Goal: Information Seeking & Learning: Compare options

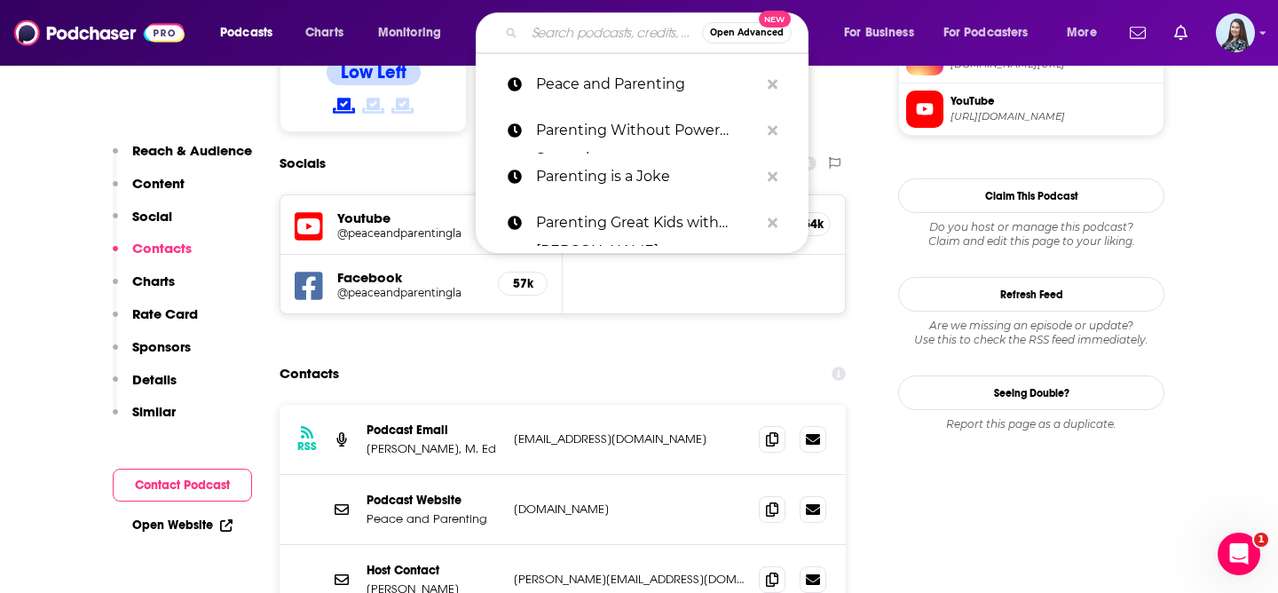
type input "Project Parenthood"
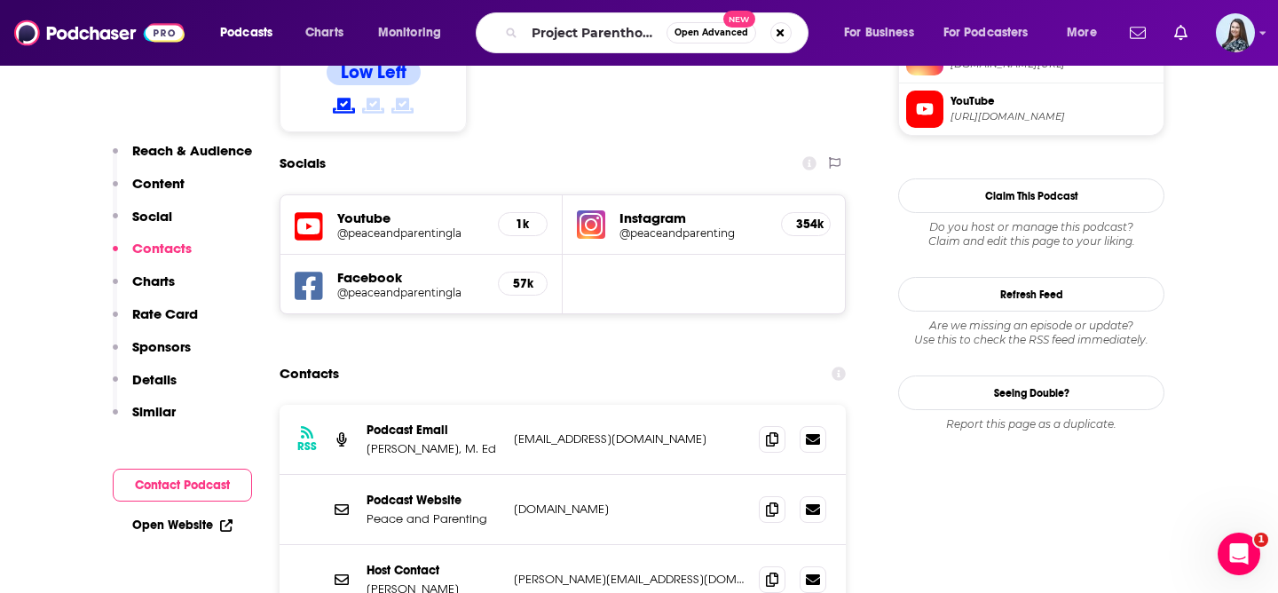
scroll to position [0, 1]
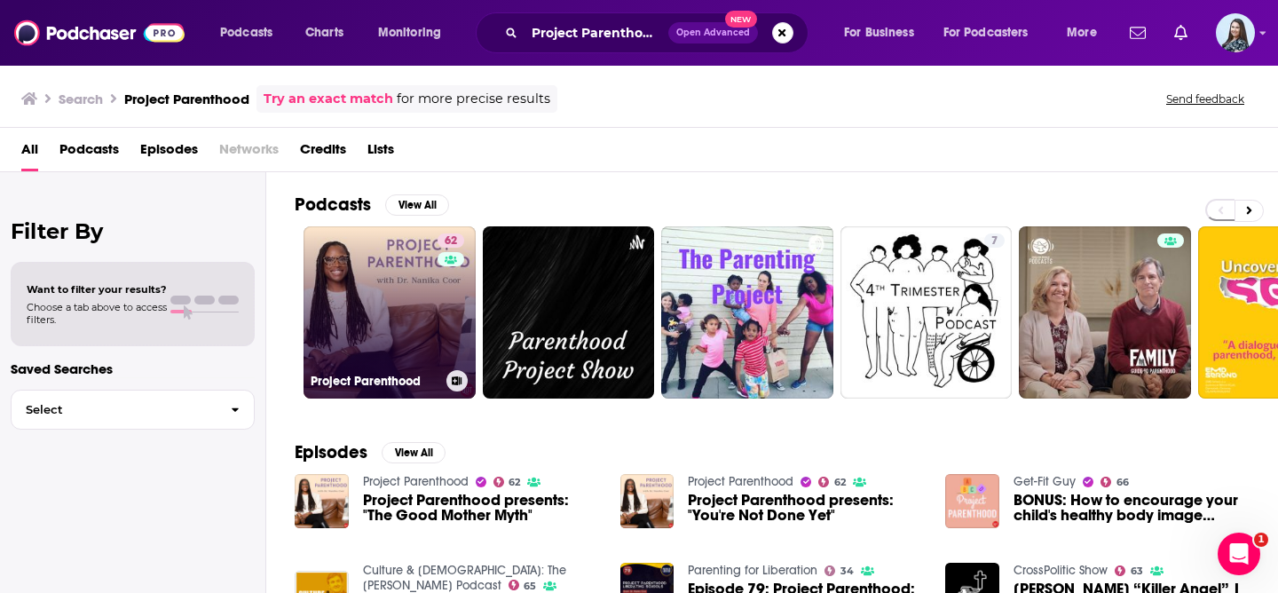
click at [397, 313] on link "62 Project Parenthood" at bounding box center [390, 312] width 172 height 172
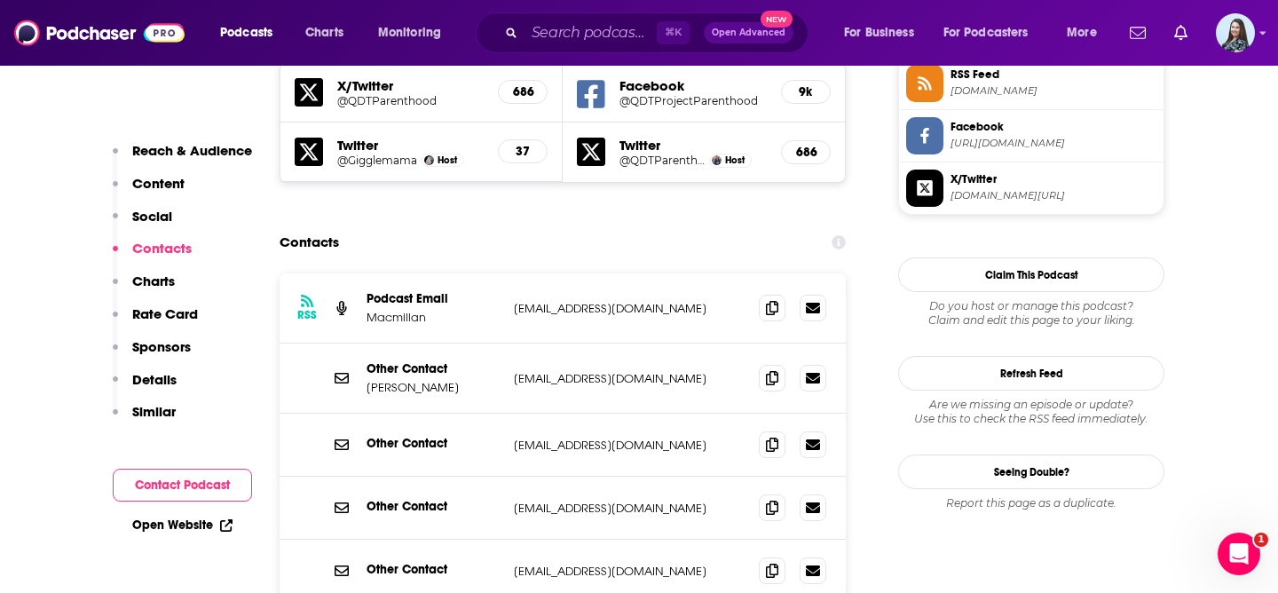
scroll to position [1690, 0]
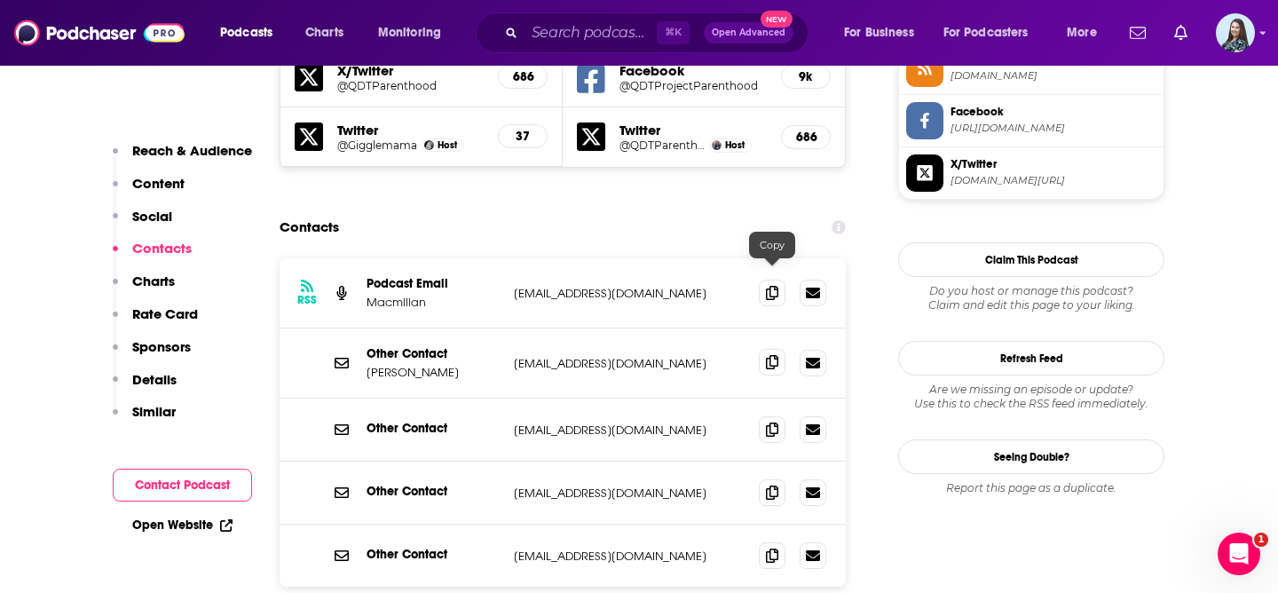
click at [772, 355] on icon at bounding box center [772, 362] width 12 height 14
click at [604, 37] on input "Search podcasts, credits, & more..." at bounding box center [591, 33] width 132 height 28
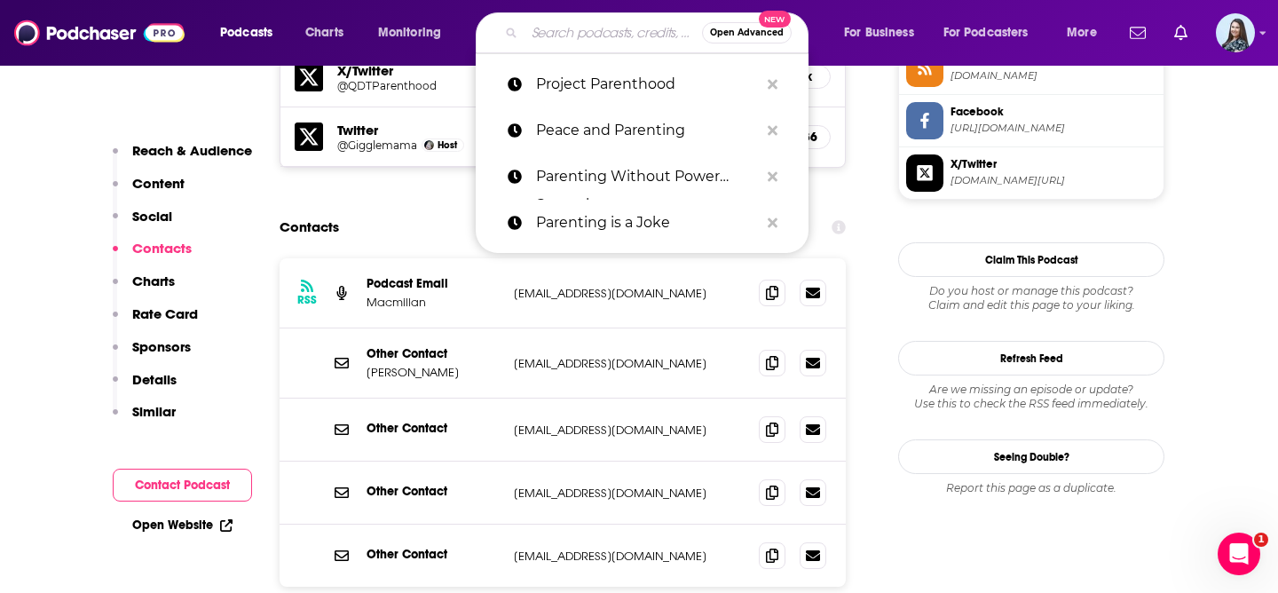
paste input "The Aware Parenting Podcast"
type input "The Aware Parenting Podcast"
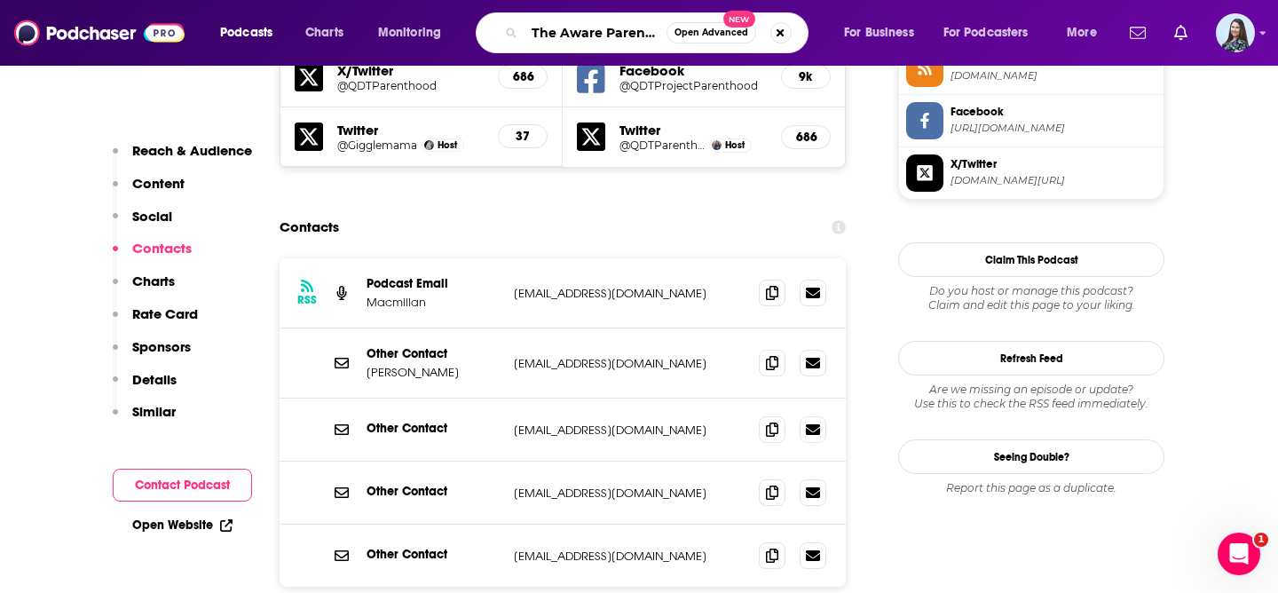
scroll to position [0, 67]
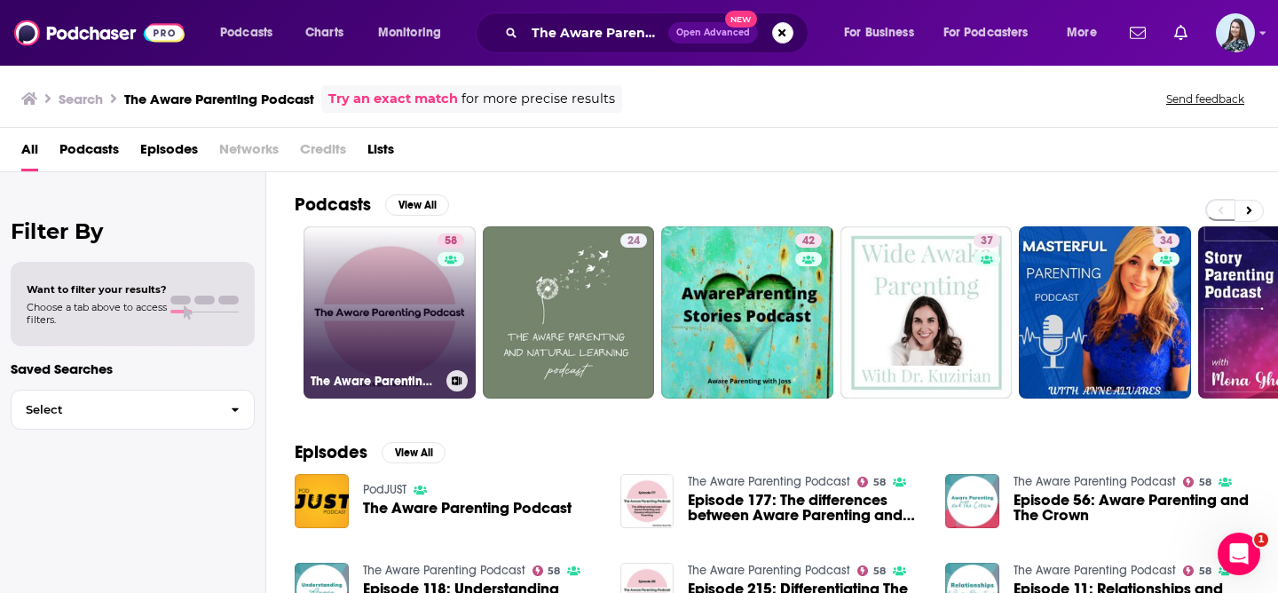
click at [383, 338] on link "58 The Aware Parenting Podcast" at bounding box center [390, 312] width 172 height 172
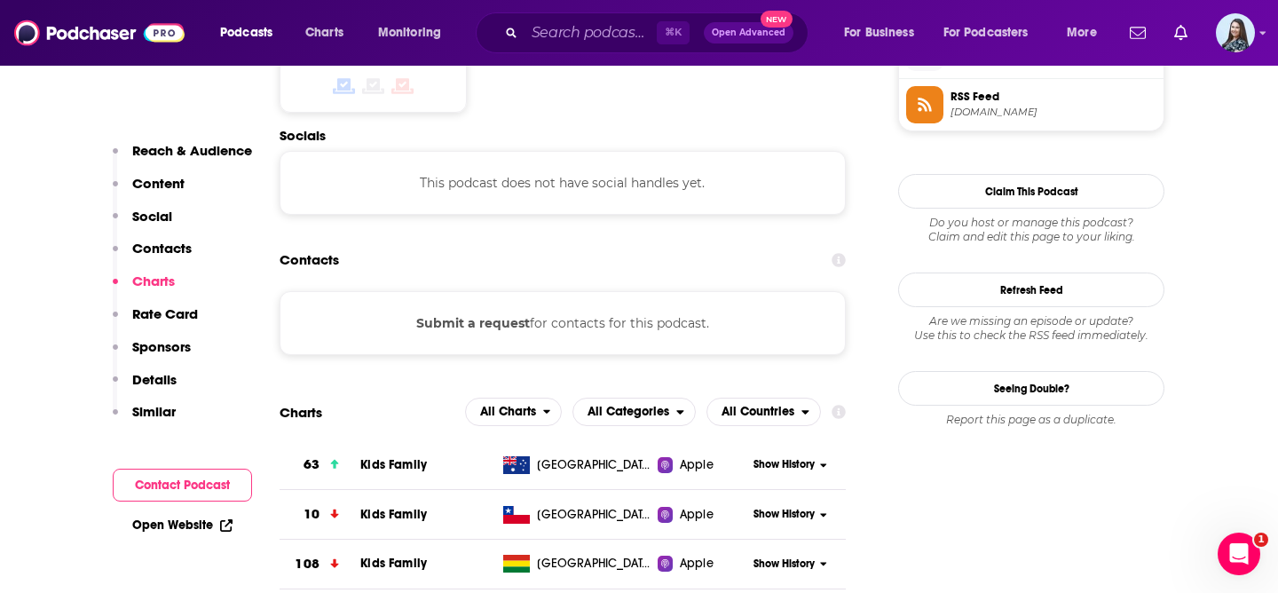
scroll to position [1470, 0]
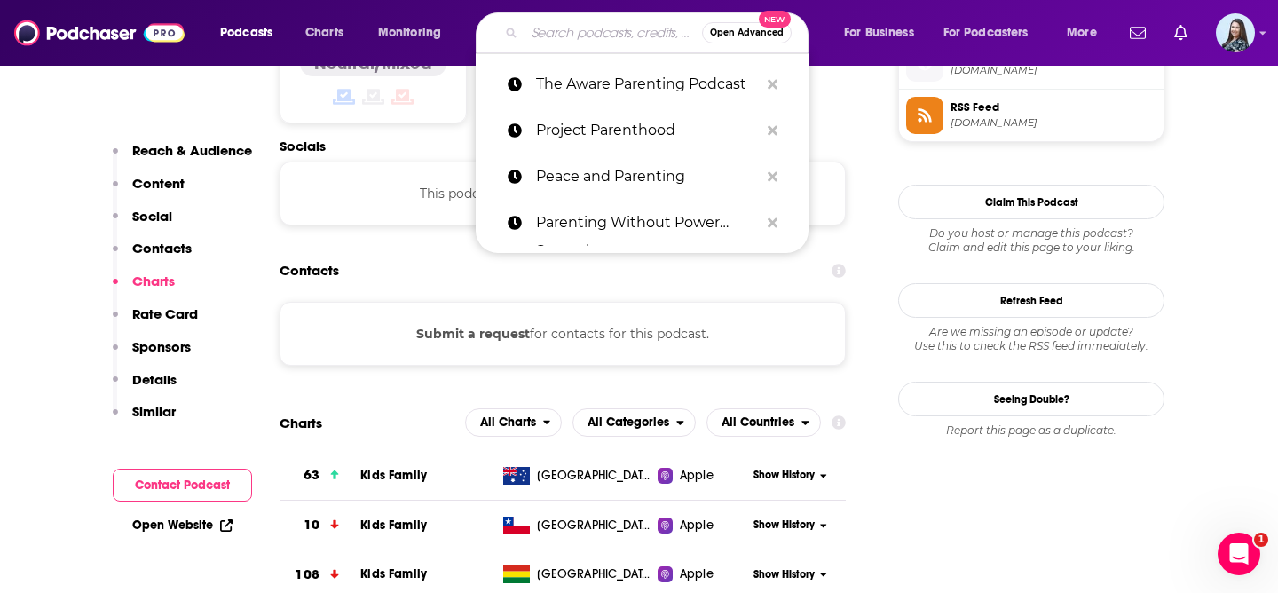
click at [609, 36] on input "Search podcasts, credits, & more..." at bounding box center [614, 33] width 178 height 28
paste input "The Boss Mom Podcast"
type input "The Boss Mom Podcast"
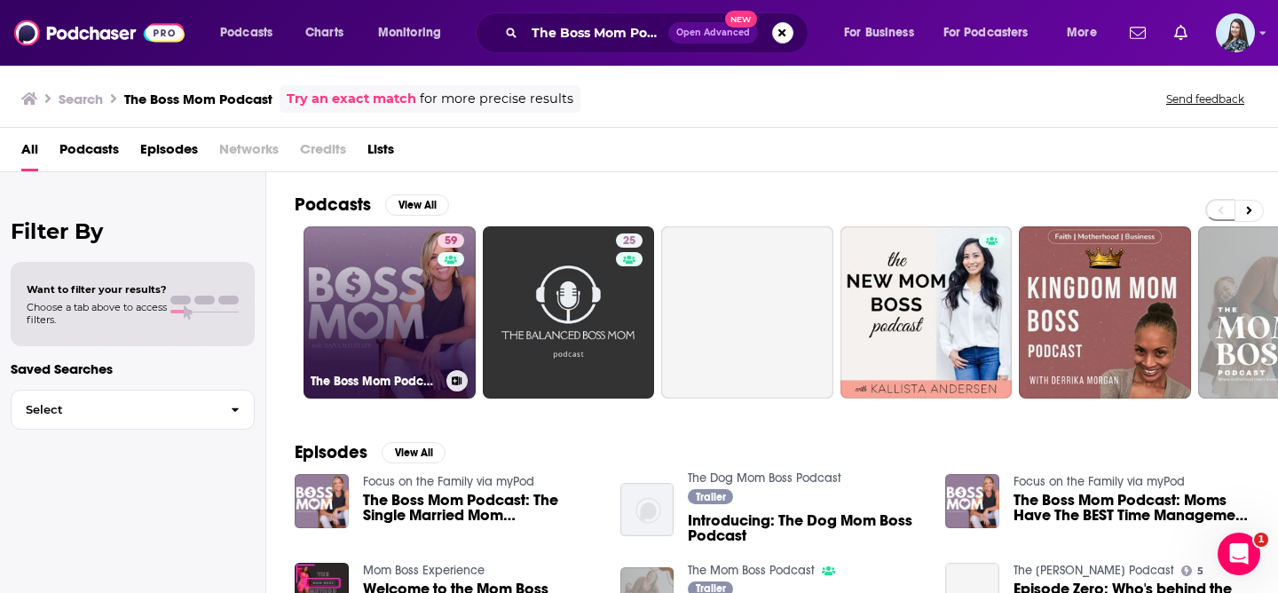
click at [388, 314] on link "59 The Boss Mom Podcast" at bounding box center [390, 312] width 172 height 172
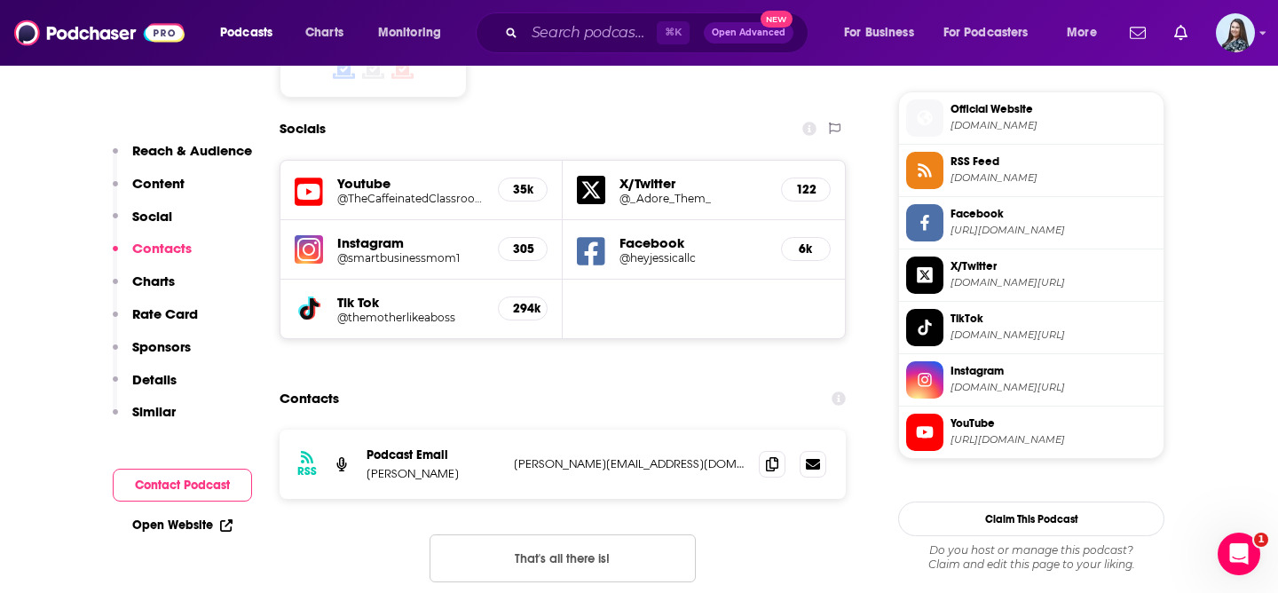
scroll to position [1579, 0]
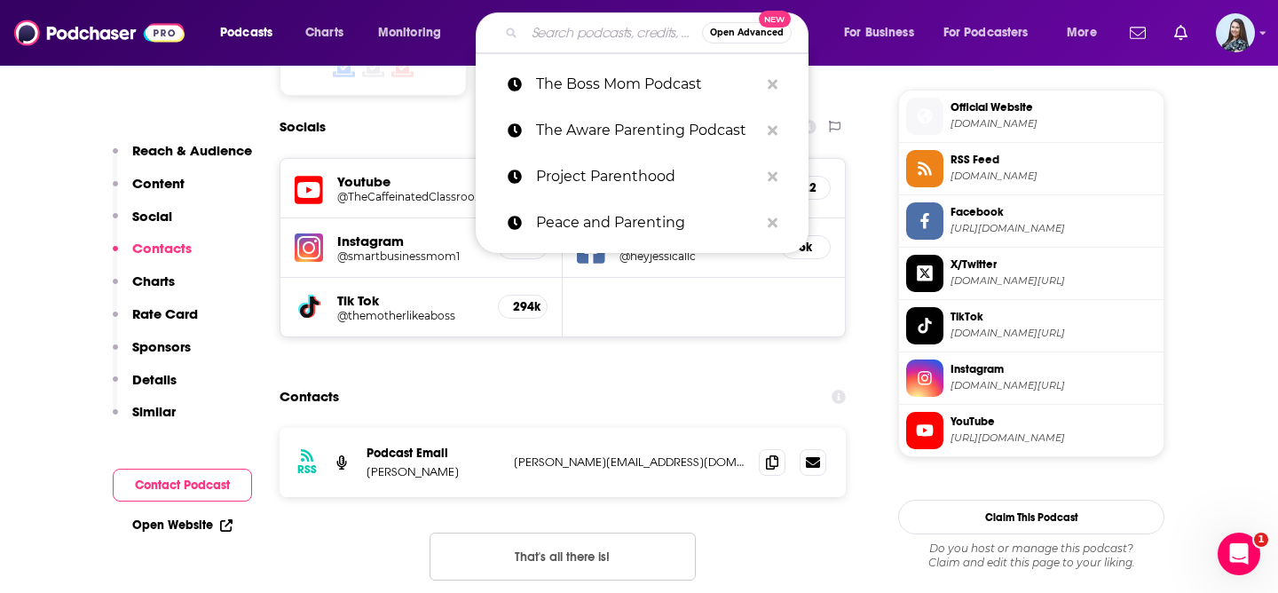
click at [579, 36] on input "Search podcasts, credits, & more..." at bounding box center [614, 33] width 178 height 28
paste input "The Child Psych Podcast"
type input "The Child Psych Podcast"
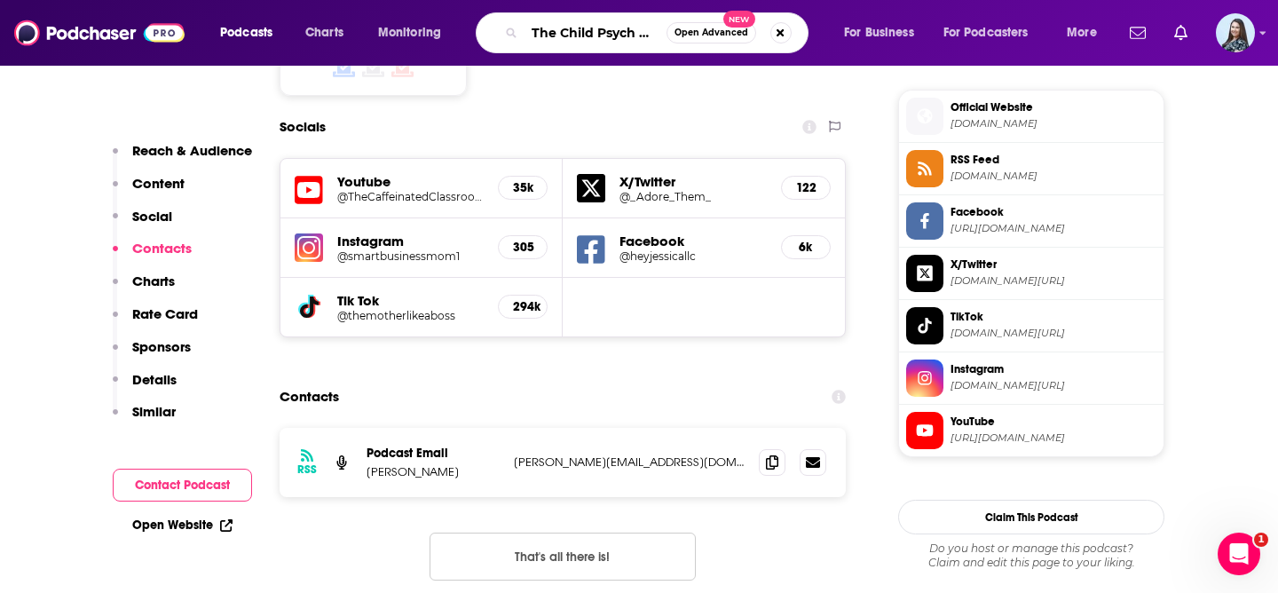
scroll to position [0, 34]
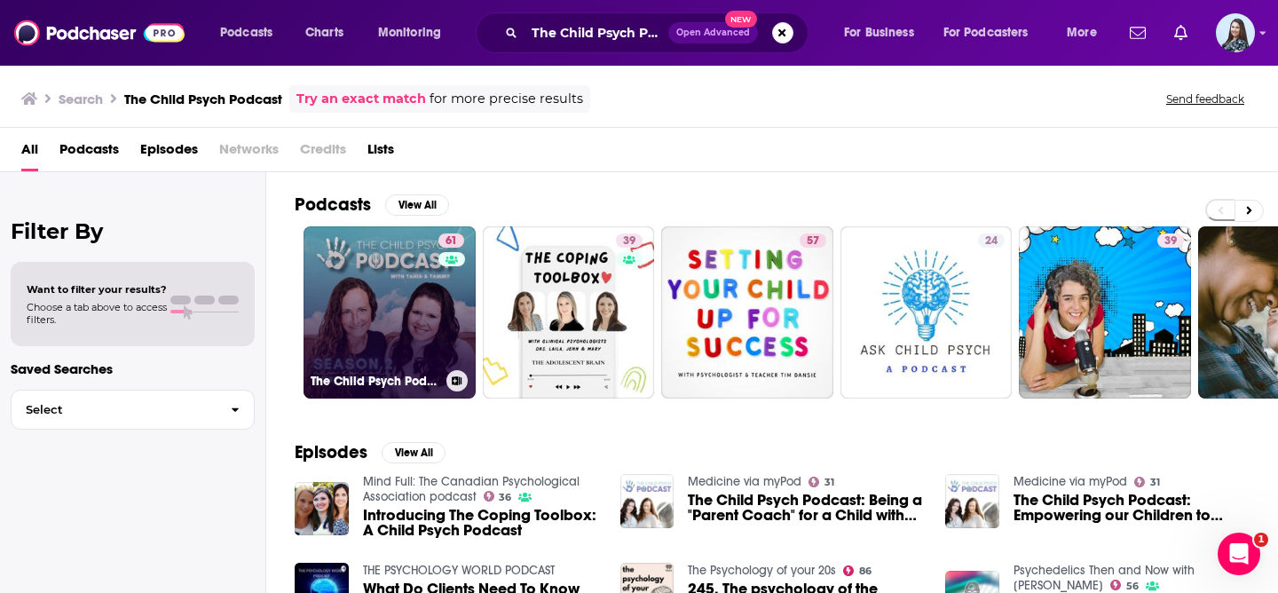
click at [343, 334] on link "61 The Child Psych Podcast" at bounding box center [390, 312] width 172 height 172
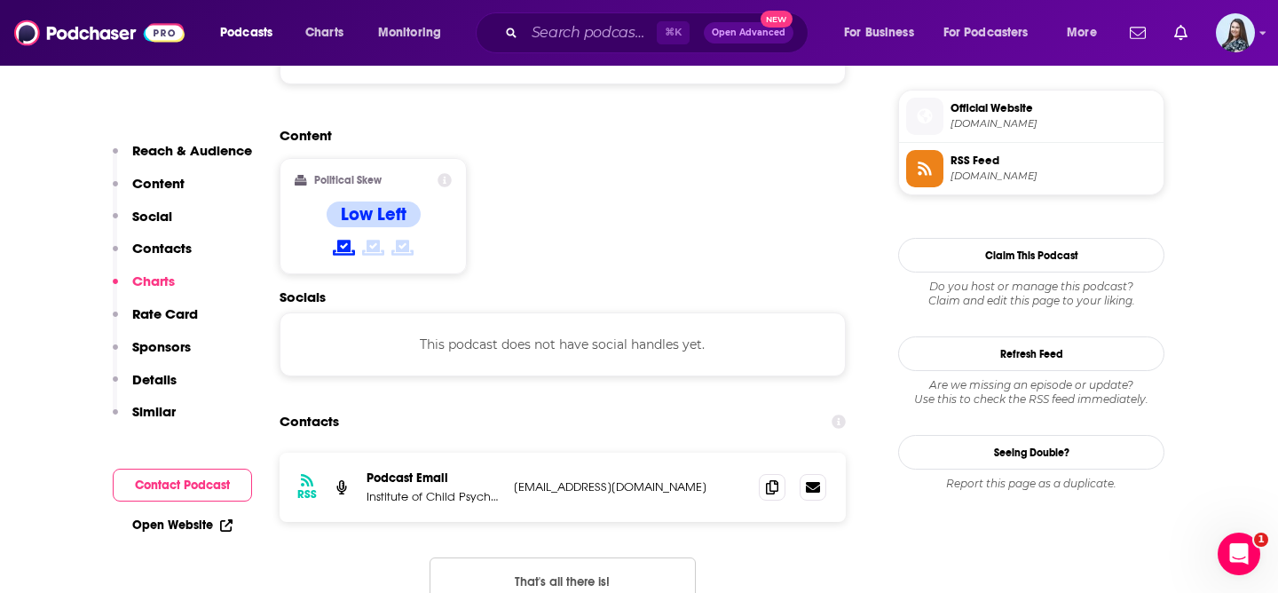
scroll to position [1433, 0]
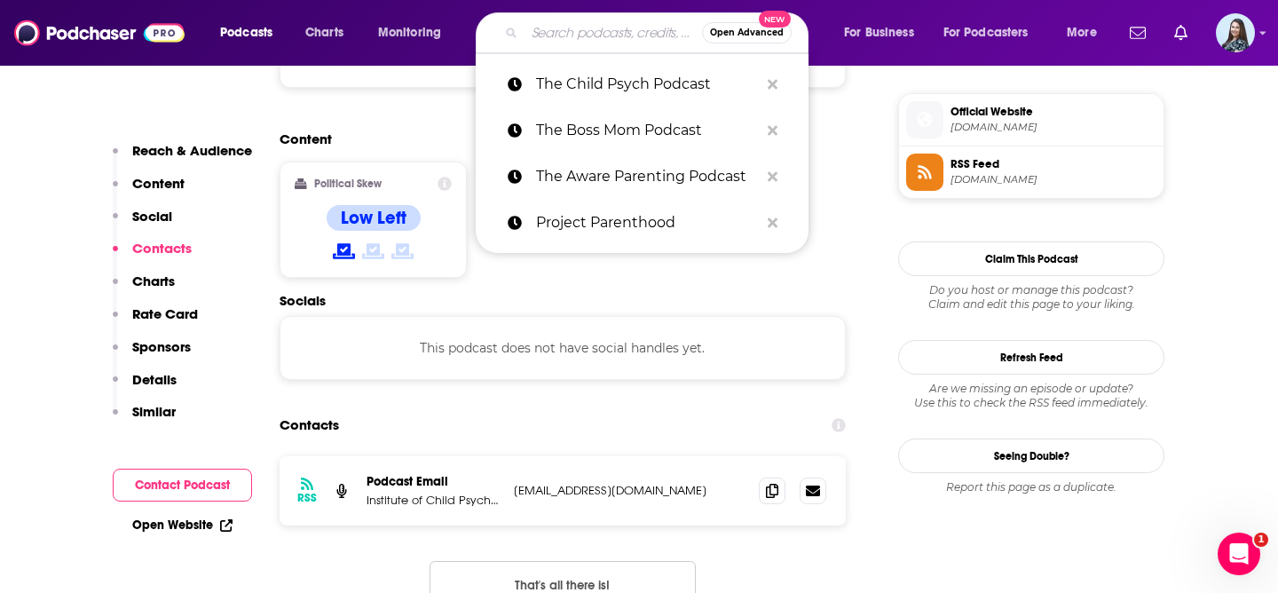
click at [581, 30] on input "Search podcasts, credits, & more..." at bounding box center [614, 33] width 178 height 28
paste input "The Motherkind Podcast"
type input "The Motherkind Podcast"
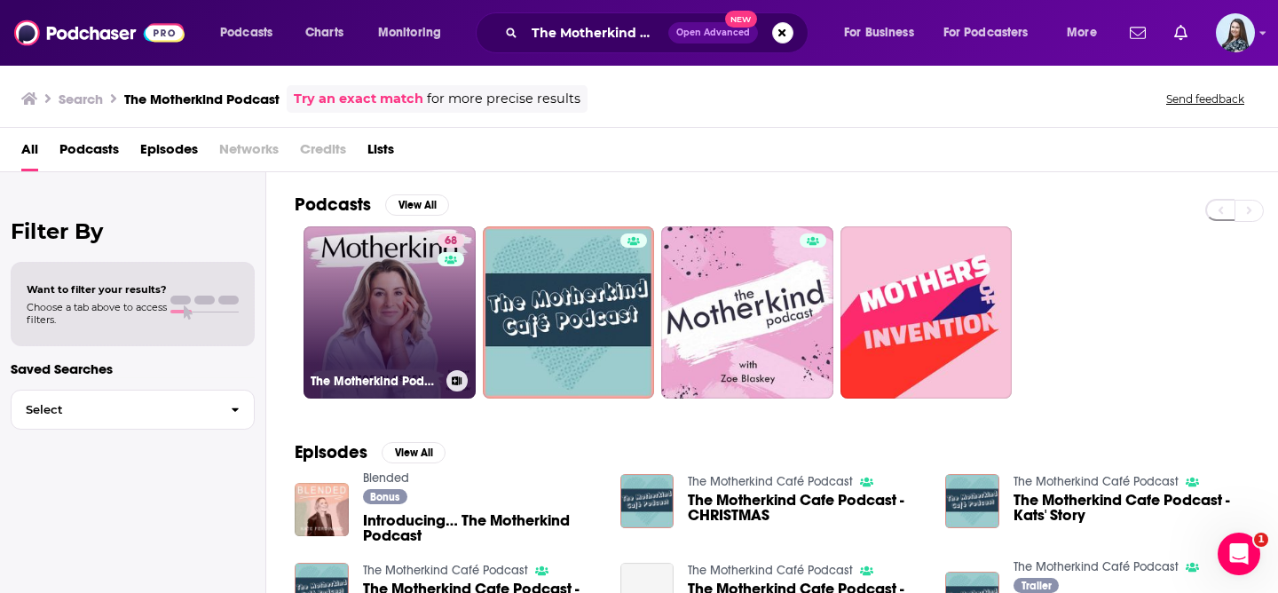
click at [367, 325] on link "68 The Motherkind Podcast" at bounding box center [390, 312] width 172 height 172
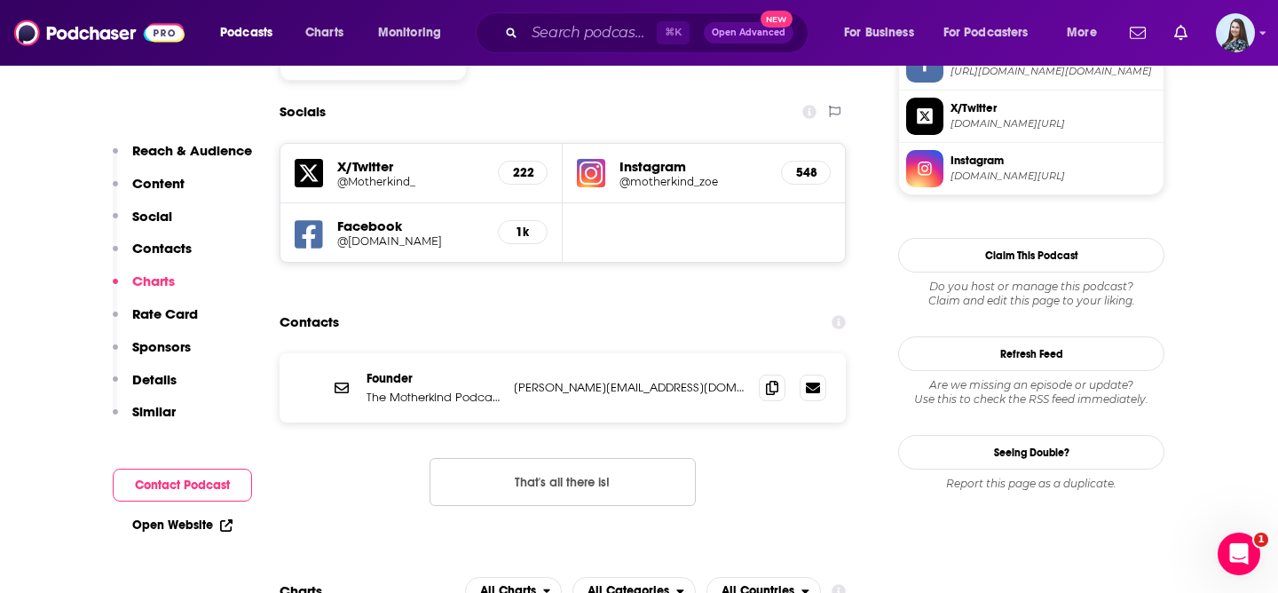
scroll to position [1572, 0]
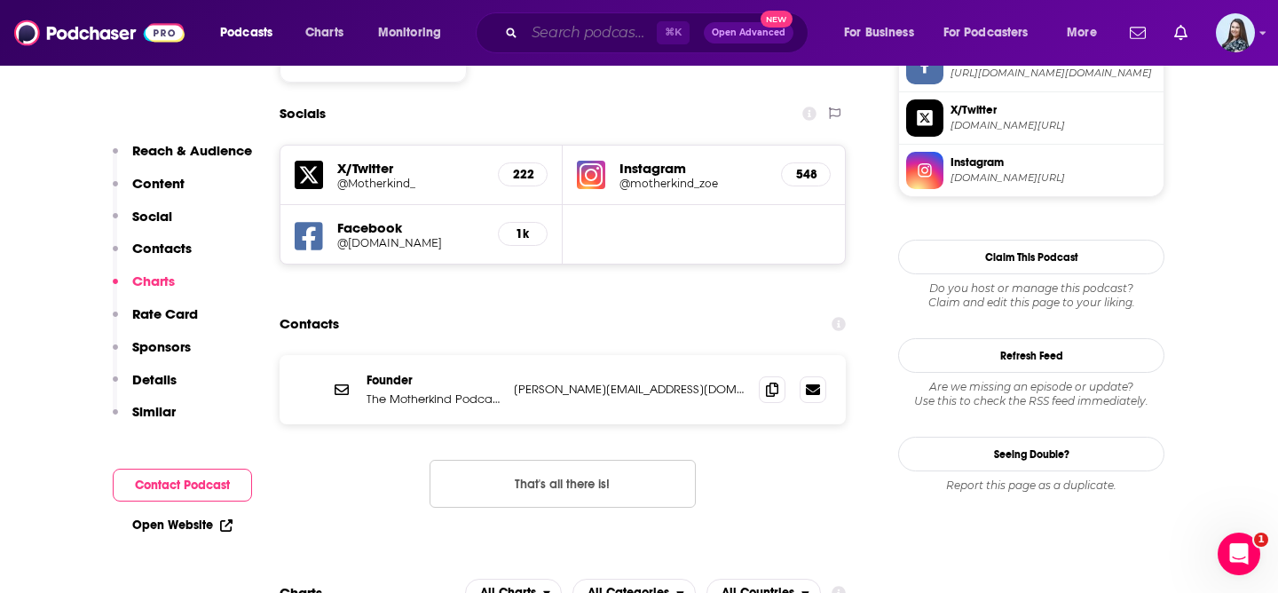
click at [576, 41] on input "Search podcasts, credits, & more..." at bounding box center [591, 33] width 132 height 28
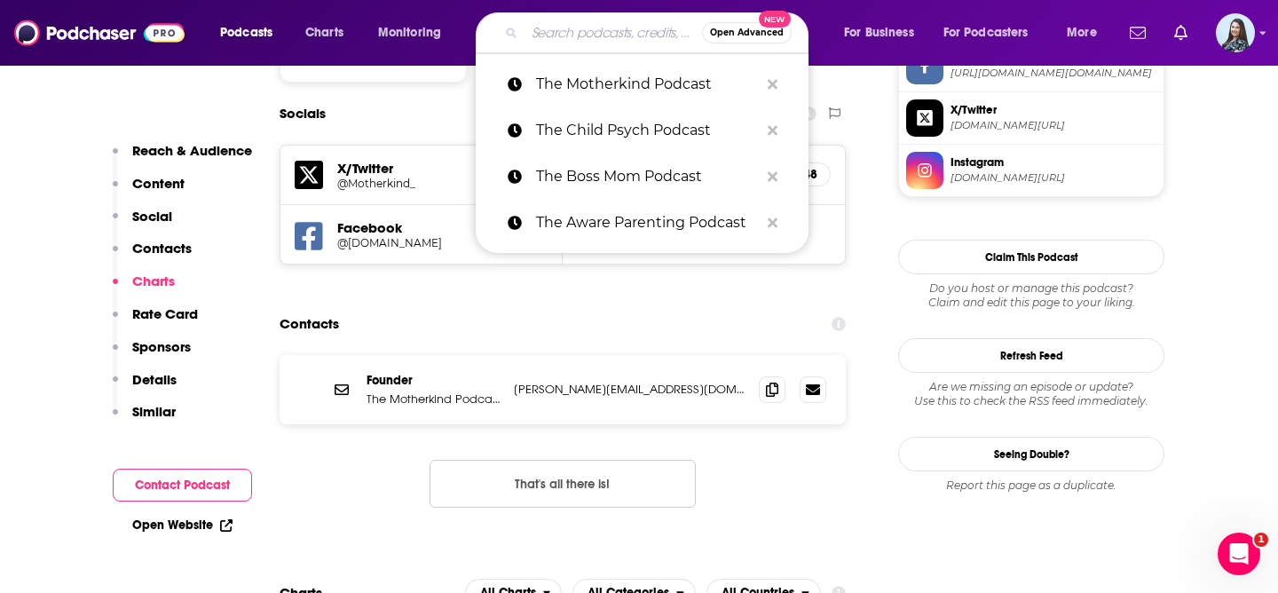
paste input "The Motherly Podcast"
type input "The Motherly Podcast"
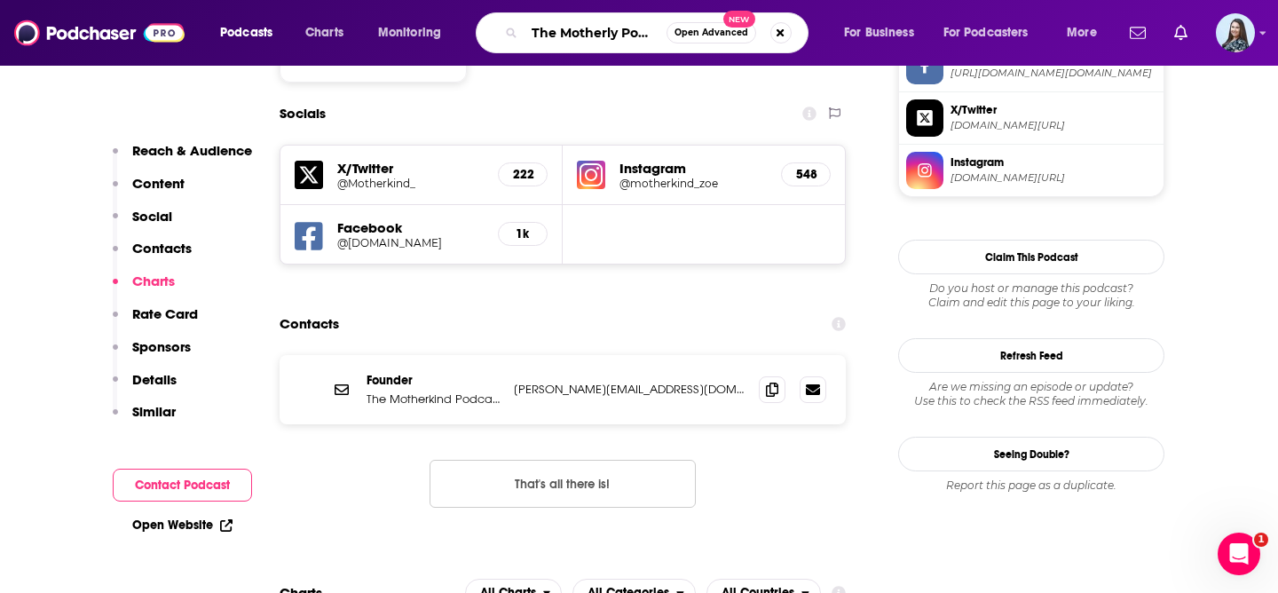
scroll to position [0, 16]
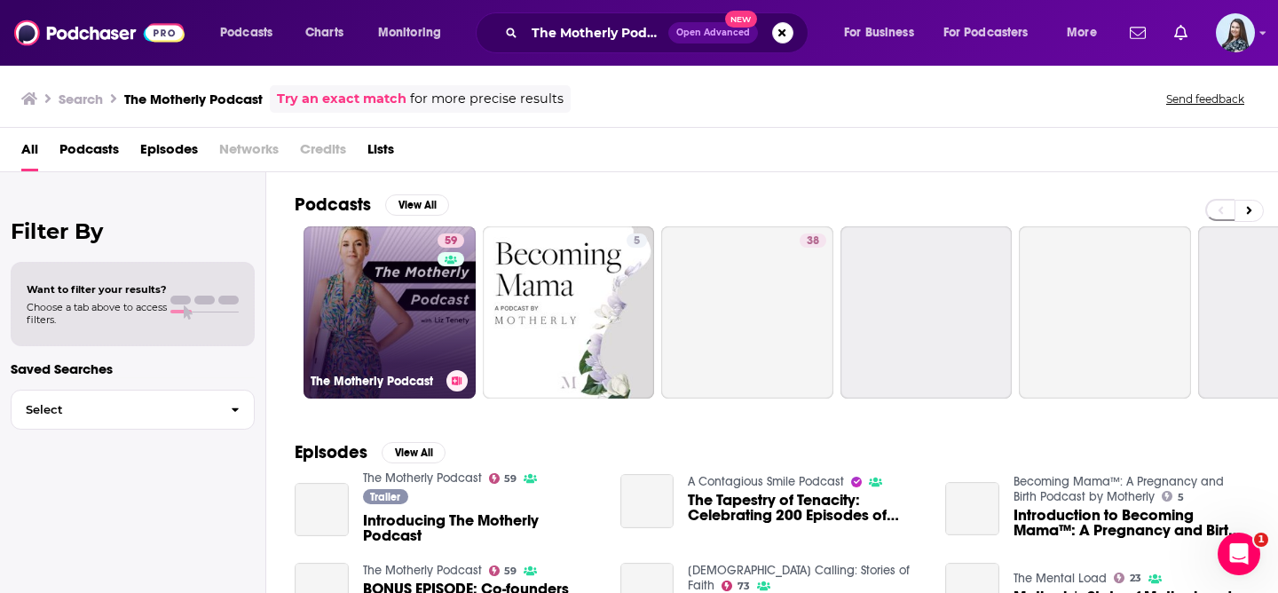
click at [383, 296] on link "59 The Motherly Podcast" at bounding box center [390, 312] width 172 height 172
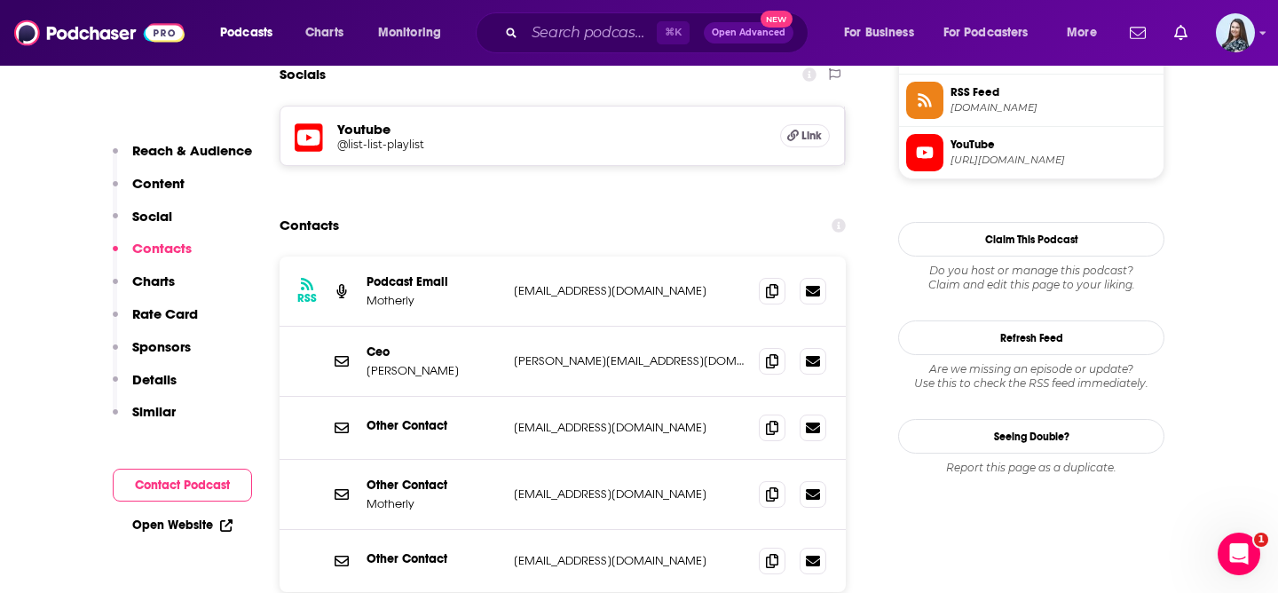
scroll to position [1656, 0]
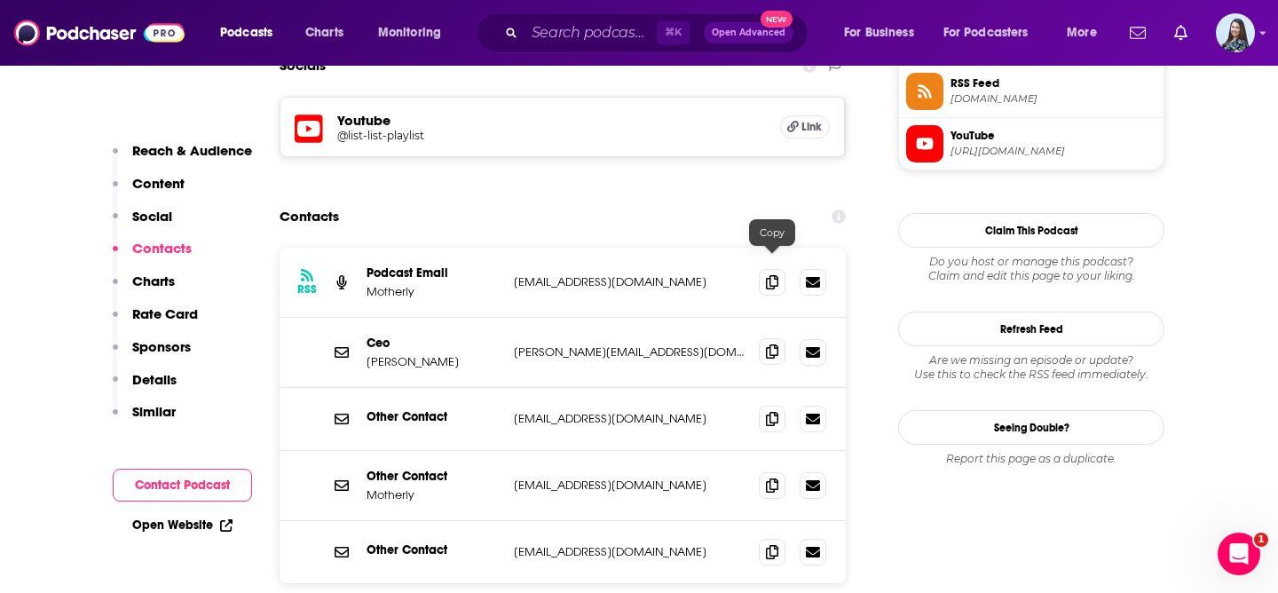
click at [773, 344] on icon at bounding box center [772, 351] width 12 height 14
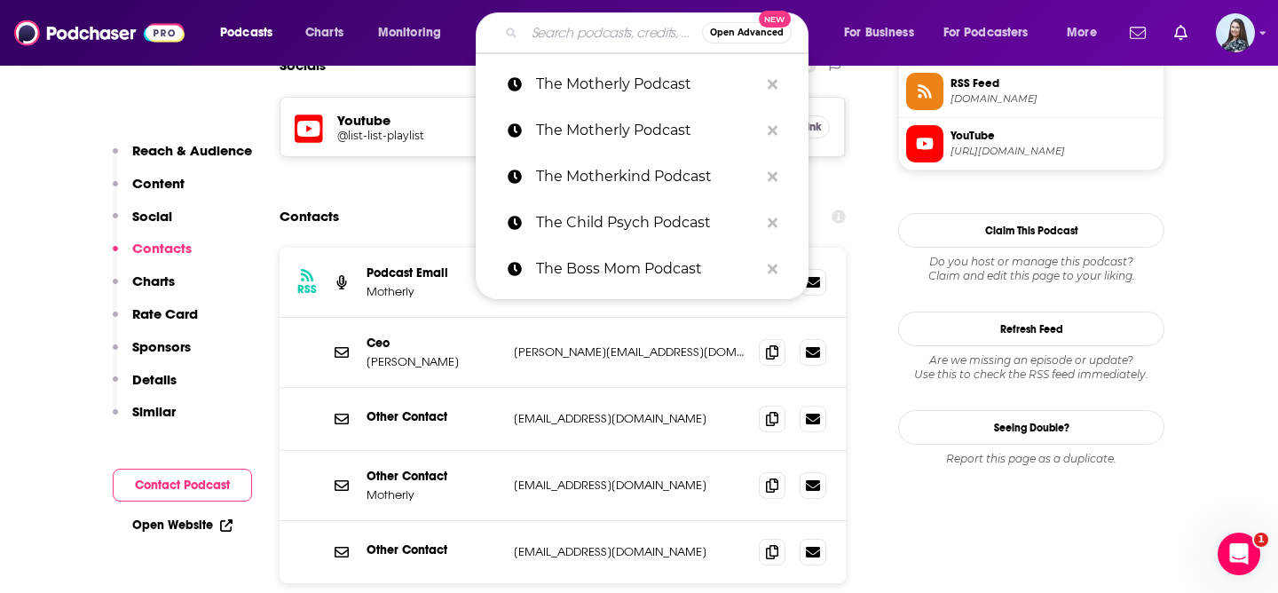
click at [584, 28] on input "Search podcasts, credits, & more..." at bounding box center [614, 33] width 178 height 28
paste input "The Peaceful Parenting Podcast"
type input "The Peaceful Parenting Podcast"
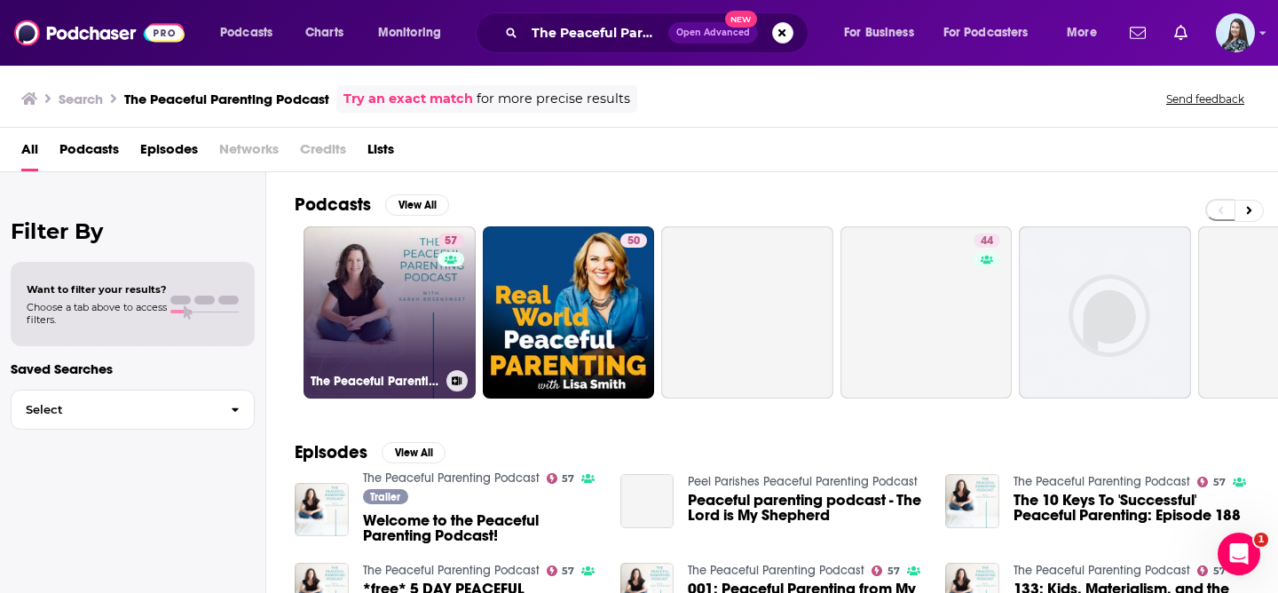
click at [372, 269] on link "57 The Peaceful Parenting Podcast" at bounding box center [390, 312] width 172 height 172
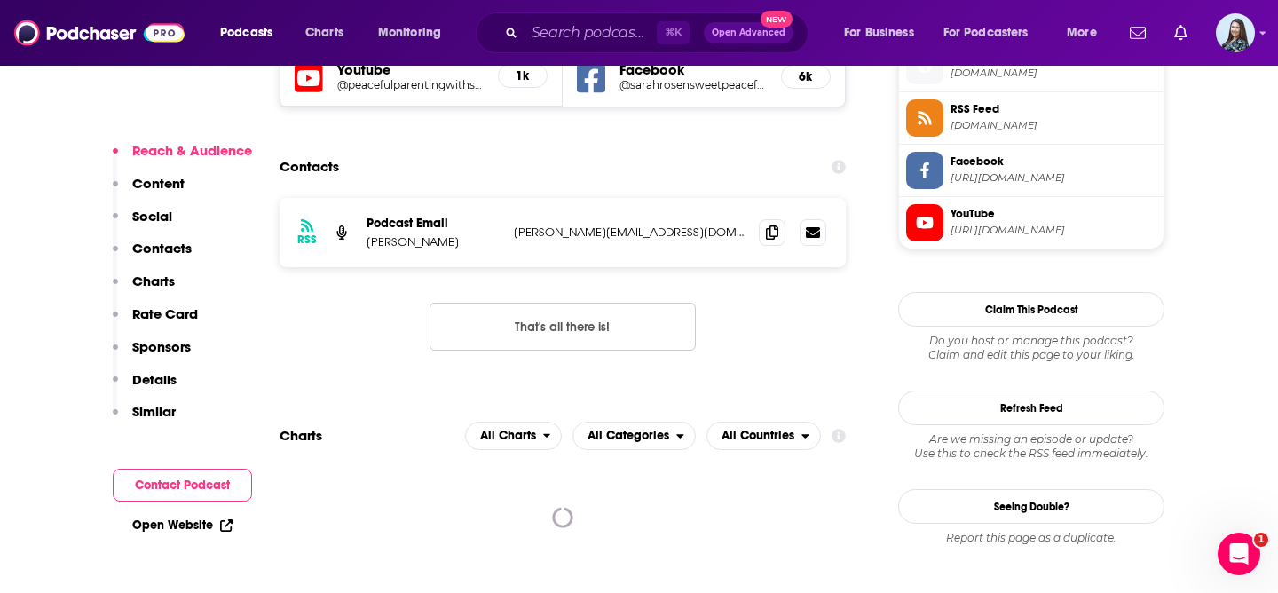
scroll to position [1639, 0]
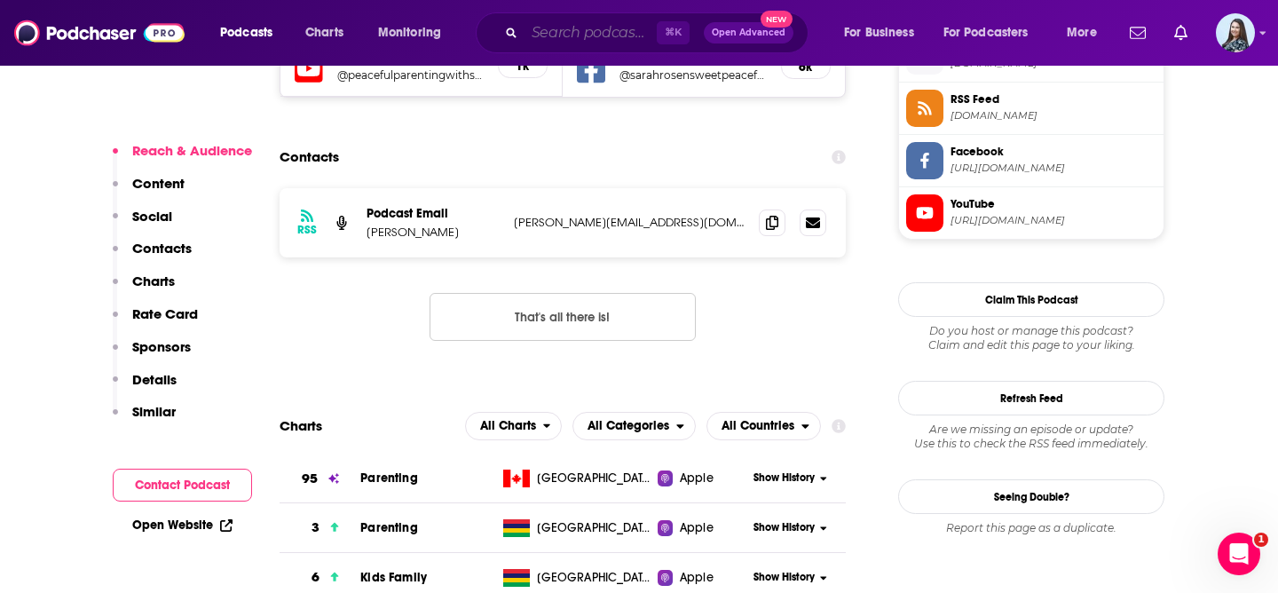
click at [587, 38] on input "Search podcasts, credits, & more..." at bounding box center [591, 33] width 132 height 28
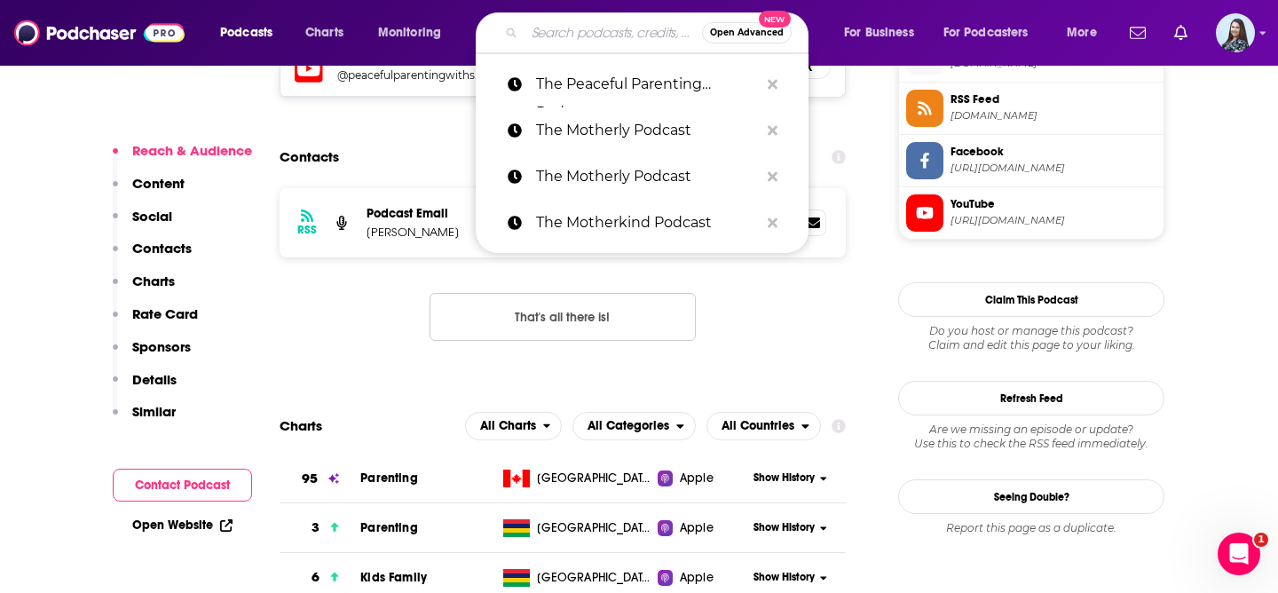
paste input "The Purpose Driven Mom Show"
type input "The Purpose Driven Mom Show"
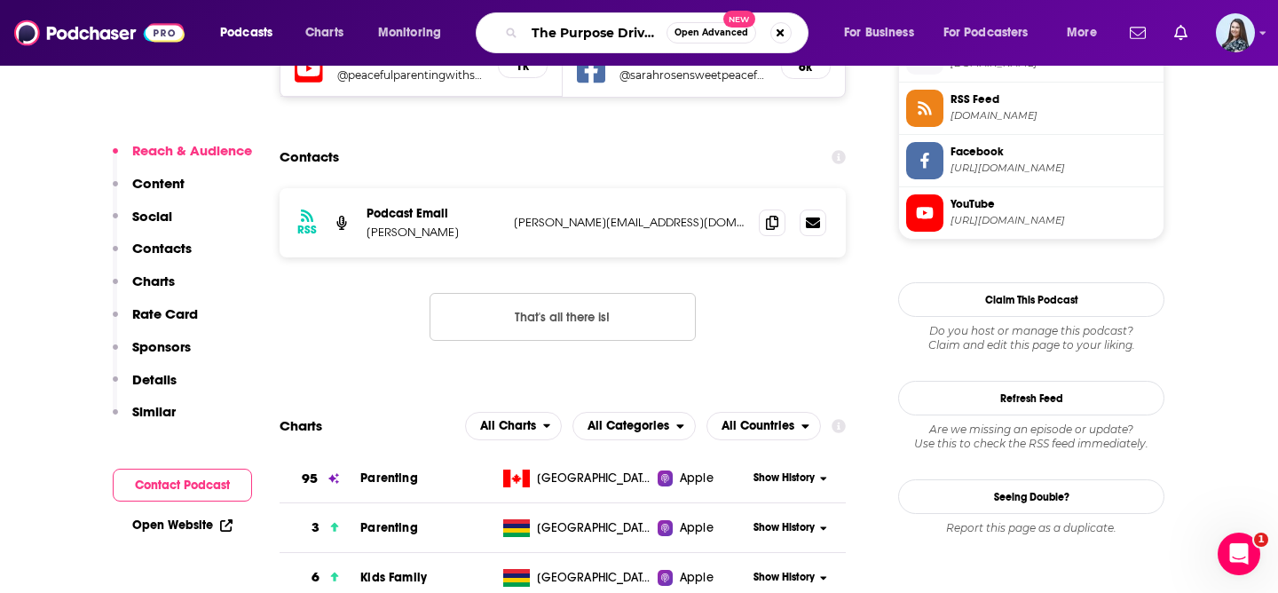
scroll to position [0, 78]
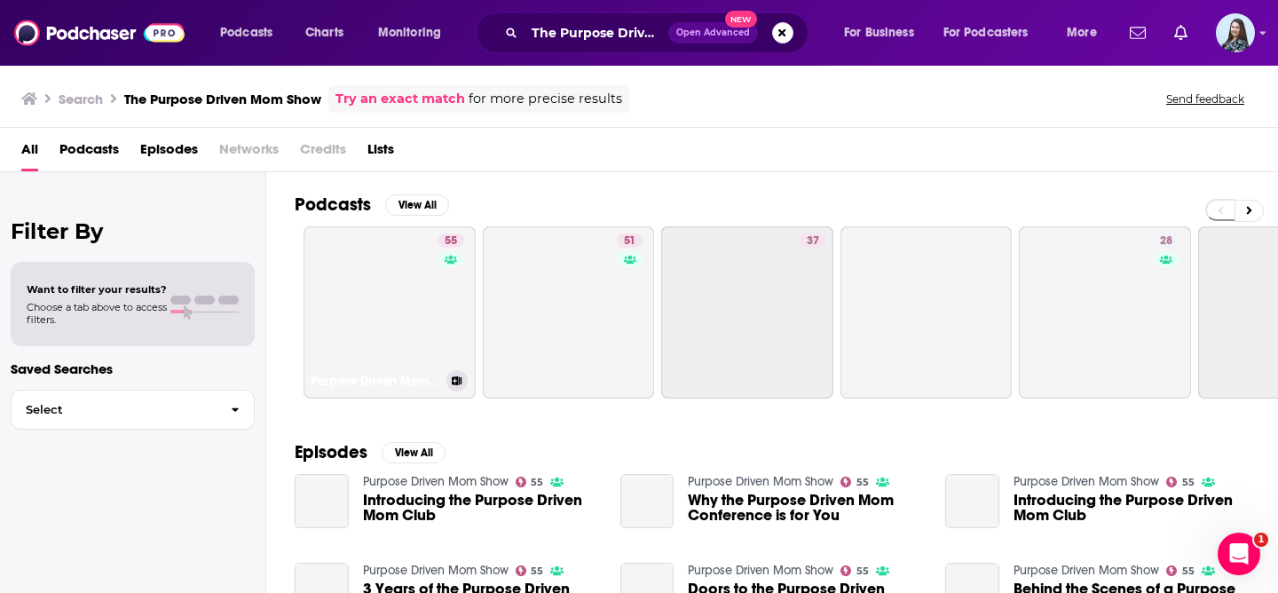
click at [388, 285] on link "55 Purpose Driven Mom Show" at bounding box center [390, 312] width 172 height 172
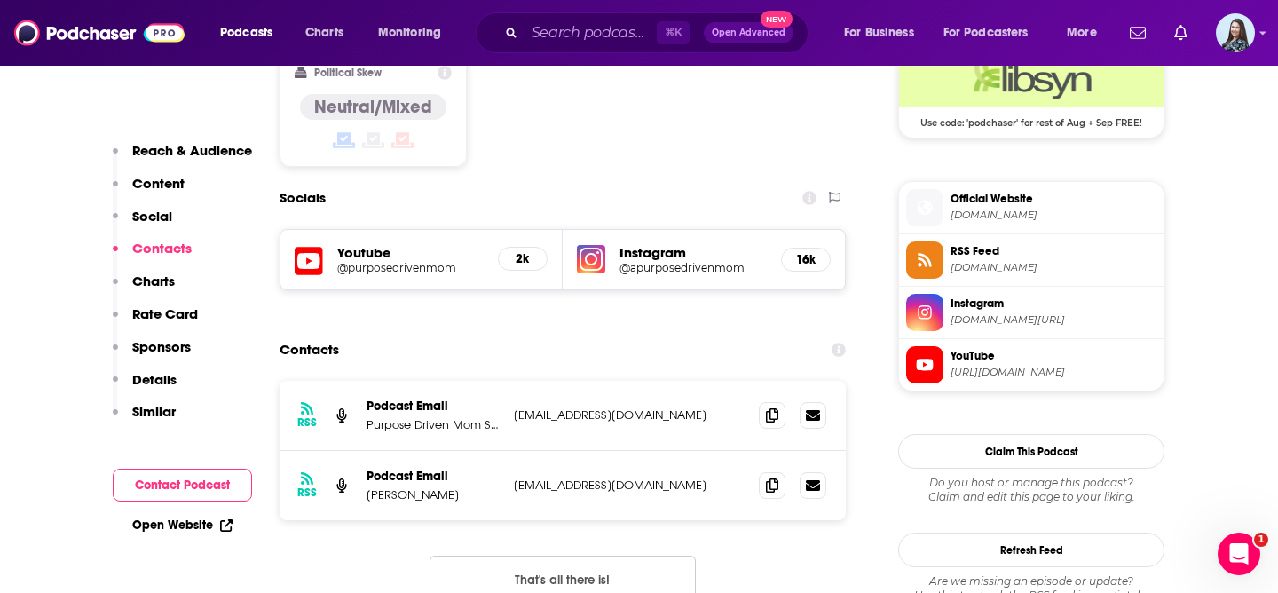
scroll to position [1494, 0]
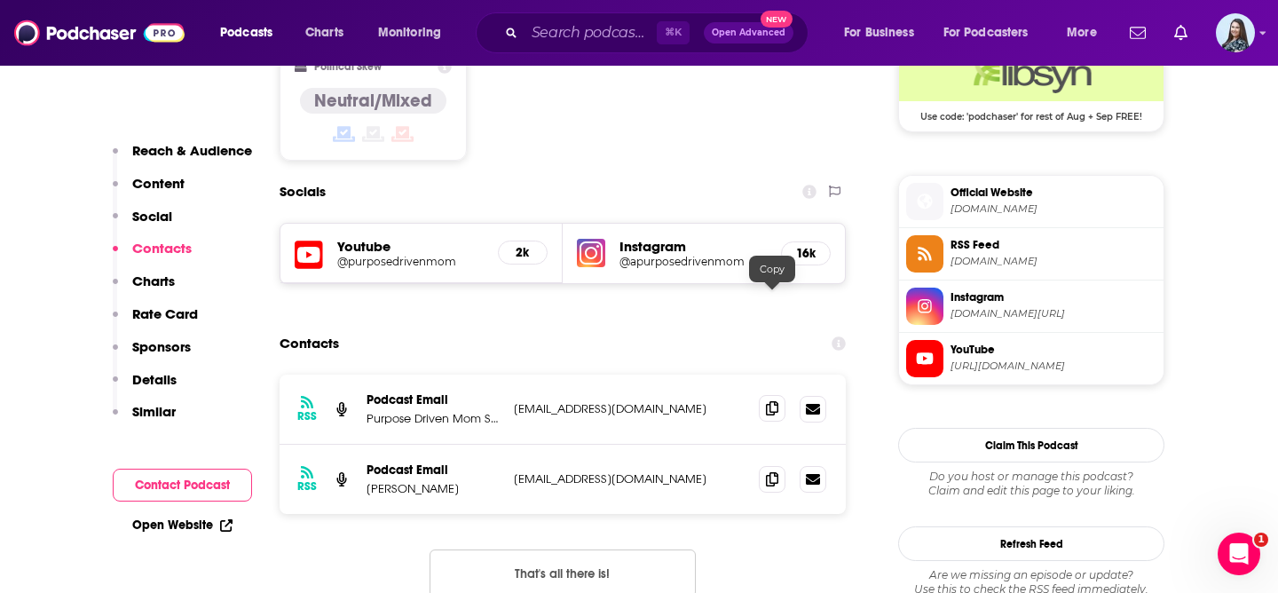
click at [773, 401] on icon at bounding box center [772, 408] width 12 height 14
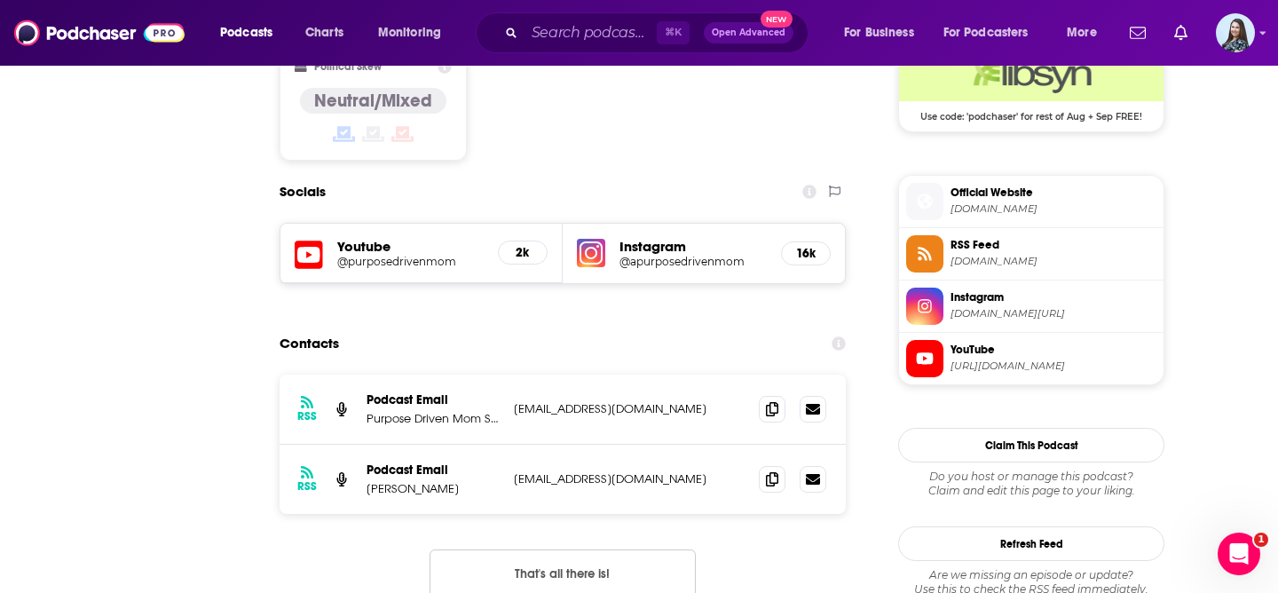
scroll to position [0, 0]
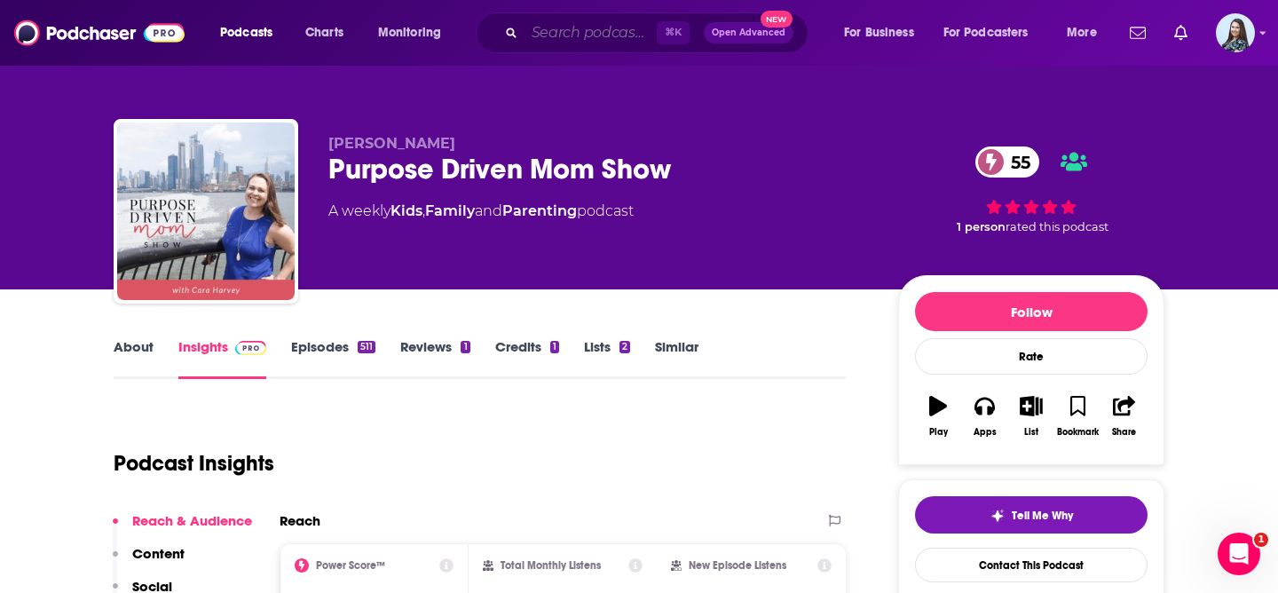
click at [599, 38] on input "Search podcasts, credits, & more..." at bounding box center [591, 33] width 132 height 28
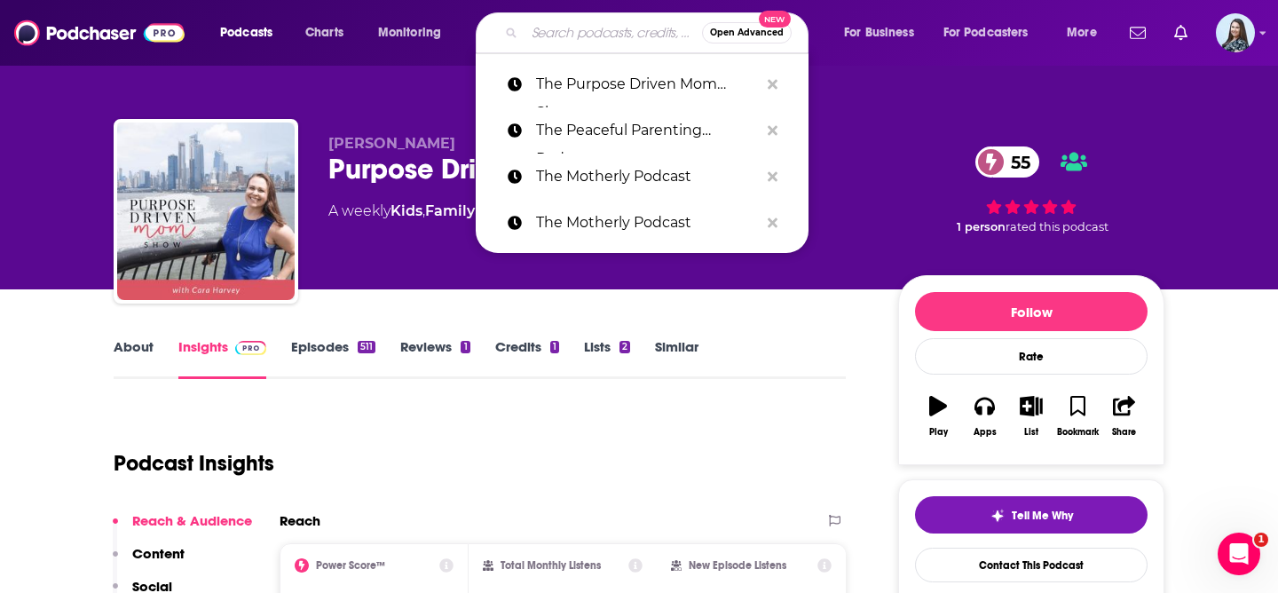
paste input "This Glorious Mess"
type input "This Glorious Mess"
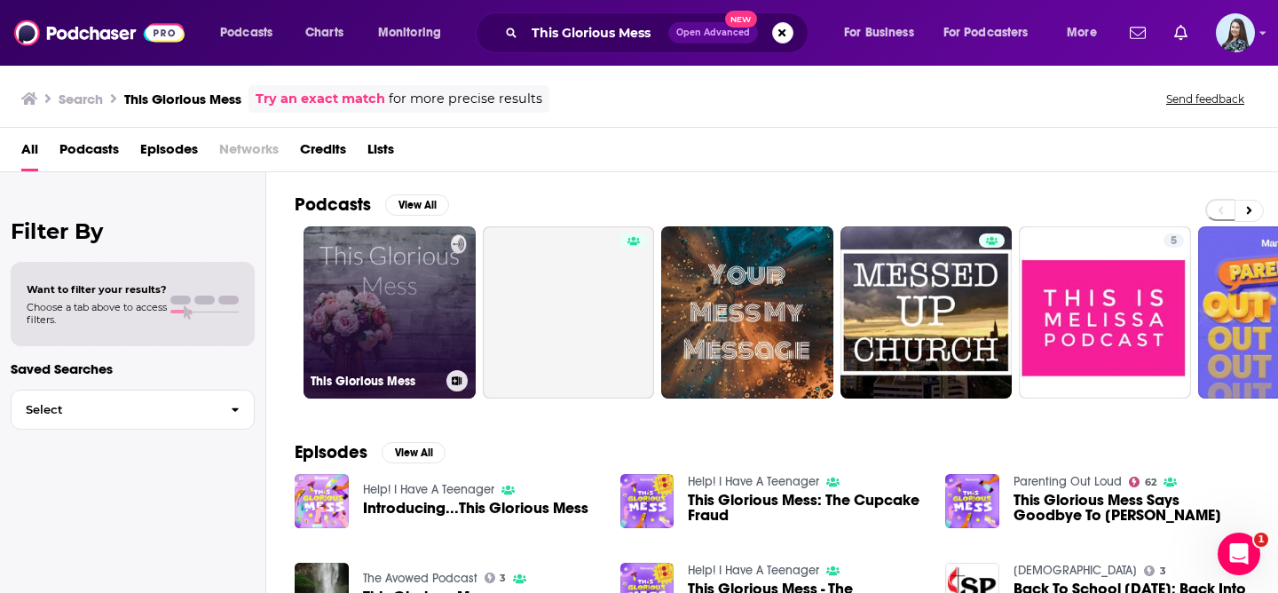
click at [387, 312] on link "This Glorious Mess" at bounding box center [390, 312] width 172 height 172
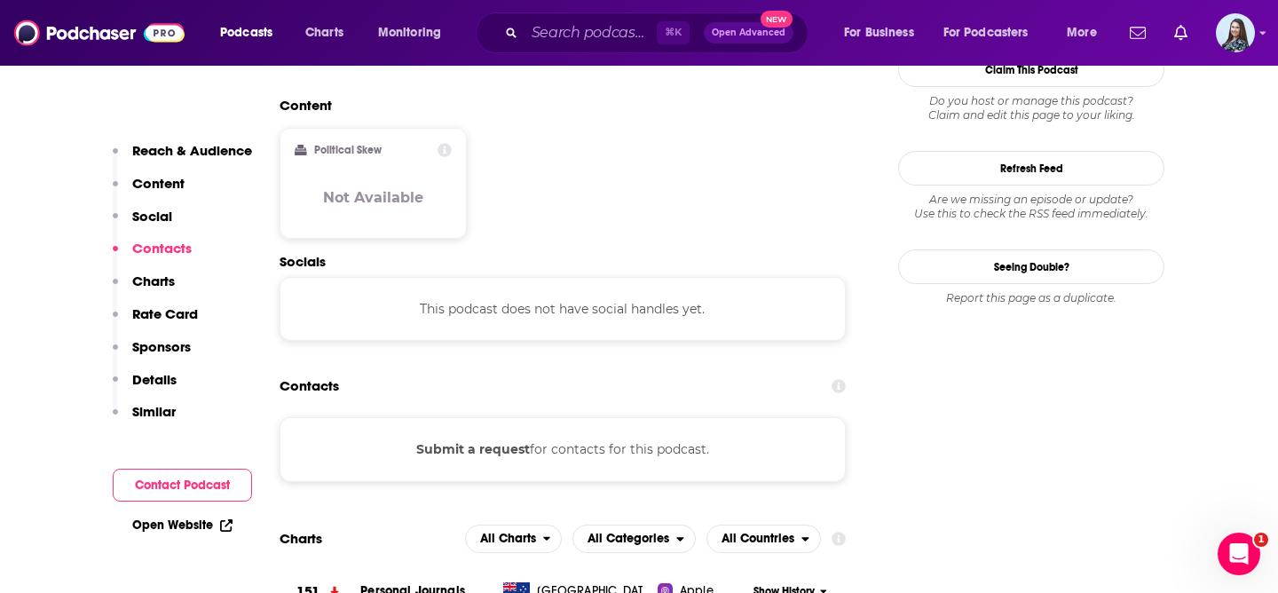
scroll to position [1459, 0]
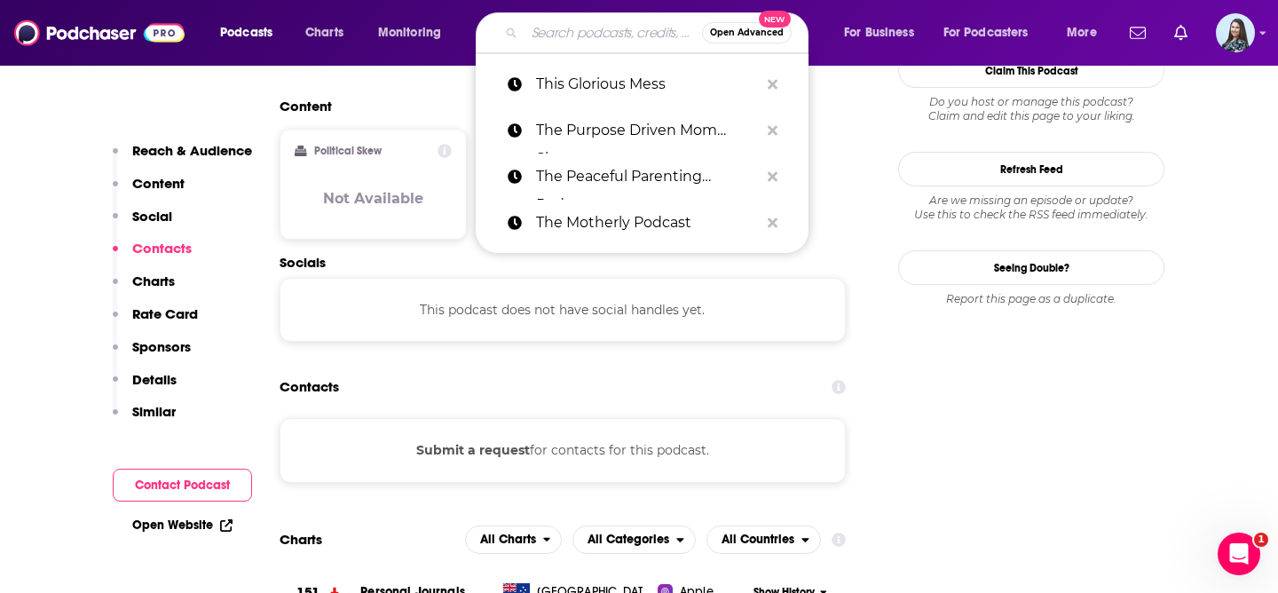
click at [596, 37] on input "Search podcasts, credits, & more..." at bounding box center [614, 33] width 178 height 28
paste input "This Is So Awkward"
type input "This Is So Awkward"
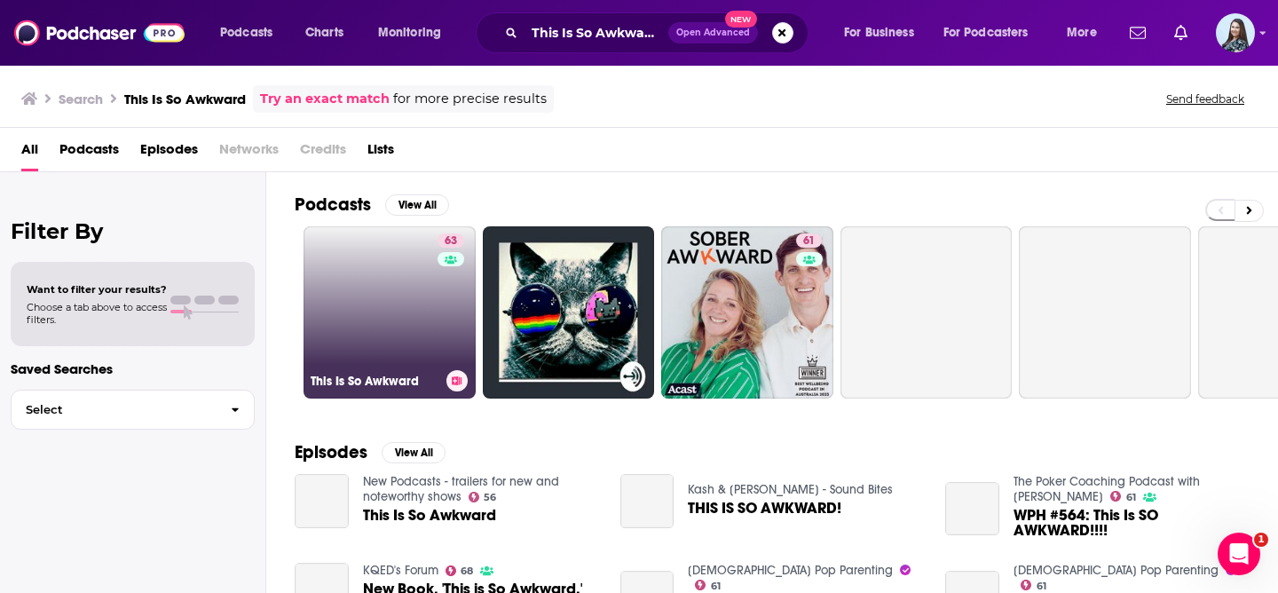
click at [358, 320] on link "63 This Is So Awkward" at bounding box center [390, 312] width 172 height 172
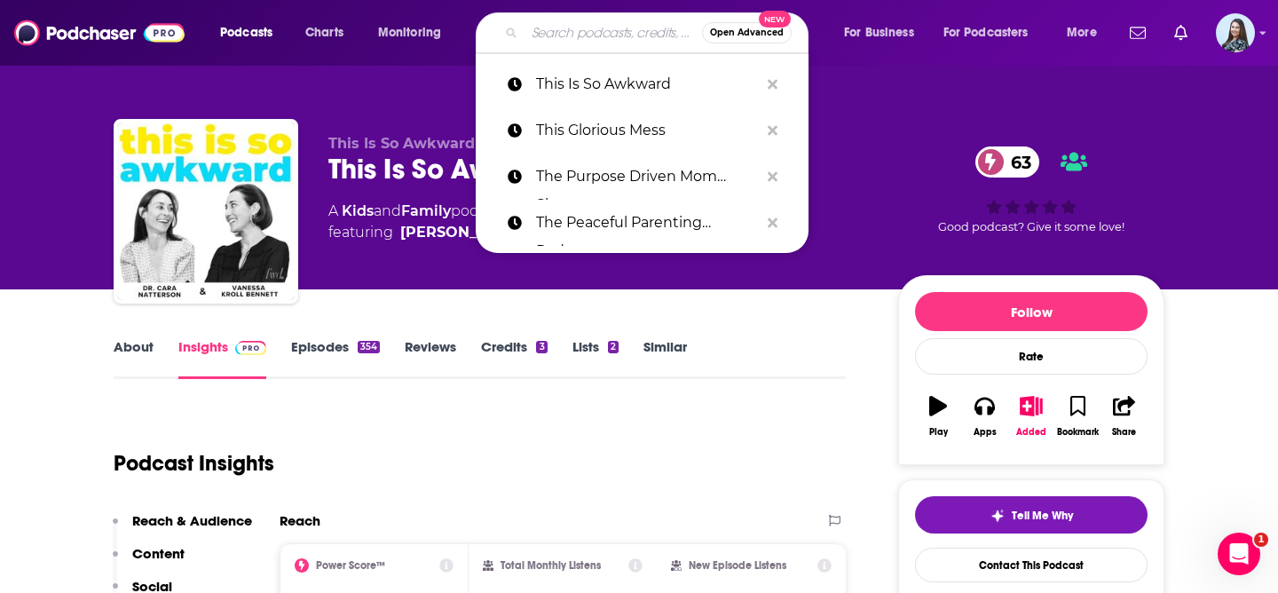
click at [615, 42] on input "Search podcasts, credits, & more..." at bounding box center [614, 33] width 178 height 28
paste input "Totally Booked"
type input "Totally Booked"
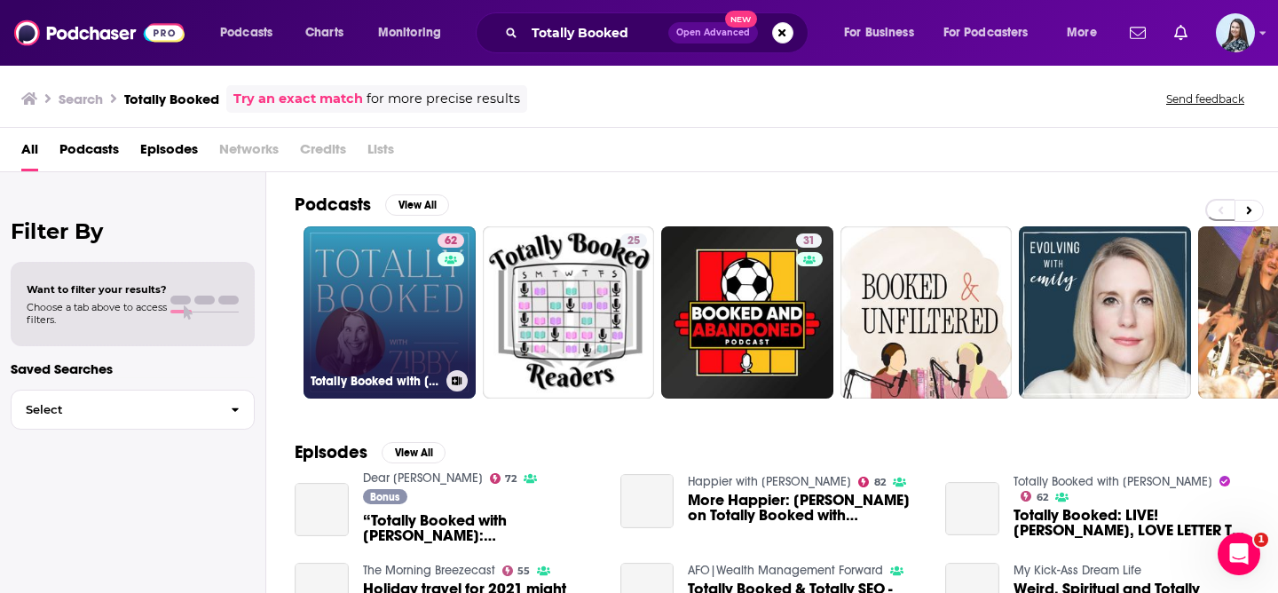
click at [372, 312] on link "62 Totally Booked with [PERSON_NAME]" at bounding box center [390, 312] width 172 height 172
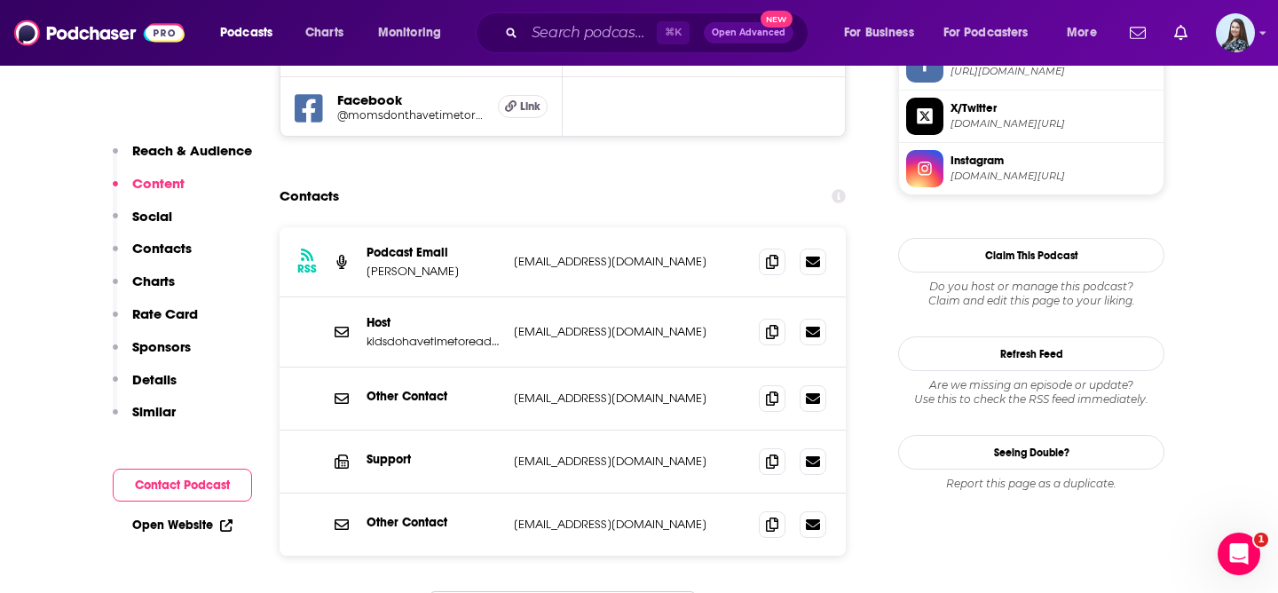
scroll to position [1735, 0]
click at [778, 255] on icon at bounding box center [772, 262] width 12 height 14
click at [574, 27] on input "Search podcasts, credits, & more..." at bounding box center [591, 33] width 132 height 28
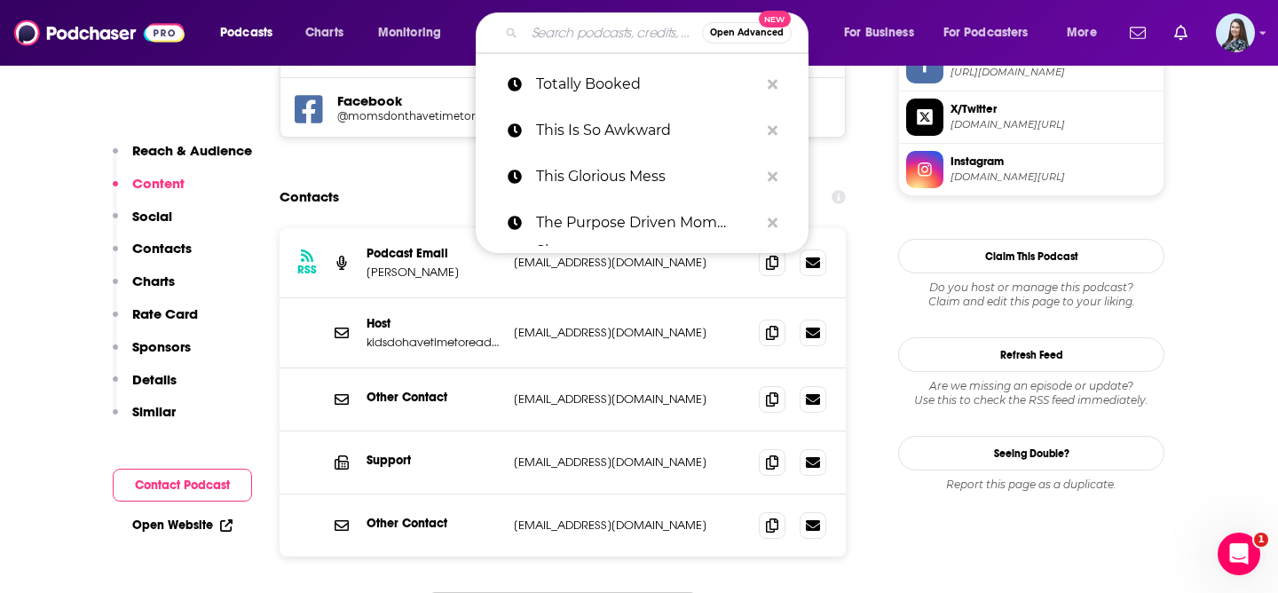
paste input "Under the Influence with [PERSON_NAME]"
type input "Under the Influence with [PERSON_NAME]"
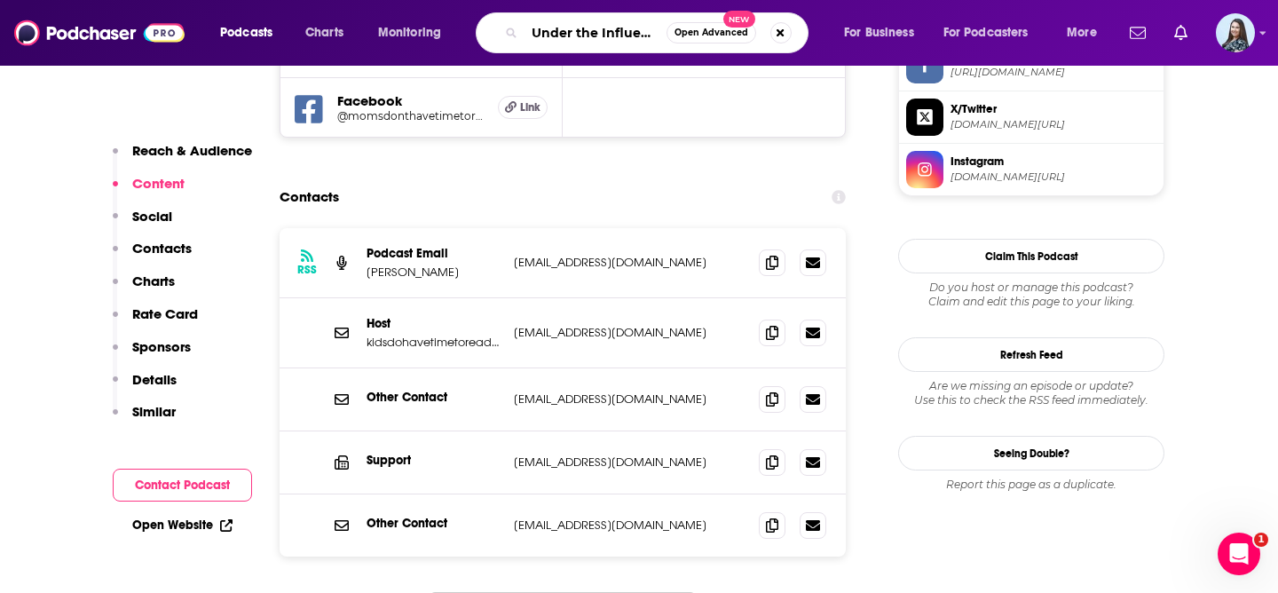
scroll to position [0, 100]
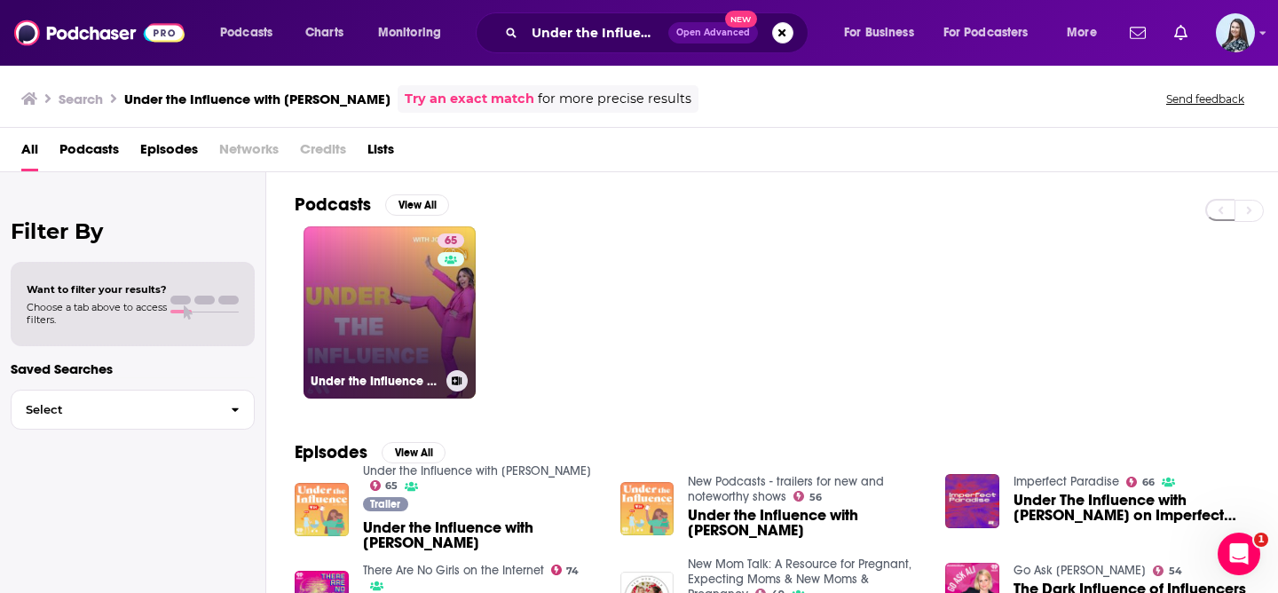
click at [351, 266] on link "65 Under the Influence with [PERSON_NAME]" at bounding box center [390, 312] width 172 height 172
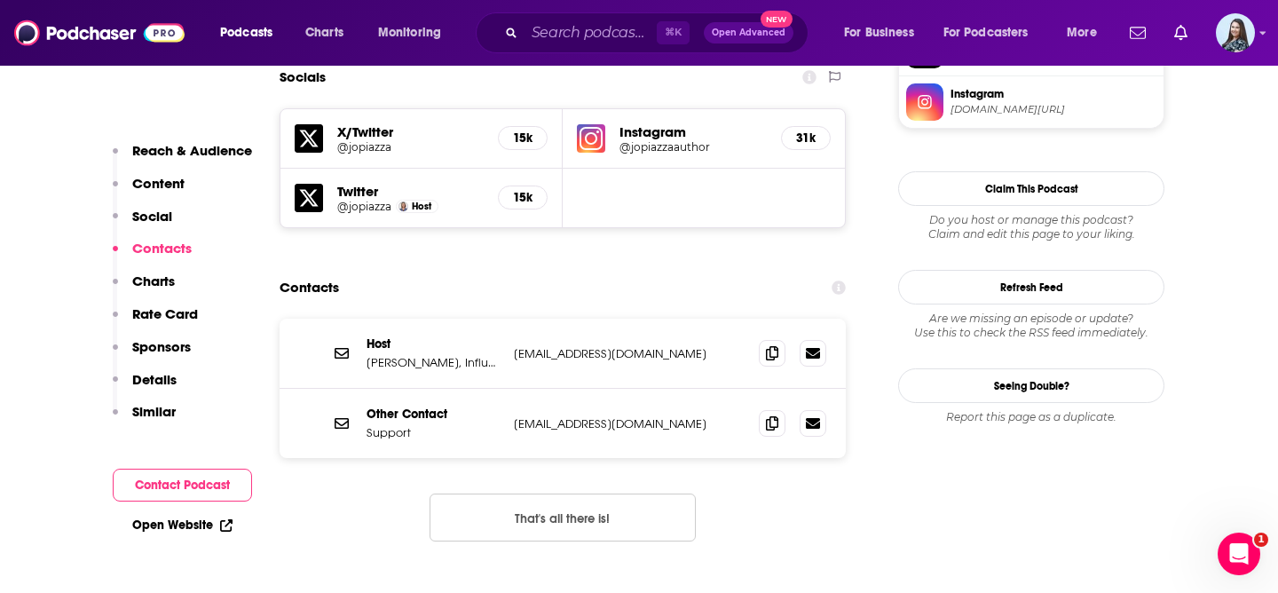
scroll to position [1608, 0]
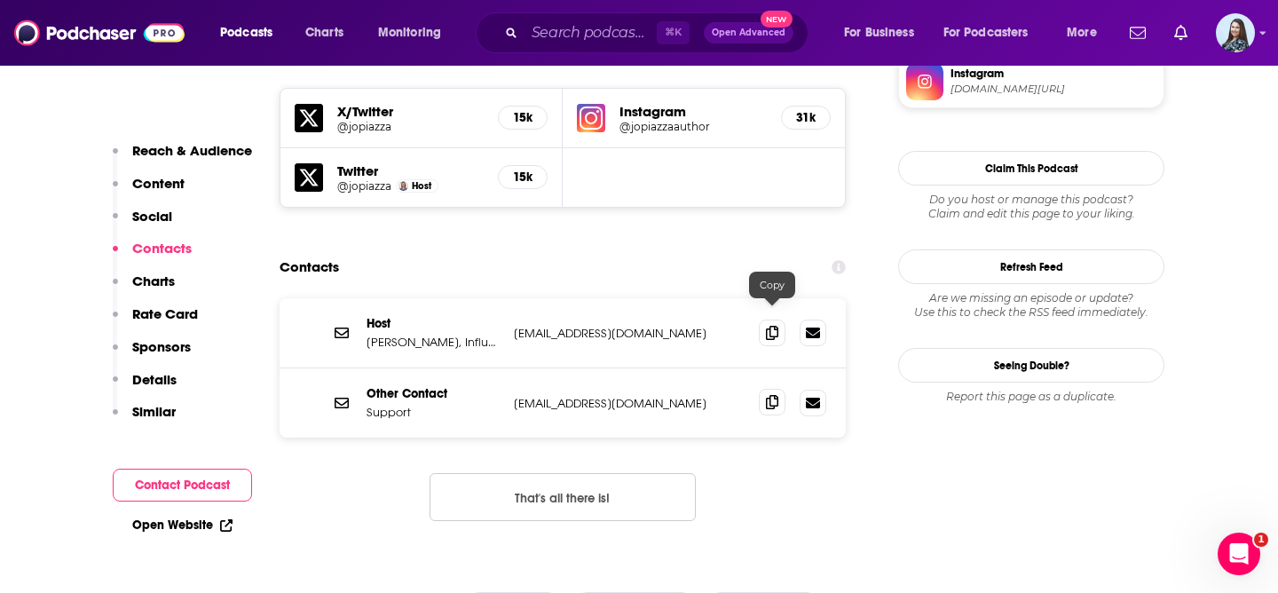
click at [777, 395] on icon at bounding box center [772, 402] width 12 height 14
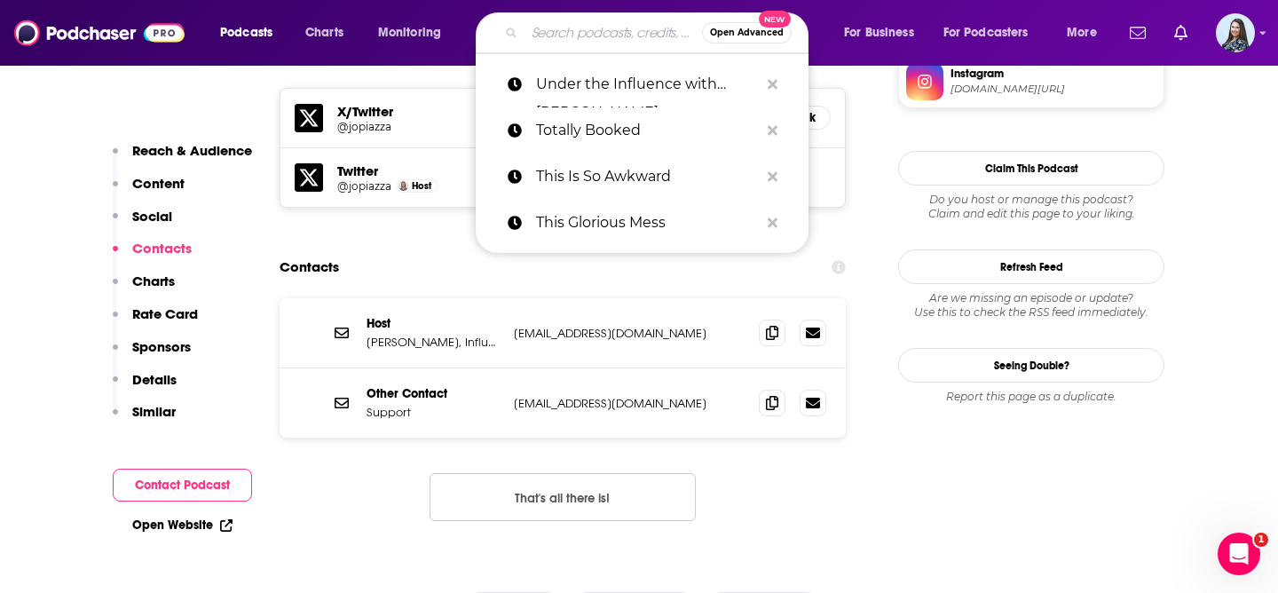
click at [590, 27] on input "Search podcasts, credits, & more..." at bounding box center [614, 33] width 178 height 28
paste input "What Healthy Couples Know That You Don't"
type input "What Healthy Couples Know That You Don't"
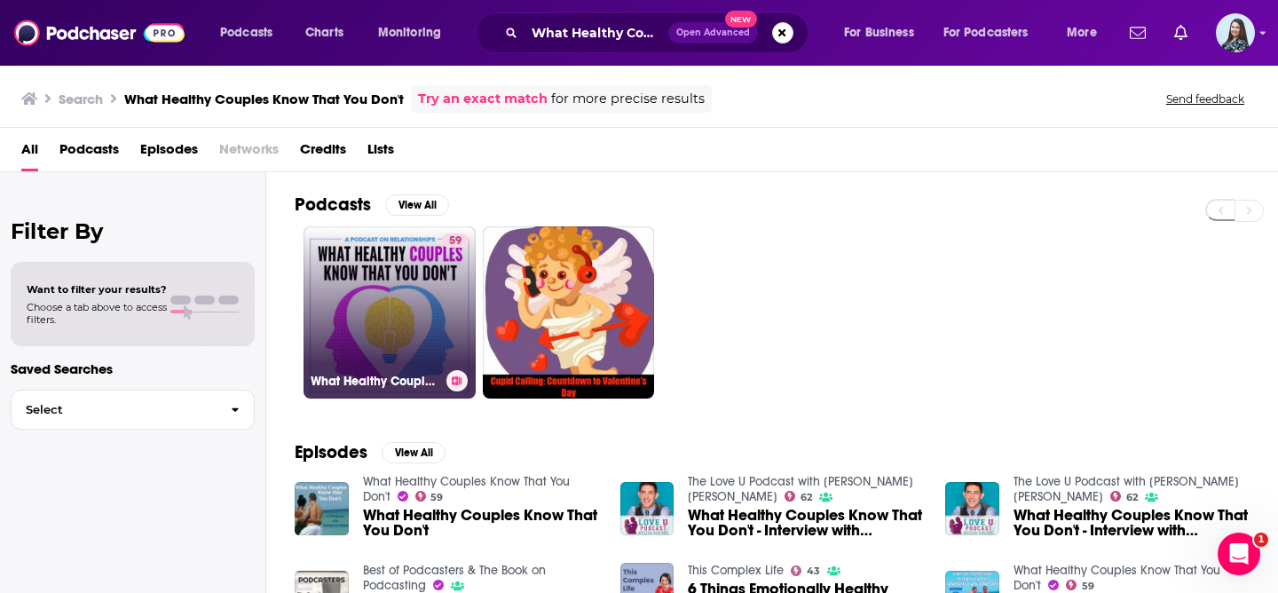
click at [383, 314] on link "59 What Healthy Couples Know That You Don't" at bounding box center [390, 312] width 172 height 172
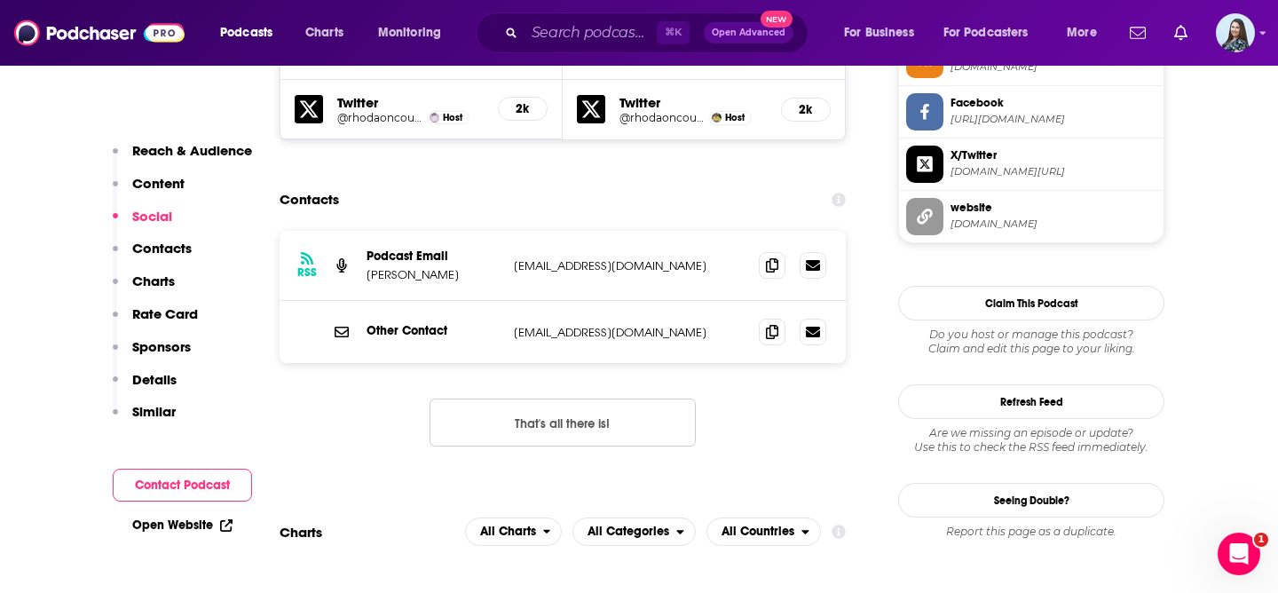
scroll to position [1673, 0]
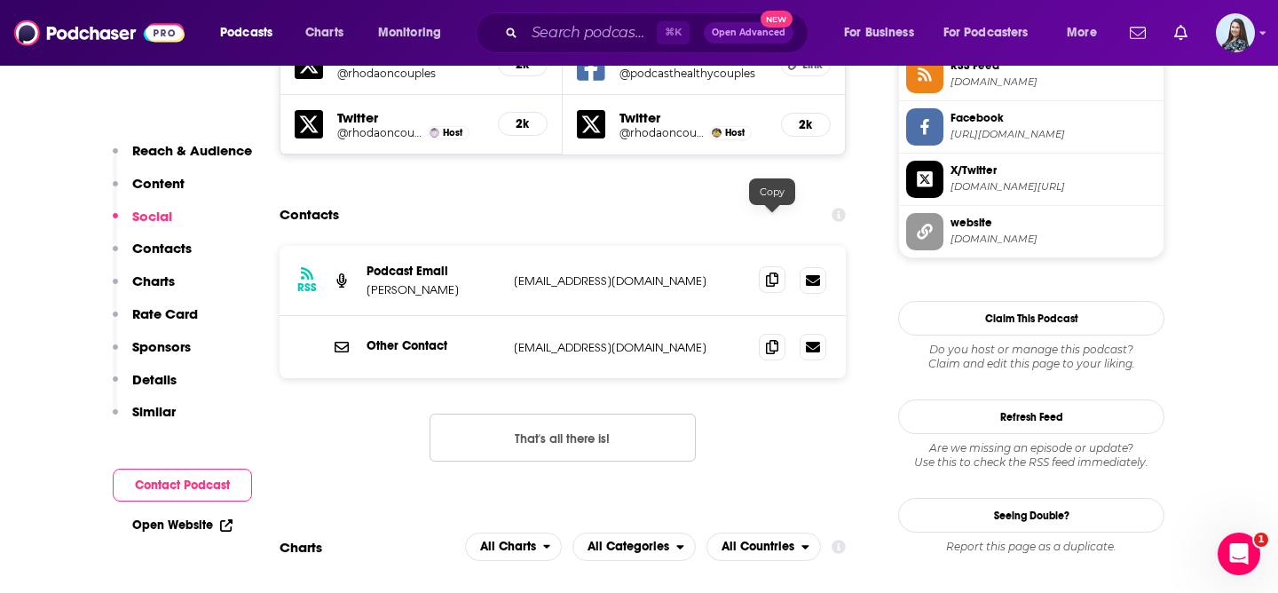
click at [770, 272] on icon at bounding box center [772, 279] width 12 height 14
click at [775, 339] on icon at bounding box center [772, 346] width 12 height 14
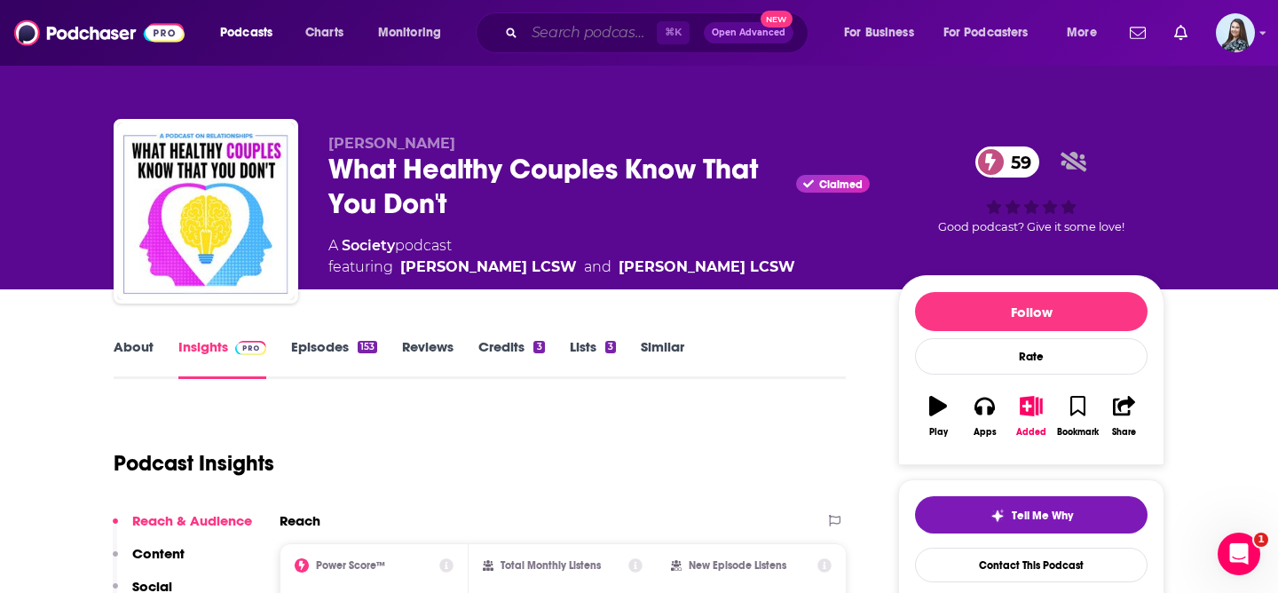
click at [578, 35] on input "Search podcasts, credits, & more..." at bounding box center [591, 33] width 132 height 28
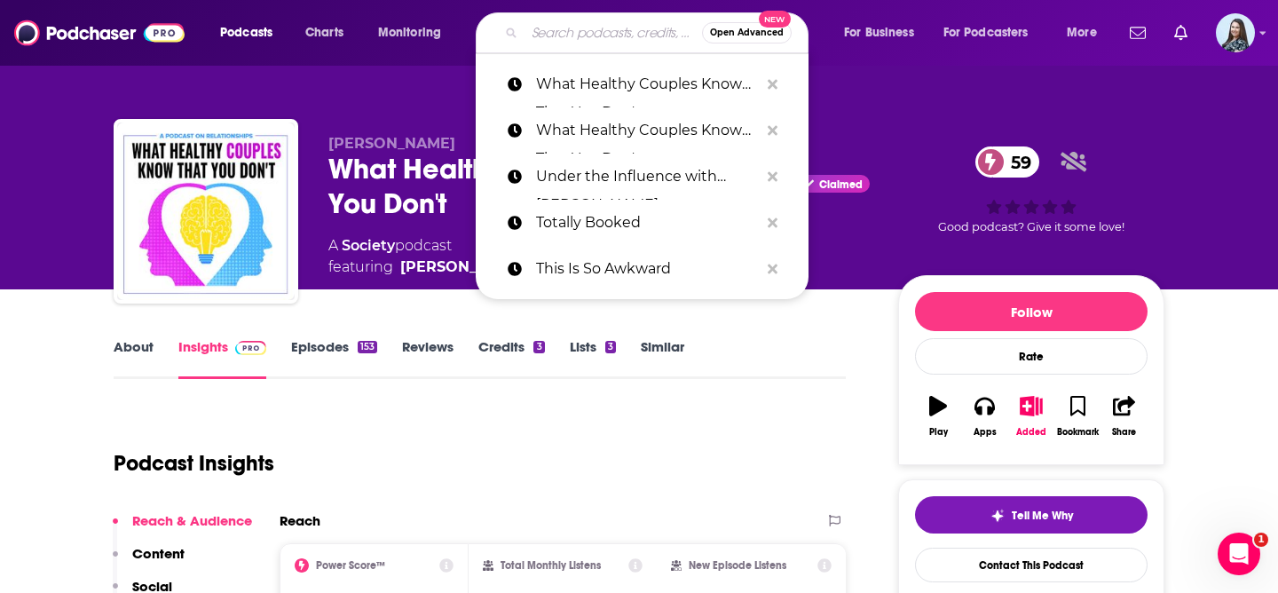
paste input "Wire Talk with [PERSON_NAME]"
type input "Wire Talk with [PERSON_NAME]"
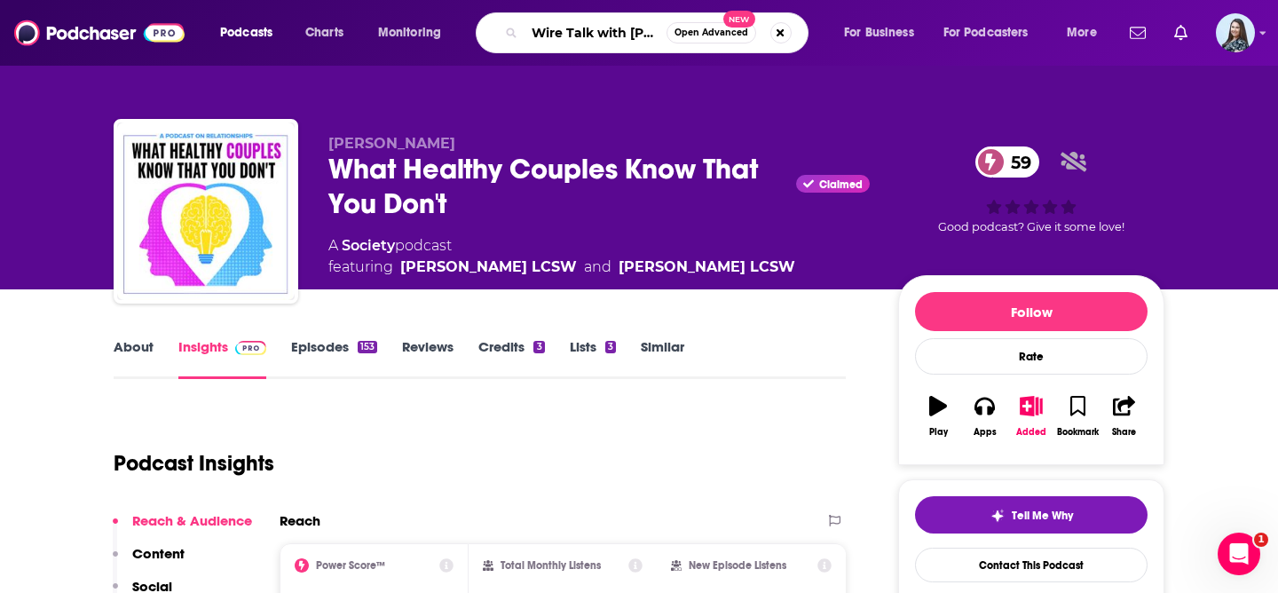
scroll to position [0, 59]
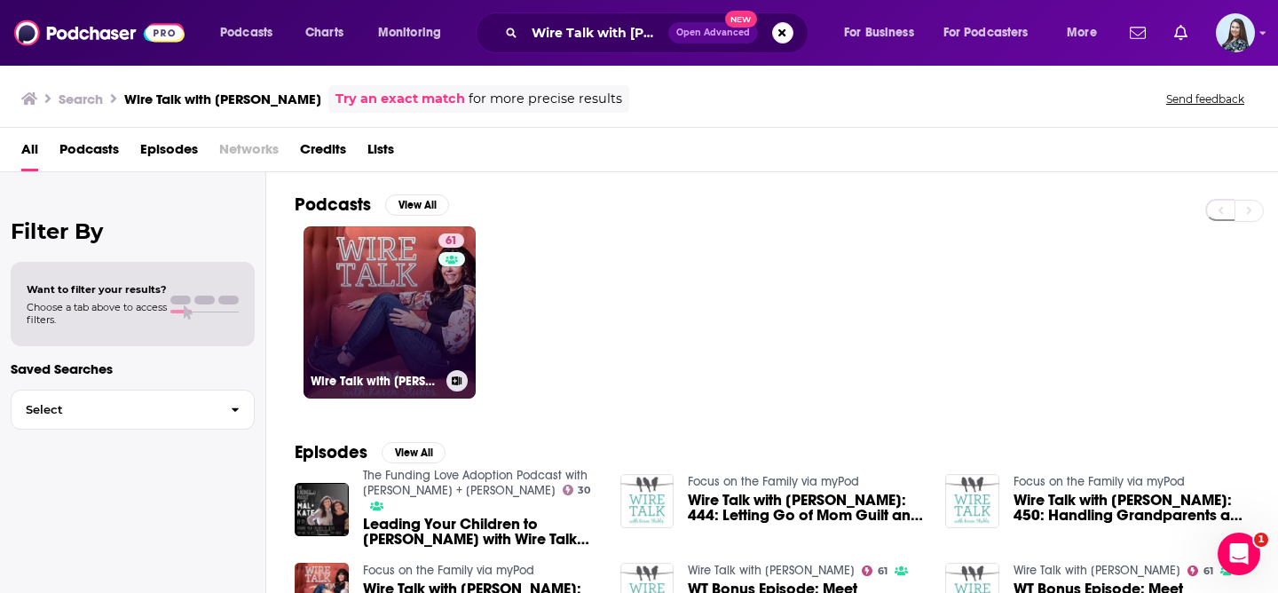
click at [401, 301] on link "61 Wire Talk with [PERSON_NAME]" at bounding box center [390, 312] width 172 height 172
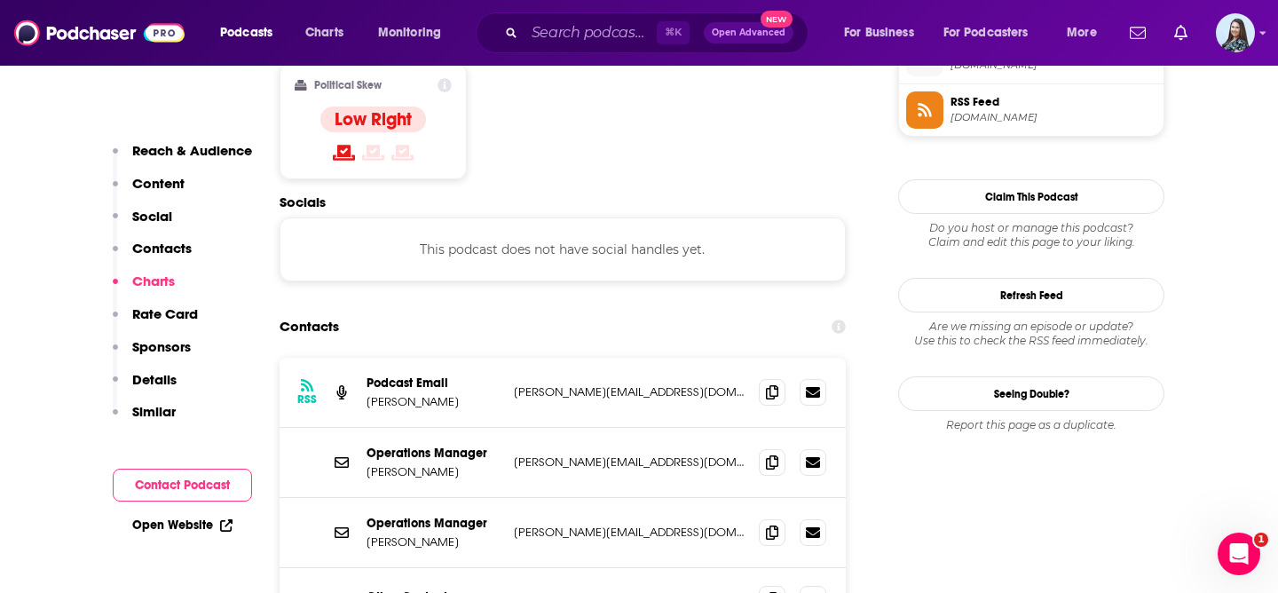
scroll to position [1476, 0]
click at [778, 454] on icon at bounding box center [772, 461] width 12 height 14
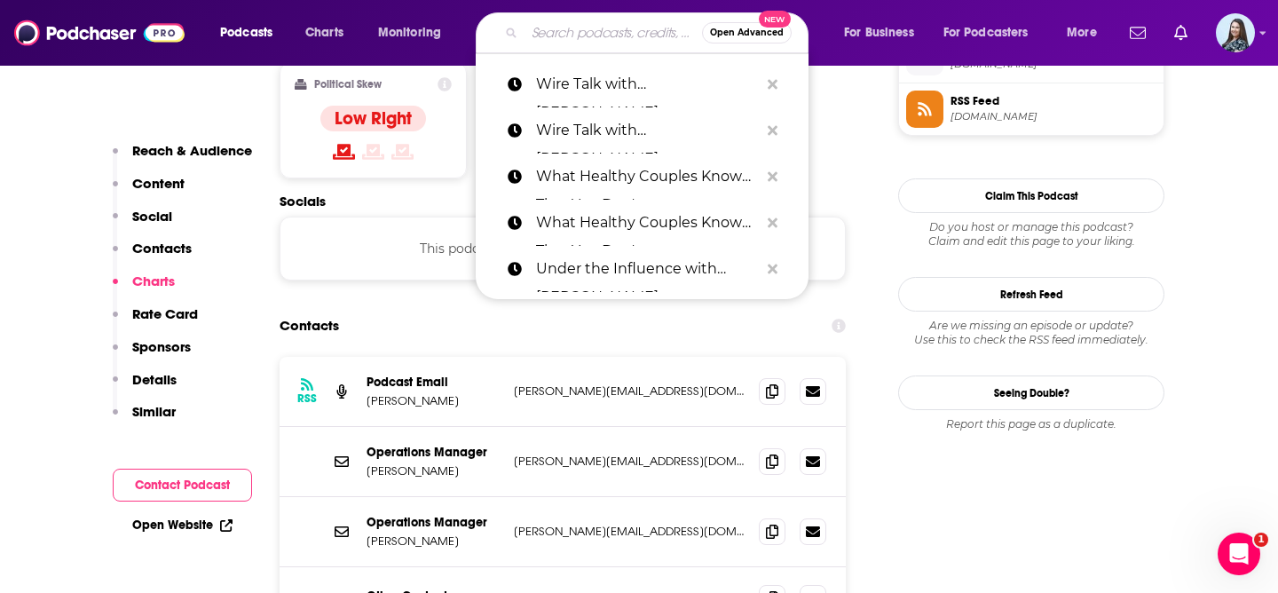
click at [588, 22] on input "Search podcasts, credits, & more..." at bounding box center [614, 33] width 178 height 28
paste input "Wonder of Parenting - A Brain-Science Approach to Parenting"
type input "Wonder of Parenting - A Brain-Science Approach to Parenting"
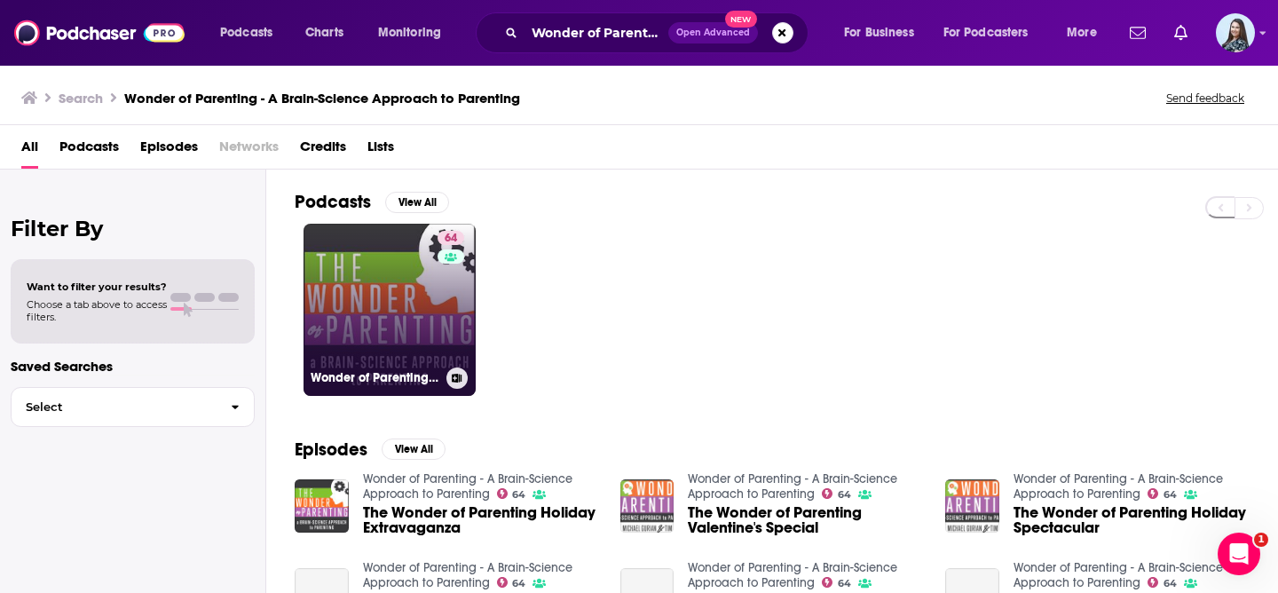
click at [391, 293] on link "64 Wonder of Parenting - A Brain-Science Approach to Parenting" at bounding box center [390, 310] width 172 height 172
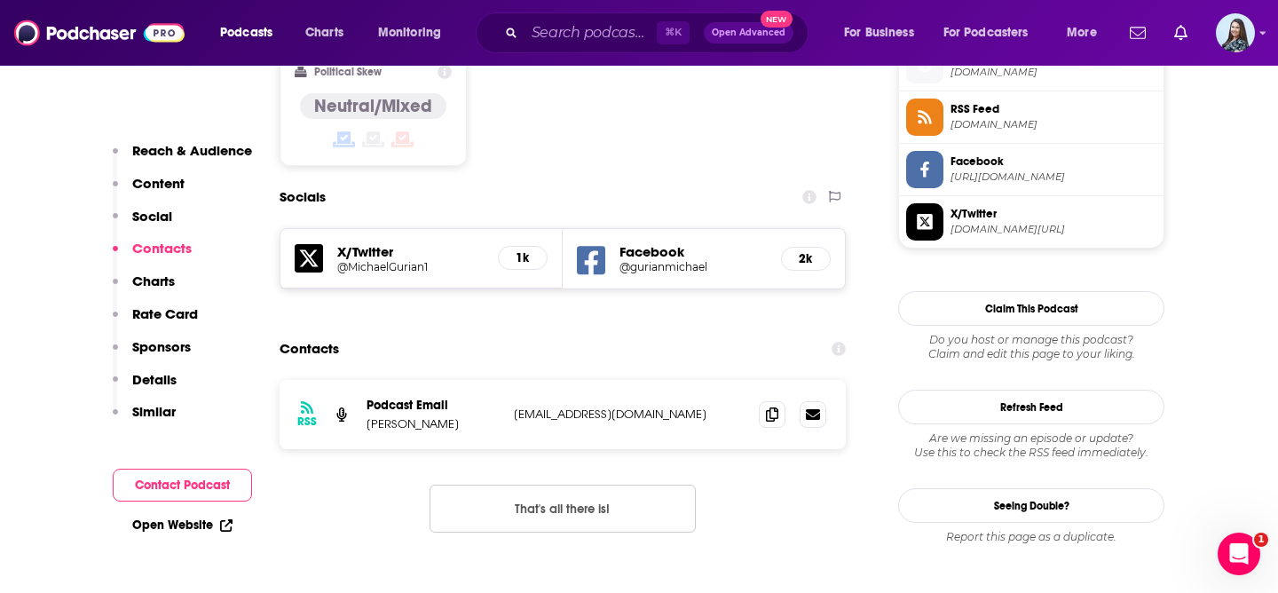
scroll to position [1456, 0]
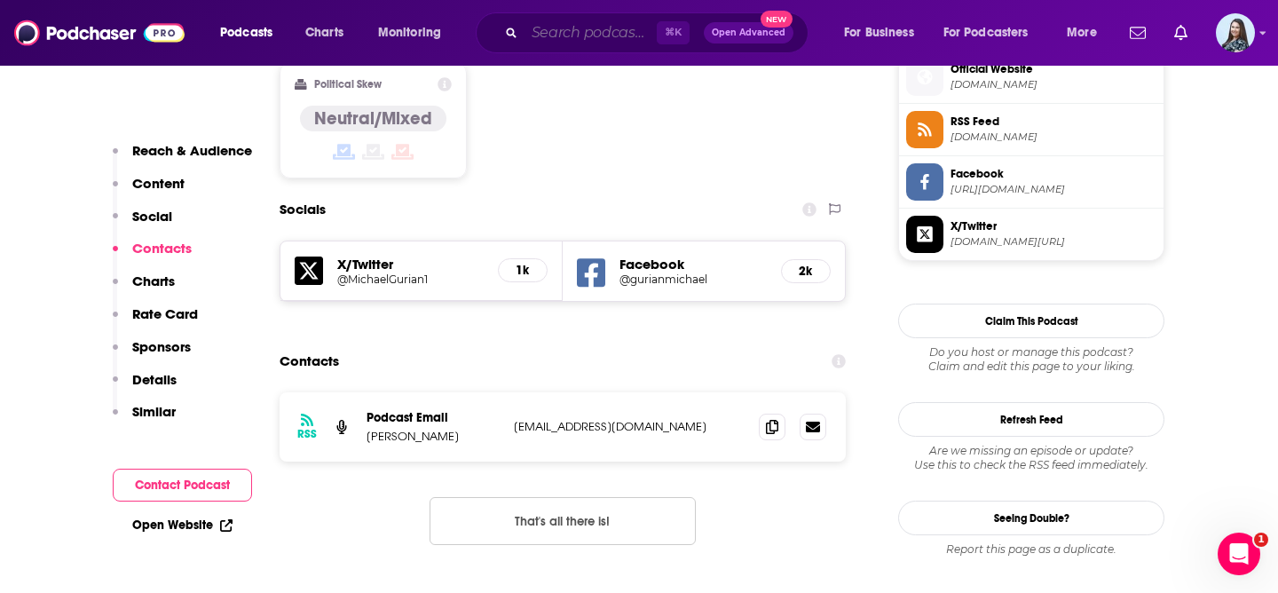
click at [573, 40] on input "Search podcasts, credits, & more..." at bounding box center [591, 33] width 132 height 28
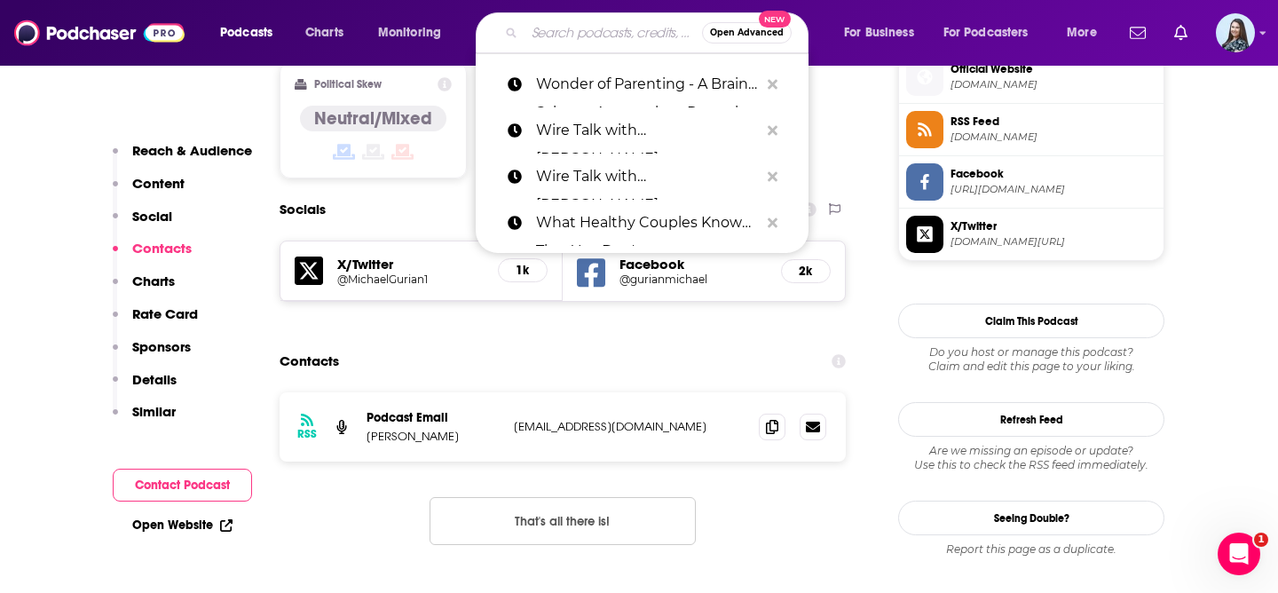
paste input "Zen Parenting Radio"
type input "Zen Parenting Radio"
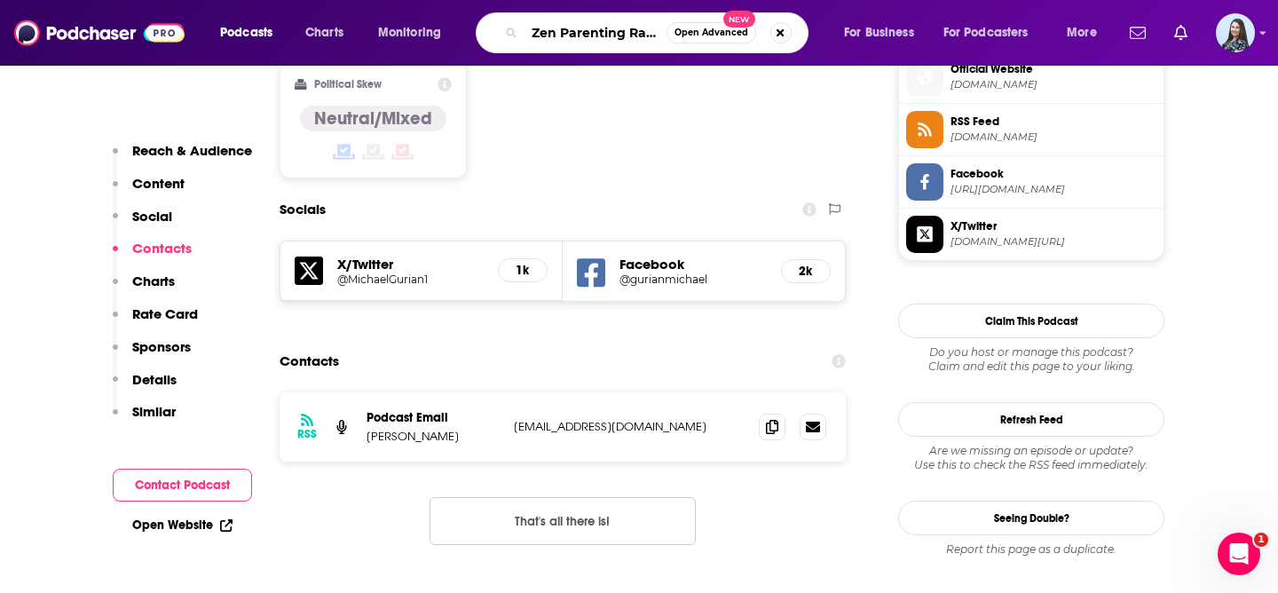
scroll to position [0, 7]
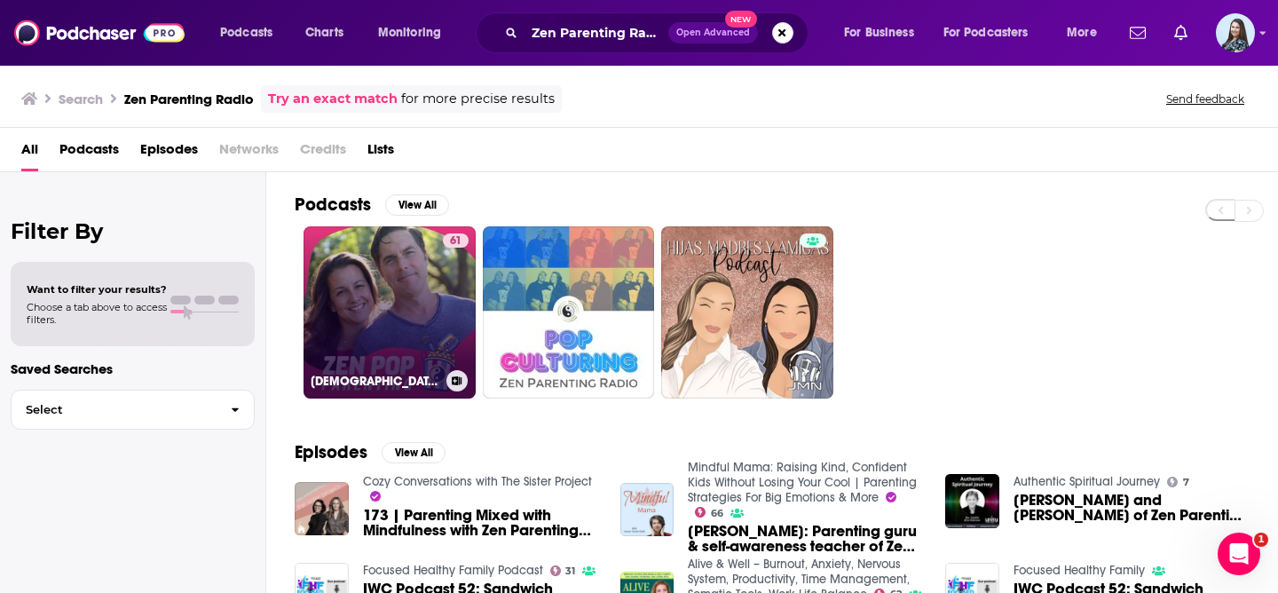
click at [378, 294] on link "61 [DEMOGRAPHIC_DATA] Pop Parenting" at bounding box center [390, 312] width 172 height 172
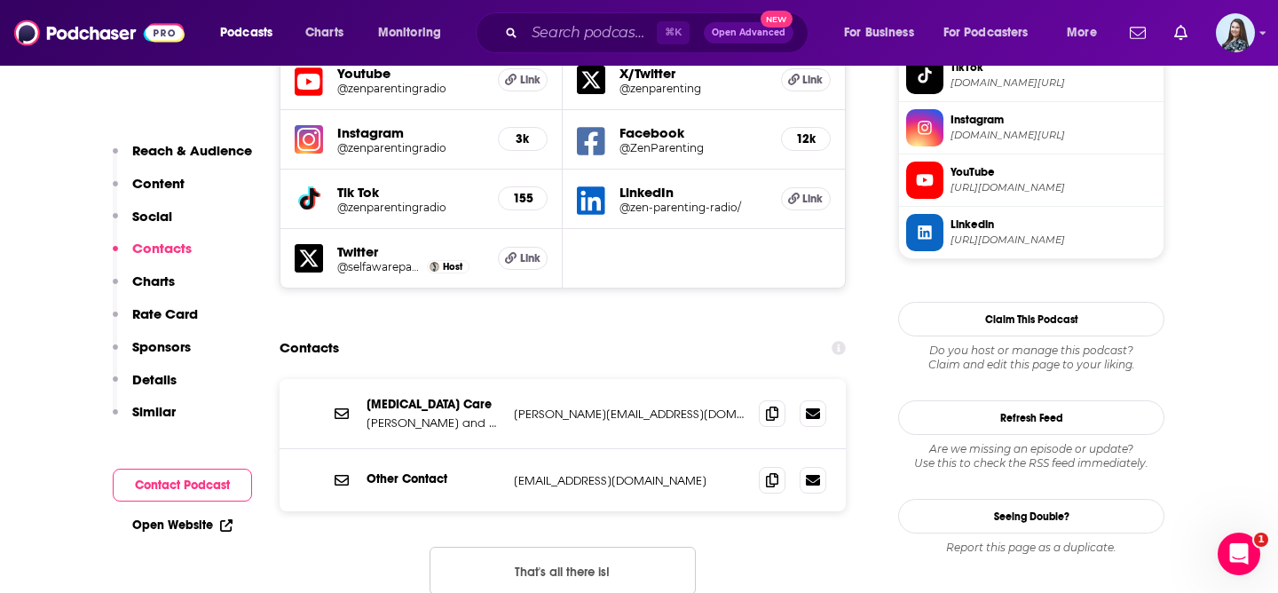
scroll to position [1689, 0]
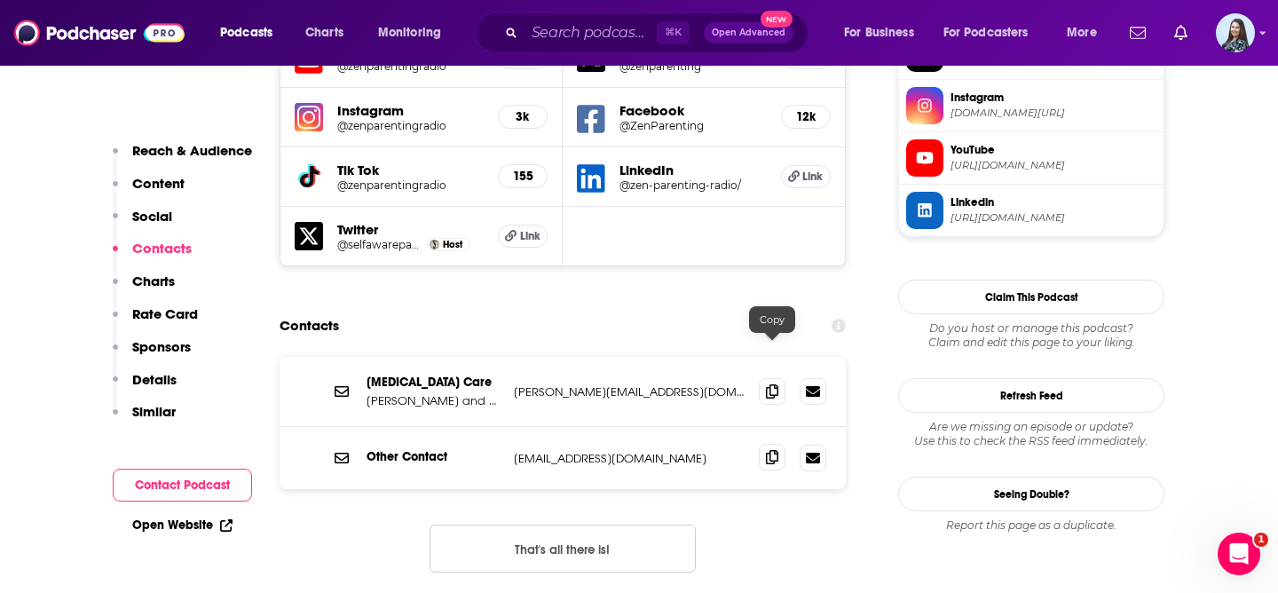
click at [766, 450] on icon at bounding box center [772, 457] width 12 height 14
click at [569, 23] on input "Search podcasts, credits, & more..." at bounding box center [591, 33] width 132 height 28
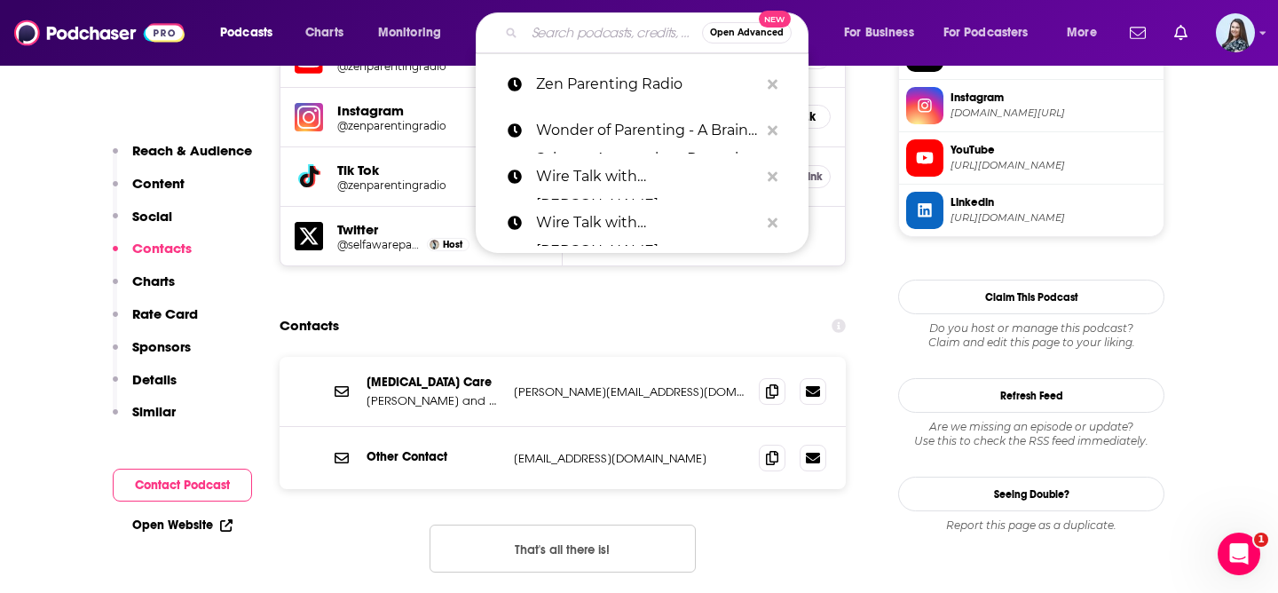
paste input "Balanced Working Moms Podcast"
type input "Balanced Working Moms Podcast"
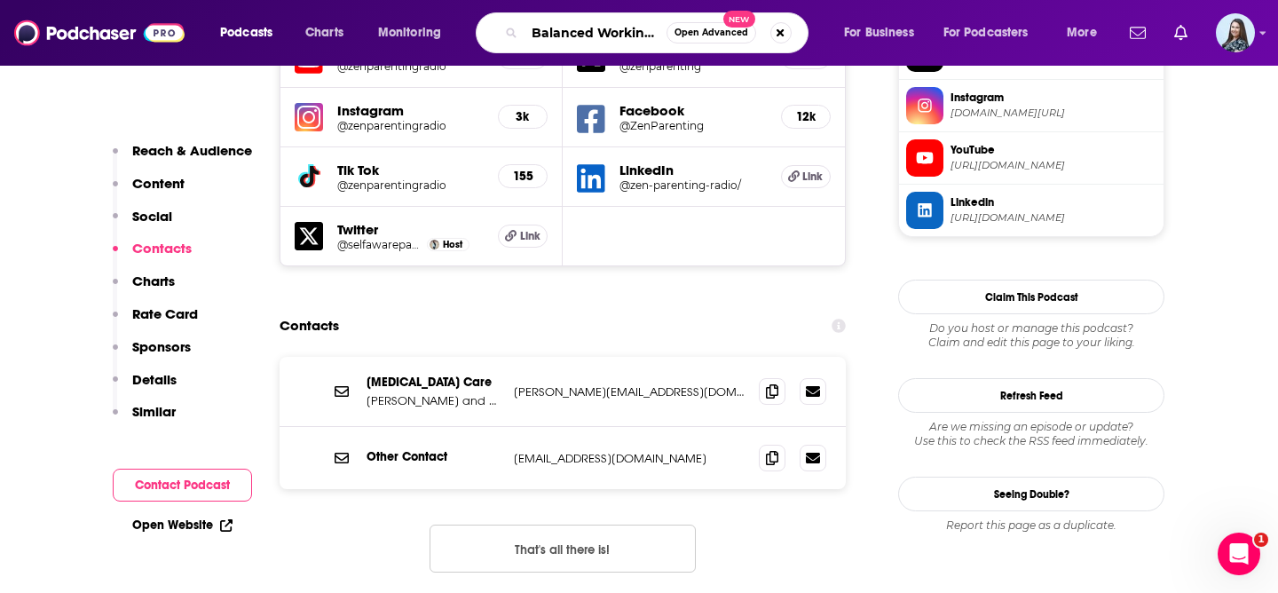
scroll to position [0, 94]
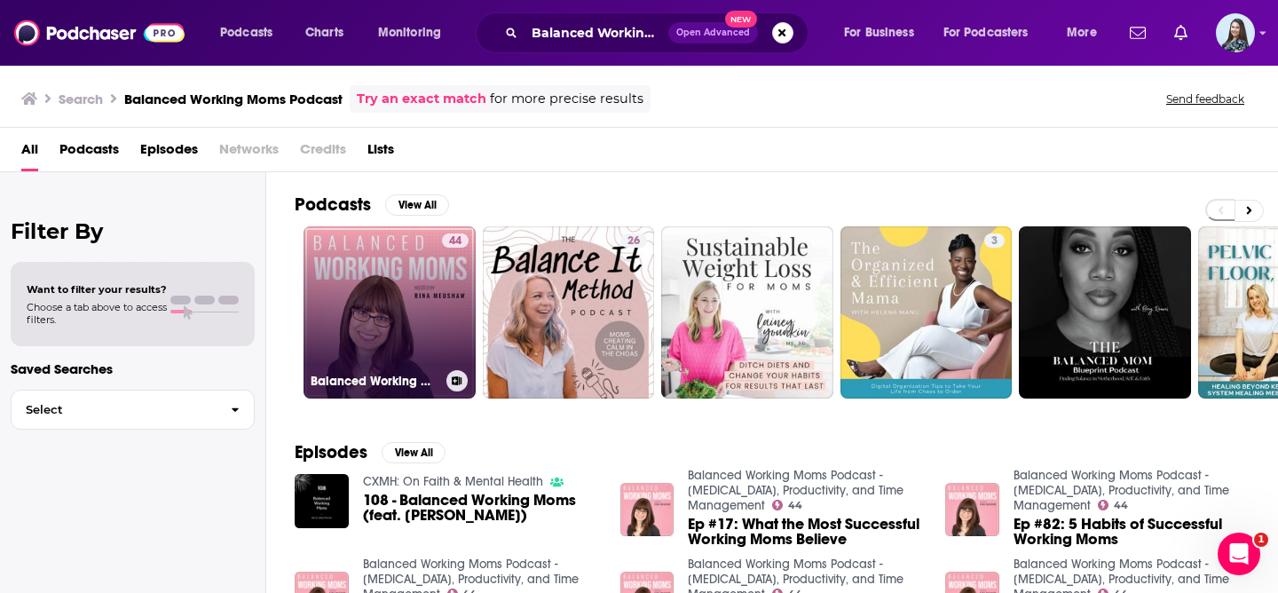
click at [400, 279] on link "44 Balanced Working Moms Podcast - [MEDICAL_DATA], Productivity, and Time Manag…" at bounding box center [390, 312] width 172 height 172
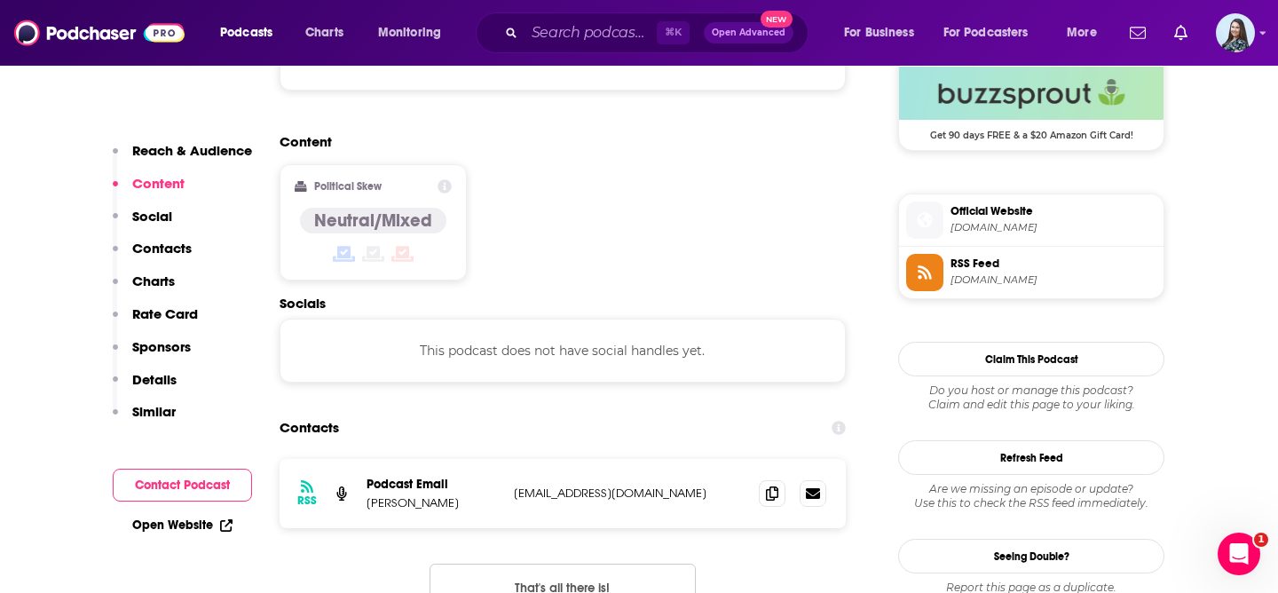
scroll to position [1341, 0]
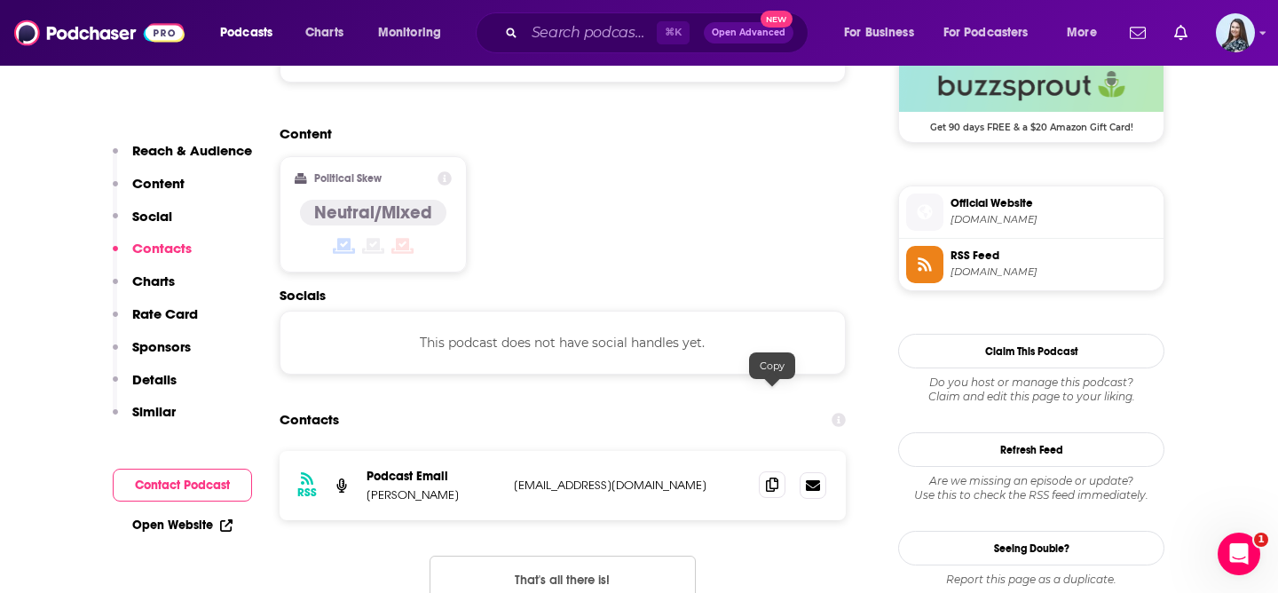
click at [775, 478] on icon at bounding box center [772, 485] width 12 height 14
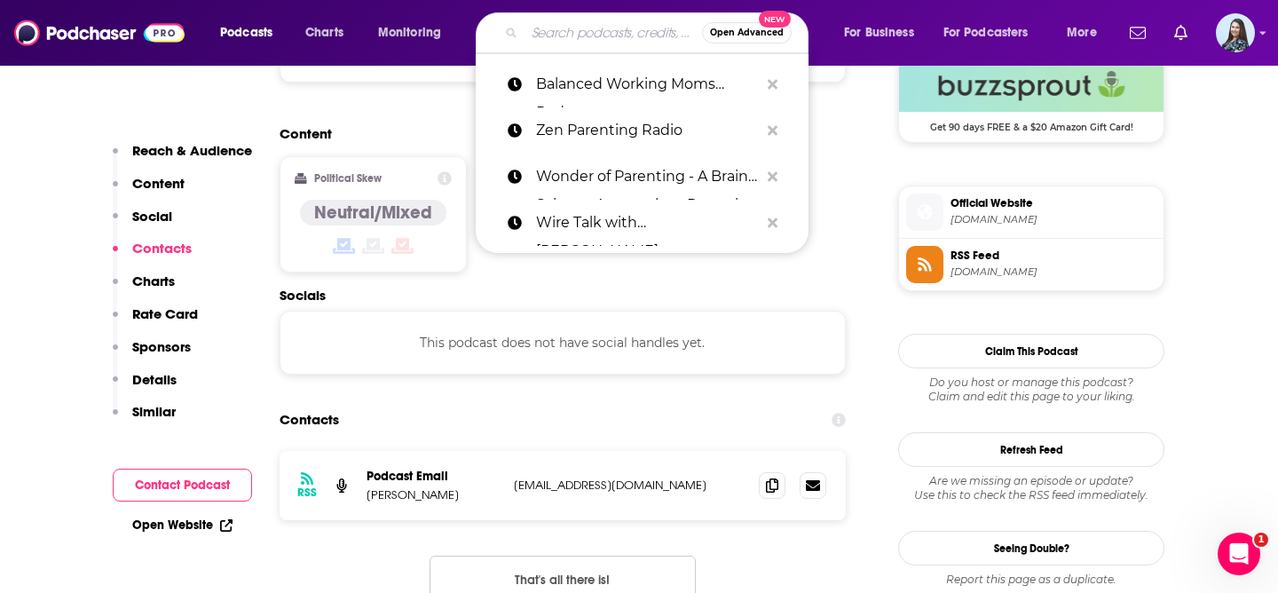
click at [597, 26] on input "Search podcasts, credits, & more..." at bounding box center [614, 33] width 178 height 28
paste input "Crank It Up! with [PERSON_NAME]"
type input "Crank It Up! with [PERSON_NAME]"
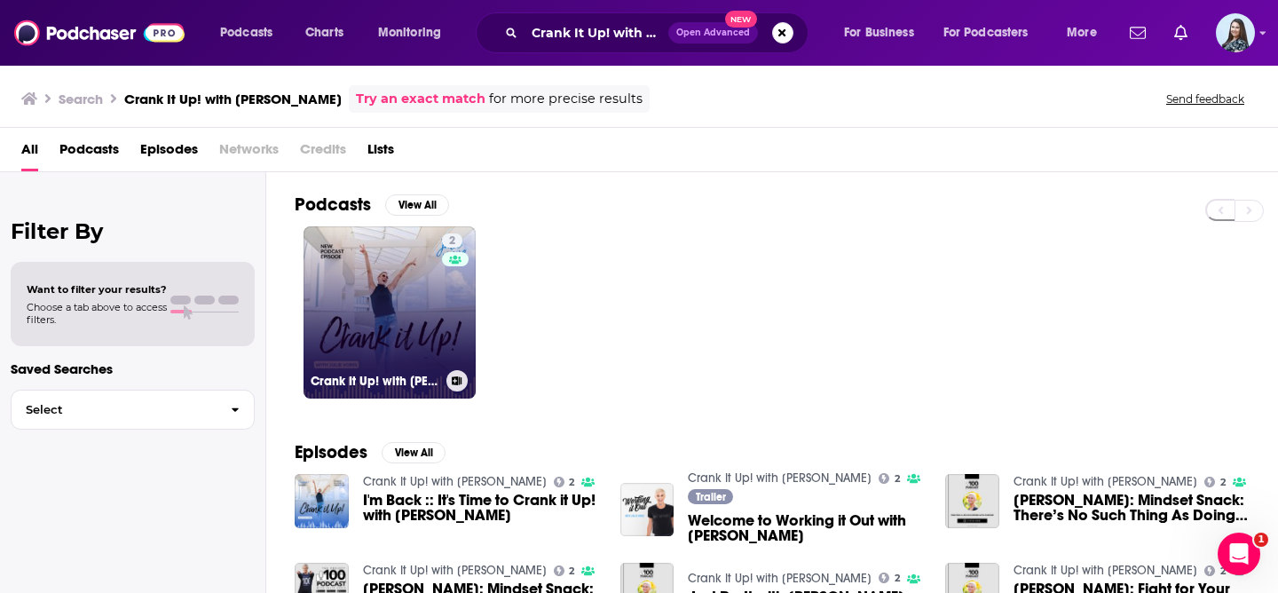
click at [394, 274] on link "2 Crank It Up! with [PERSON_NAME]" at bounding box center [390, 312] width 172 height 172
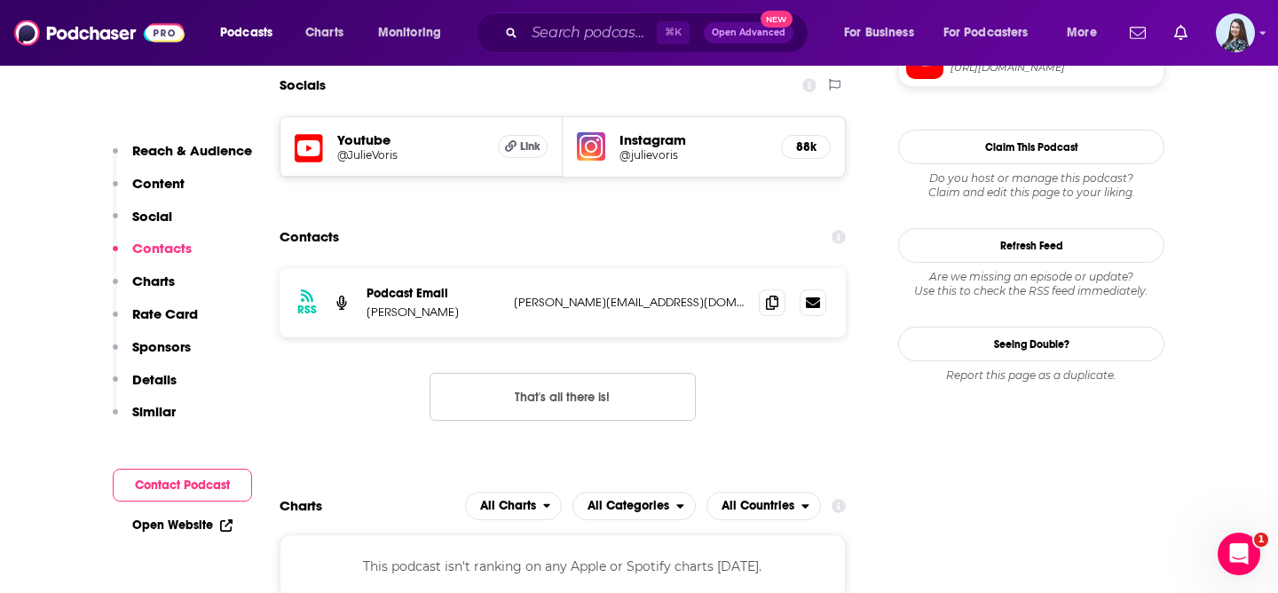
scroll to position [1649, 0]
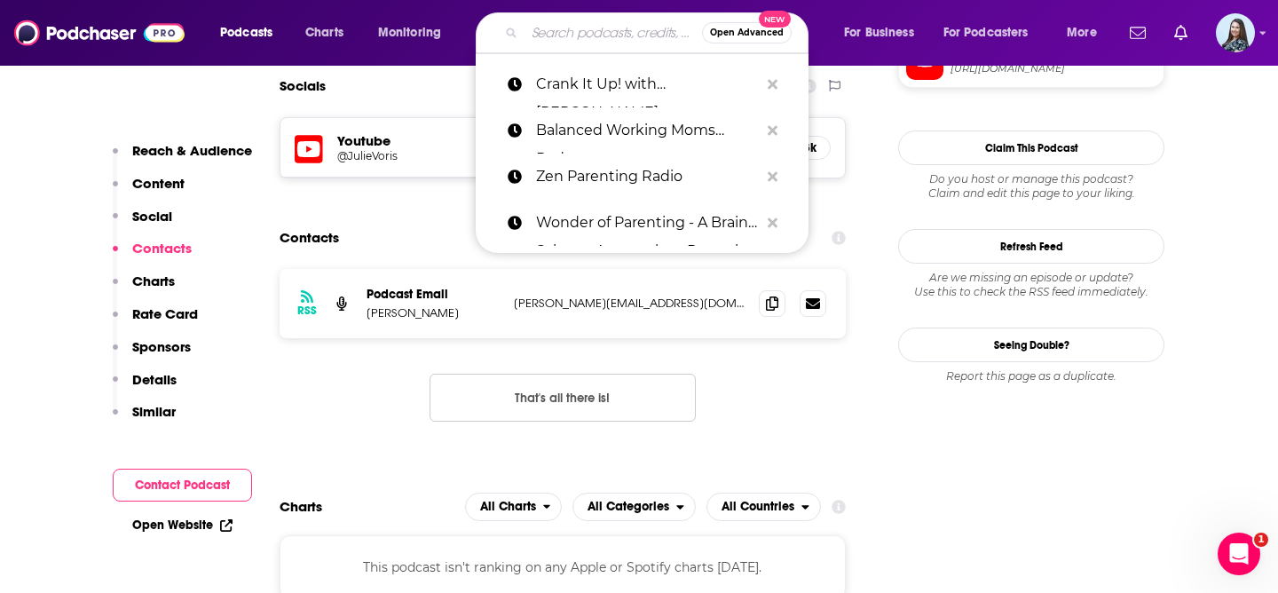
click at [571, 28] on input "Search podcasts, credits, & more..." at bounding box center [614, 33] width 178 height 28
paste input "Dads: The Podcast"
type input "Dads: The Podcast"
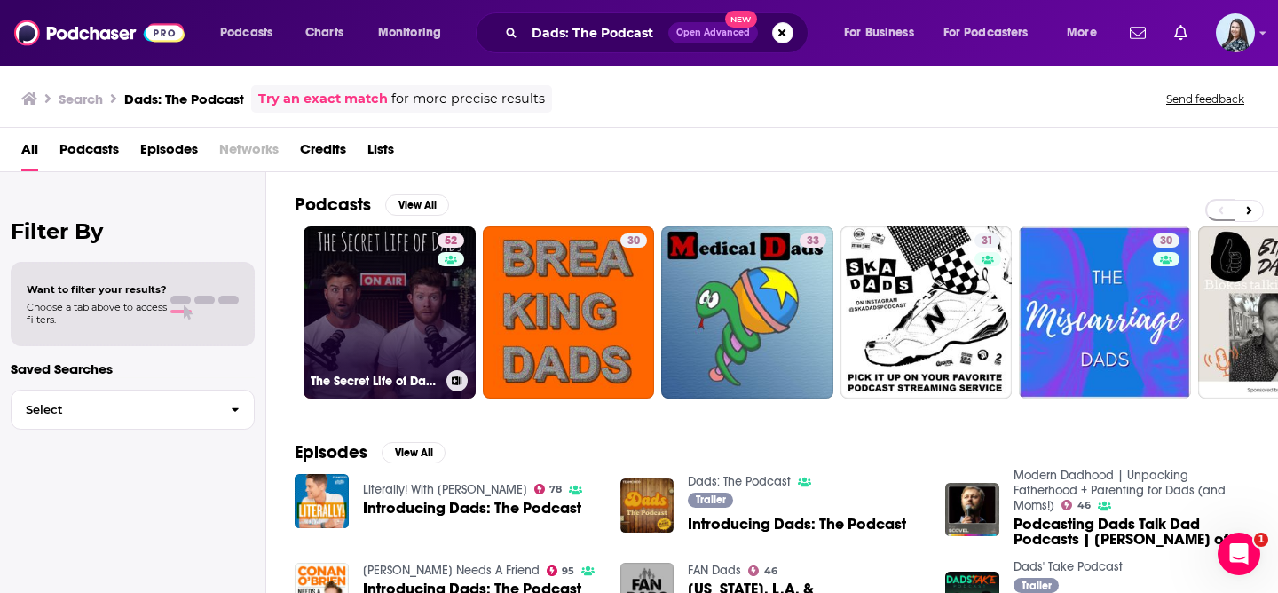
click at [348, 311] on link "52 The Secret Life of Dads Podcast" at bounding box center [390, 312] width 172 height 172
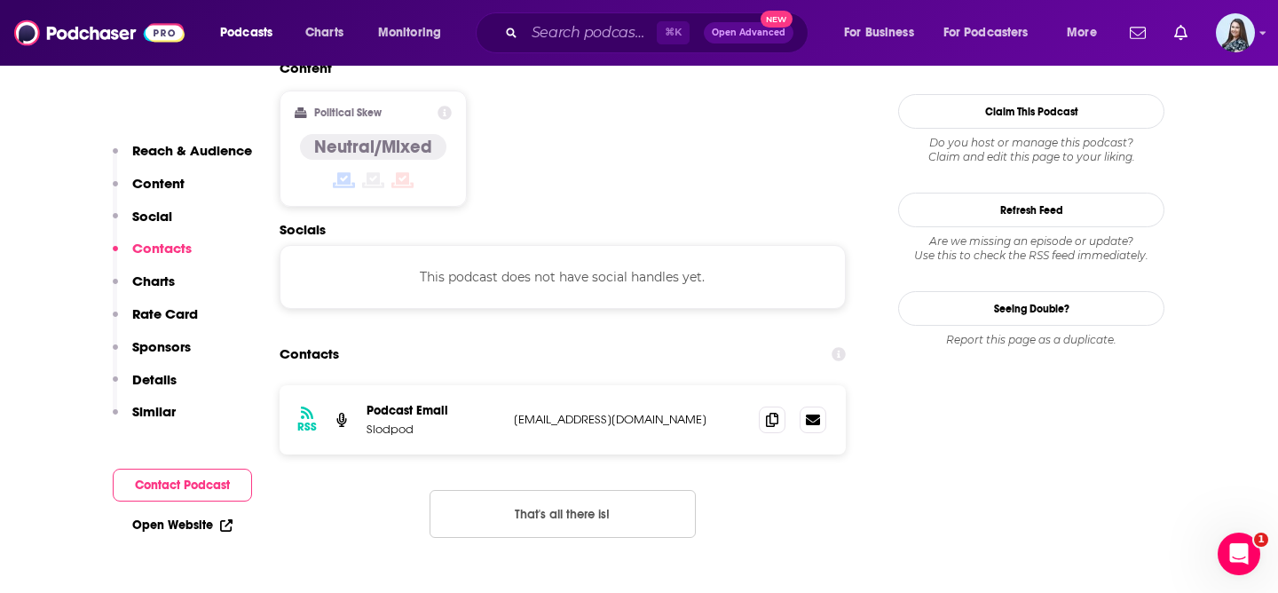
scroll to position [1420, 0]
click at [601, 28] on input "Search podcasts, credits, & more..." at bounding box center [591, 33] width 132 height 28
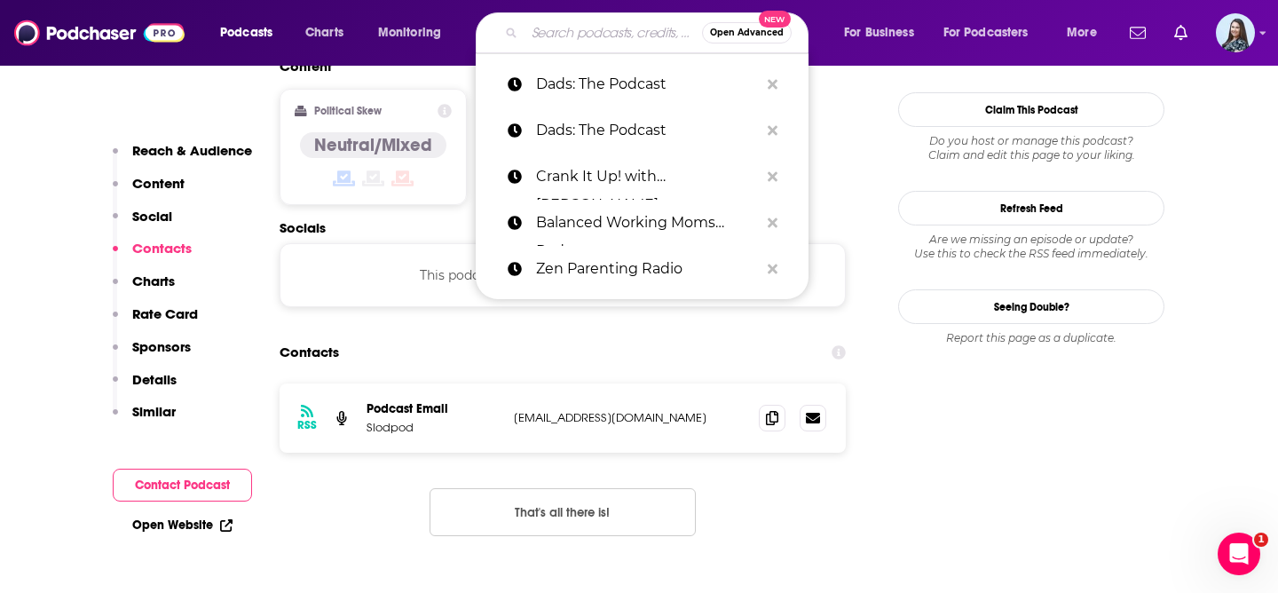
paste input "Dads: The Podcast"
type input "Dads: The Podcast"
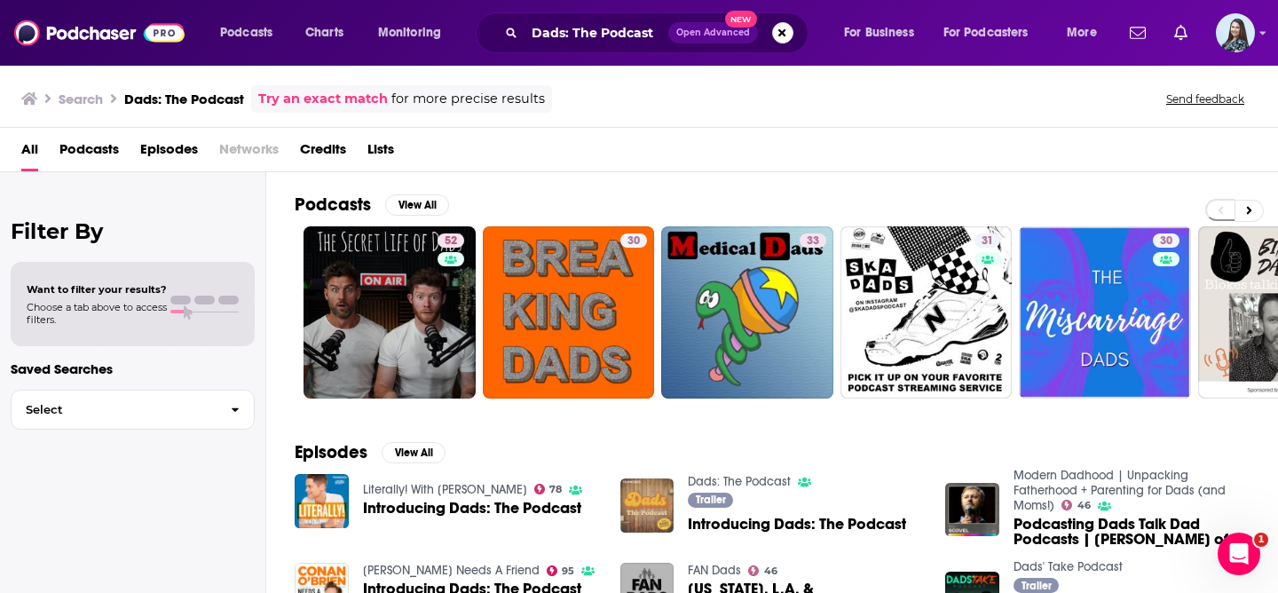
click at [641, 499] on img "Introducing Dads: The Podcast" at bounding box center [647, 505] width 54 height 54
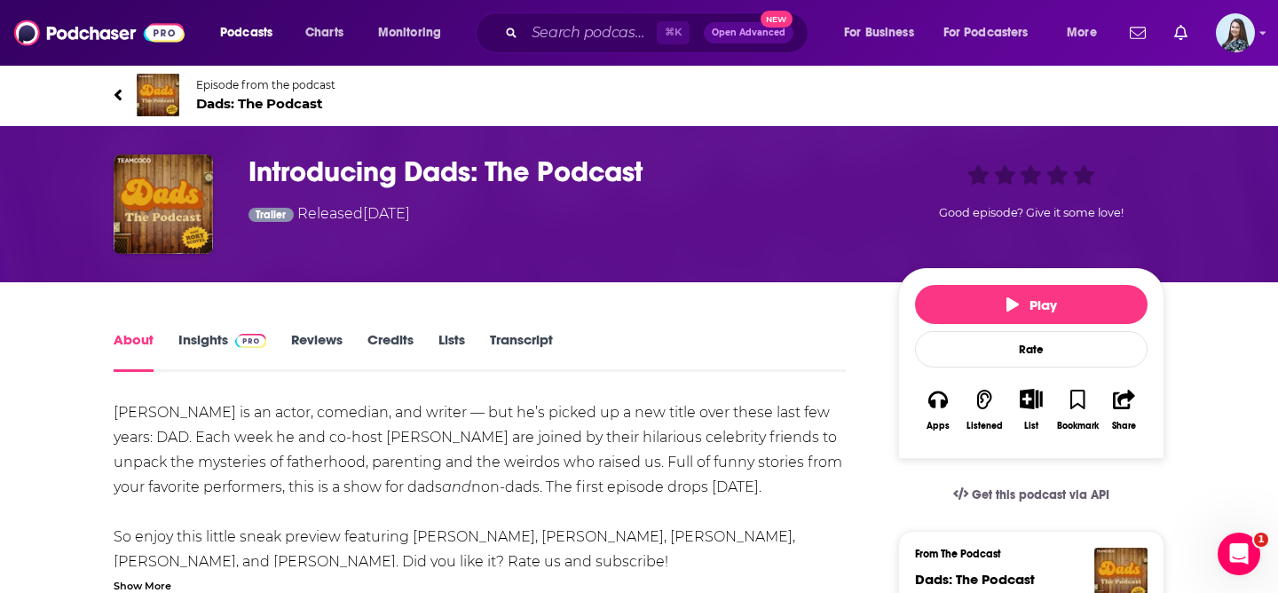
click at [204, 339] on link "Insights" at bounding box center [222, 351] width 88 height 41
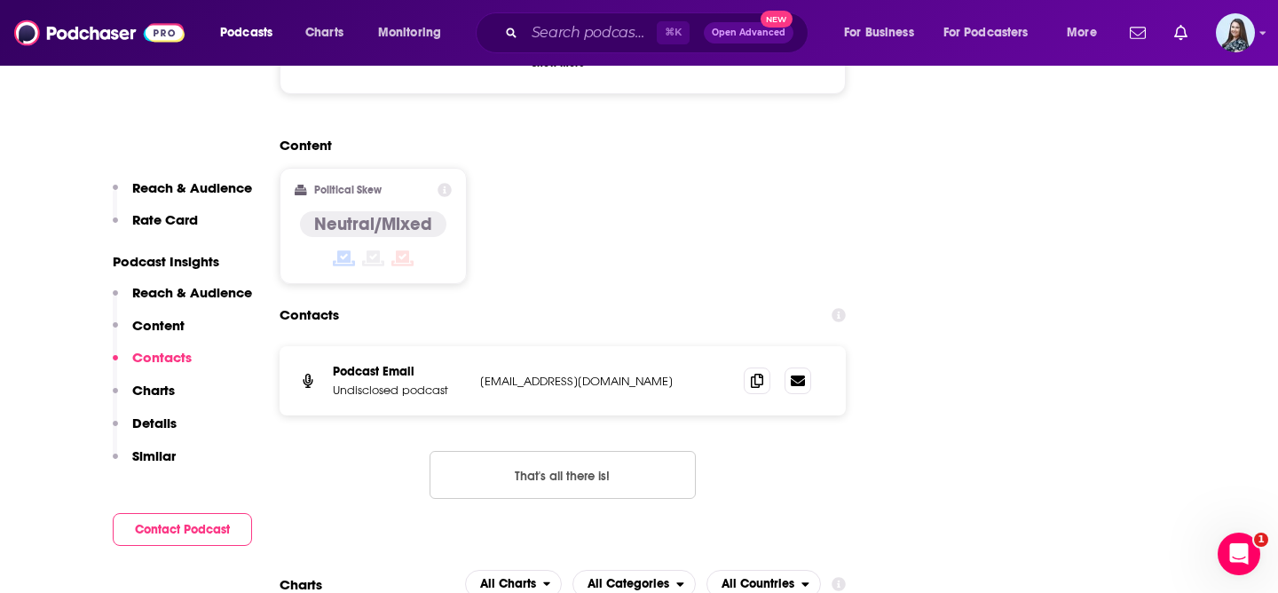
scroll to position [1842, 0]
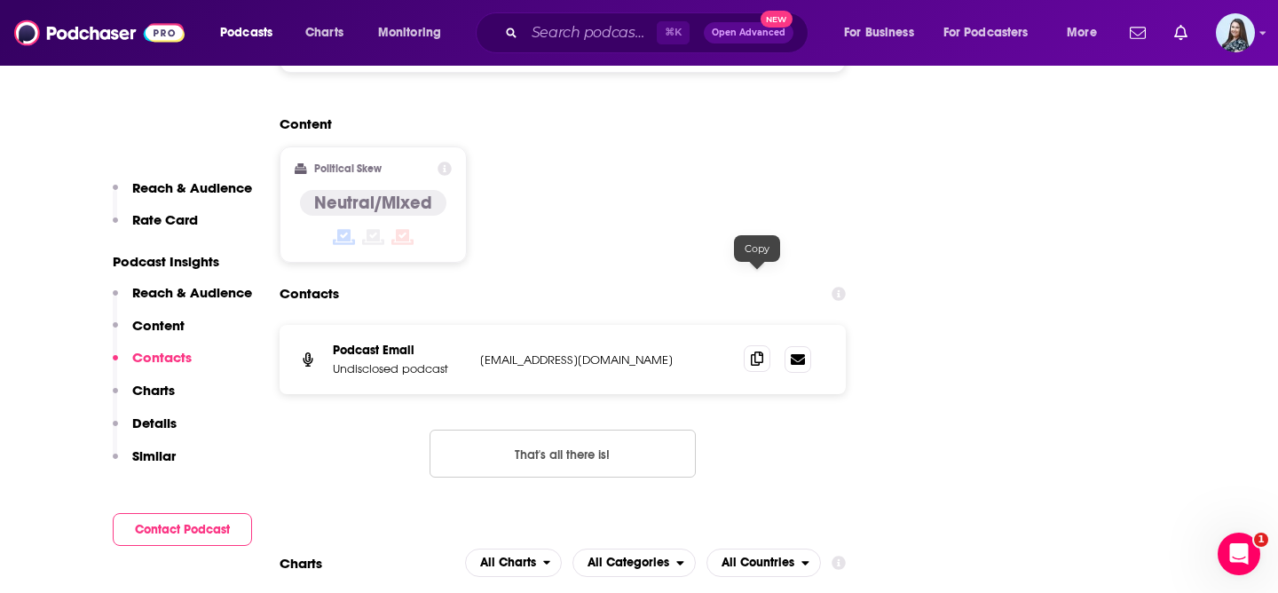
click at [758, 351] on icon at bounding box center [757, 358] width 12 height 14
click at [559, 40] on input "Search podcasts, credits, & more..." at bounding box center [591, 33] width 132 height 28
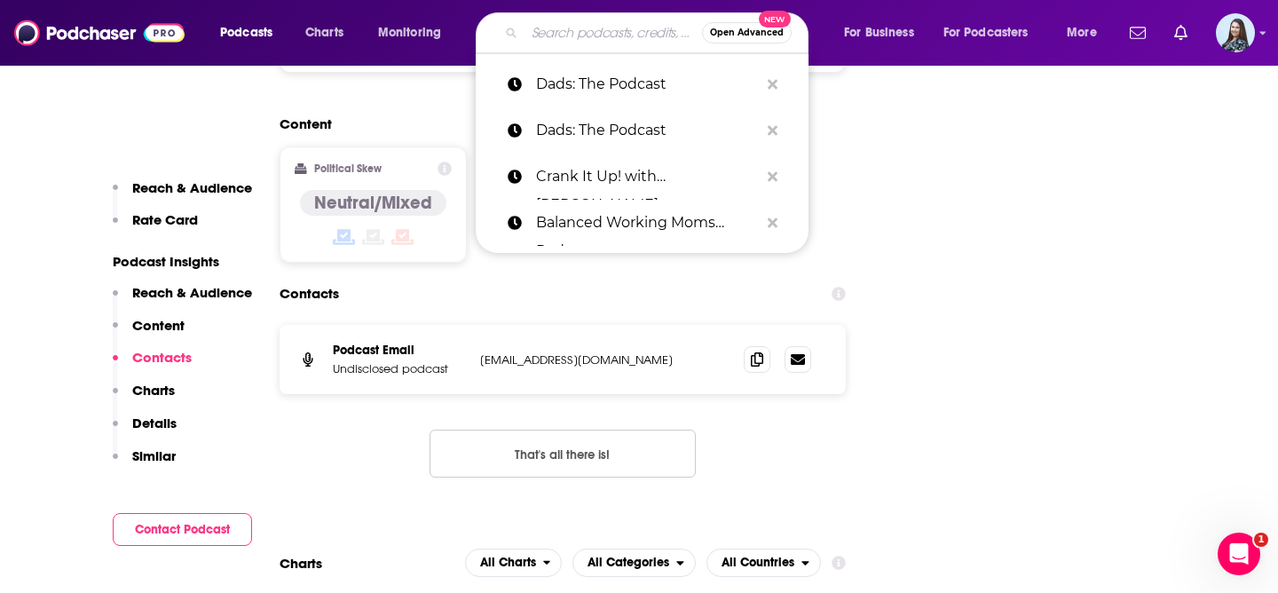
paste input "Dumb Dad Podcast"
type input "Dumb Dad Podcast"
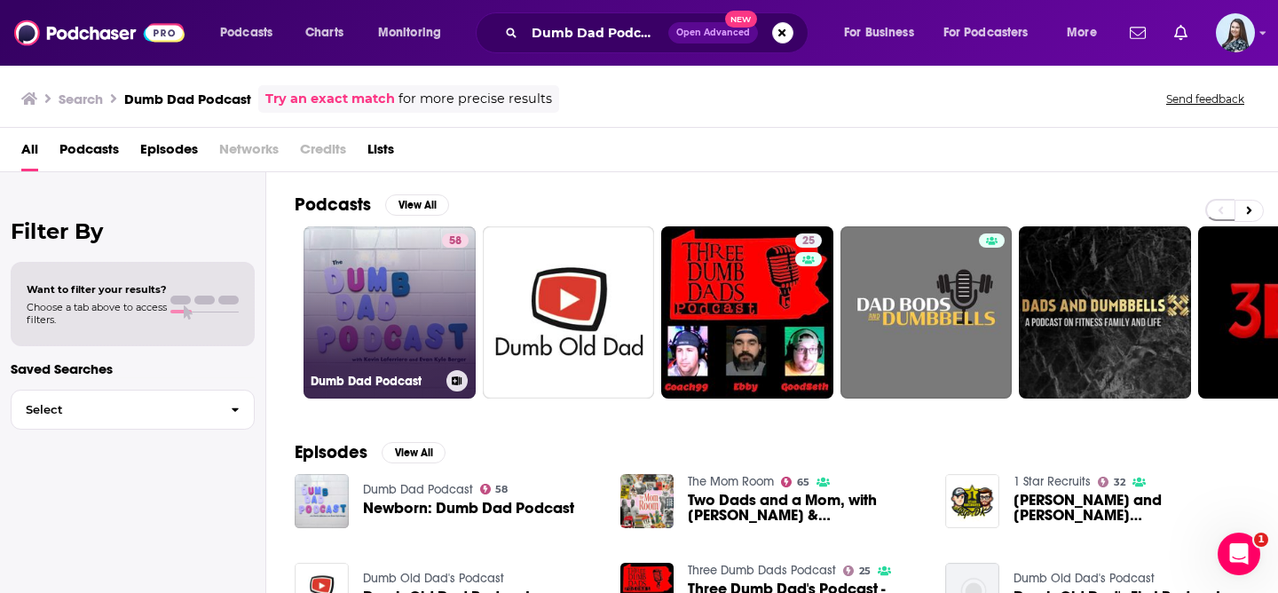
click at [375, 307] on link "58 Dumb Dad Podcast" at bounding box center [390, 312] width 172 height 172
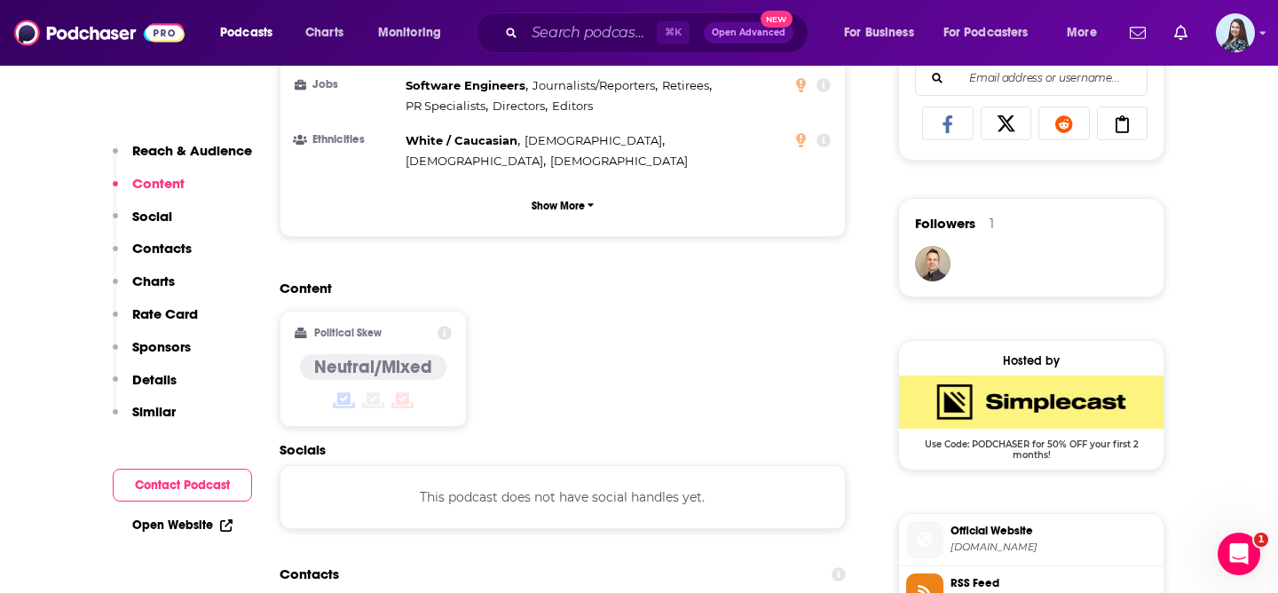
scroll to position [1329, 0]
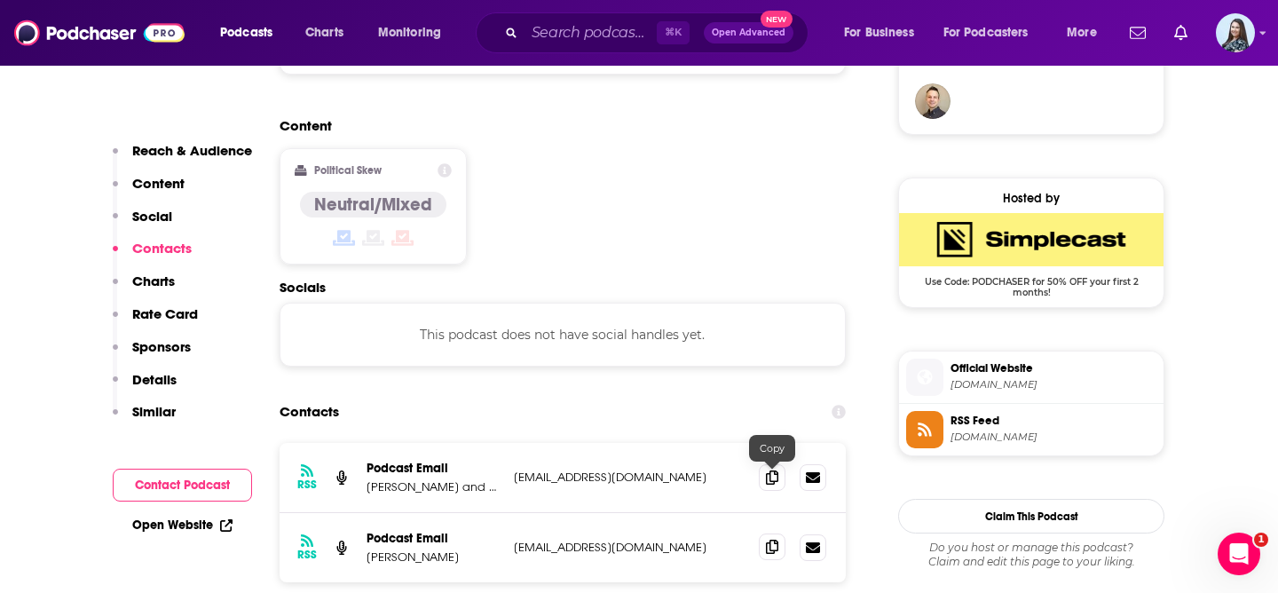
click at [776, 540] on icon at bounding box center [772, 547] width 12 height 14
click at [604, 34] on input "Search podcasts, credits, & more..." at bounding box center [591, 33] width 132 height 28
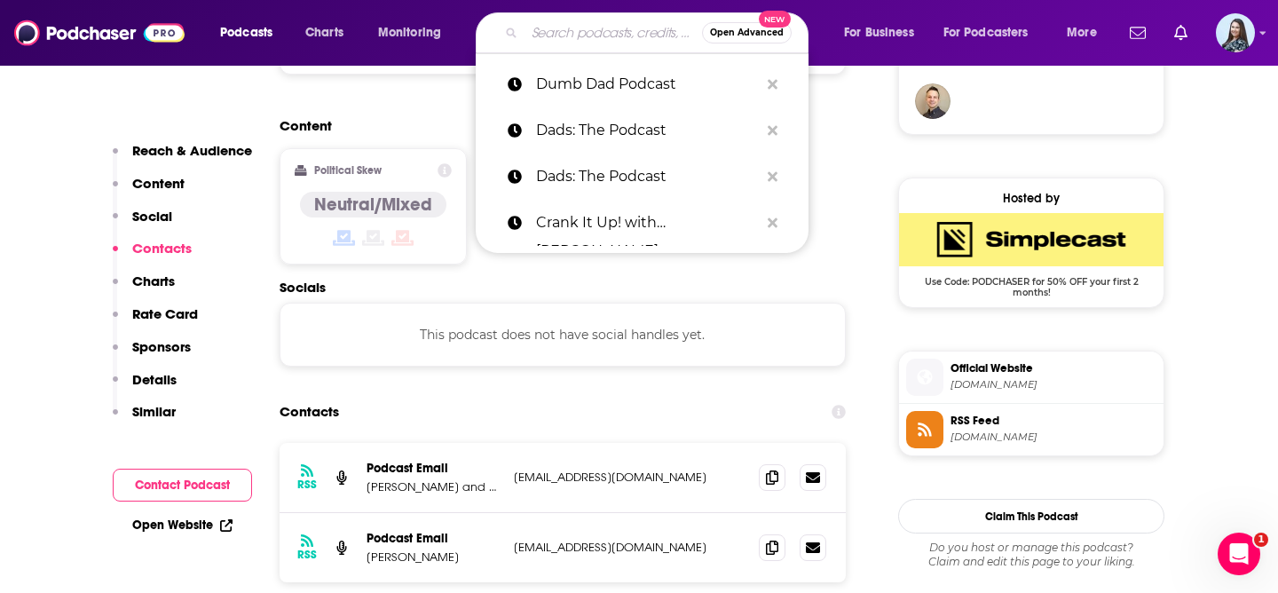
paste input "Empowered to Connect Podcast"
type input "Empowered to Connect Podcast"
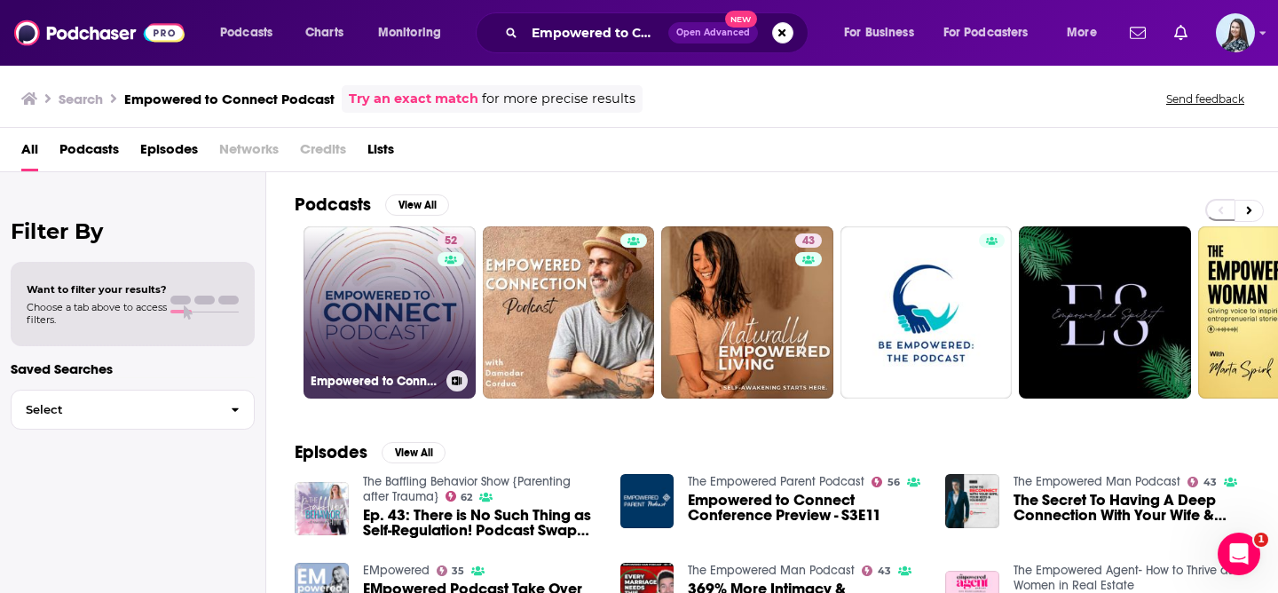
click at [383, 312] on link "52 Empowered to Connect Podcast" at bounding box center [390, 312] width 172 height 172
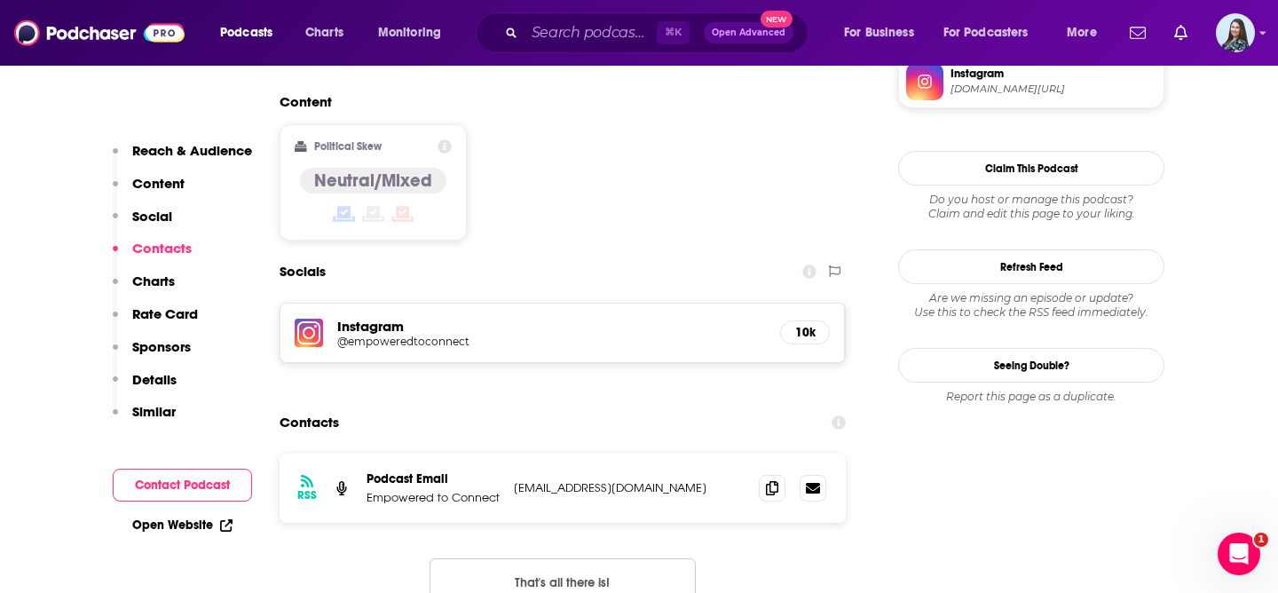
scroll to position [1581, 0]
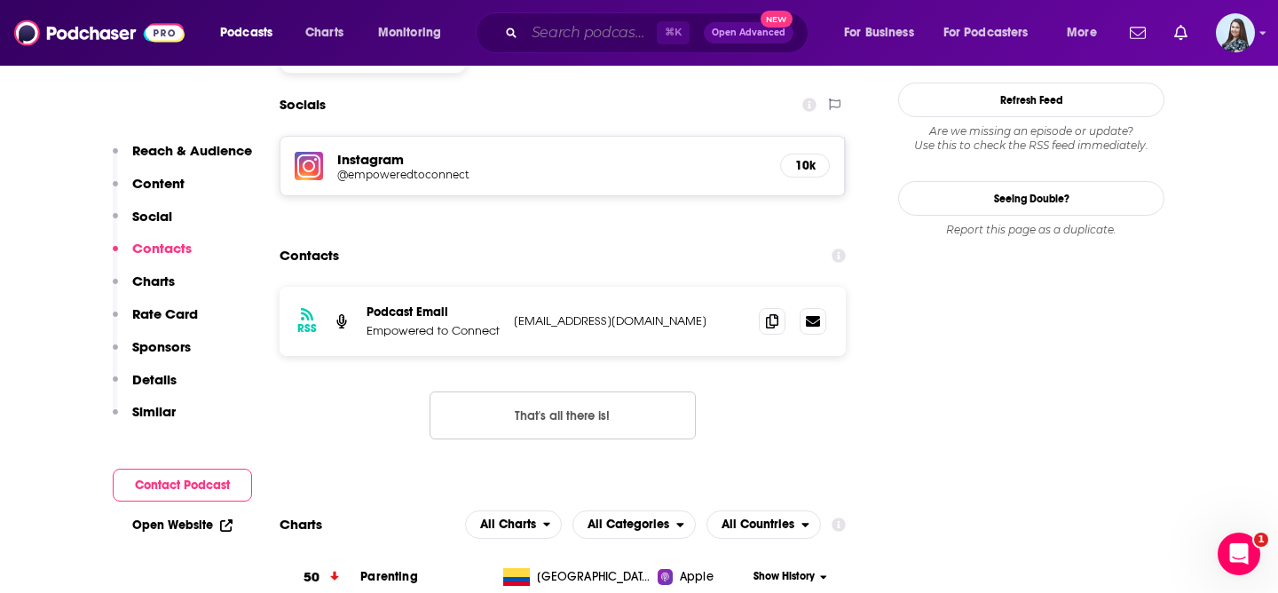
click at [598, 36] on input "Search podcasts, credits, & more..." at bounding box center [591, 33] width 132 height 28
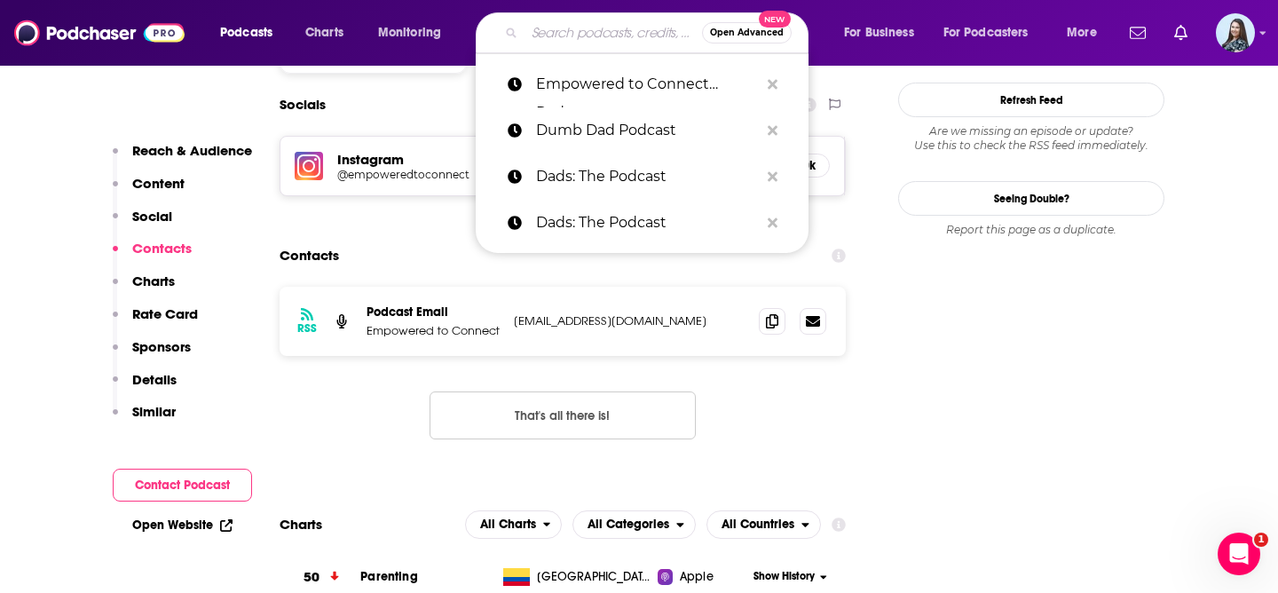
paste input "First Class Fatherhood"
type input "First Class Fatherhood"
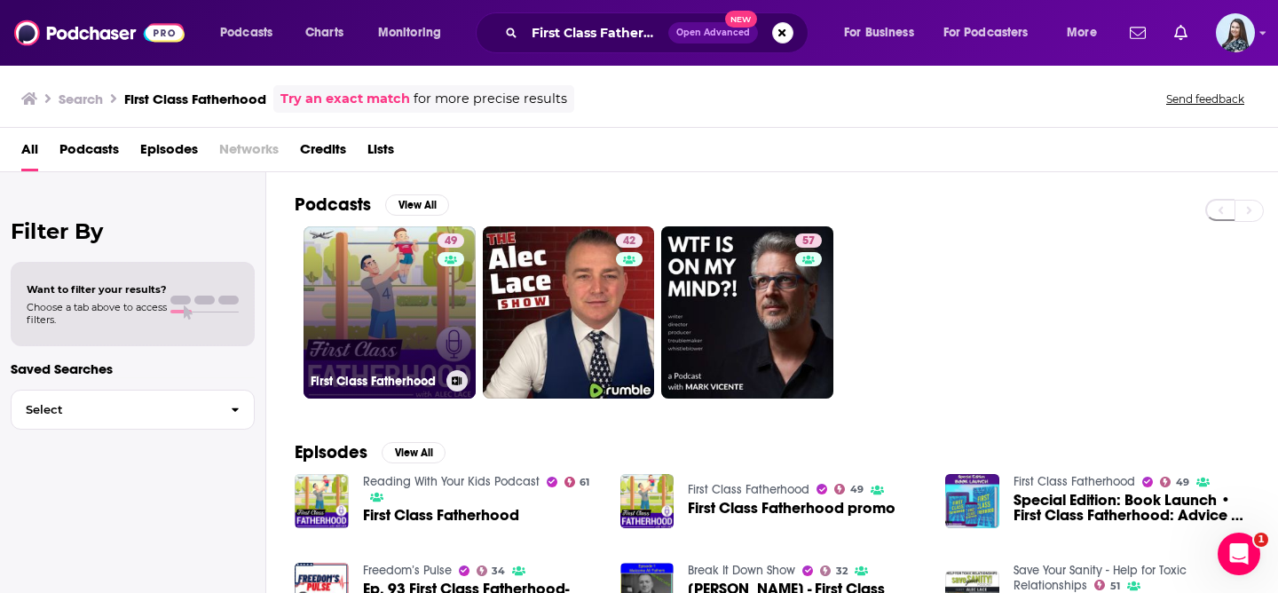
click at [354, 277] on link "49 First Class Fatherhood" at bounding box center [390, 312] width 172 height 172
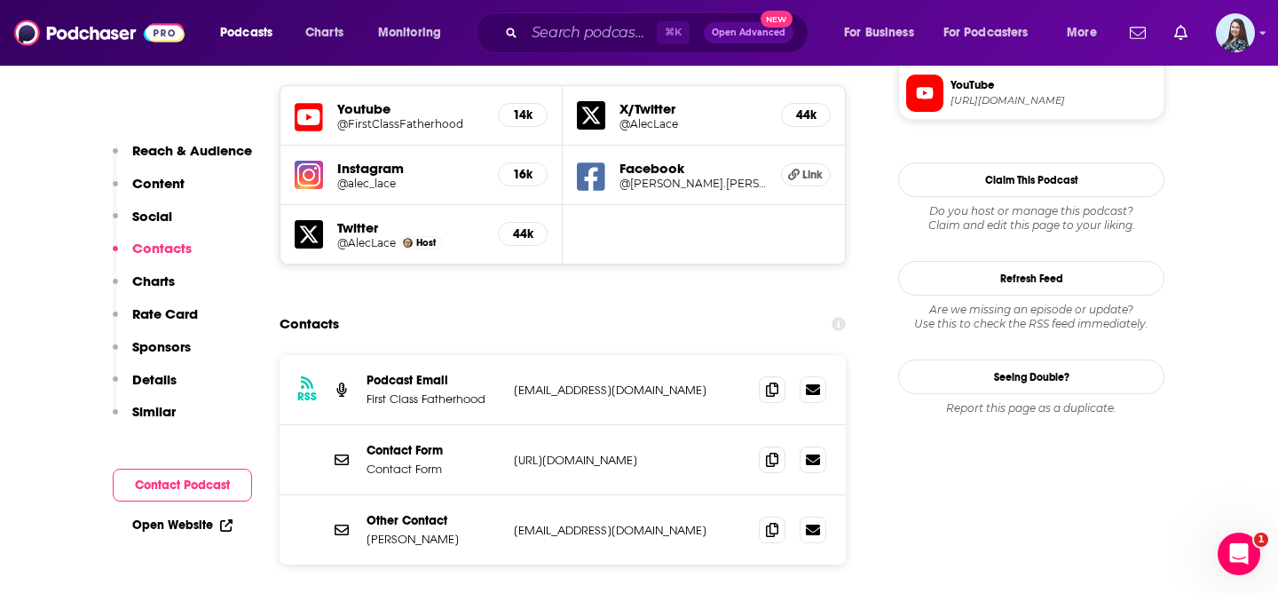
scroll to position [1706, 0]
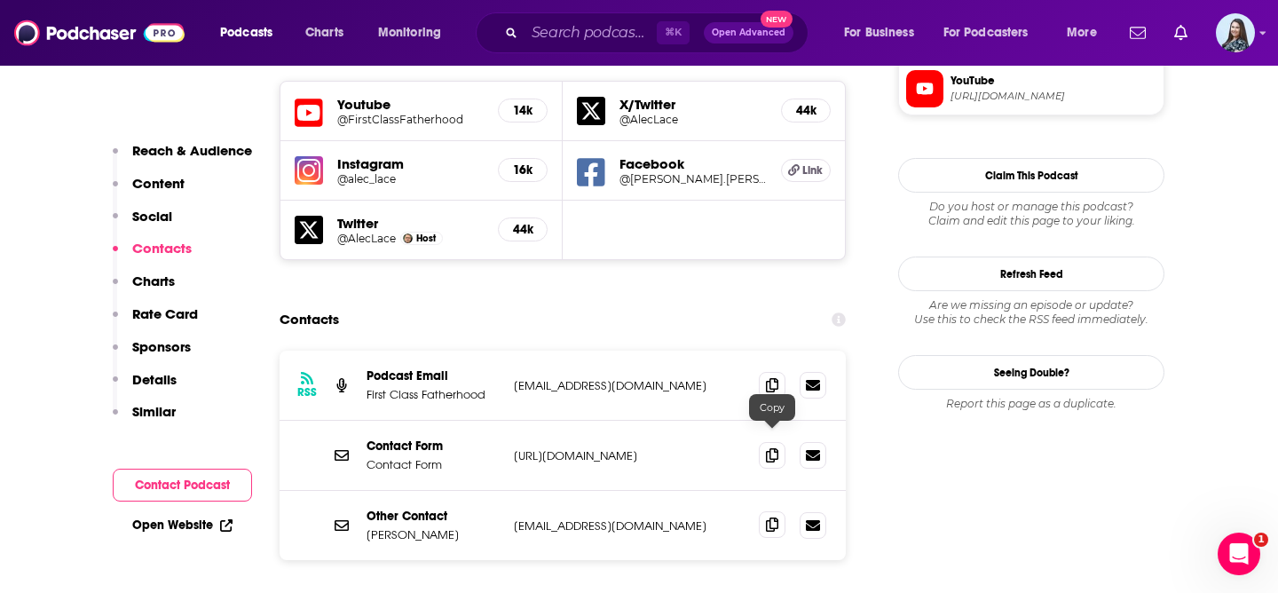
click at [774, 517] on icon at bounding box center [772, 524] width 12 height 14
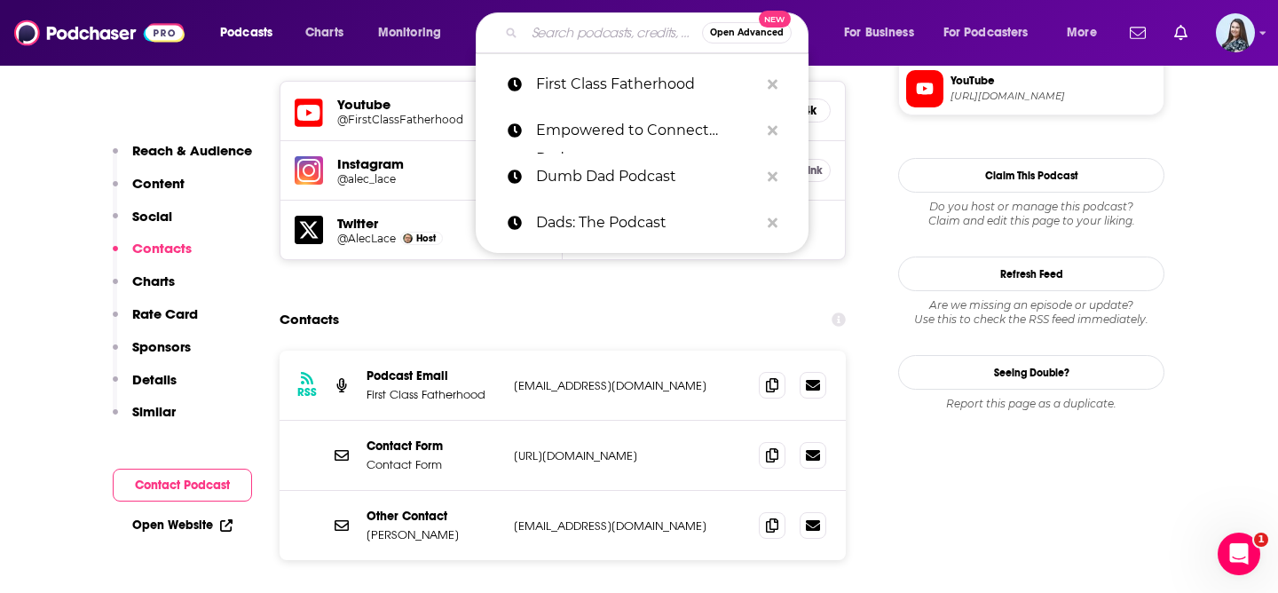
click at [566, 40] on input "Search podcasts, credits, & more..." at bounding box center [614, 33] width 178 height 28
paste input ""Have Kids, They Said...""
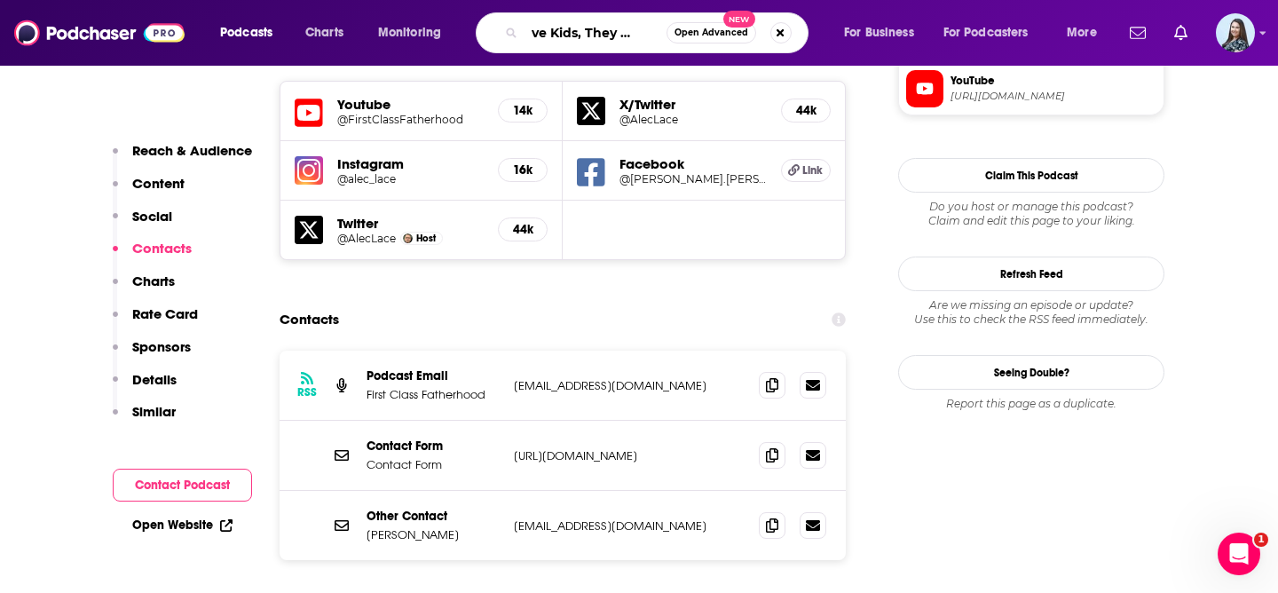
scroll to position [0, 0]
drag, startPoint x: 558, startPoint y: 36, endPoint x: 507, endPoint y: 36, distance: 51.5
click at [507, 36] on div ""Have Kids, They Said... Open Advanced New" at bounding box center [642, 32] width 333 height 41
click at [539, 36] on input ""Have Kids, They Said..." at bounding box center [596, 33] width 142 height 28
type input "Have Kids, They Said..."
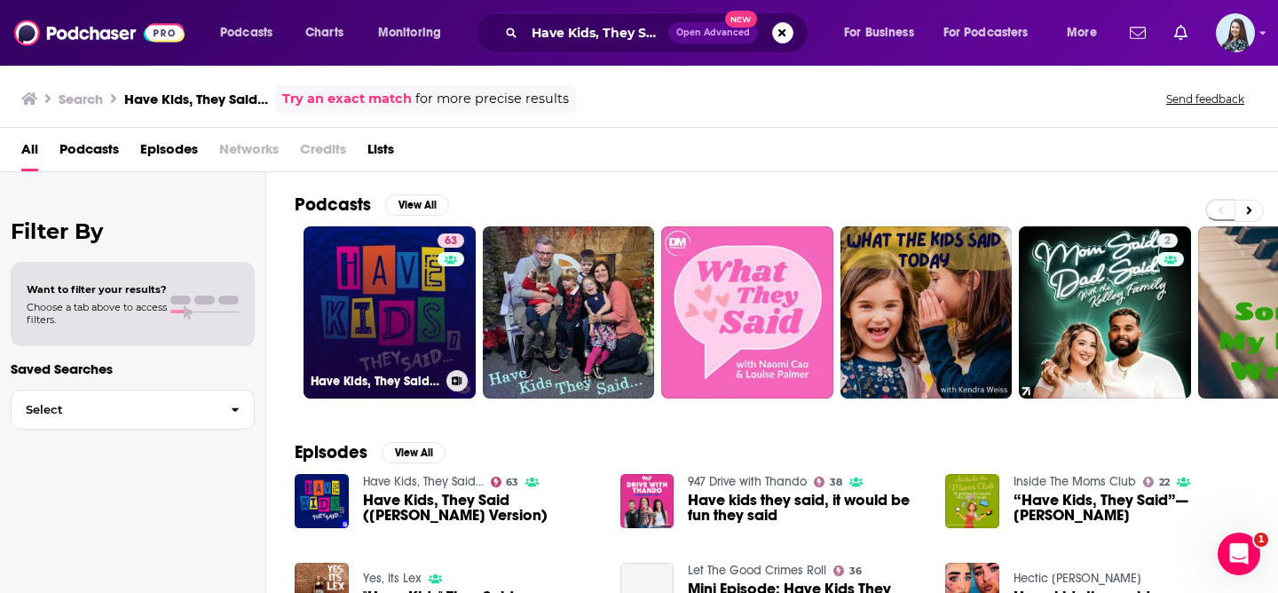
click at [392, 276] on link "63 Have Kids, They Said…" at bounding box center [390, 312] width 172 height 172
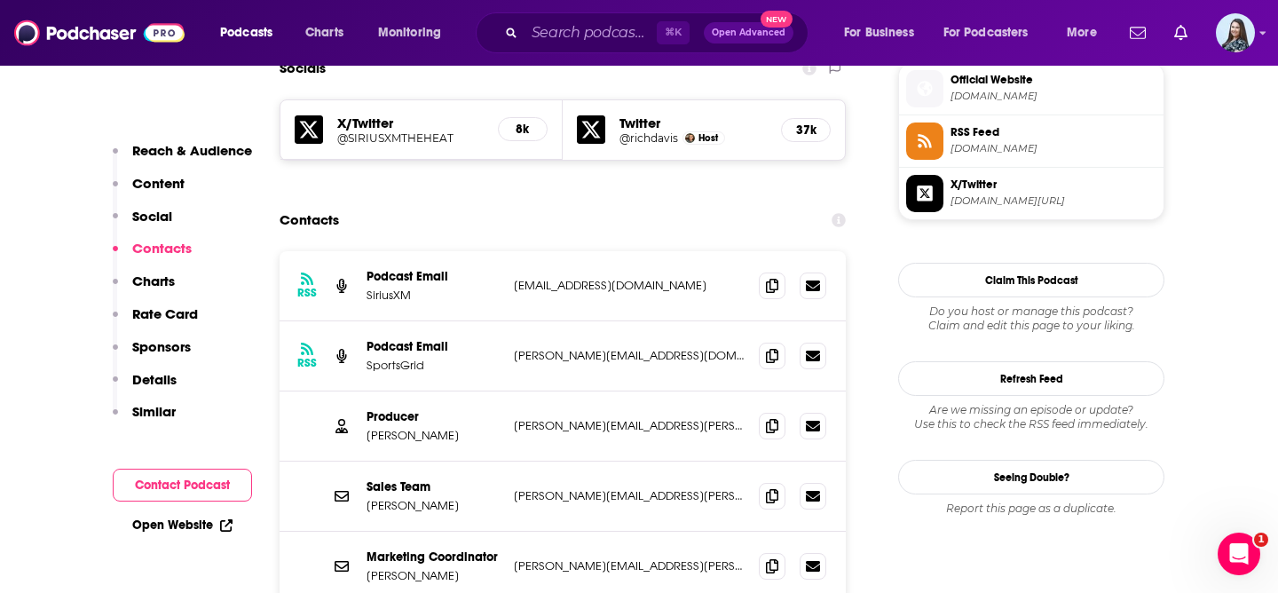
scroll to position [1572, 0]
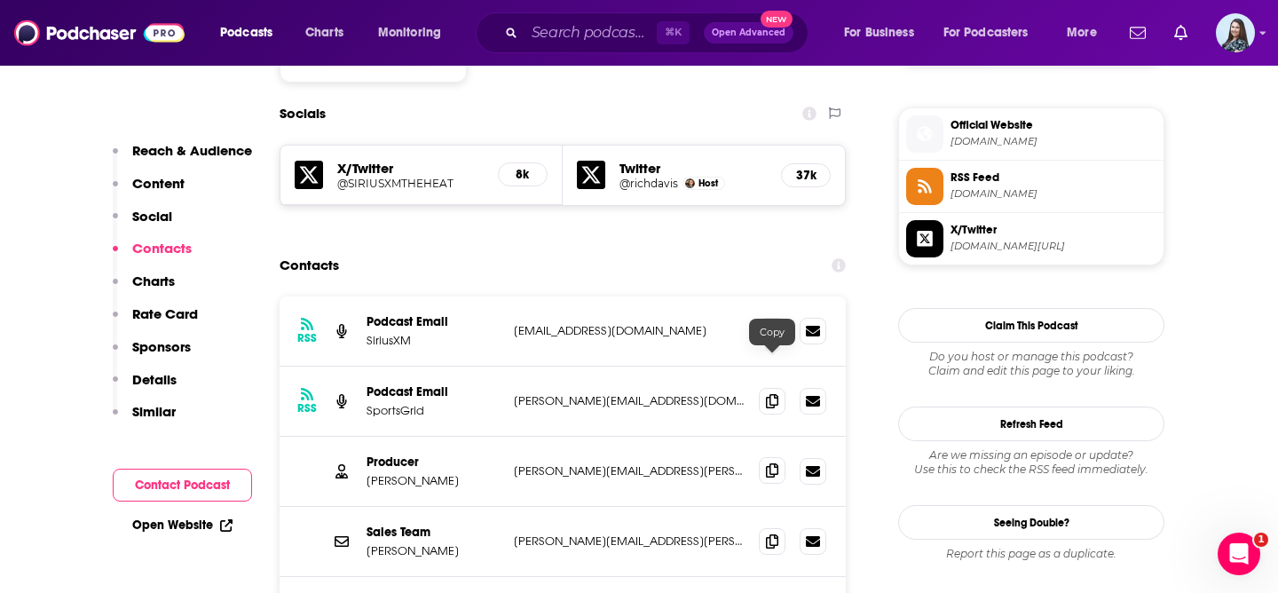
click at [782, 457] on span at bounding box center [772, 470] width 27 height 27
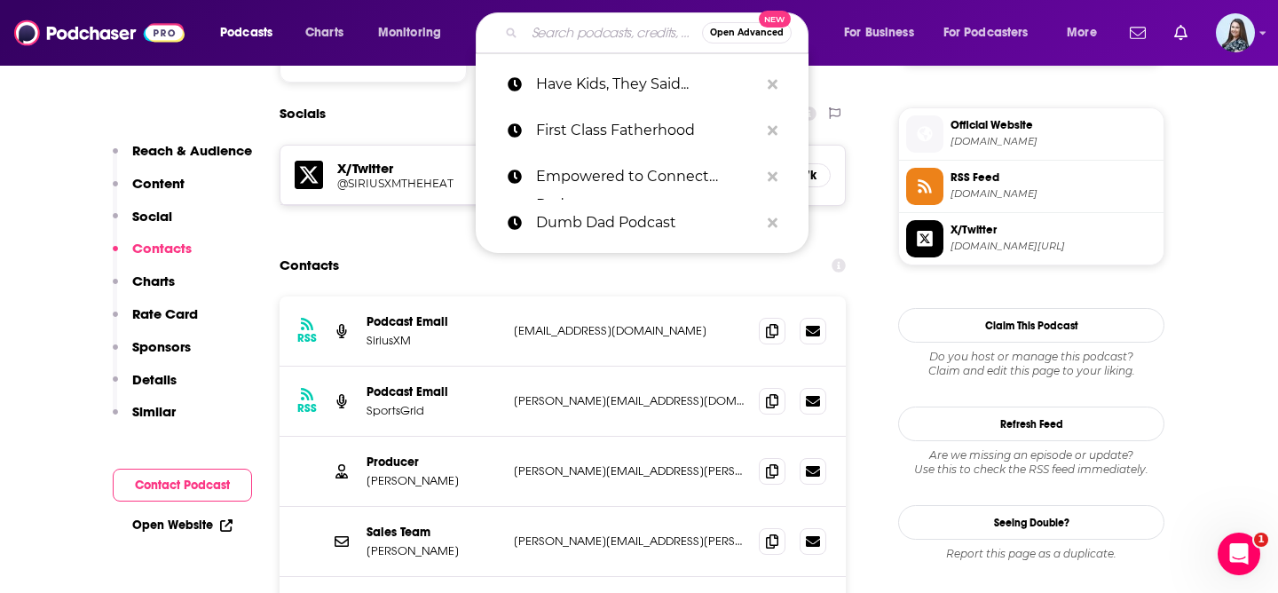
click at [549, 22] on input "Search podcasts, credits, & more..." at bounding box center [614, 33] width 178 height 28
paste input "Holding Space"
type input "Holding Space"
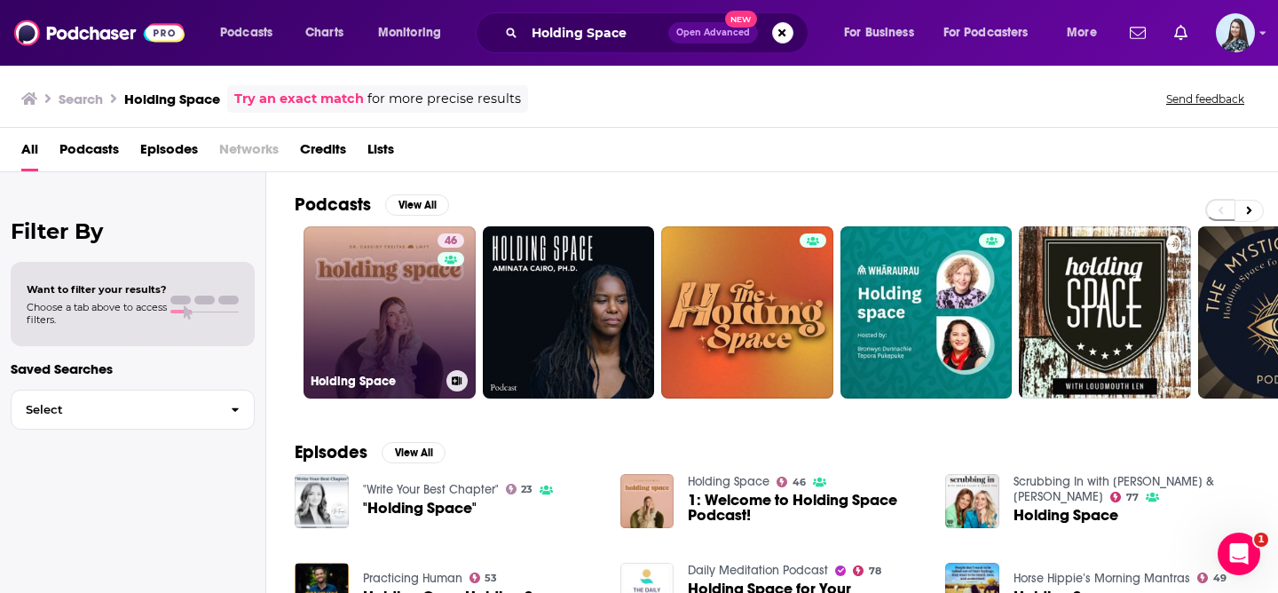
click at [391, 285] on link "46 Holding Space" at bounding box center [390, 312] width 172 height 172
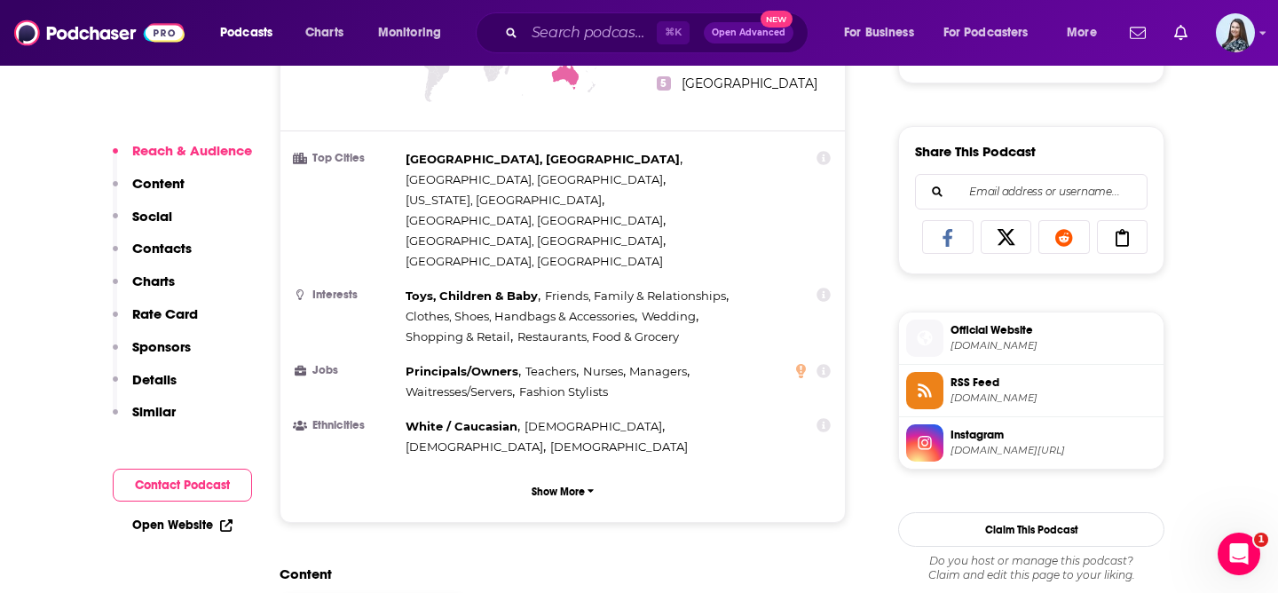
scroll to position [1617, 0]
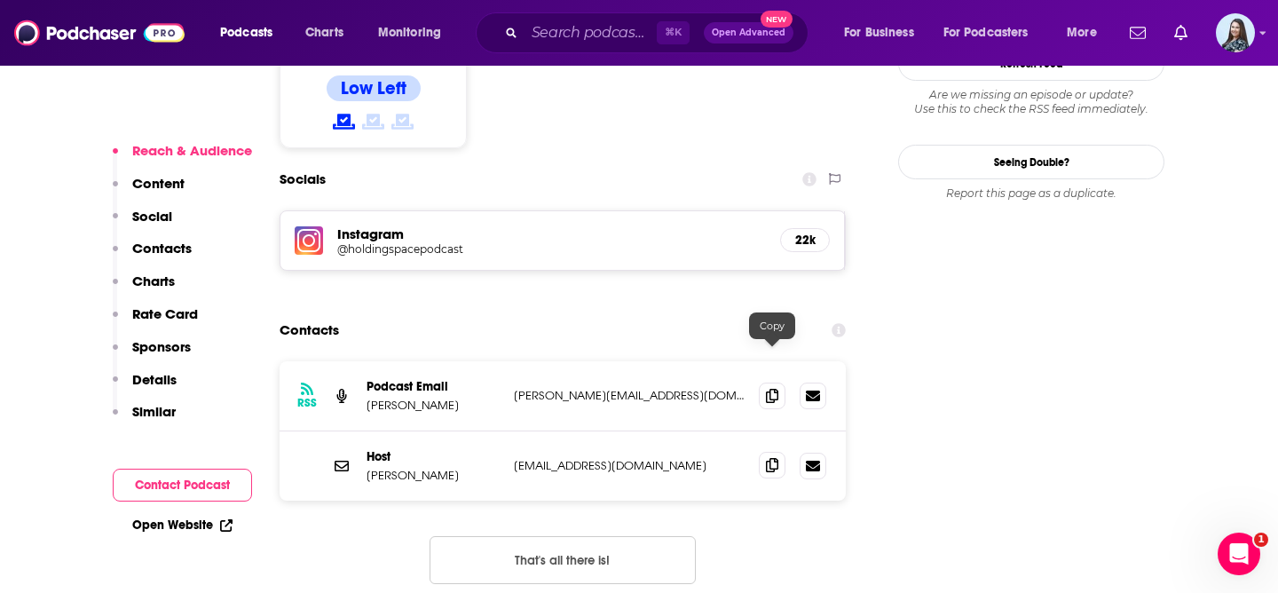
click at [780, 452] on span at bounding box center [772, 465] width 27 height 27
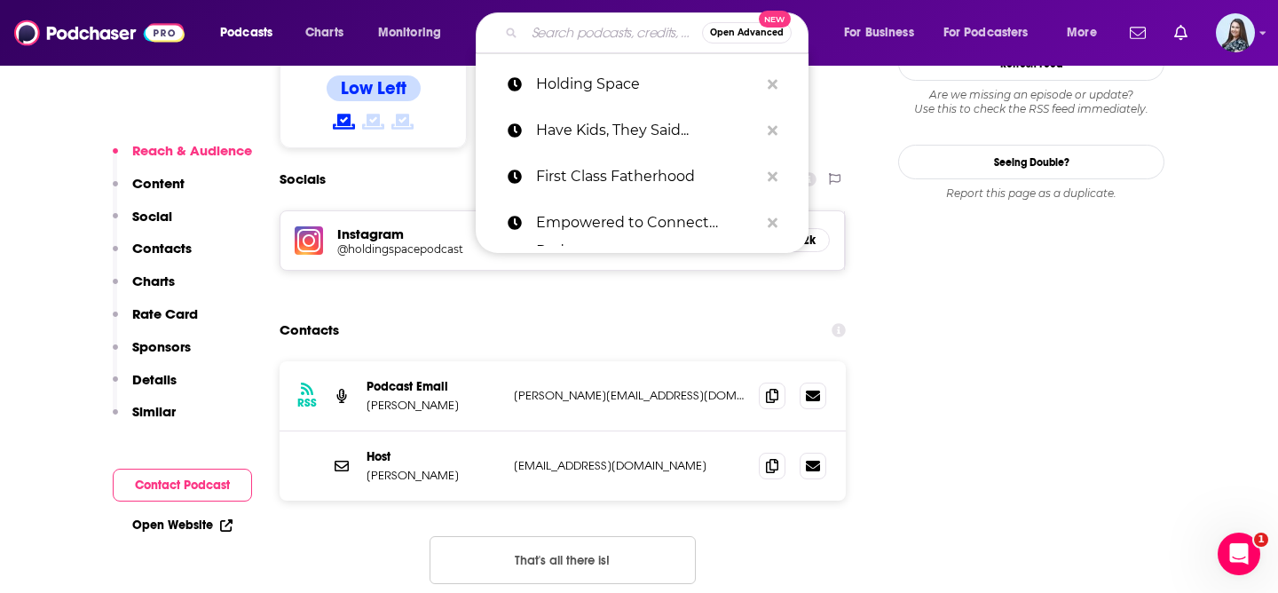
click at [571, 33] on input "Search podcasts, credits, & more..." at bounding box center [614, 33] width 178 height 28
paste input "How Not to Screw Up Your Kids"
type input "How Not to Screw Up Your Kids"
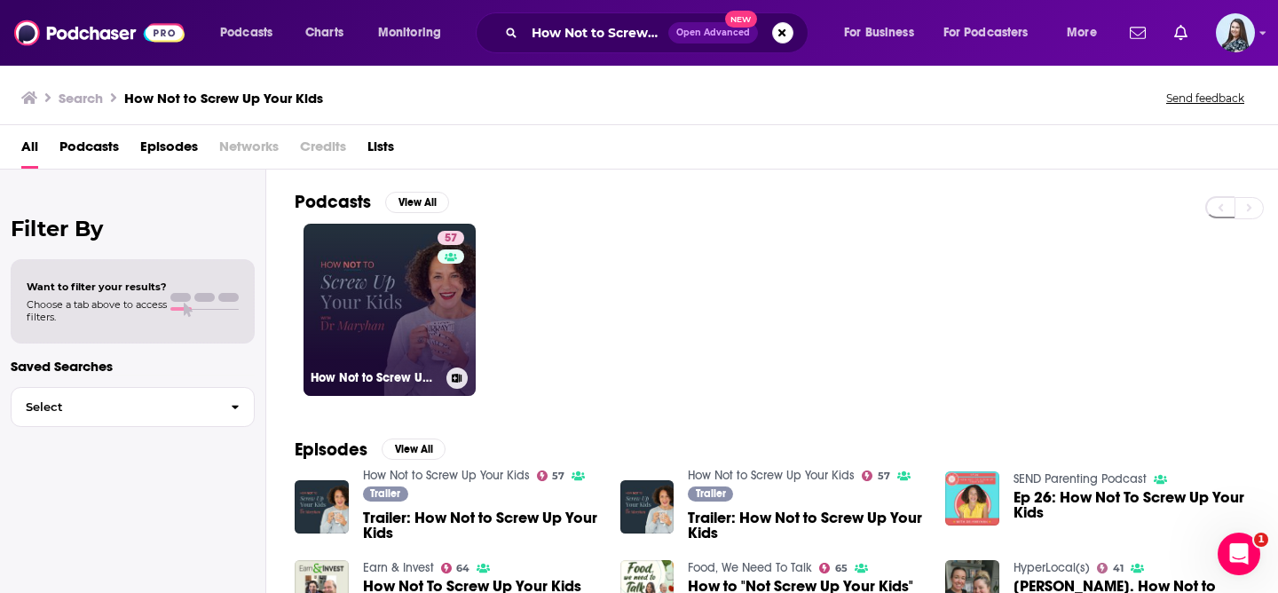
click at [357, 291] on link "57 How Not to Screw Up Your Kids" at bounding box center [390, 310] width 172 height 172
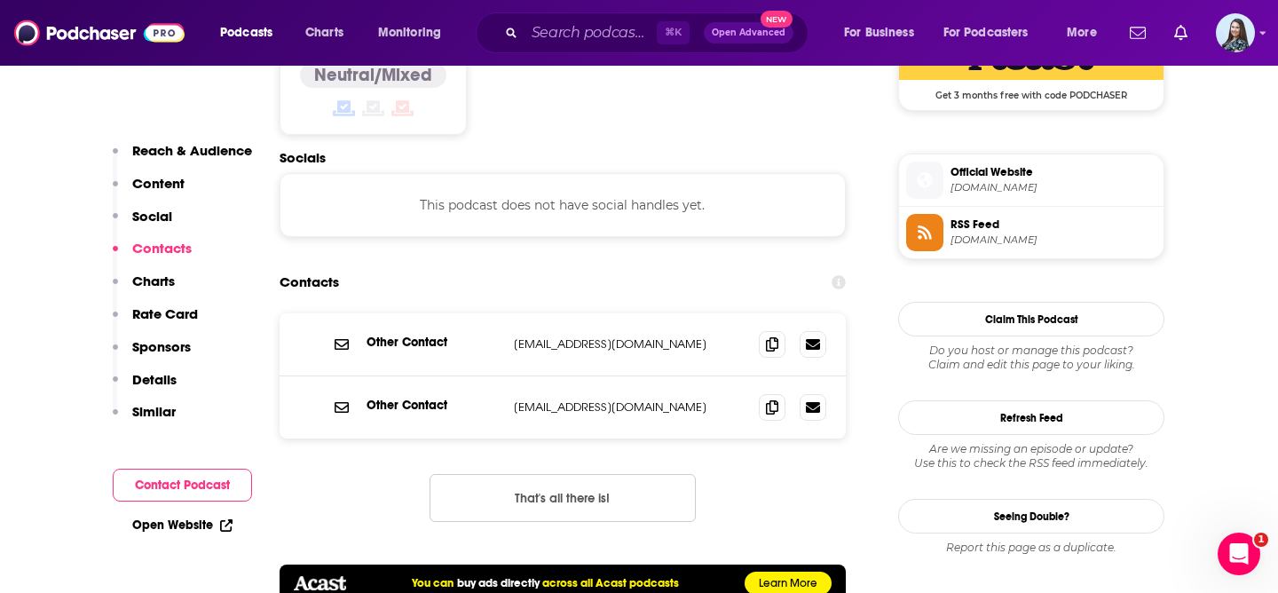
scroll to position [1516, 0]
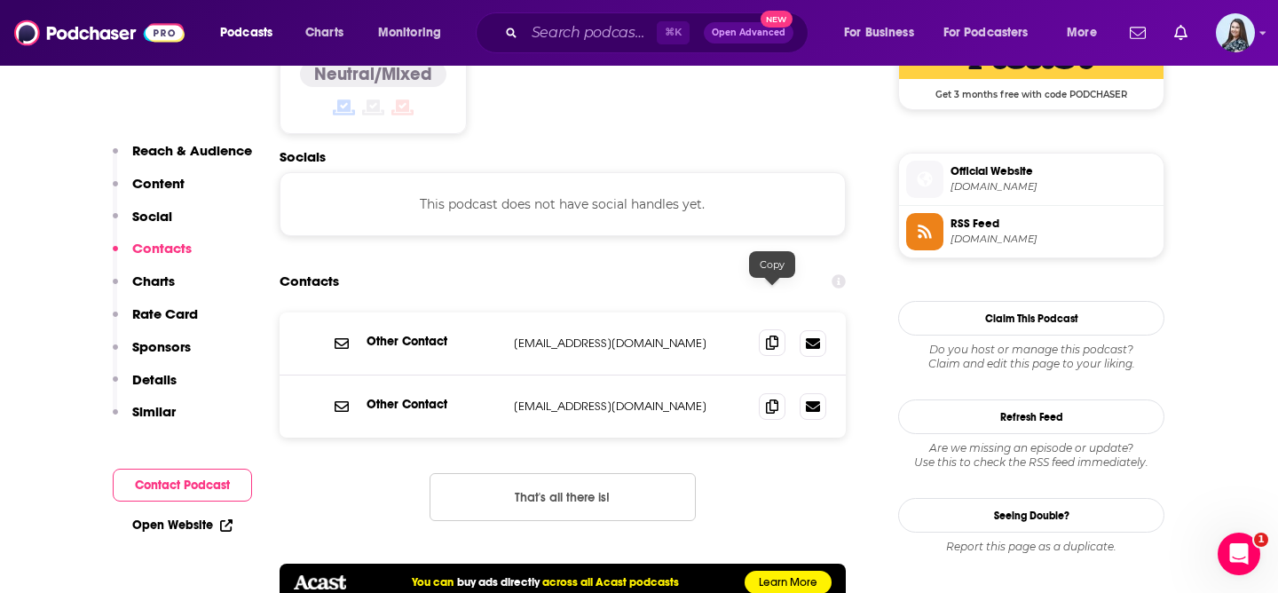
click at [771, 336] on icon at bounding box center [772, 343] width 12 height 14
click at [571, 35] on input "Search podcasts, credits, & more..." at bounding box center [591, 33] width 132 height 28
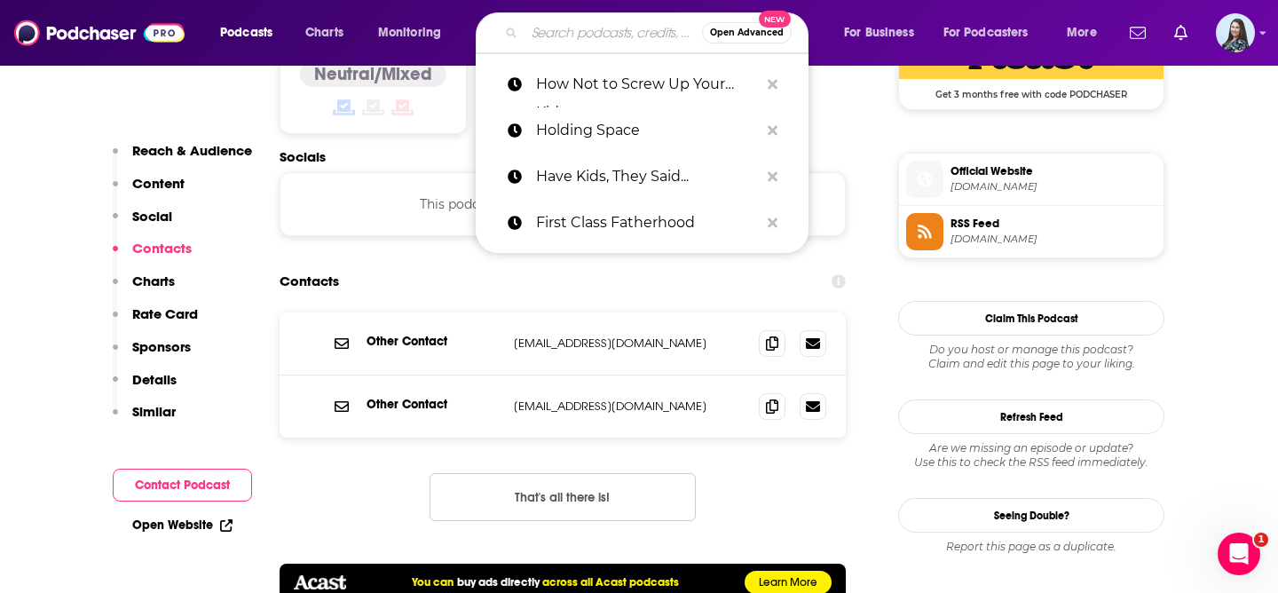
paste input "Joyful Courage for Parenting Teens"
type input "Joyful Courage for Parenting Teens"
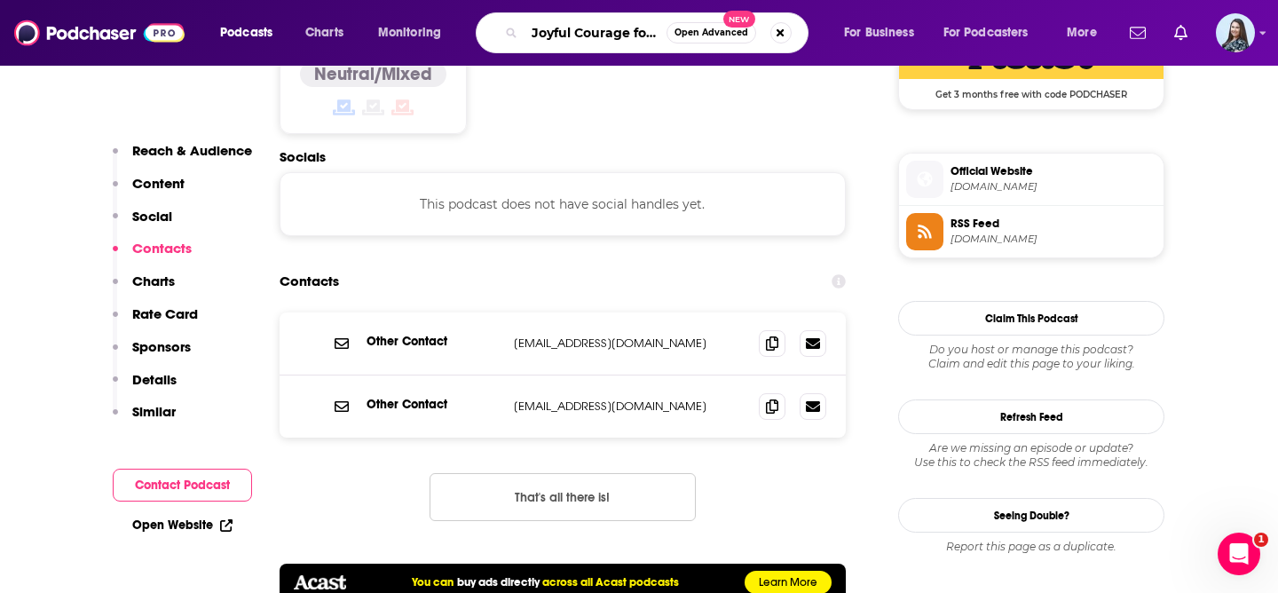
scroll to position [0, 103]
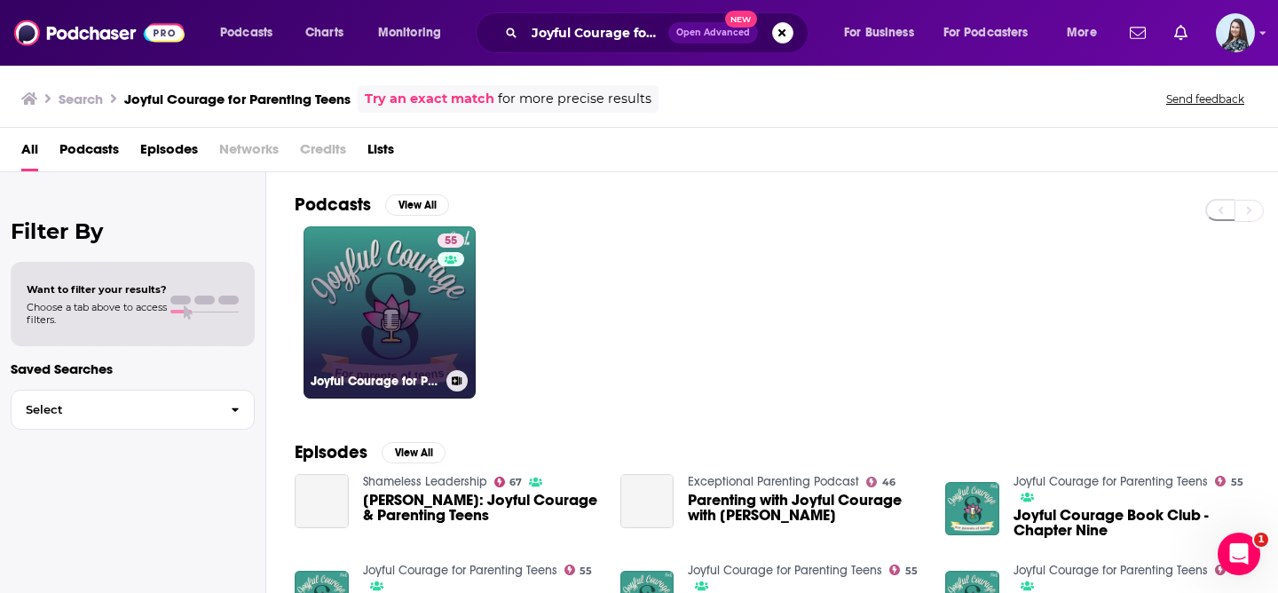
click at [393, 307] on link "55 Joyful Courage for Parenting Teens" at bounding box center [390, 312] width 172 height 172
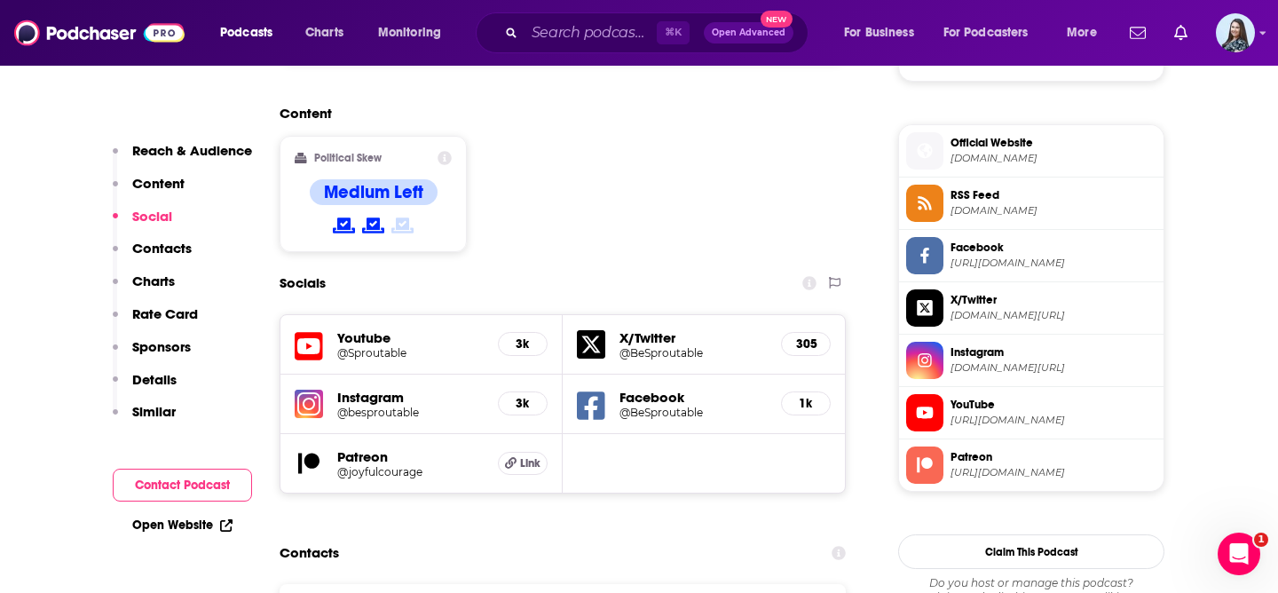
scroll to position [1735, 0]
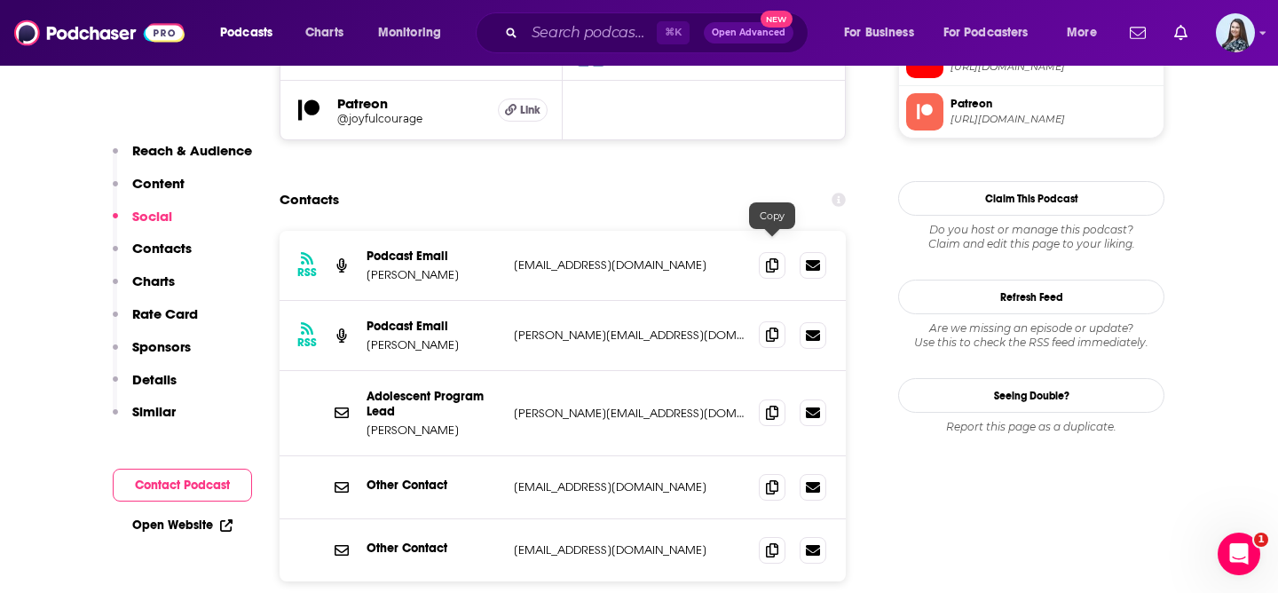
click at [771, 328] on icon at bounding box center [772, 335] width 12 height 14
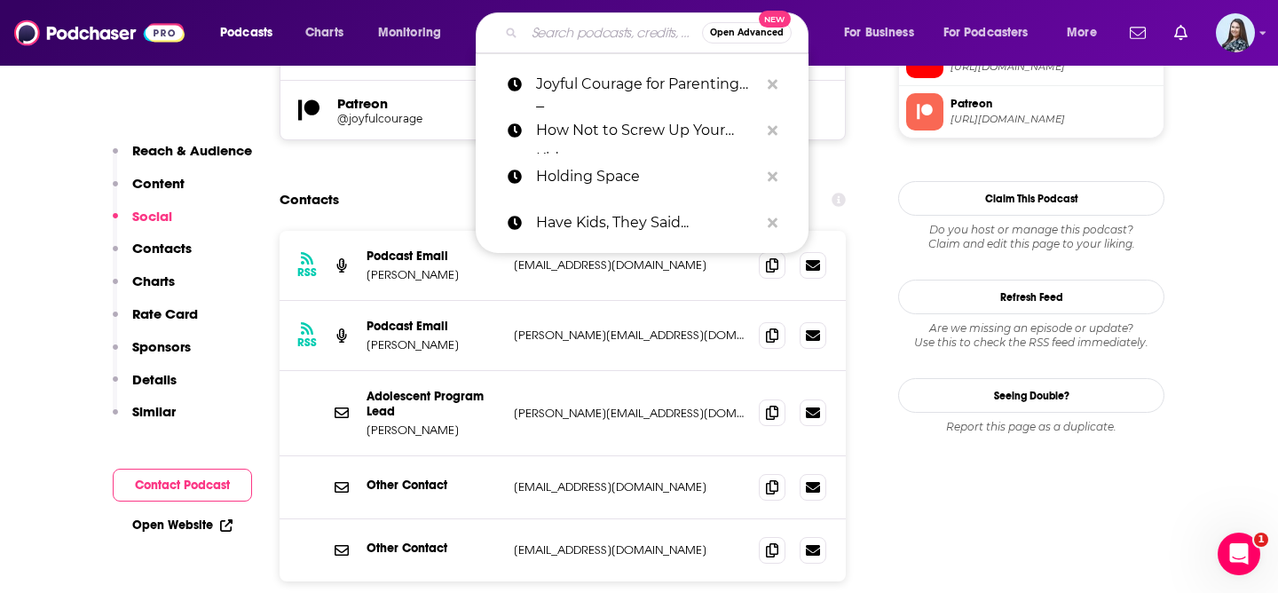
click at [601, 36] on input "Search podcasts, credits, & more..." at bounding box center [614, 33] width 178 height 28
paste input "IMPACT: Parenting with Perspective"
type input "IMPACT: Parenting with Perspective"
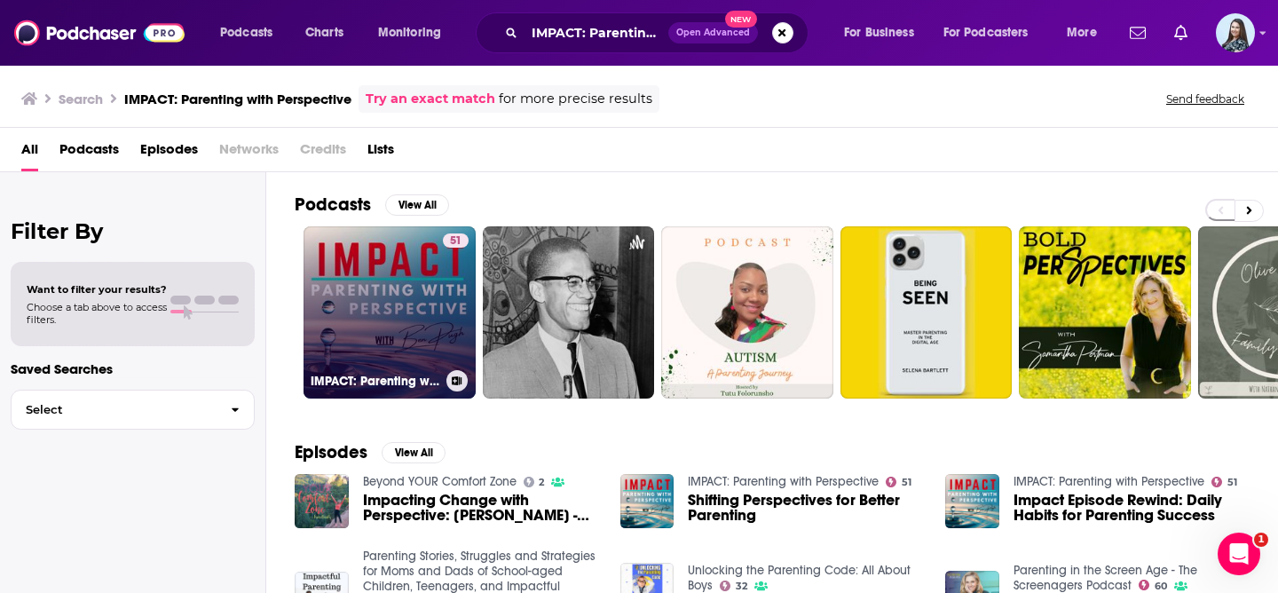
click at [399, 283] on link "51 IMPACT: Parenting with Perspective" at bounding box center [390, 312] width 172 height 172
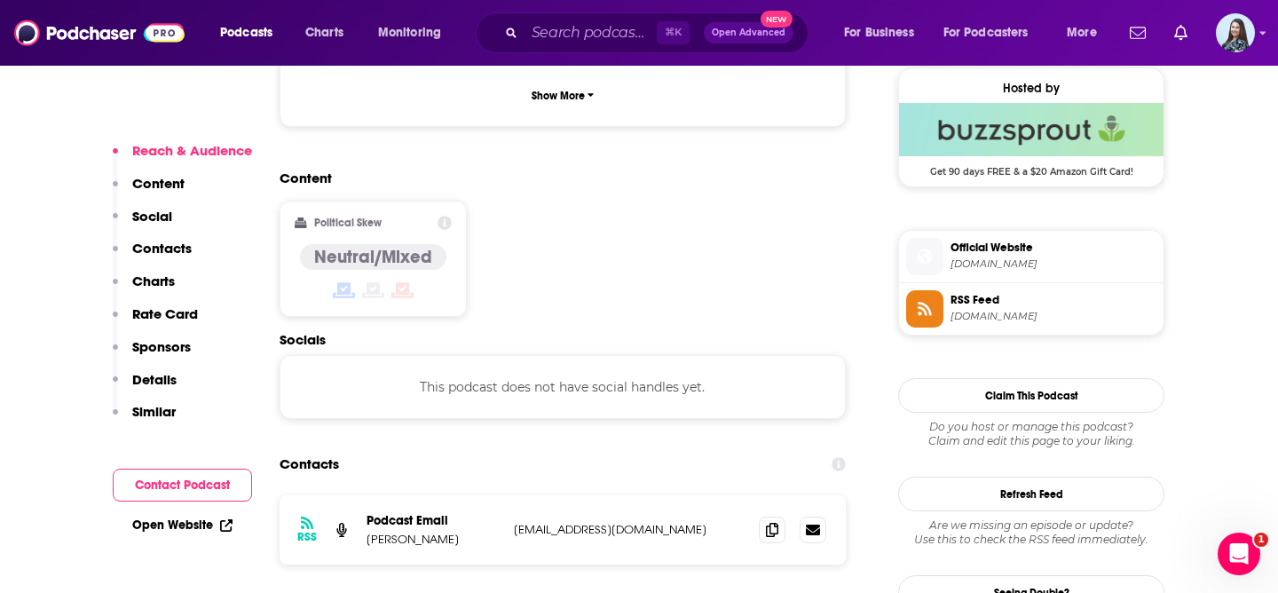
scroll to position [1296, 0]
click at [771, 523] on icon at bounding box center [772, 530] width 12 height 14
click at [582, 27] on input "Search podcasts, credits, & more..." at bounding box center [591, 33] width 132 height 28
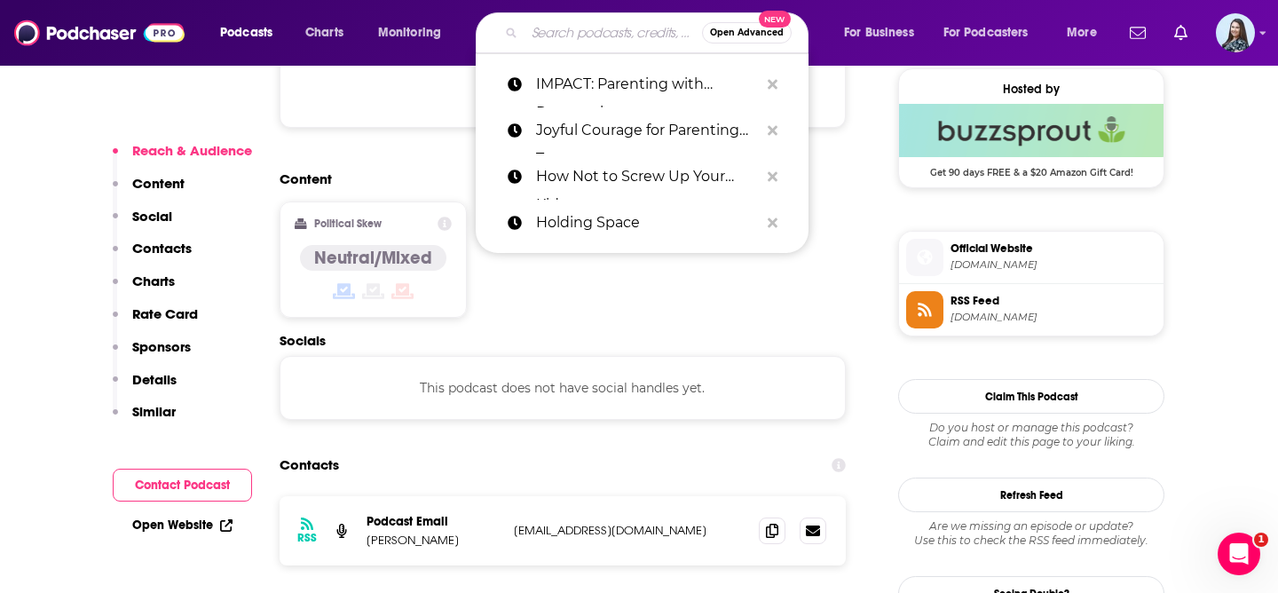
paste input "K-12 Greatest Hits: The Best Ideas in Education"
type input "K-12 Greatest Hits: The Best Ideas in Education"
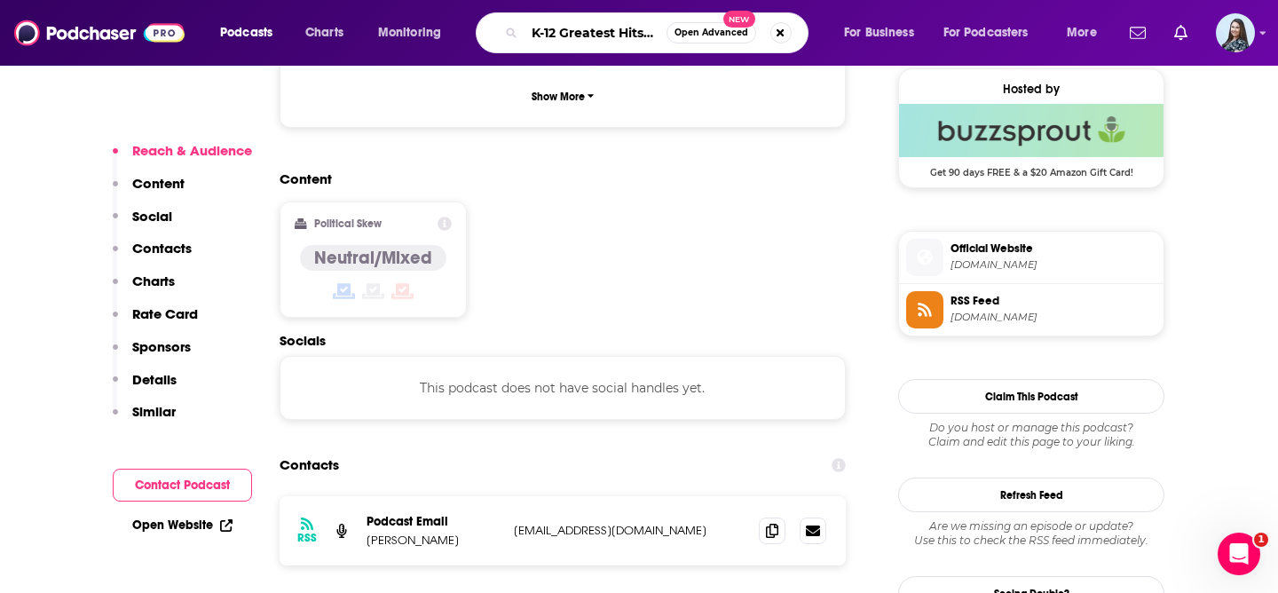
scroll to position [0, 175]
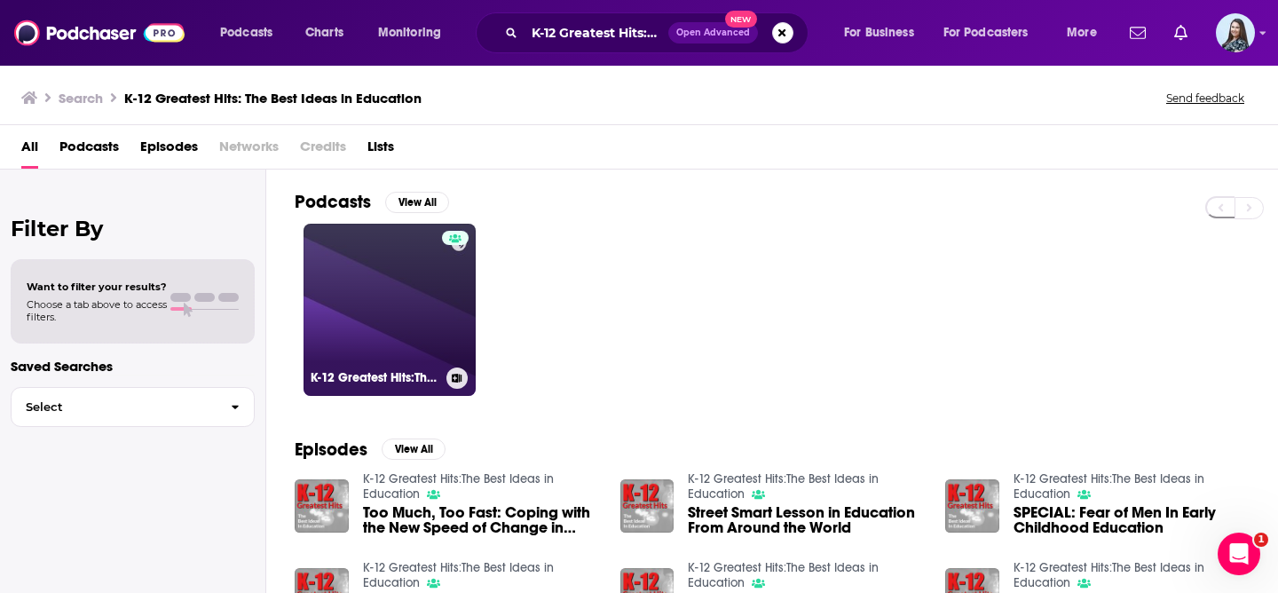
click at [411, 290] on link "K-12 Greatest Hits:The Best Ideas in Education" at bounding box center [390, 310] width 172 height 172
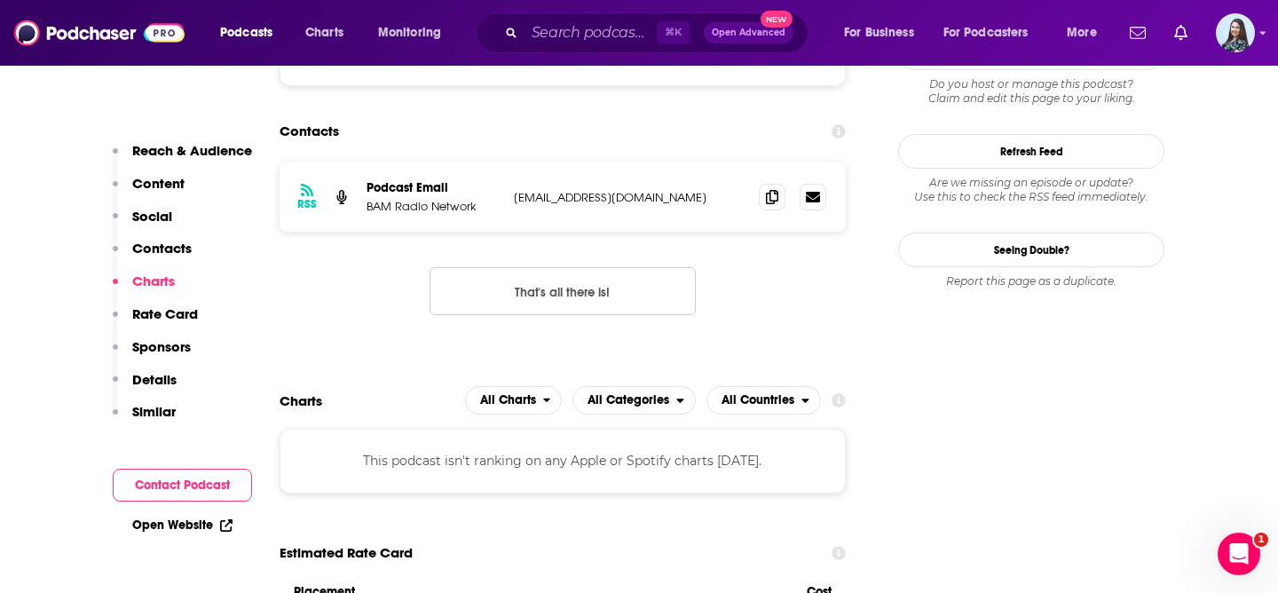
scroll to position [1443, 0]
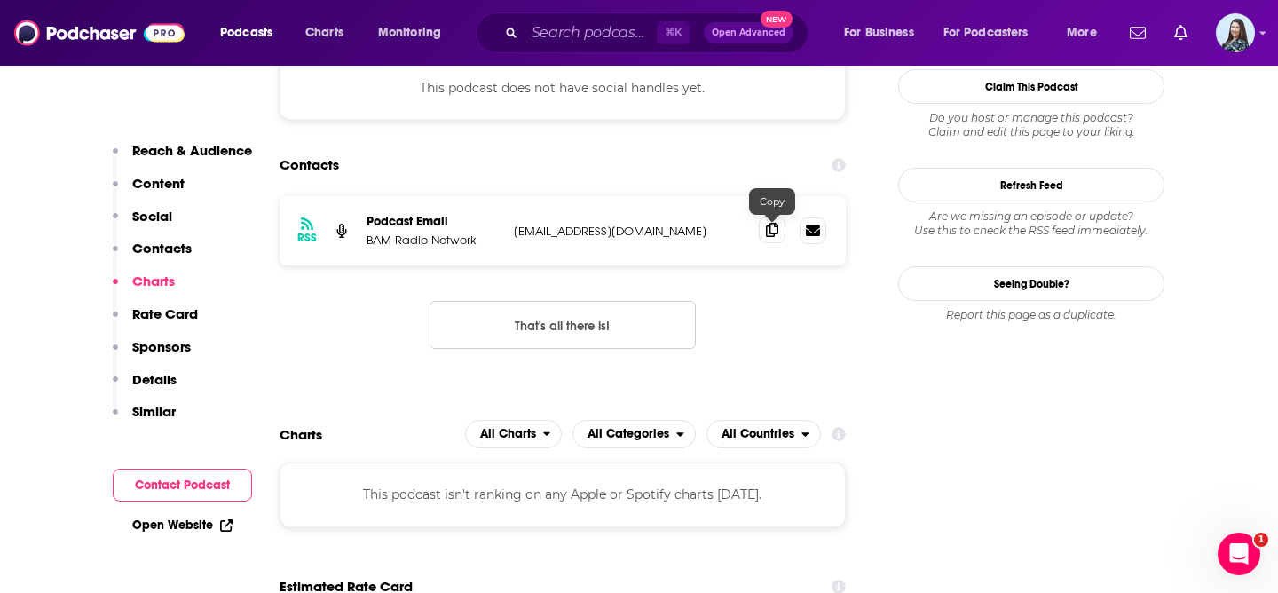
click at [768, 228] on icon at bounding box center [772, 230] width 12 height 14
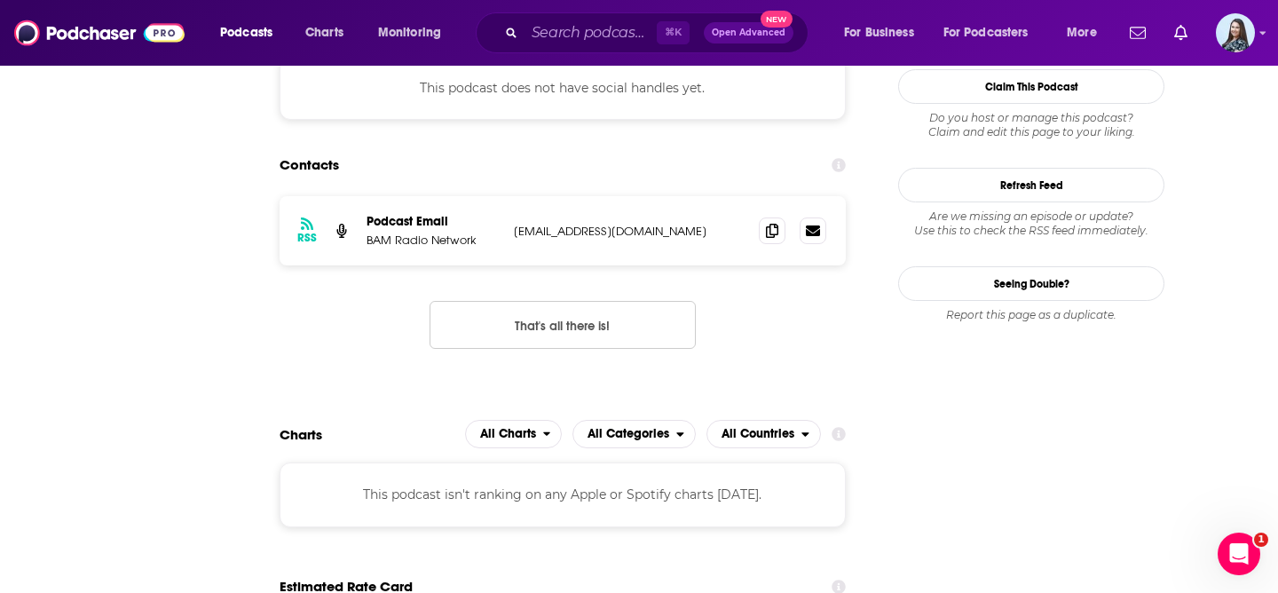
scroll to position [0, 0]
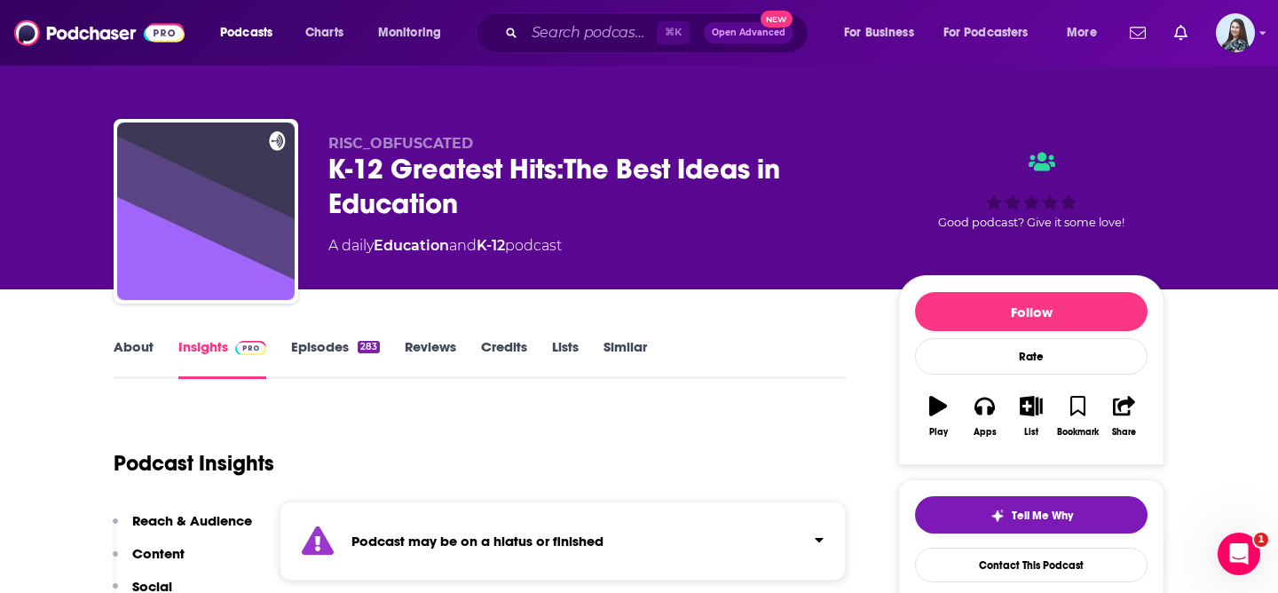
click at [140, 350] on link "About" at bounding box center [134, 358] width 40 height 41
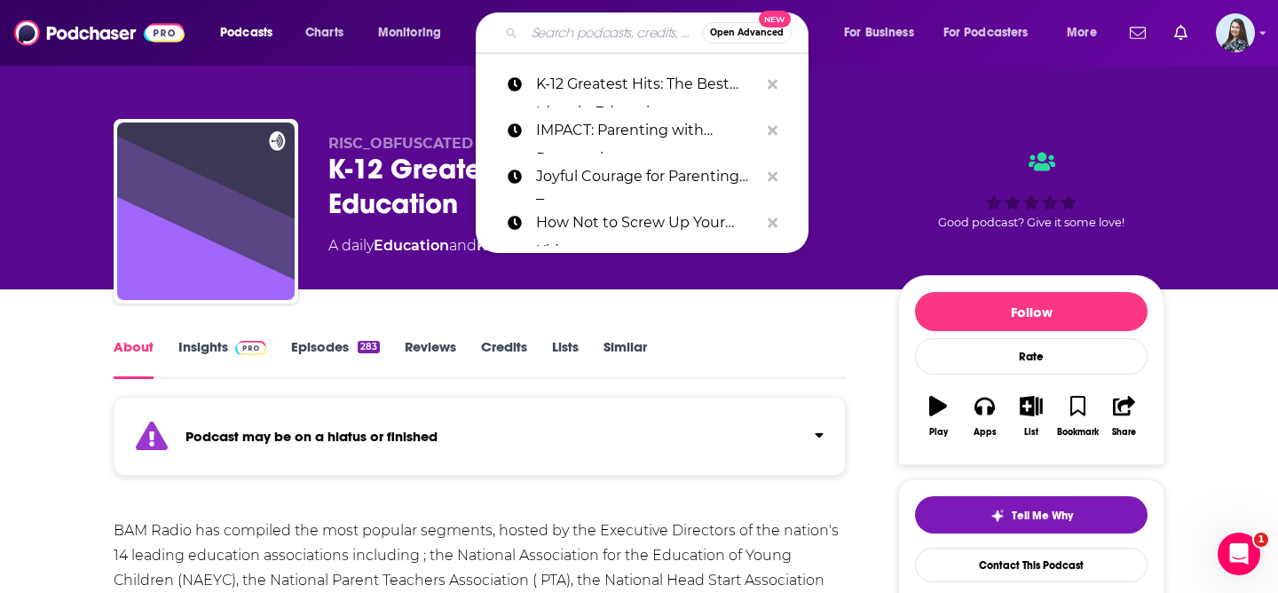
click at [539, 38] on input "Search podcasts, credits, & more..." at bounding box center [614, 33] width 178 height 28
paste input "Let's Parent on Purpose with [PERSON_NAME]"
type input "Let's Parent on Purpose with [PERSON_NAME]"
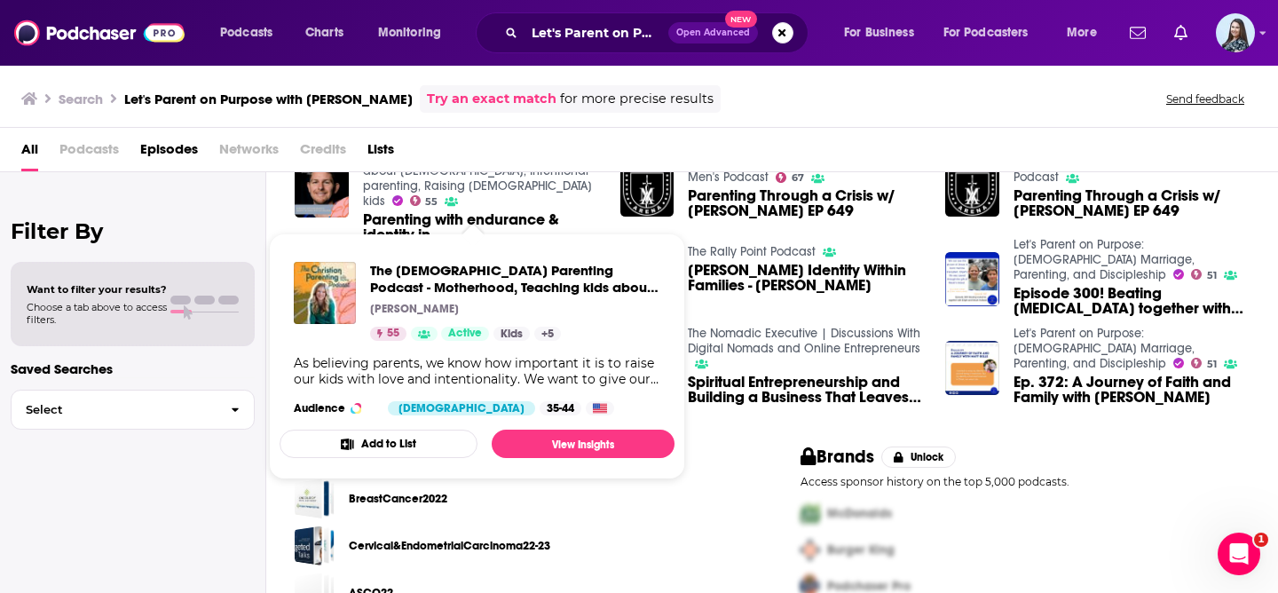
scroll to position [75, 0]
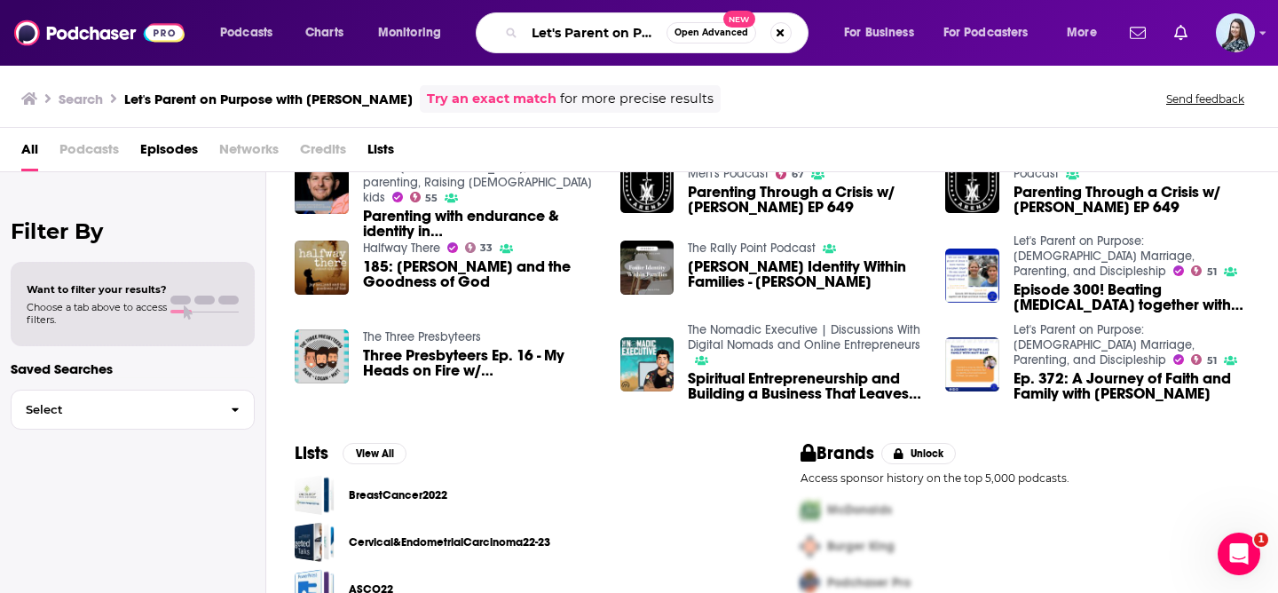
click at [616, 36] on input "Let's Parent on Purpose with [PERSON_NAME]" at bounding box center [596, 33] width 142 height 28
paste input ": [DEMOGRAPHIC_DATA] Marriage, Parenting, and Discipleship"
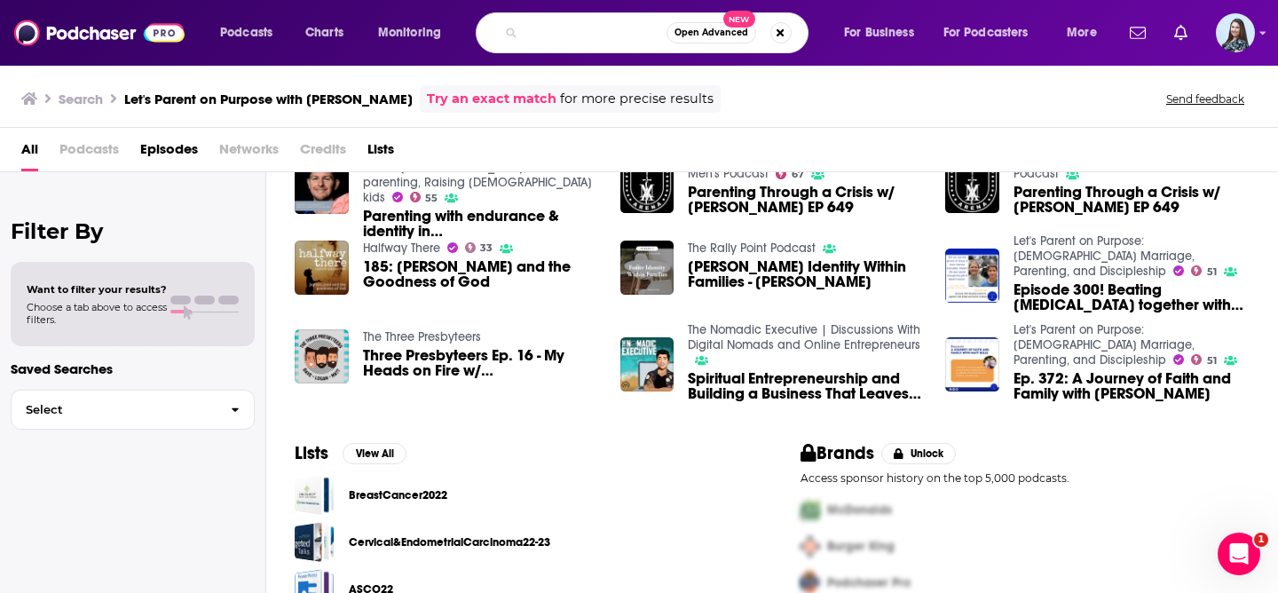
type input "Let's Parent on Purpose: [DEMOGRAPHIC_DATA] Marriage, Parenting, and Disciplesh…"
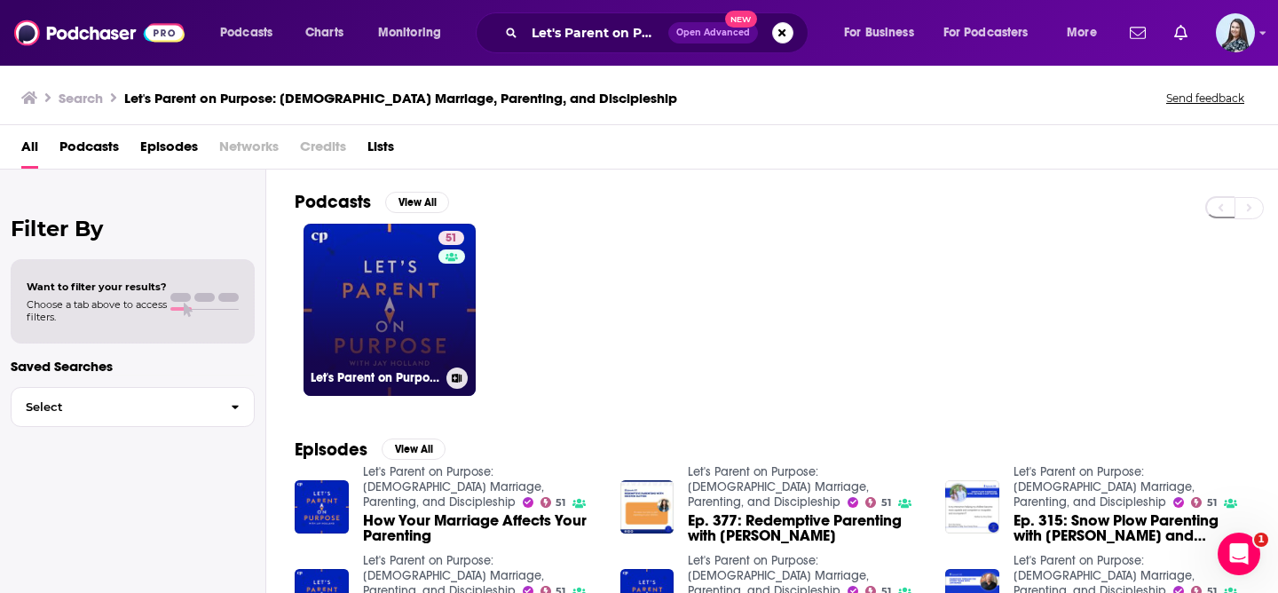
click at [383, 308] on link "51 Let's Parent on Purpose: [DEMOGRAPHIC_DATA] Marriage, Parenting, and Discipl…" at bounding box center [390, 310] width 172 height 172
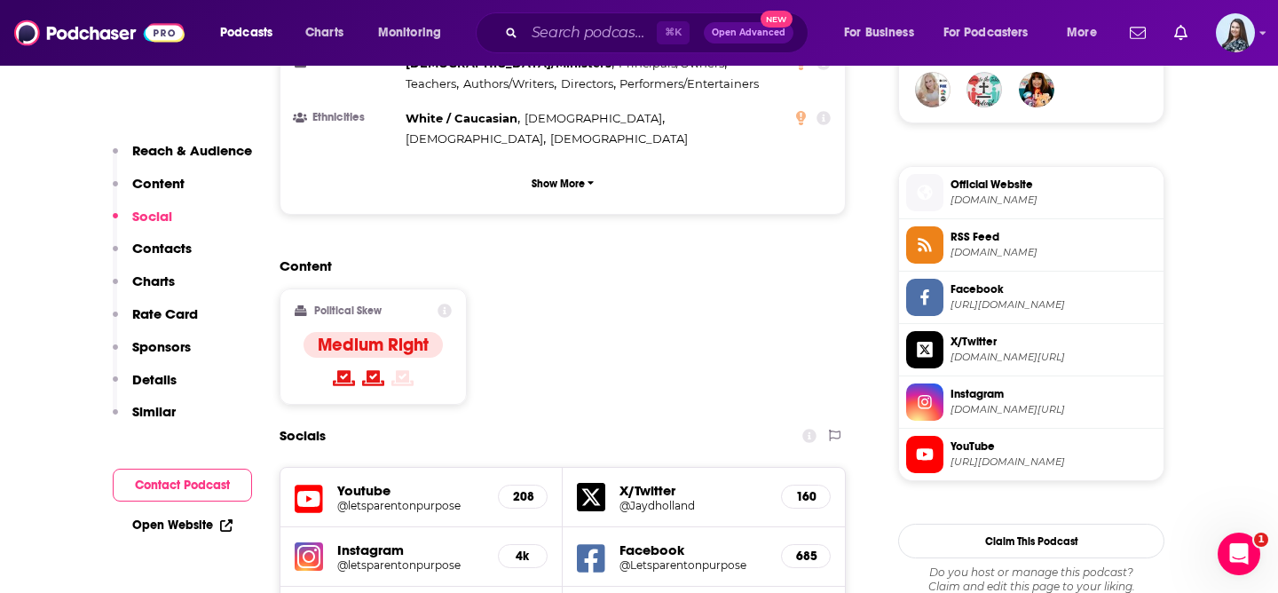
scroll to position [1801, 0]
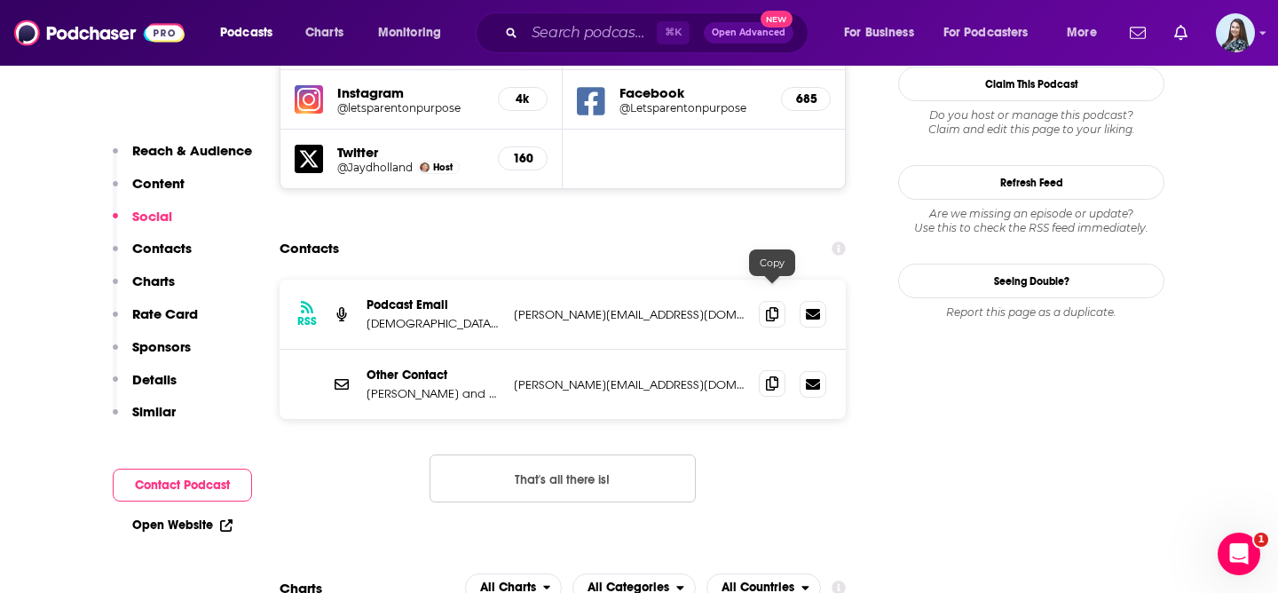
click at [772, 376] on icon at bounding box center [772, 383] width 12 height 14
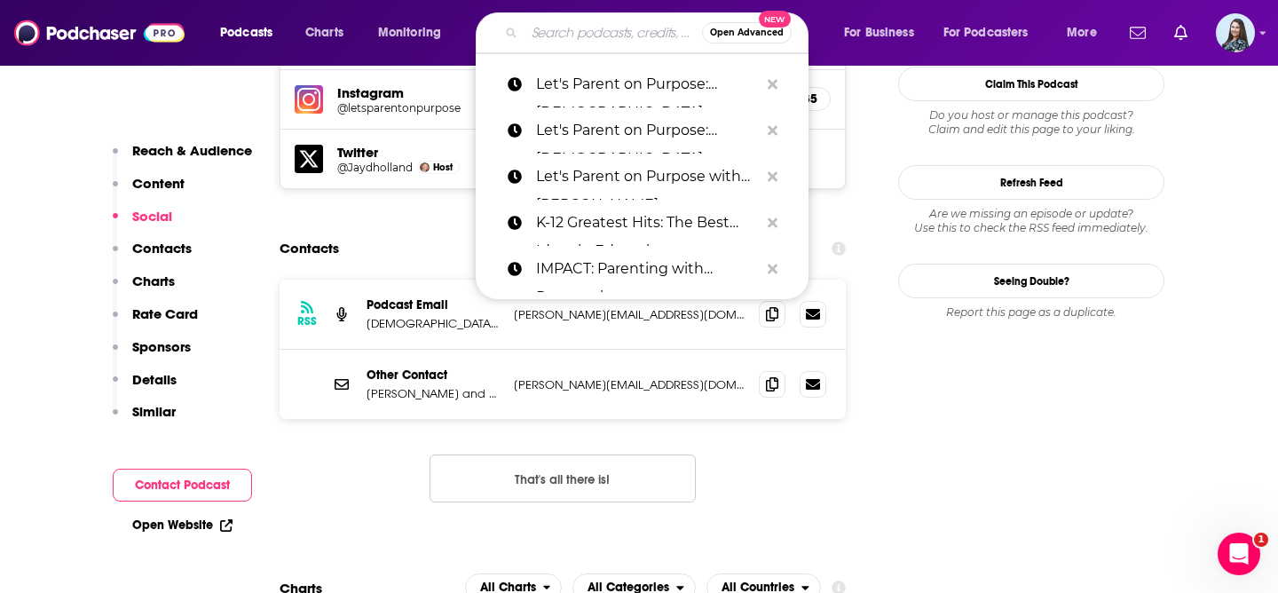
click at [556, 37] on input "Search podcasts, credits, & more..." at bounding box center [614, 33] width 178 height 28
paste input "Mamia & Me"
type input "Mamia & Me"
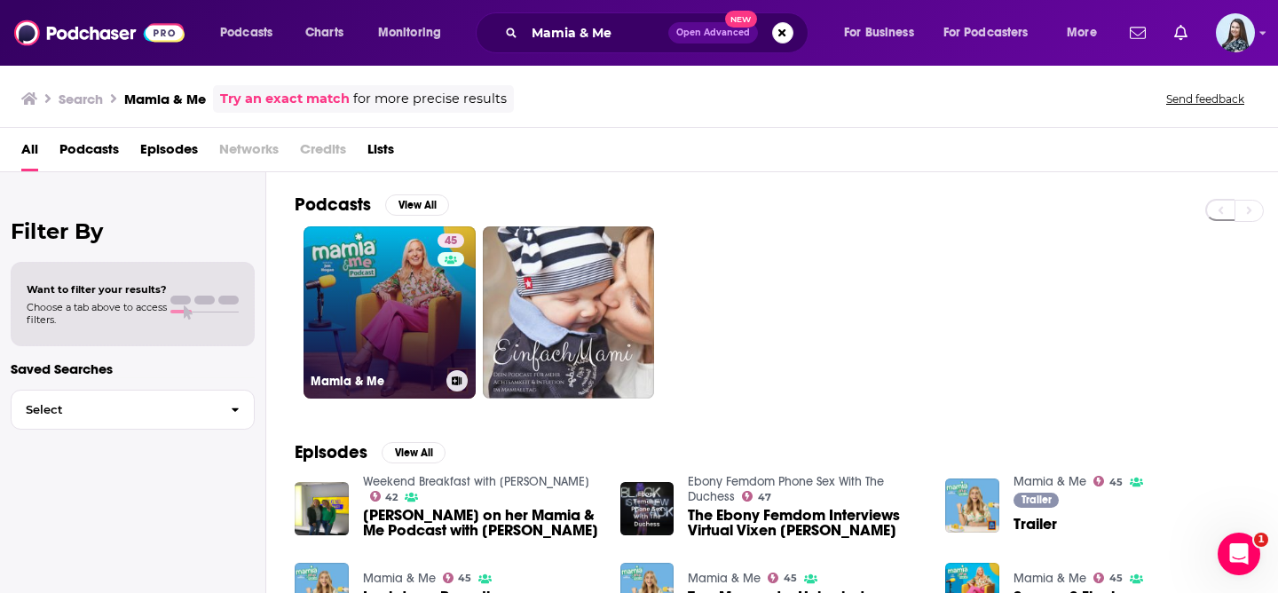
click at [353, 250] on link "45 Mamia & Me" at bounding box center [390, 312] width 172 height 172
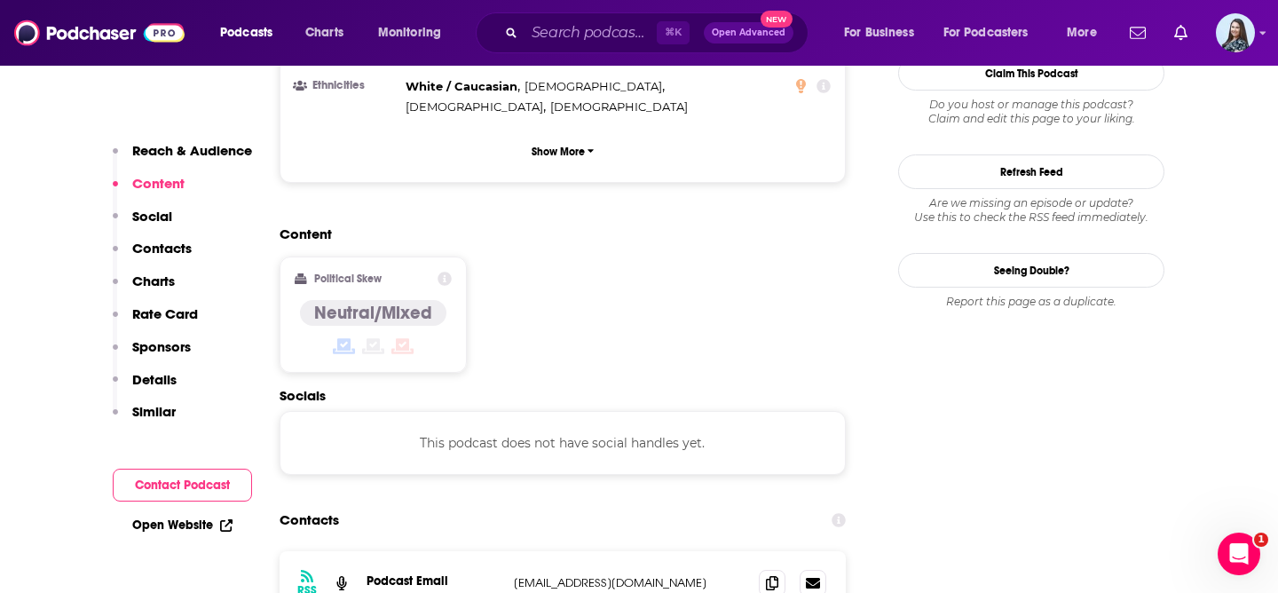
scroll to position [1529, 0]
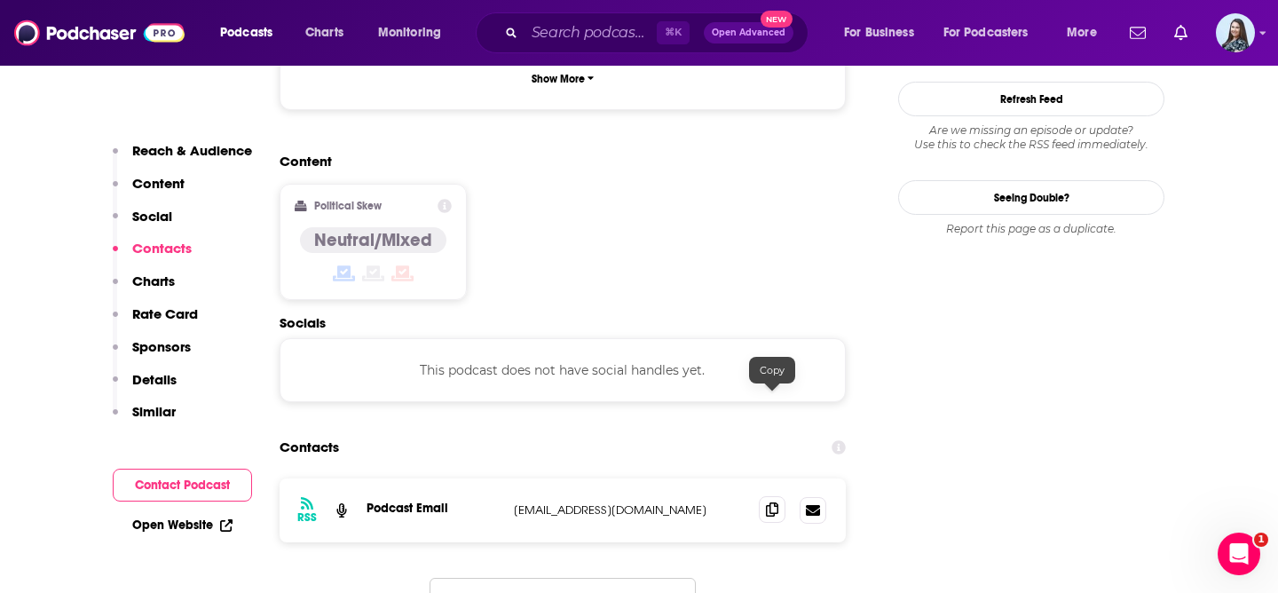
click at [777, 502] on icon at bounding box center [772, 509] width 12 height 14
click at [604, 33] on input "Search podcasts, credits, & more..." at bounding box center [591, 33] width 132 height 28
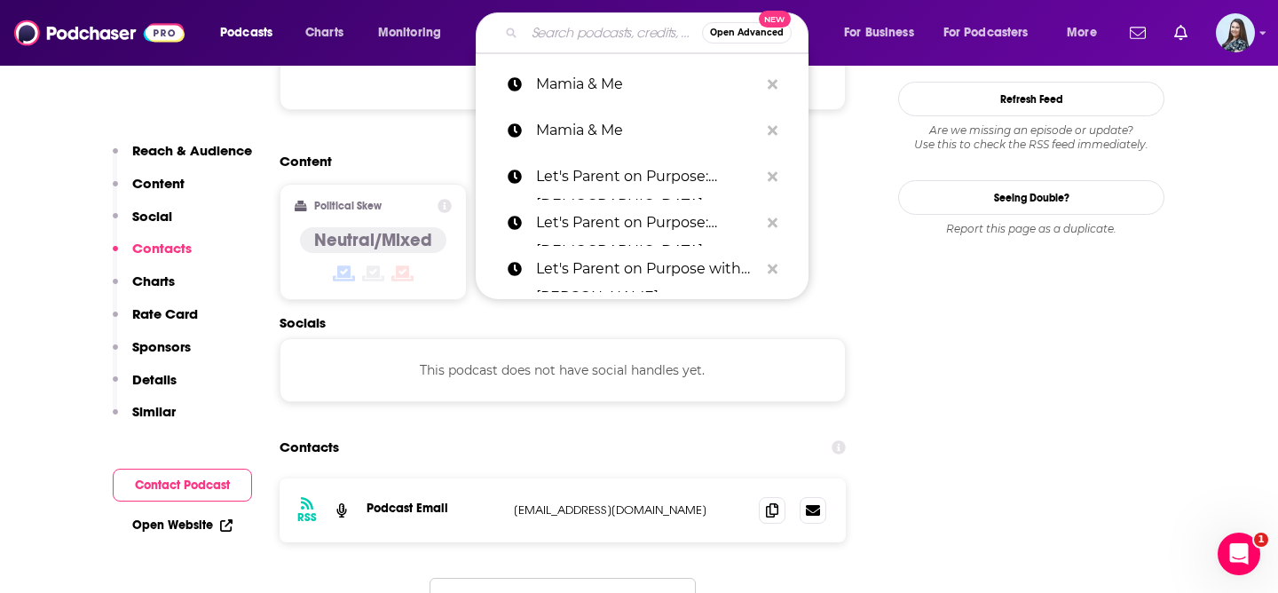
paste input "Mastermind Parenting Podcast"
type input "Mastermind Parenting Podcast"
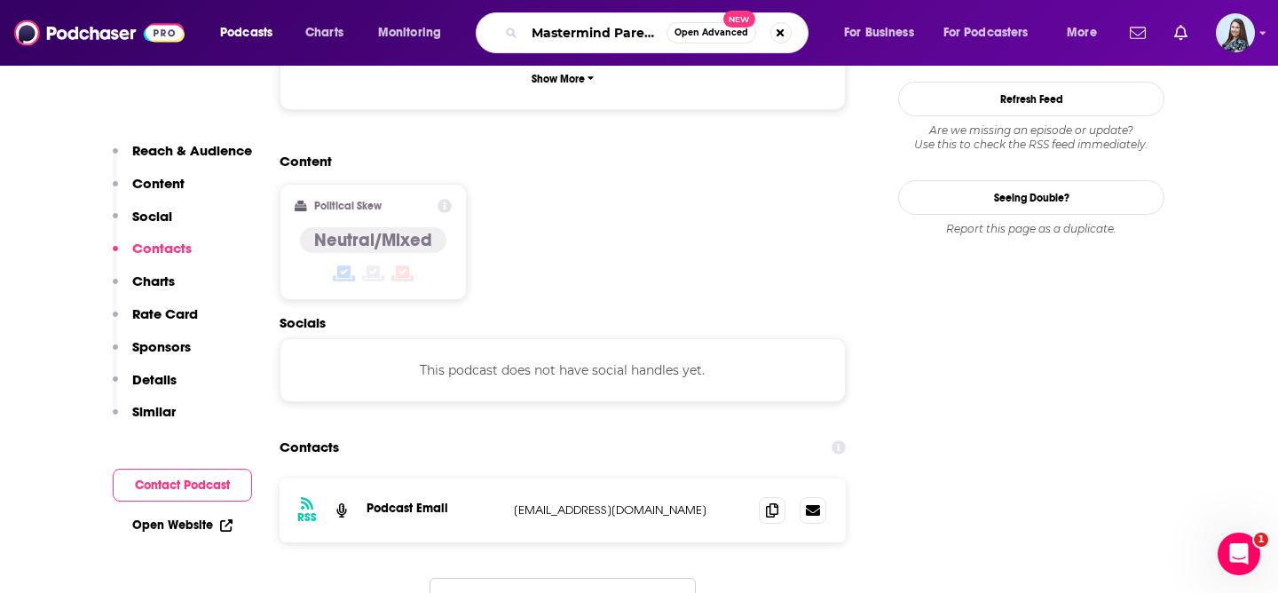
scroll to position [0, 76]
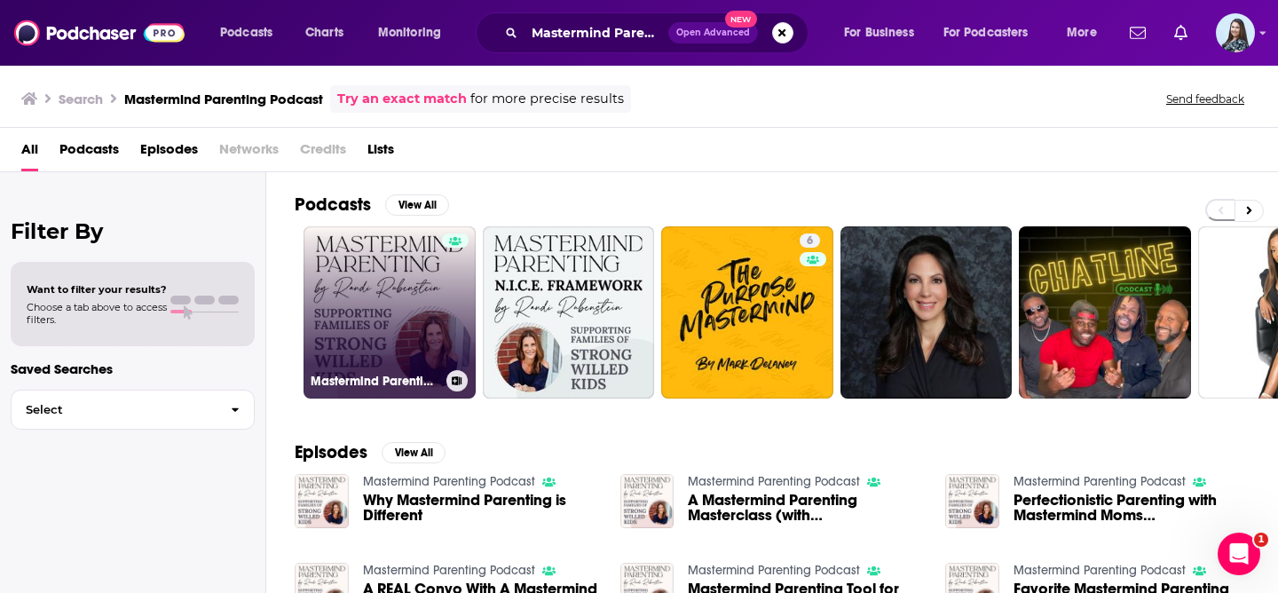
click at [365, 290] on link "Mastermind Parenting Podcast" at bounding box center [390, 312] width 172 height 172
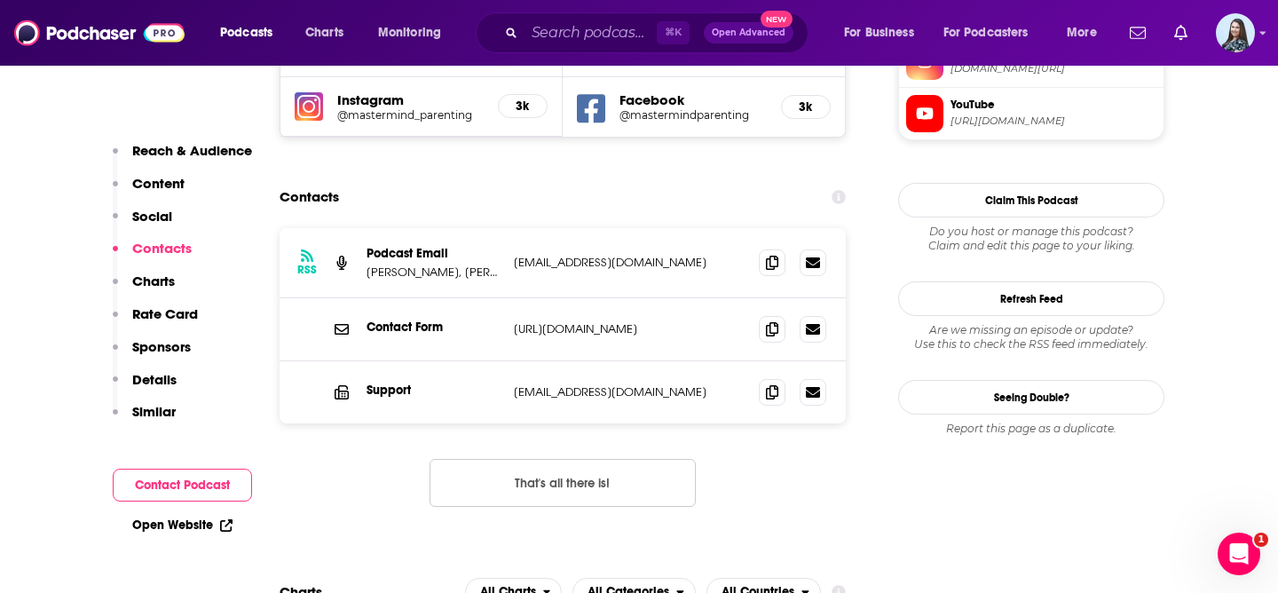
scroll to position [1726, 0]
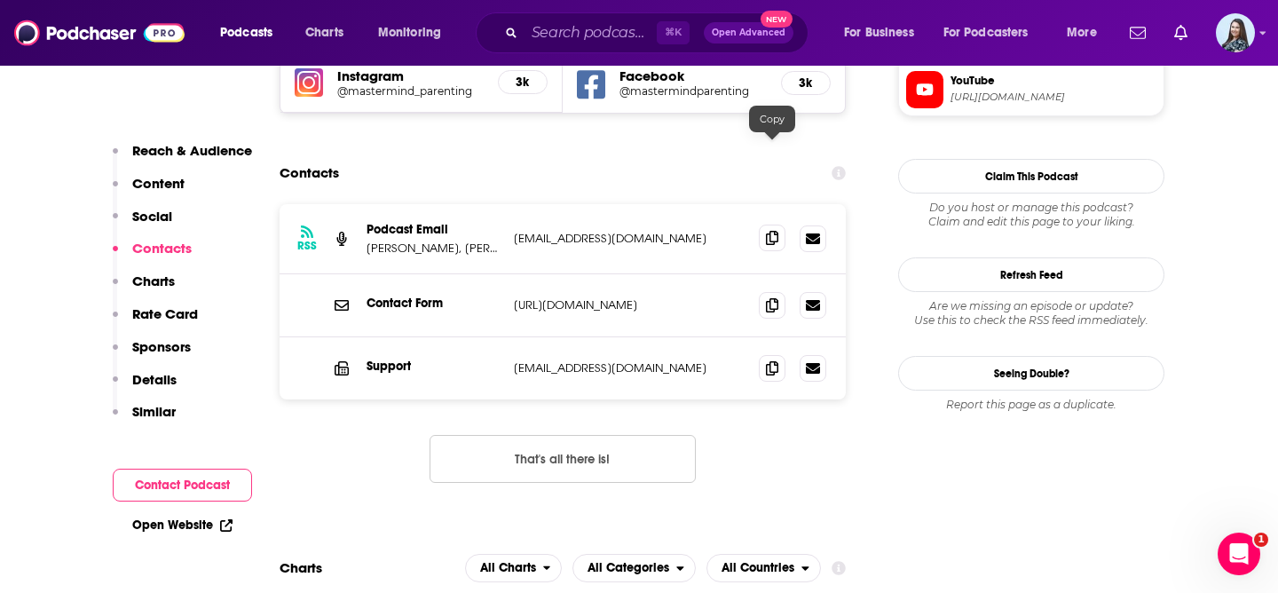
click at [770, 231] on icon at bounding box center [772, 238] width 12 height 14
click at [573, 27] on input "Search podcasts, credits, & more..." at bounding box center [591, 33] width 132 height 28
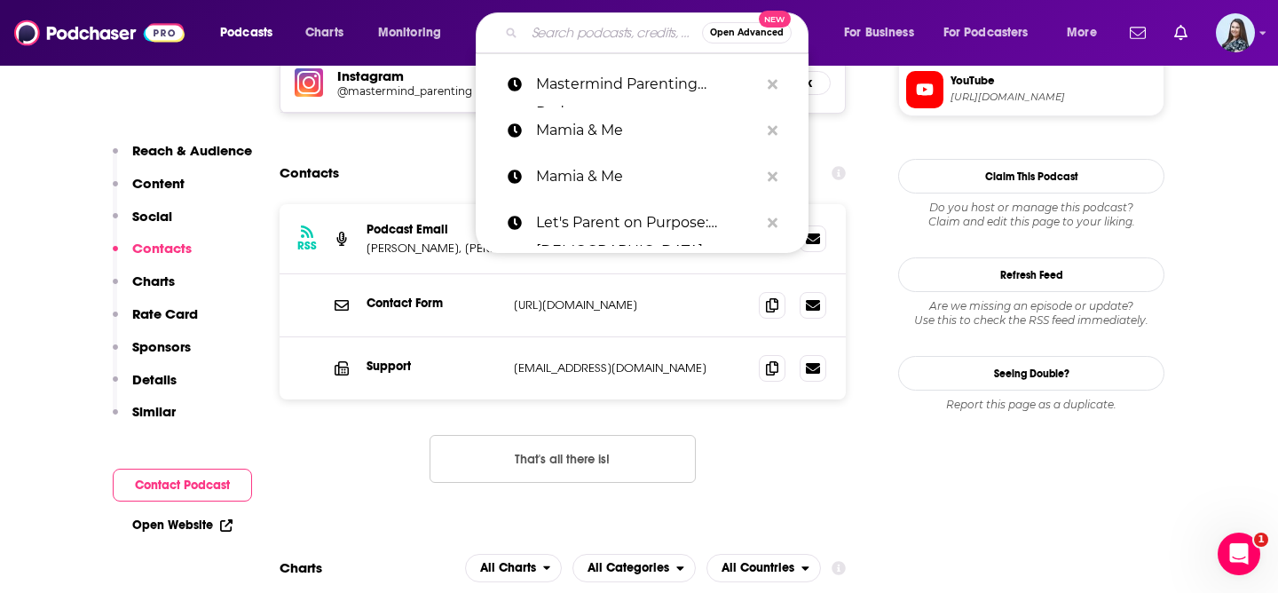
paste input "Mom Enough: A Parenting Podcast"
type input "Mom Enough: A Parenting Podcast"
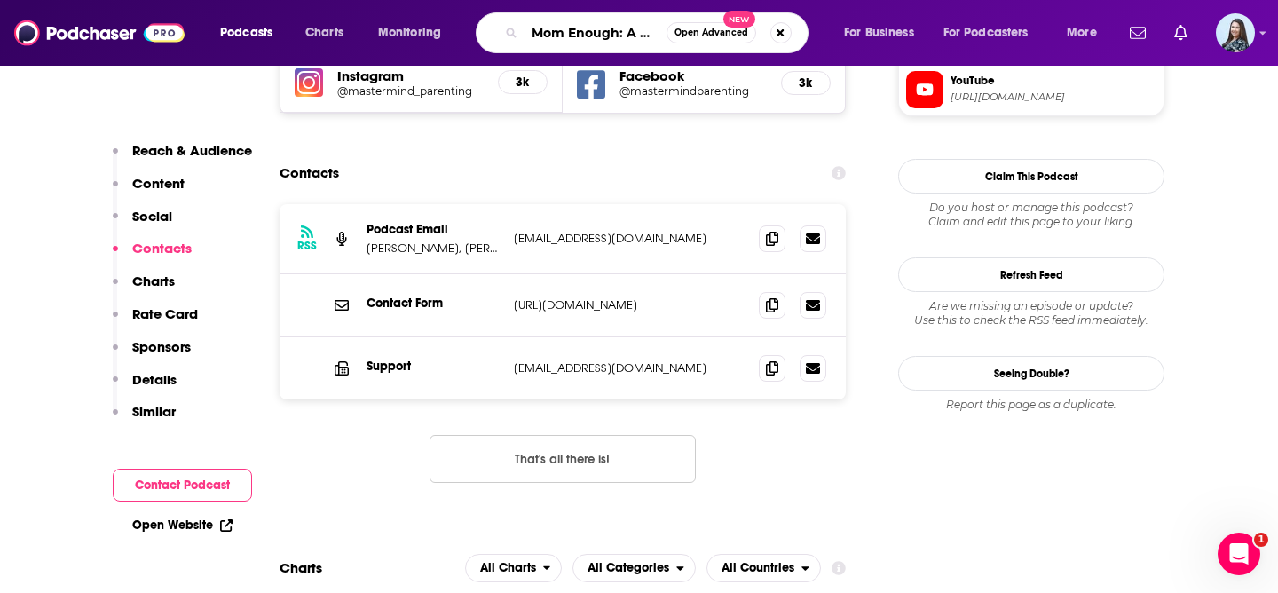
scroll to position [0, 102]
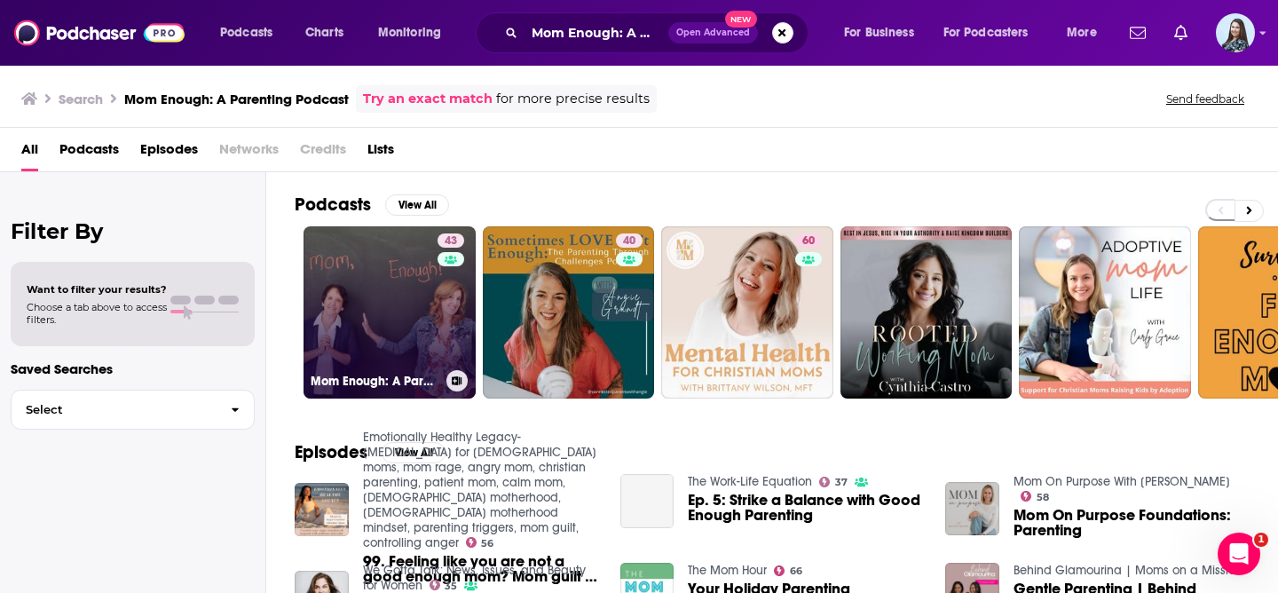
click at [367, 322] on link "43 Mom Enough: A Parenting Podcast" at bounding box center [390, 312] width 172 height 172
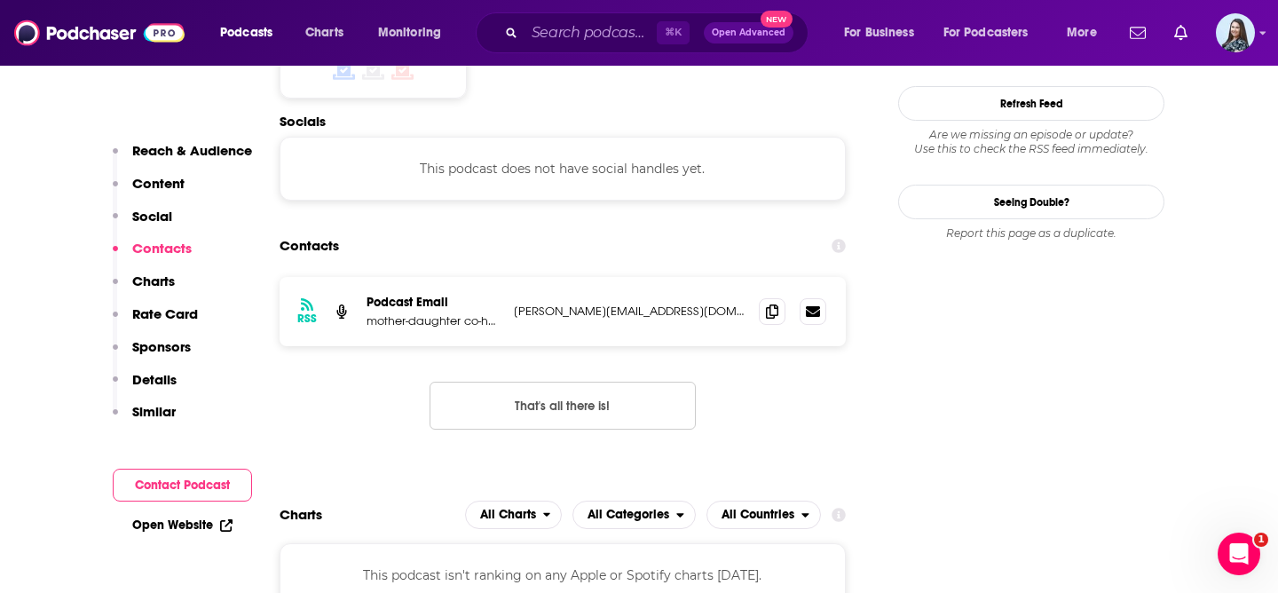
scroll to position [1651, 0]
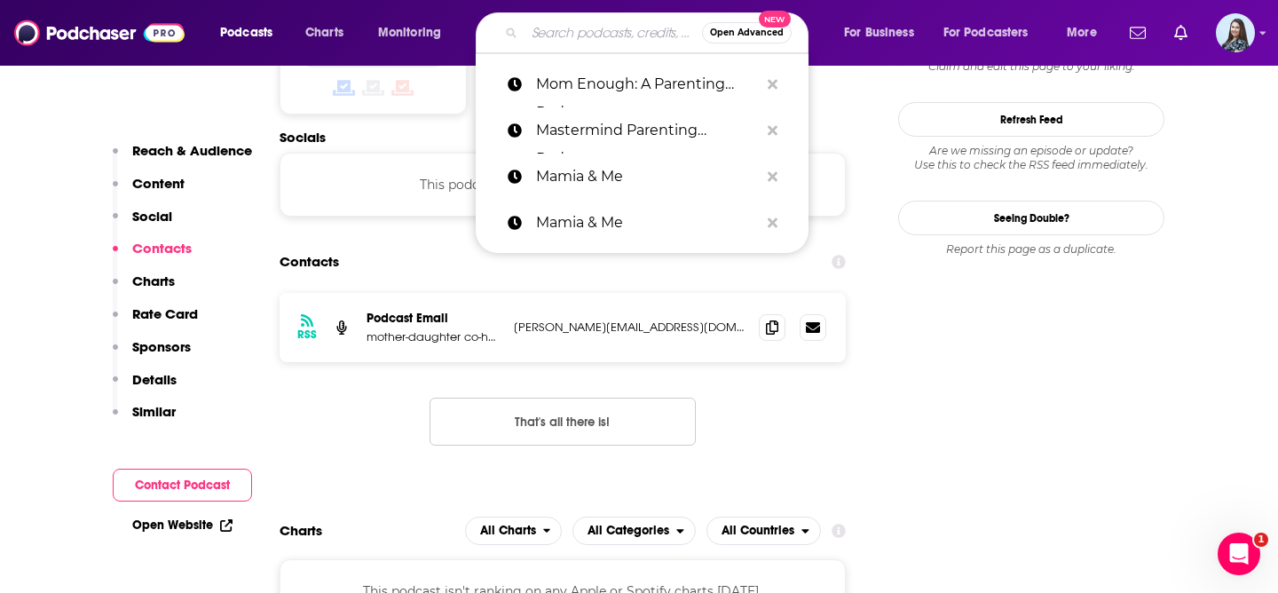
click at [557, 23] on input "Search podcasts, credits, & more..." at bounding box center [614, 33] width 178 height 28
paste input "Moms of Tweens and Teens"
type input "Moms of Tweens and Teens"
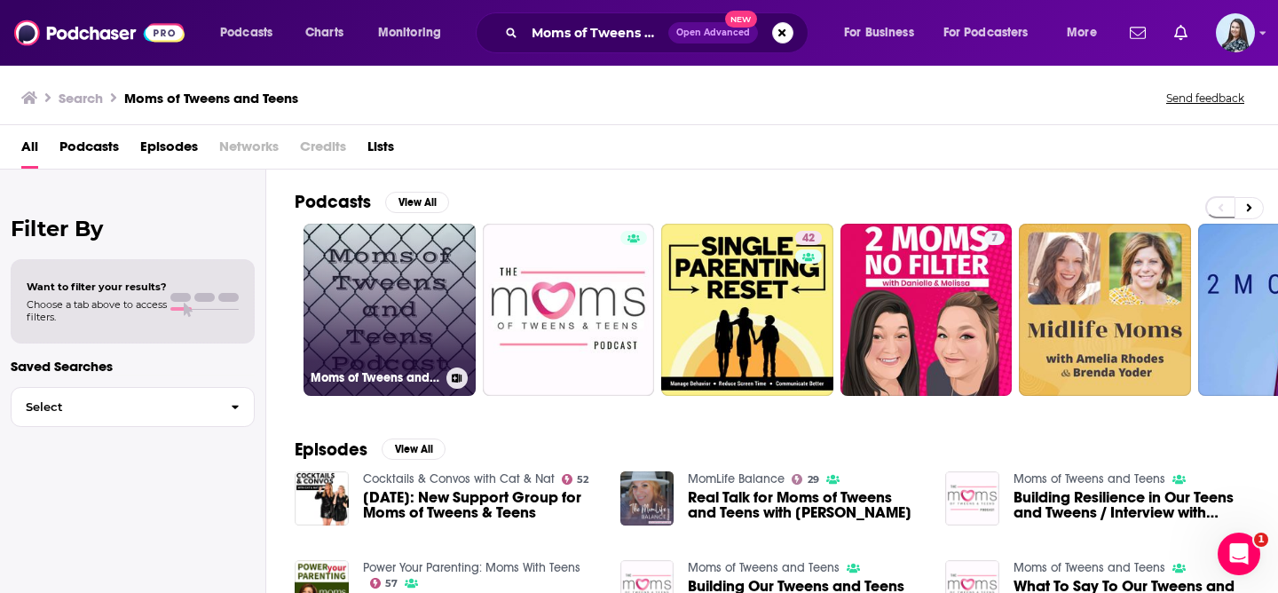
click at [390, 312] on link "Moms of Tweens and Teens Podcast" at bounding box center [390, 310] width 172 height 172
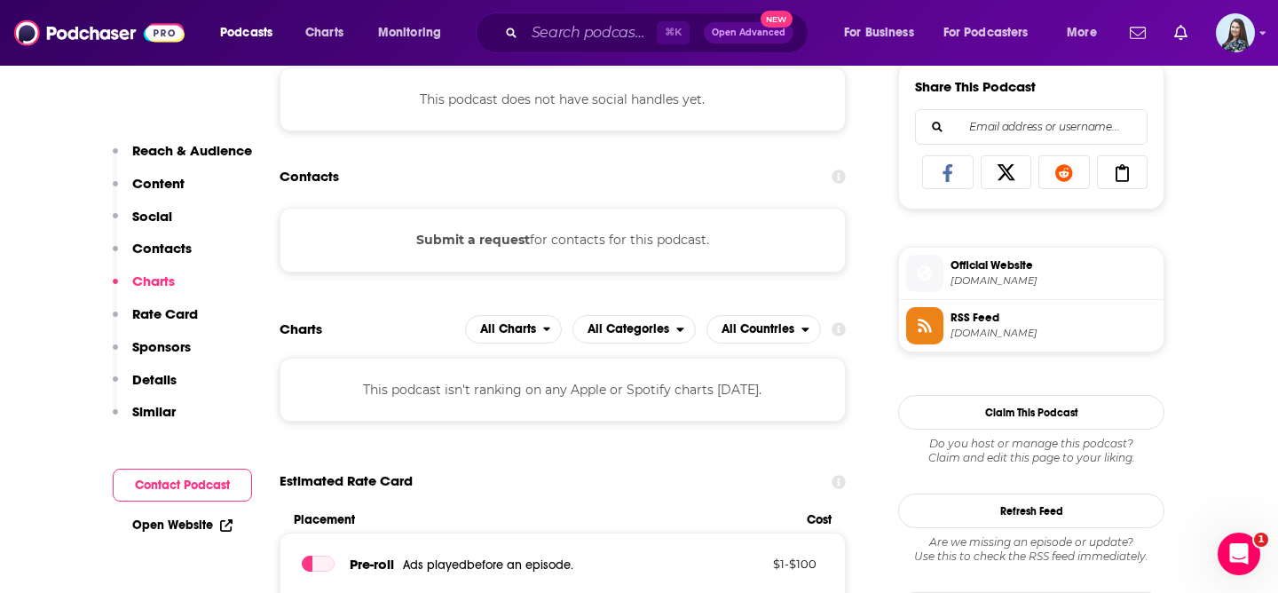
scroll to position [1116, 0]
click at [594, 25] on input "Search podcasts, credits, & more..." at bounding box center [591, 33] width 132 height 28
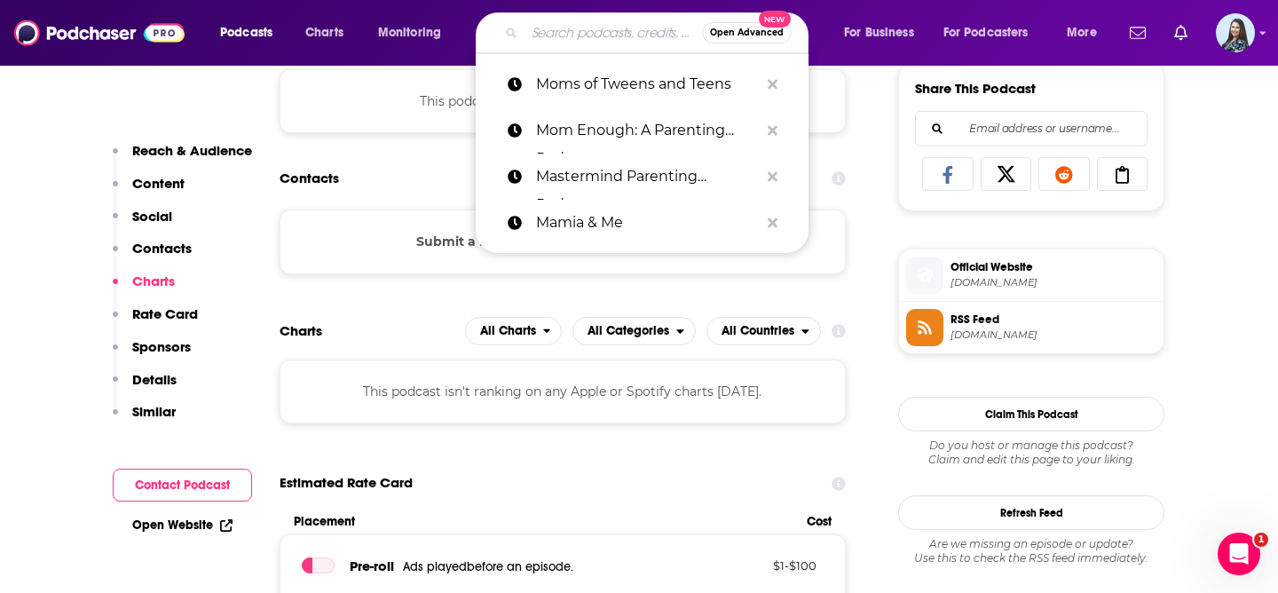
paste input "Moms Talk [MEDICAL_DATA] Podcast"
type input "Moms Talk [MEDICAL_DATA] Podcast"
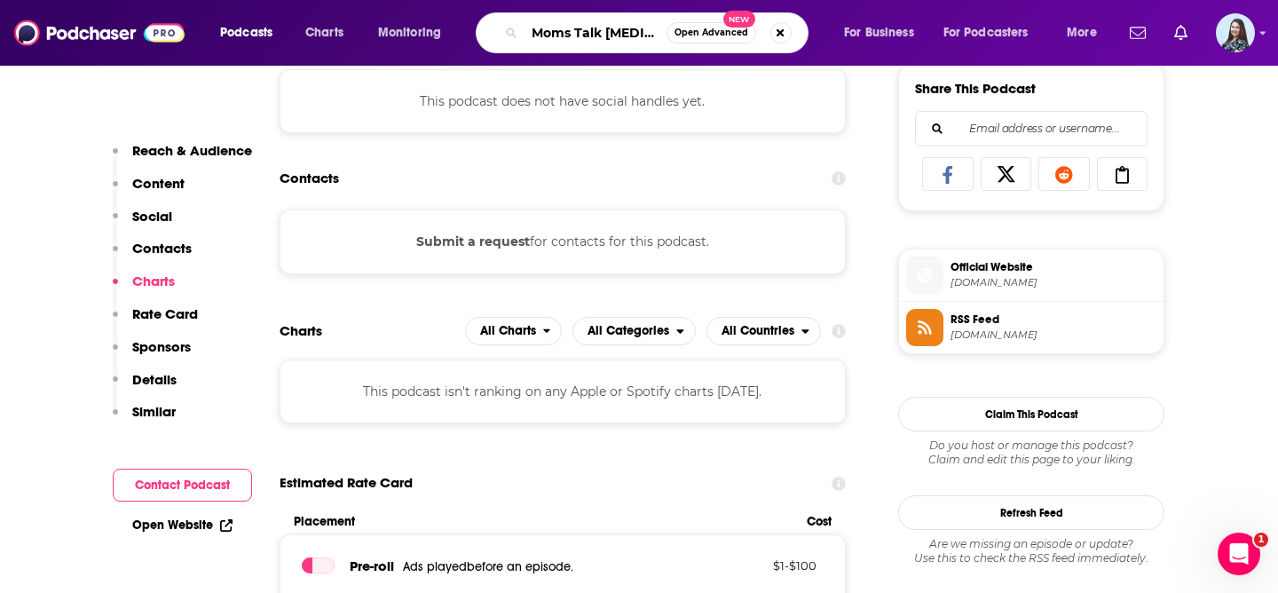
scroll to position [0, 51]
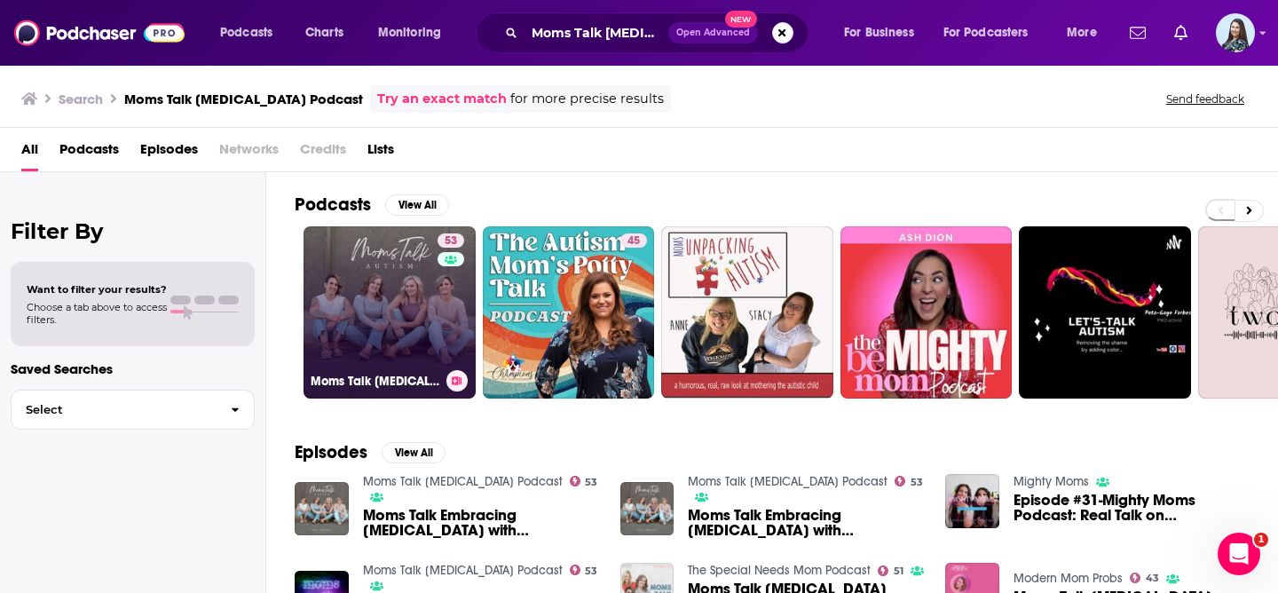
click at [384, 314] on link "53 Moms Talk [MEDICAL_DATA] Podcast" at bounding box center [390, 312] width 172 height 172
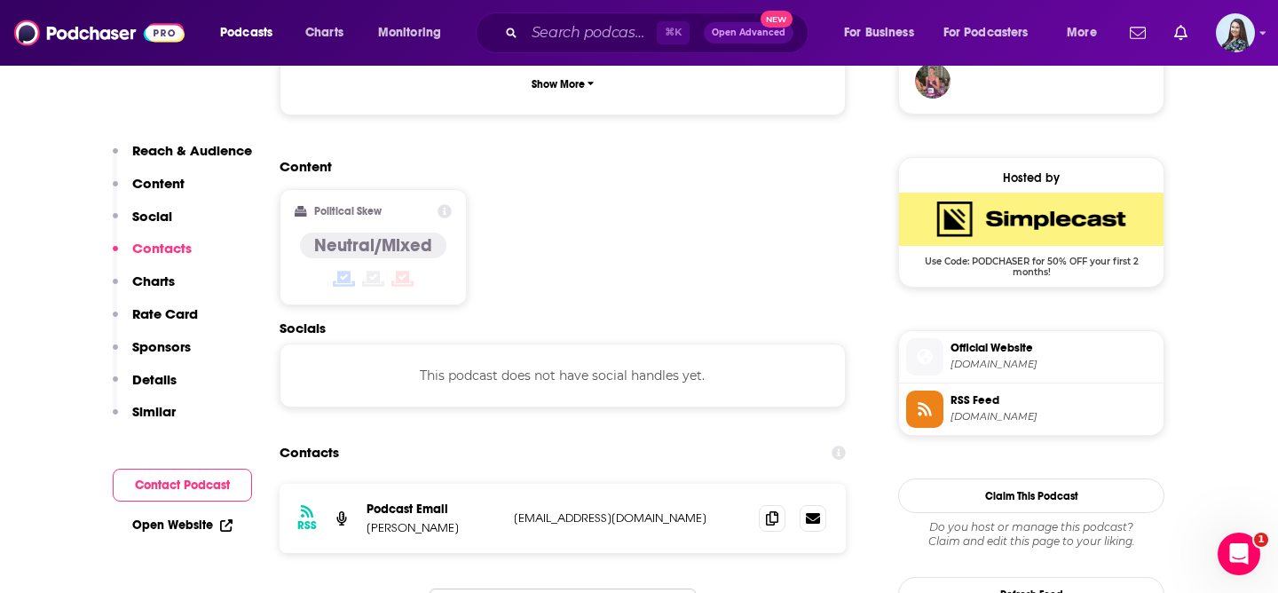
scroll to position [1214, 0]
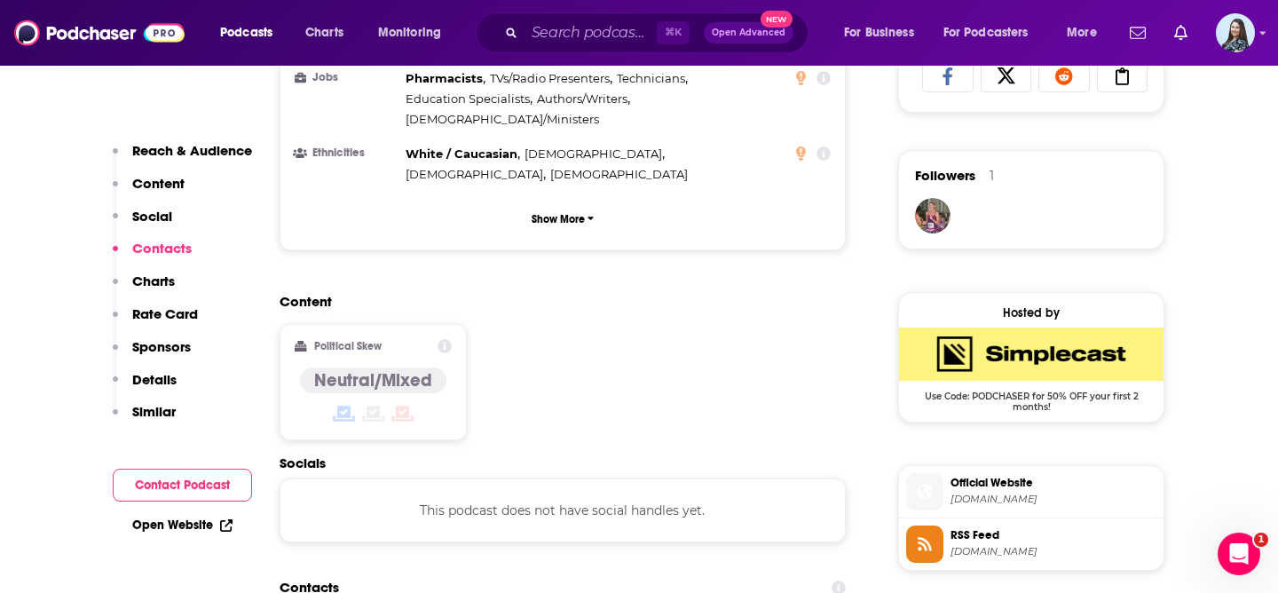
click at [777, 297] on div "Content Political Skew Neutral/Mixed" at bounding box center [563, 374] width 566 height 162
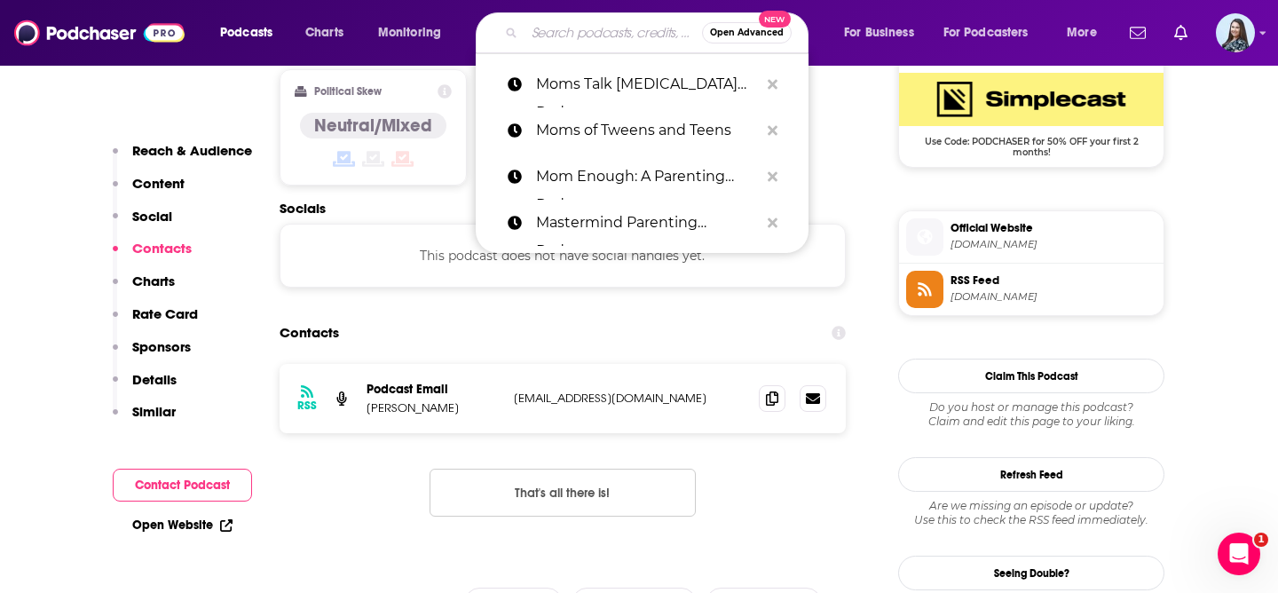
click at [554, 34] on input "Search podcasts, credits, & more..." at bounding box center [614, 33] width 178 height 28
paste input "Montessori Education with [PERSON_NAME]"
type input "Montessori Education with [PERSON_NAME]"
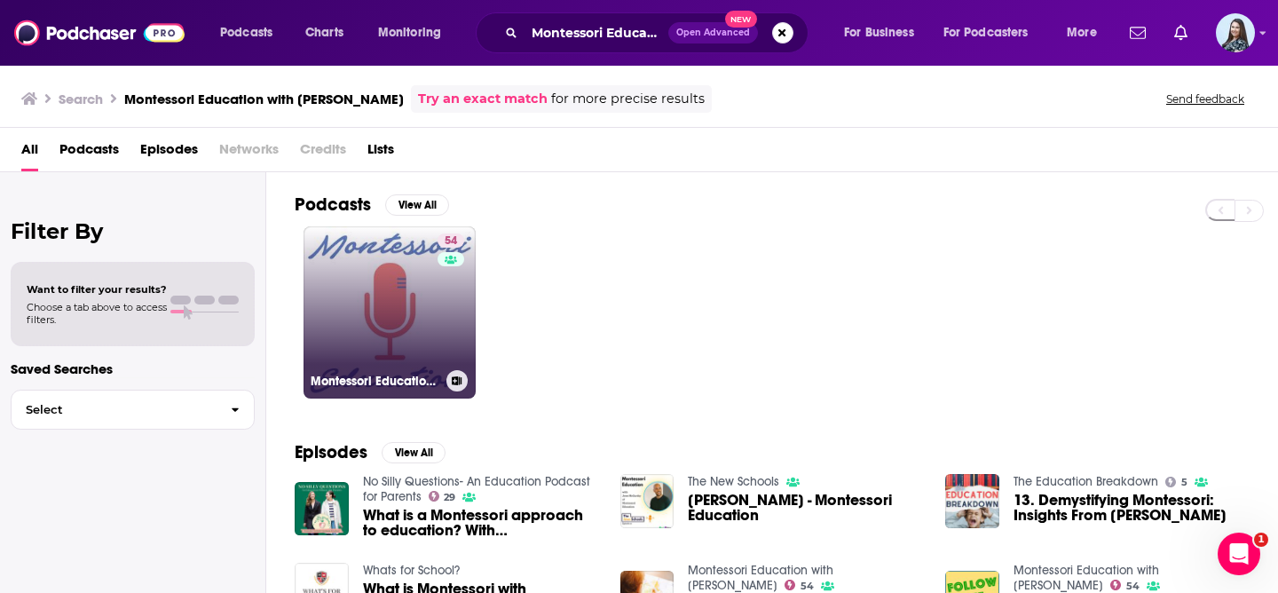
click at [383, 305] on link "54 Montessori Education with [PERSON_NAME]" at bounding box center [390, 312] width 172 height 172
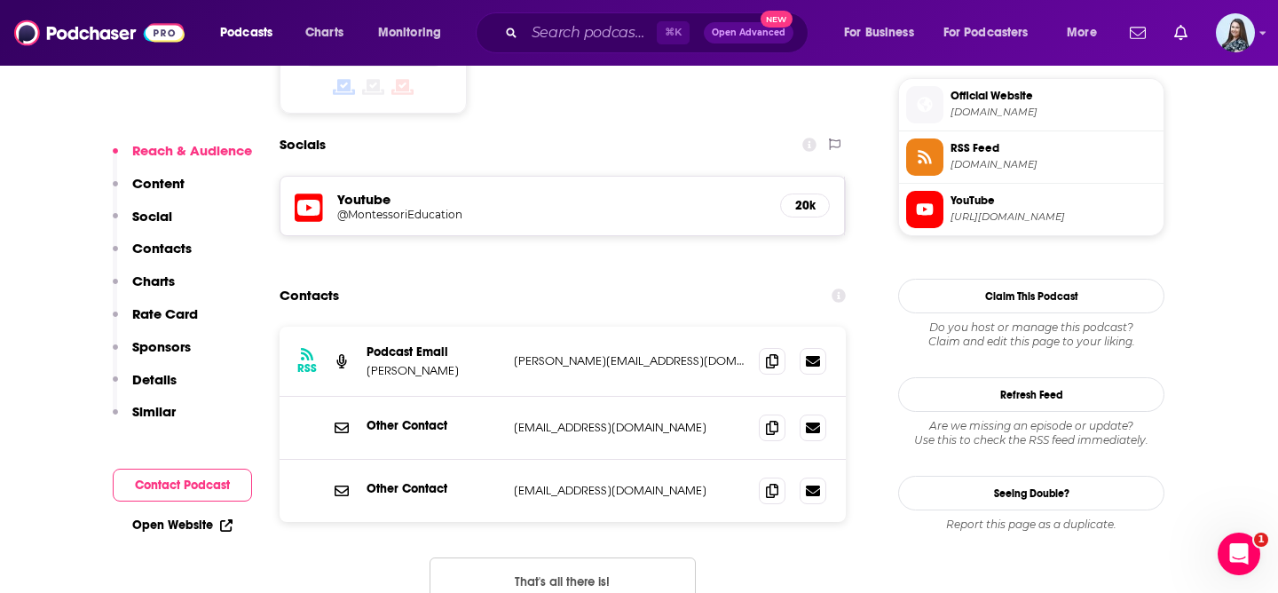
scroll to position [1581, 0]
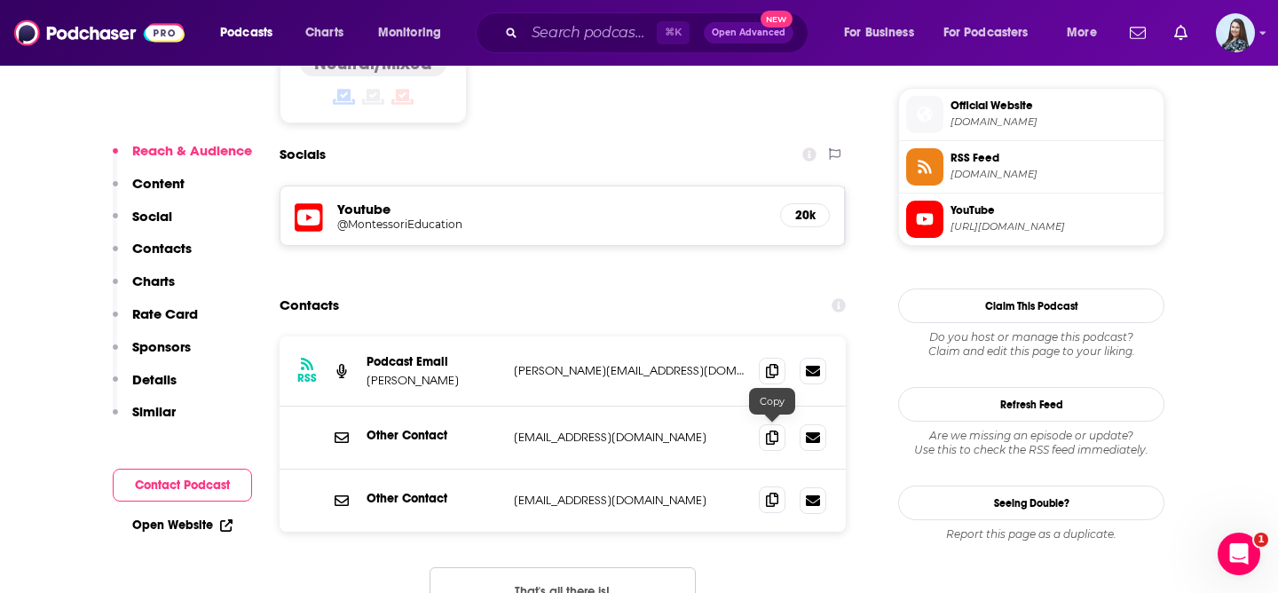
click at [772, 493] on icon at bounding box center [772, 500] width 12 height 14
click at [564, 31] on input "Search podcasts, credits, & more..." at bounding box center [591, 33] width 132 height 28
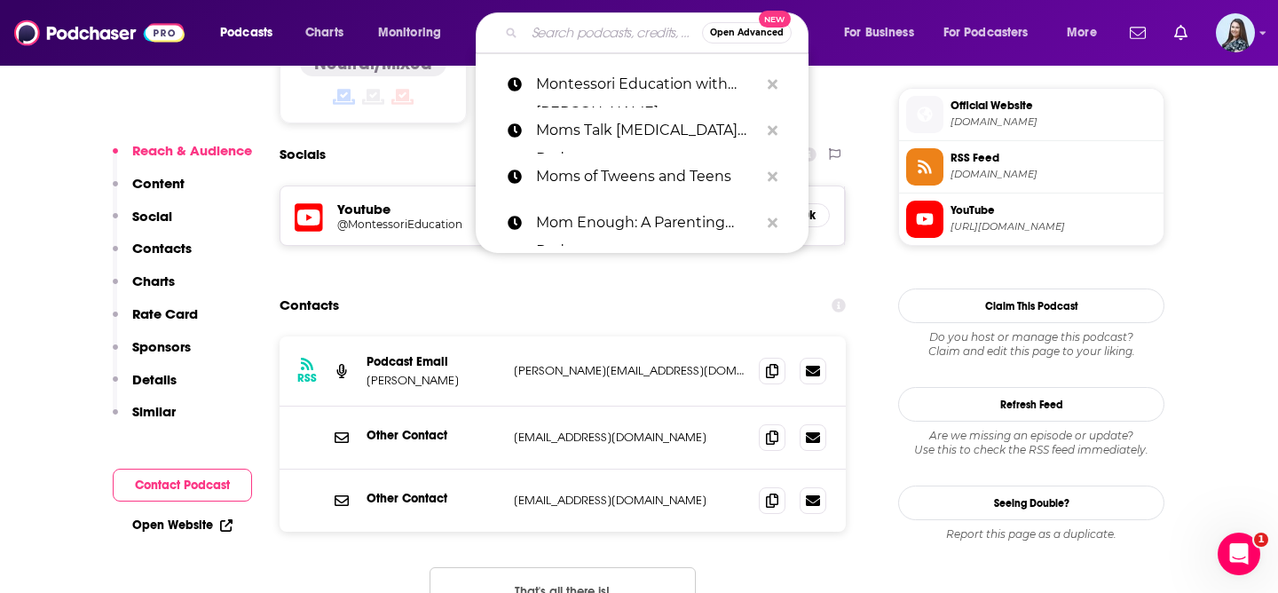
paste input "Oh Crap Parenting with [PERSON_NAME]"
type input "Oh Crap Parenting with [PERSON_NAME]"
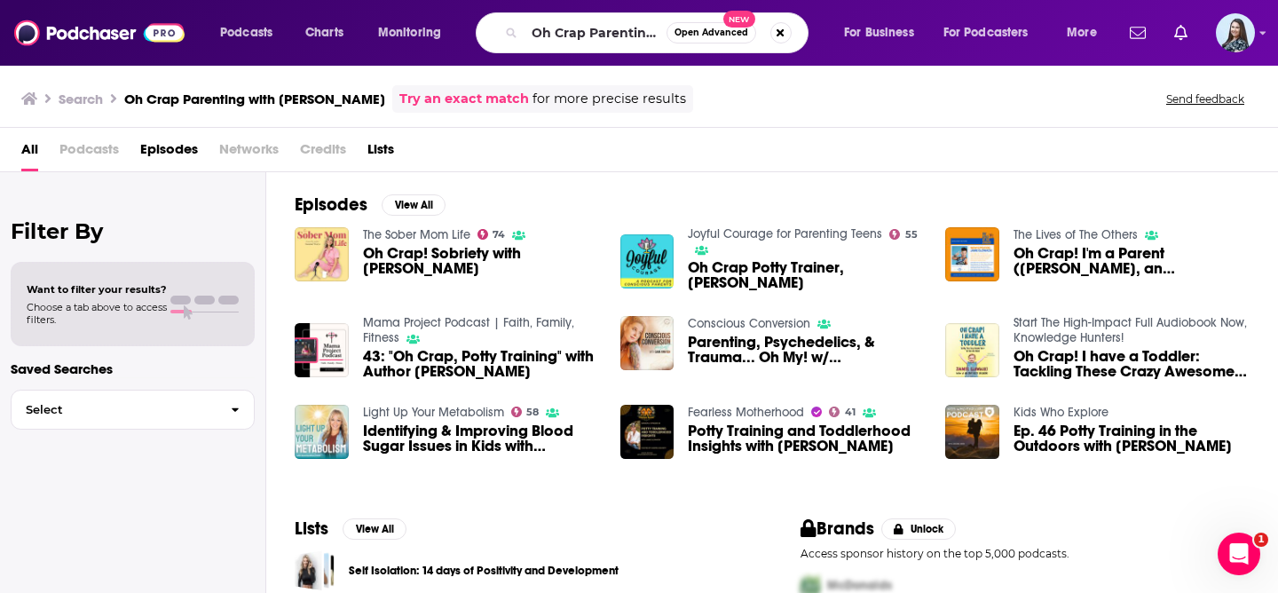
click at [616, 36] on input "Oh Crap Parenting with [PERSON_NAME]" at bounding box center [596, 33] width 142 height 28
type input "Oh crap with jamie"
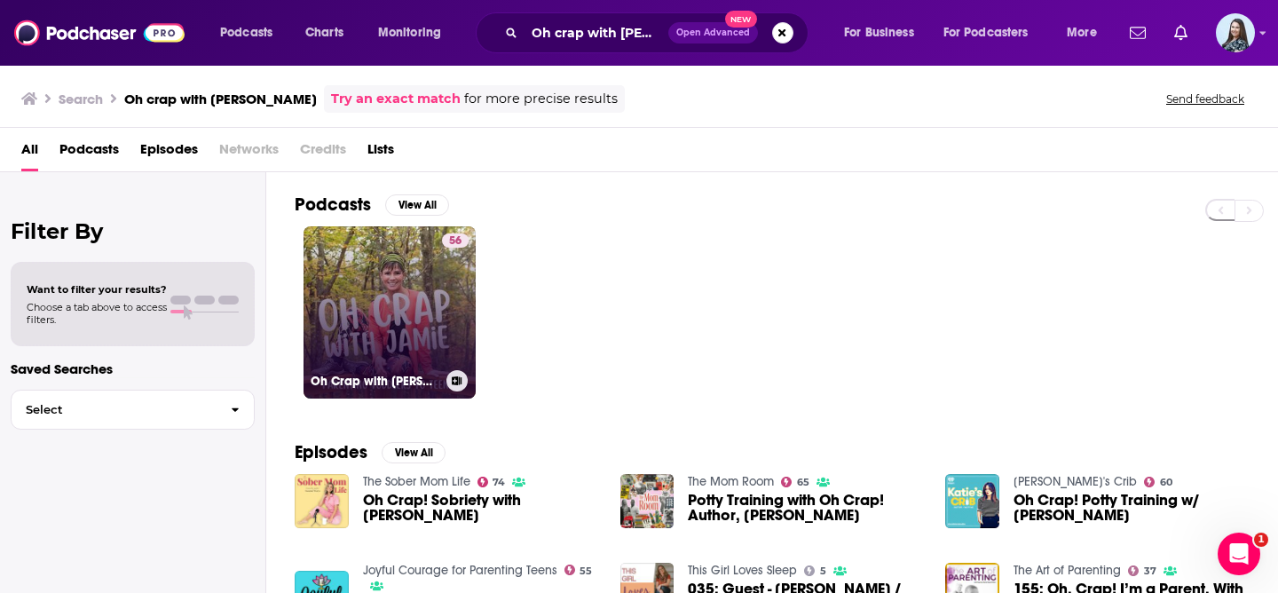
click at [383, 322] on link "56 Oh Crap with Jamie" at bounding box center [390, 312] width 172 height 172
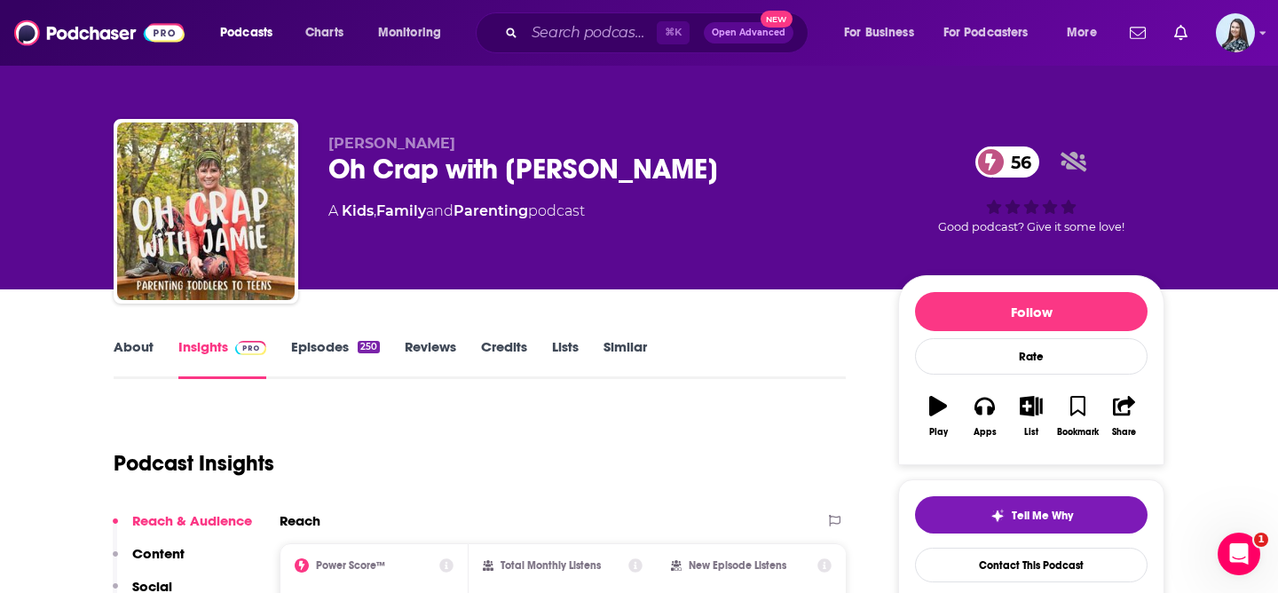
click at [474, 171] on div "Oh Crap with Jamie 56" at bounding box center [598, 169] width 541 height 35
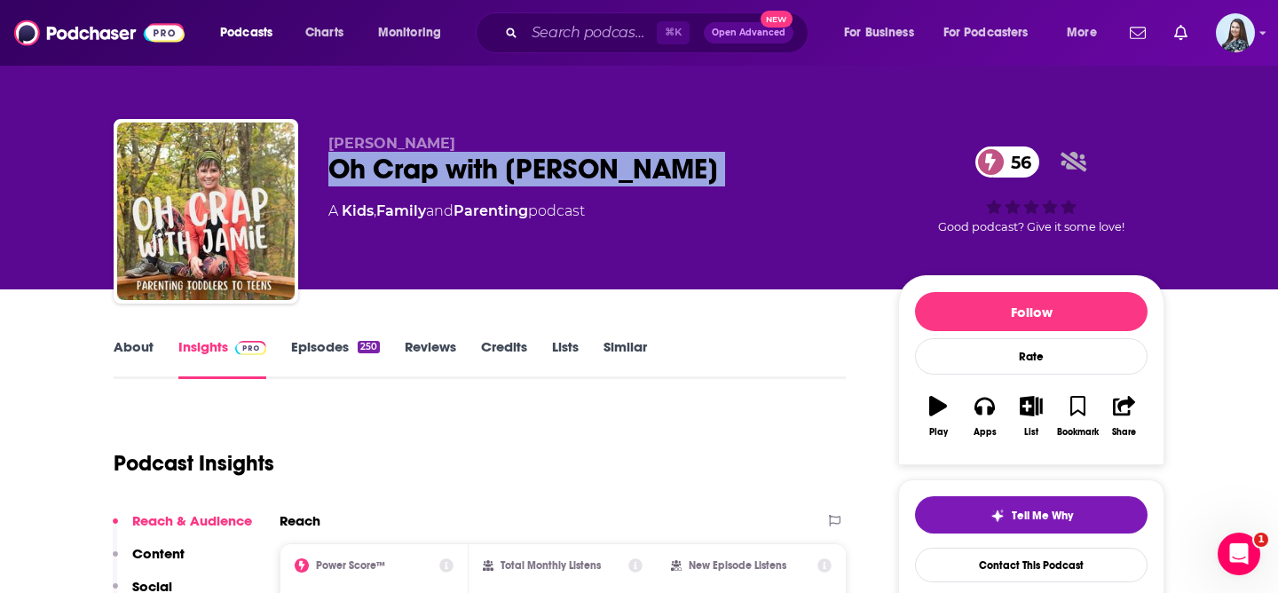
click at [474, 171] on div "Oh Crap with Jamie 56" at bounding box center [598, 169] width 541 height 35
copy div "Oh Crap with Jamie 56"
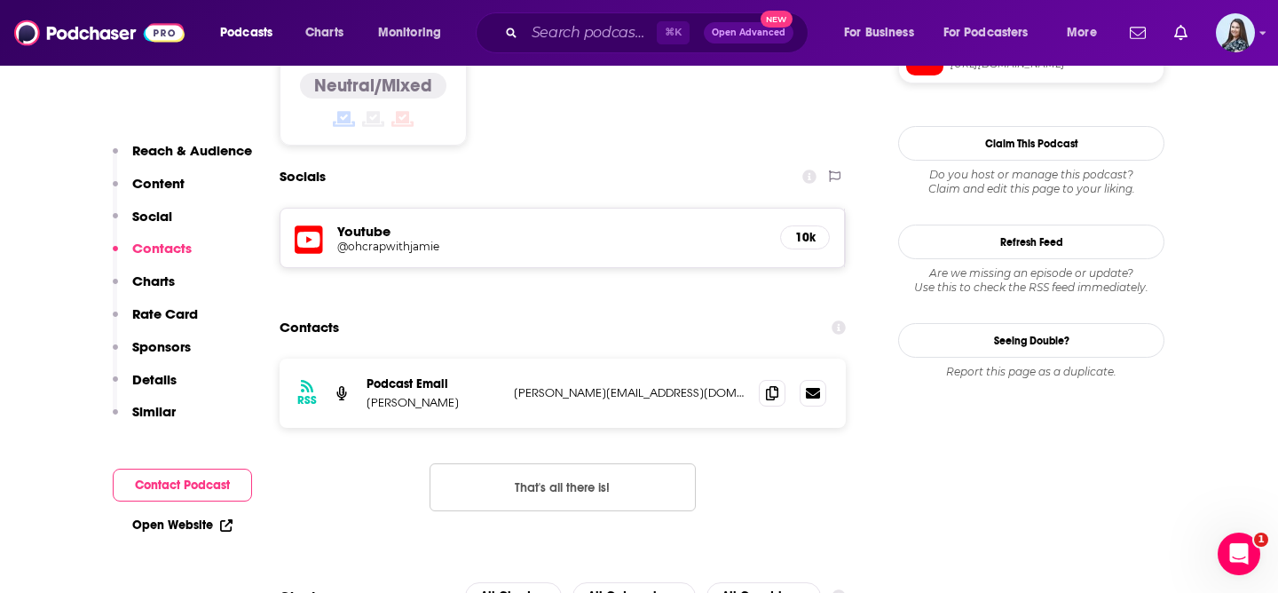
scroll to position [1448, 0]
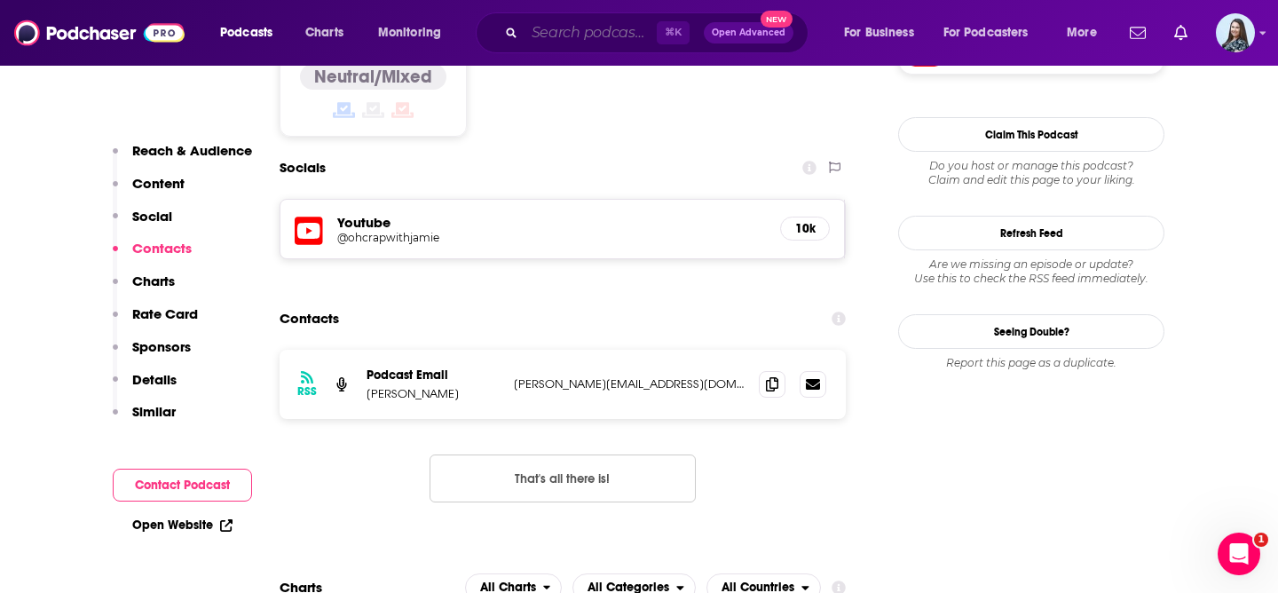
click at [596, 23] on input "Search podcasts, credits, & more..." at bounding box center [591, 33] width 132 height 28
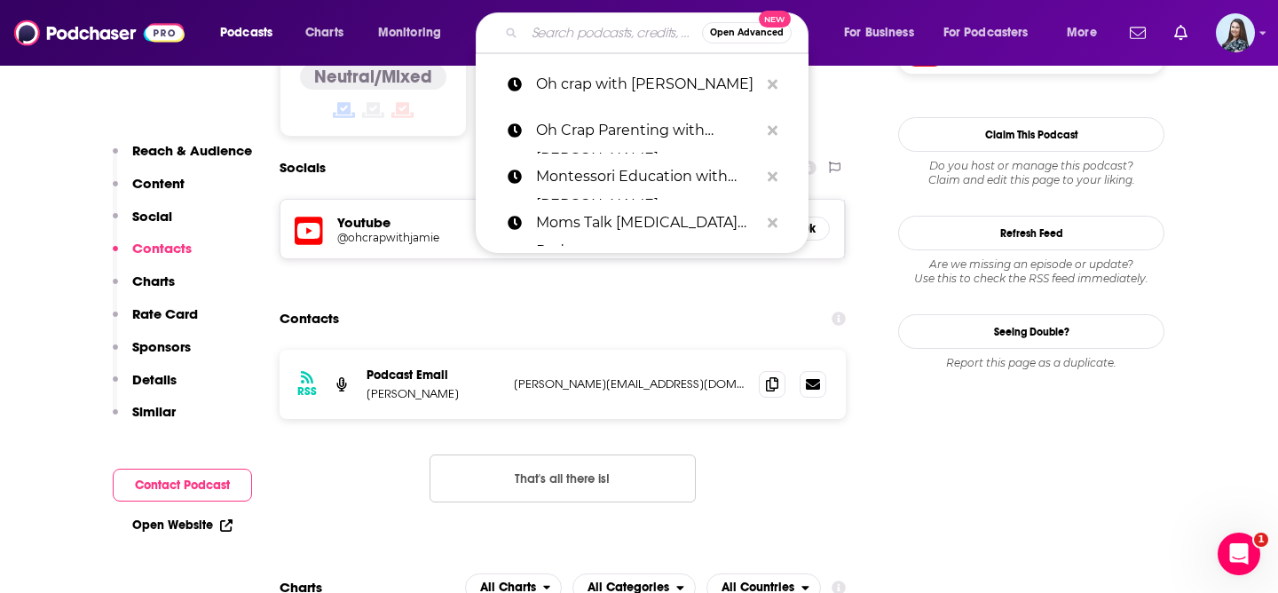
paste input "Parent Savers: Empowering New Parents"
type input "Parent Savers: Empowering New Parents"
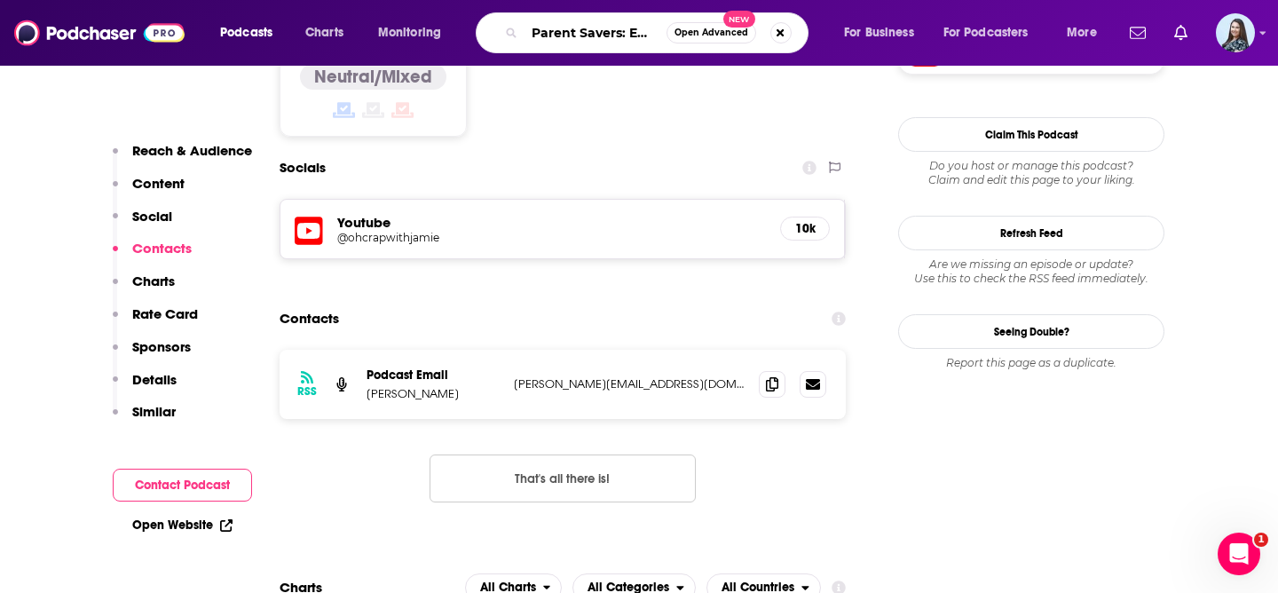
scroll to position [0, 140]
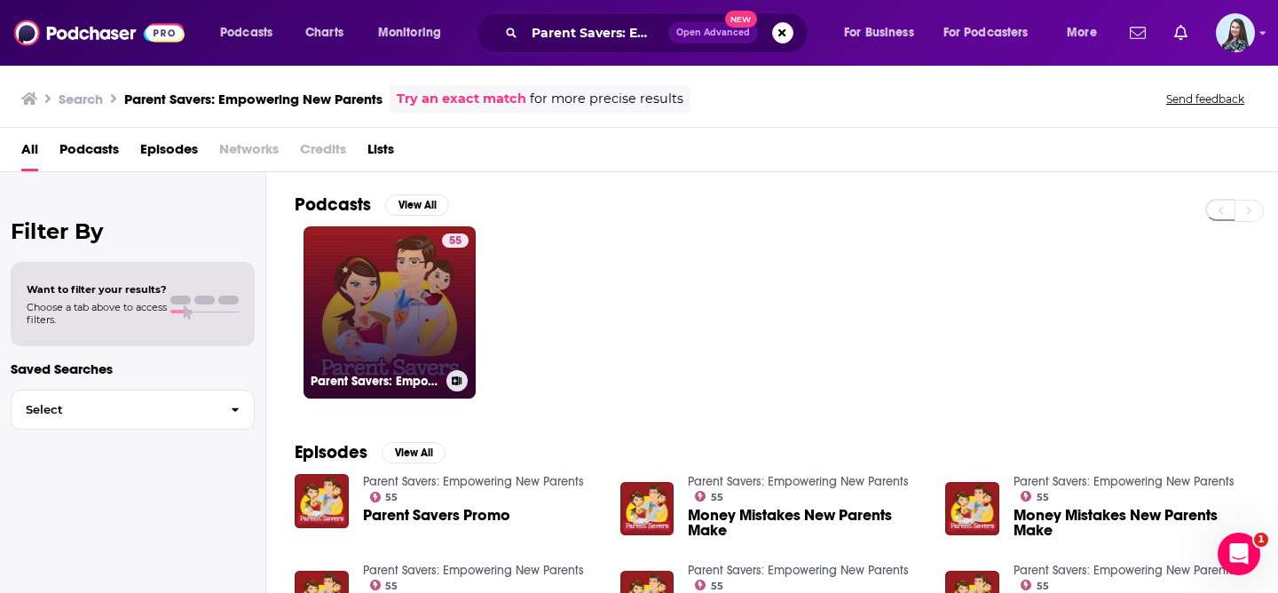
click at [361, 313] on link "55 Parent Savers: Empowering New Parents" at bounding box center [390, 312] width 172 height 172
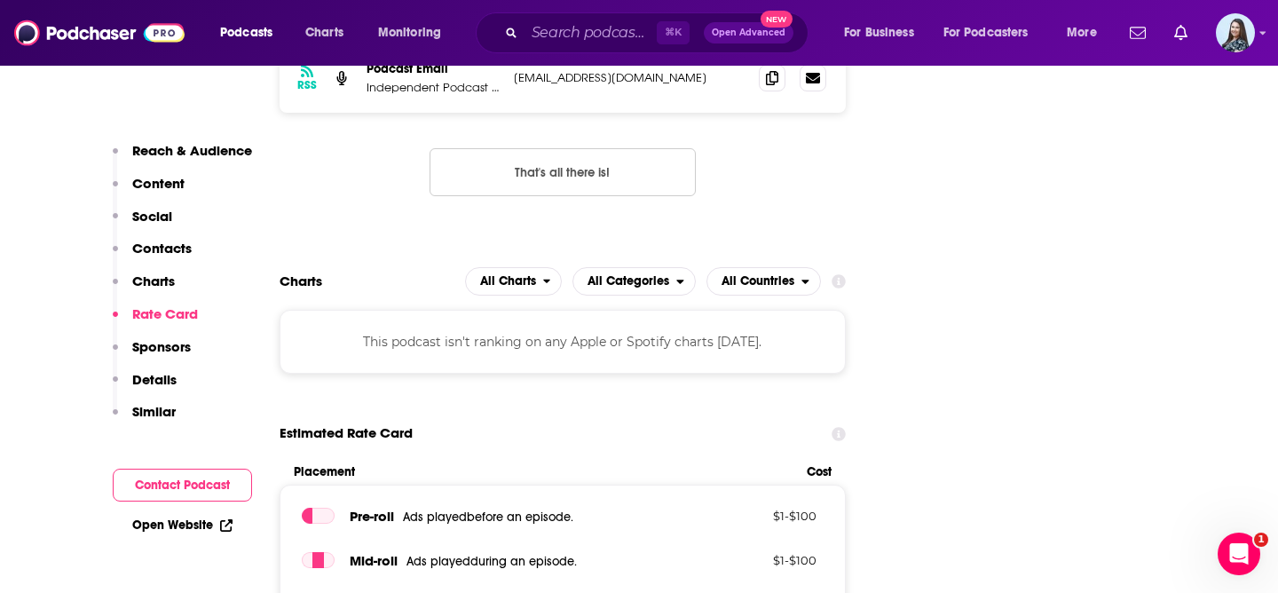
scroll to position [1594, 0]
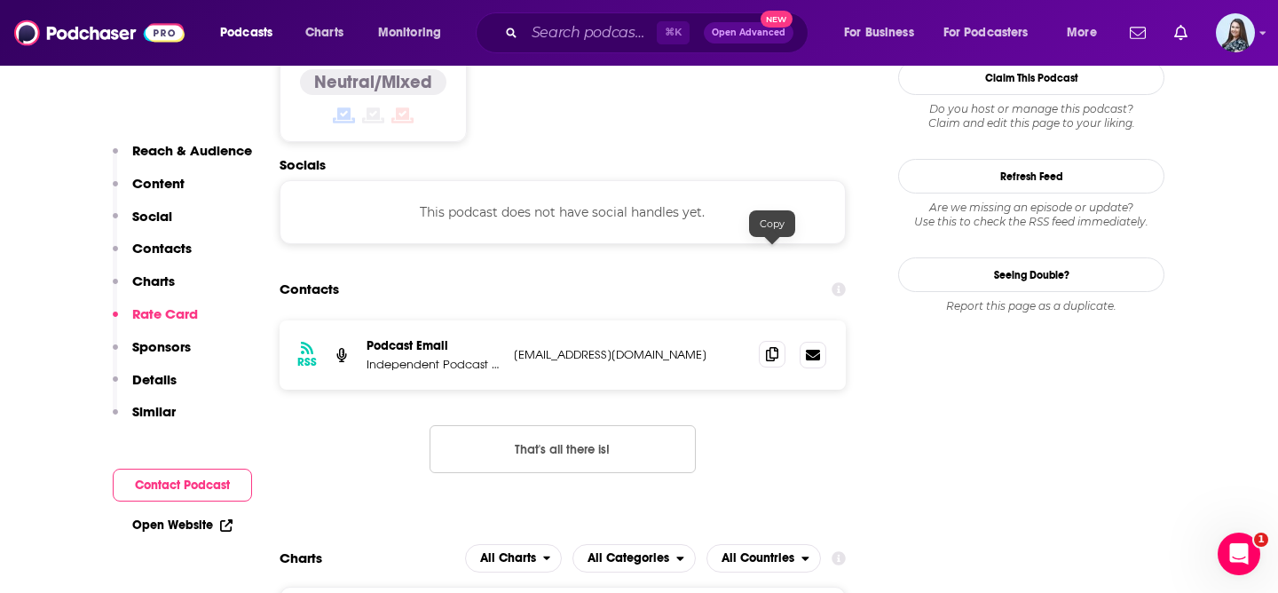
click at [763, 341] on span at bounding box center [772, 354] width 27 height 27
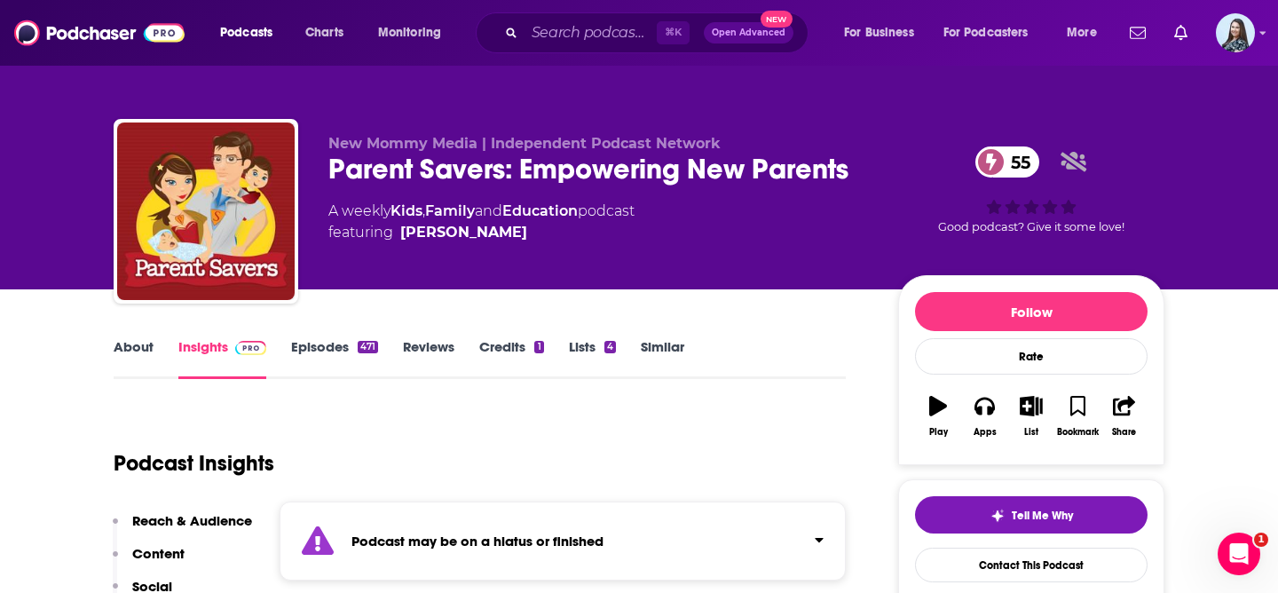
click at [150, 345] on link "About" at bounding box center [134, 358] width 40 height 41
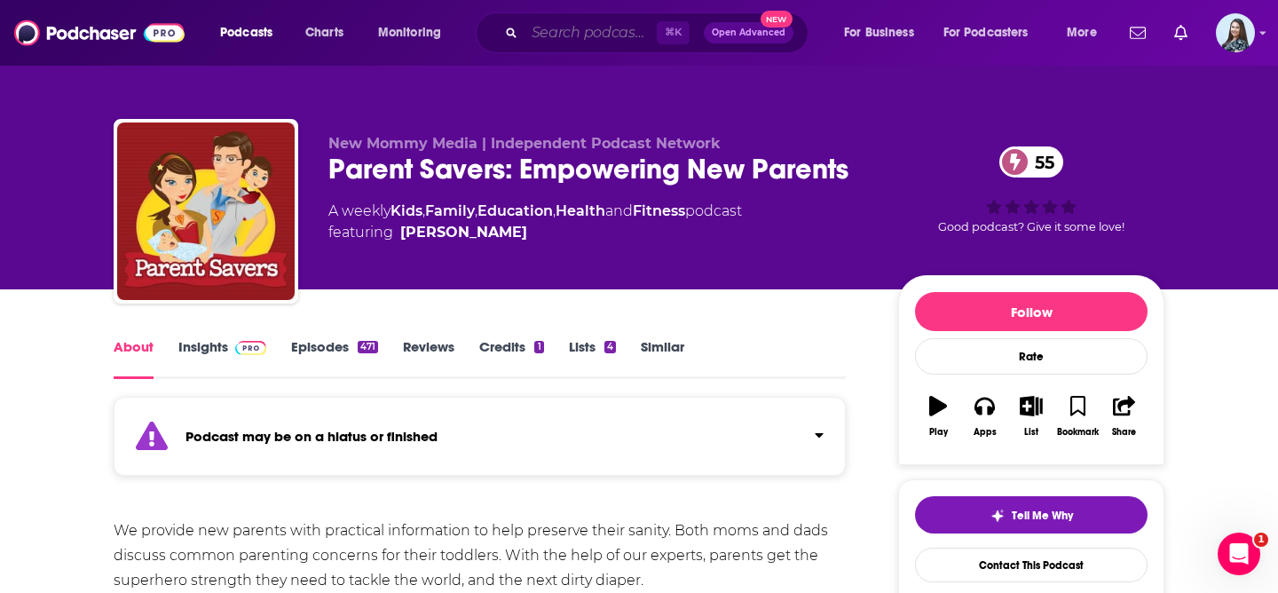
click at [563, 35] on input "Search podcasts, credits, & more..." at bounding box center [591, 33] width 132 height 28
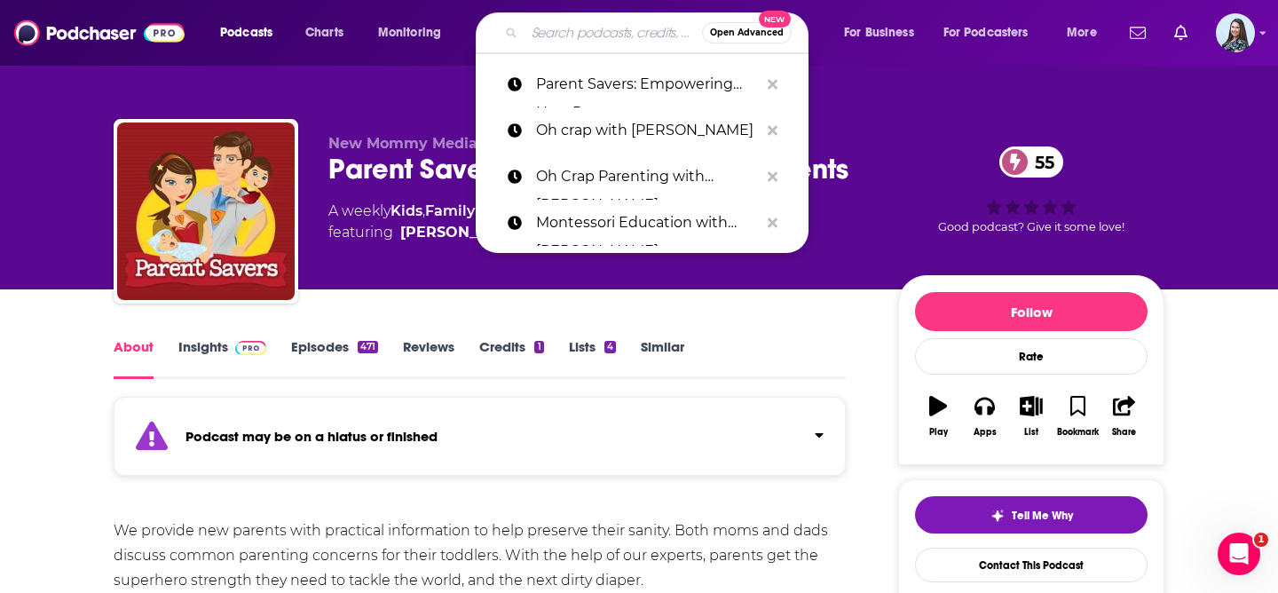
paste input "Parenting Roundabout"
type input "Parenting Roundabout"
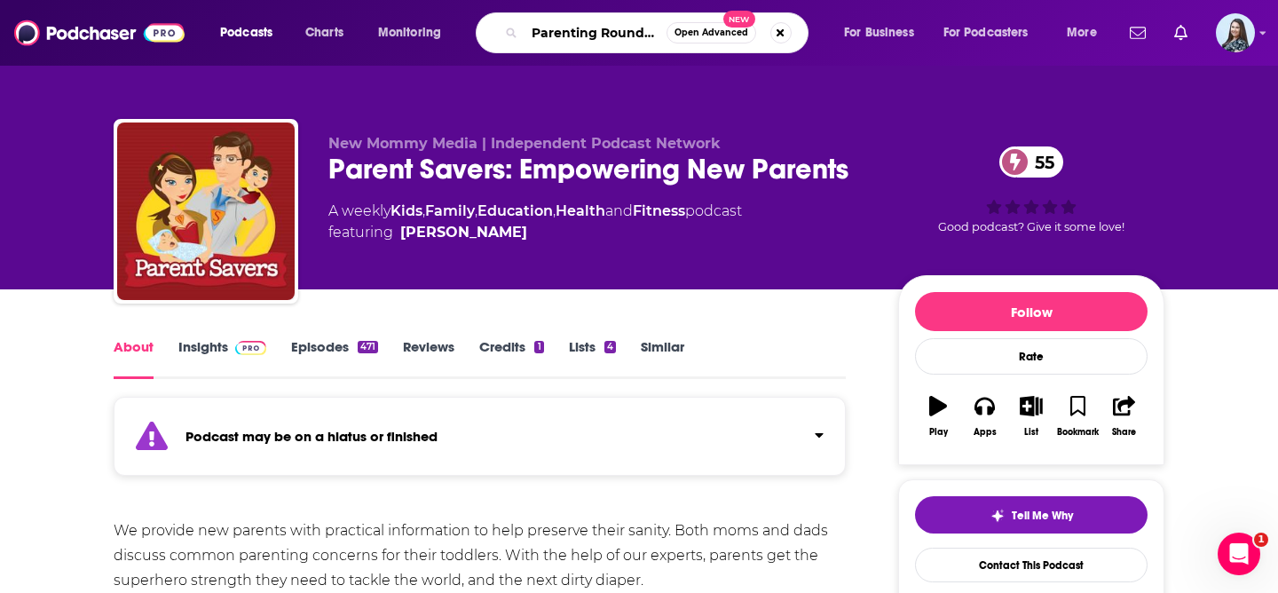
scroll to position [0, 23]
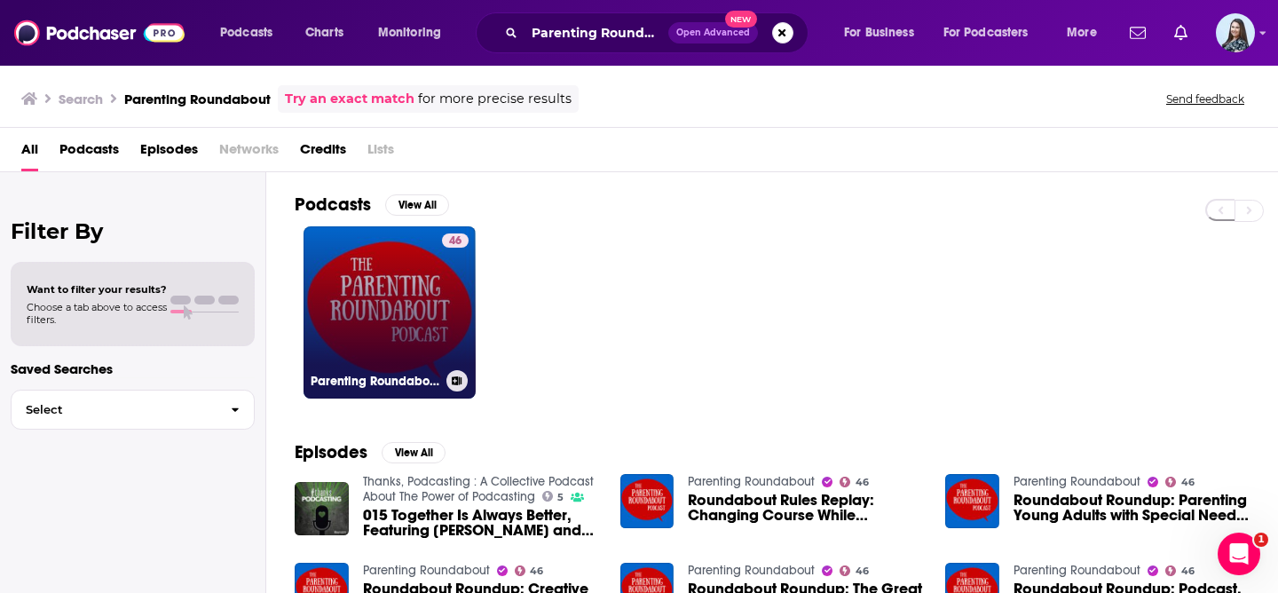
click at [383, 300] on link "46 Parenting Roundabout" at bounding box center [390, 312] width 172 height 172
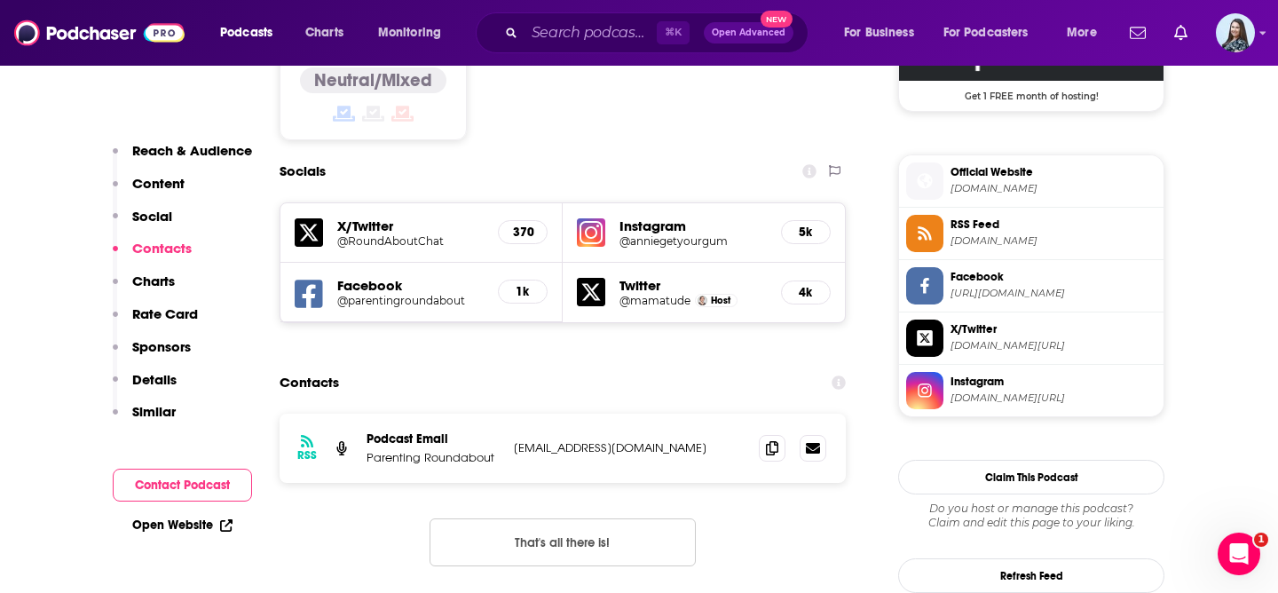
scroll to position [1522, 0]
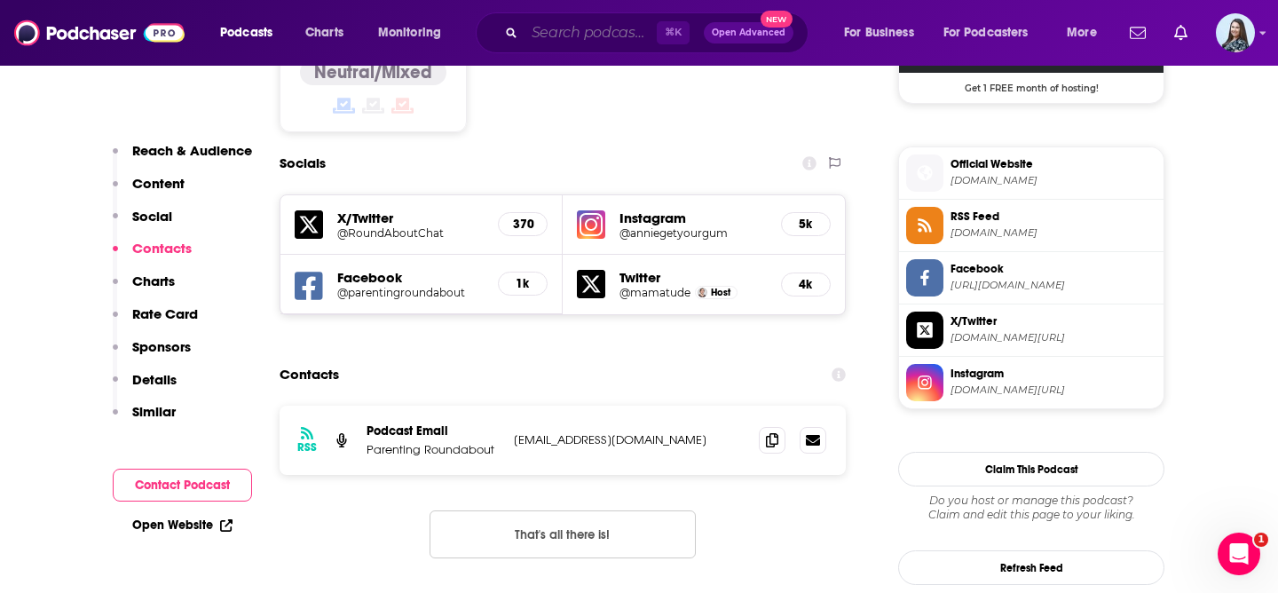
click at [575, 34] on input "Search podcasts, credits, & more..." at bounding box center [591, 33] width 132 height 28
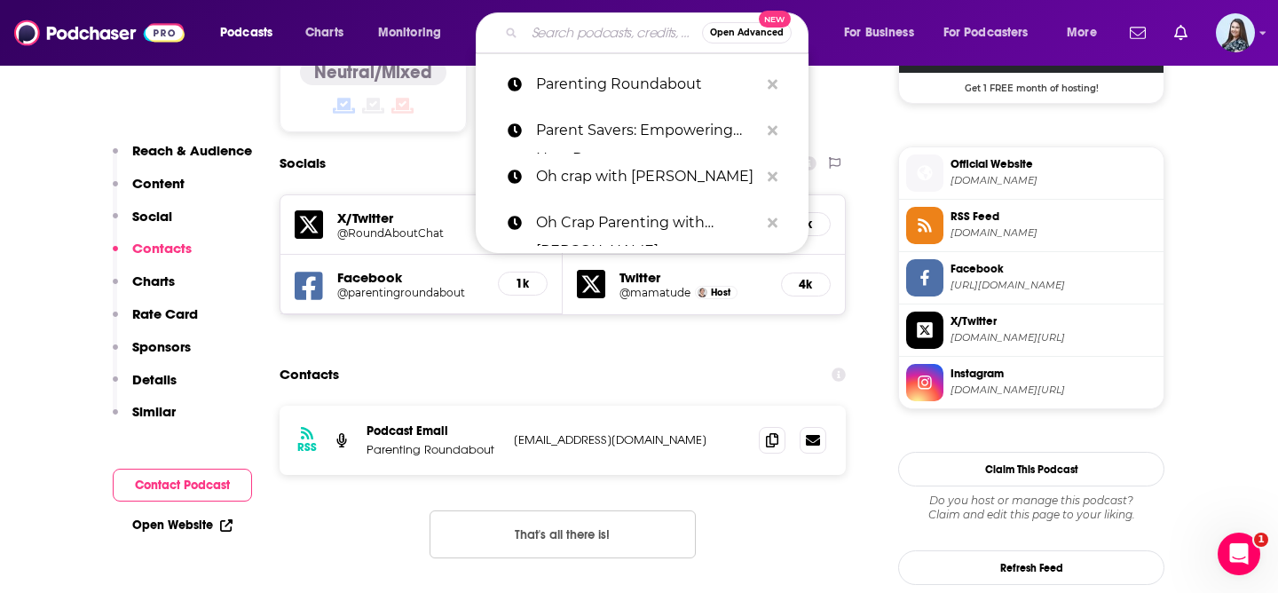
paste input "Parenting Special Needs"
type input "Parenting Special Needs"
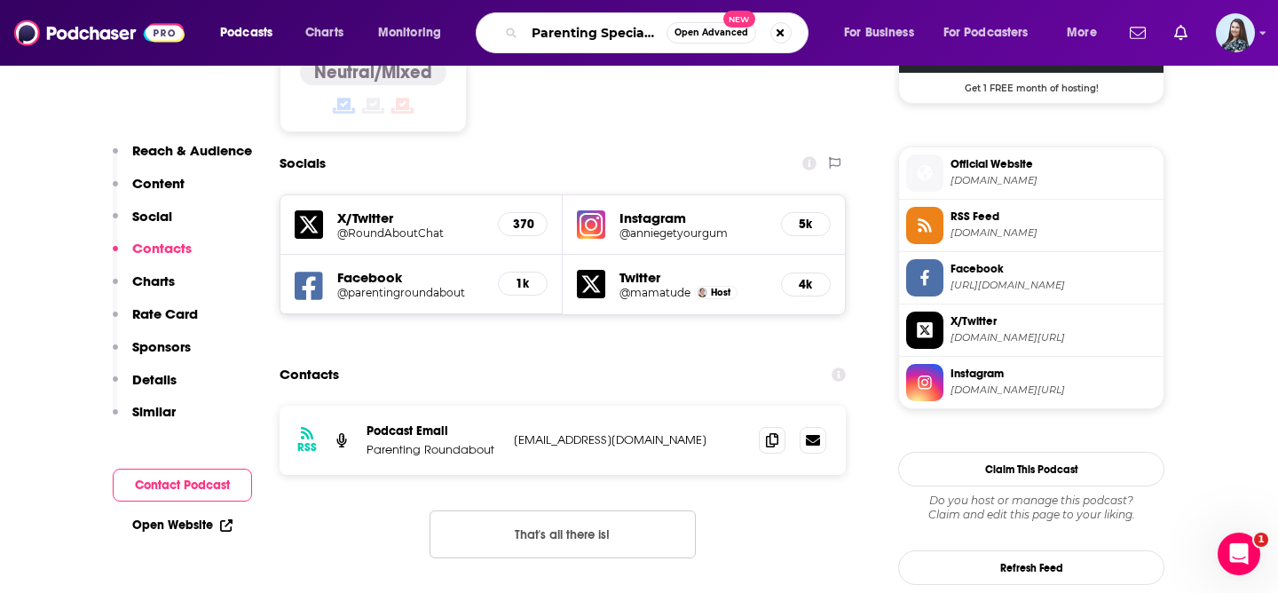
scroll to position [0, 34]
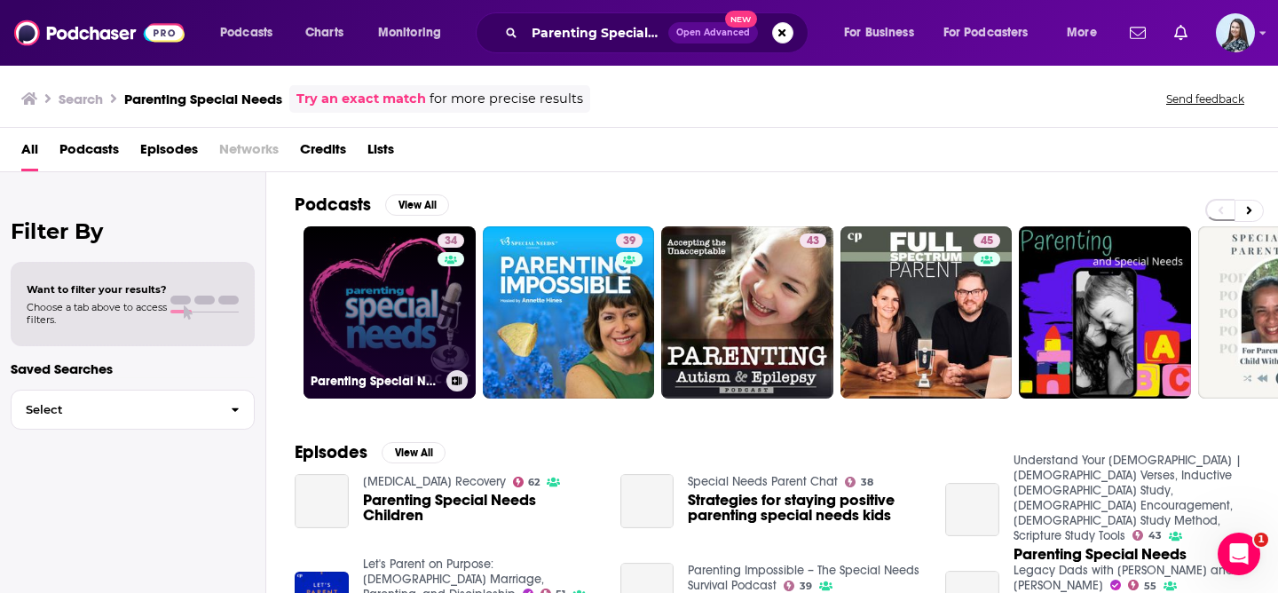
click at [337, 304] on link "34 Parenting Special Needs Podcast" at bounding box center [390, 312] width 172 height 172
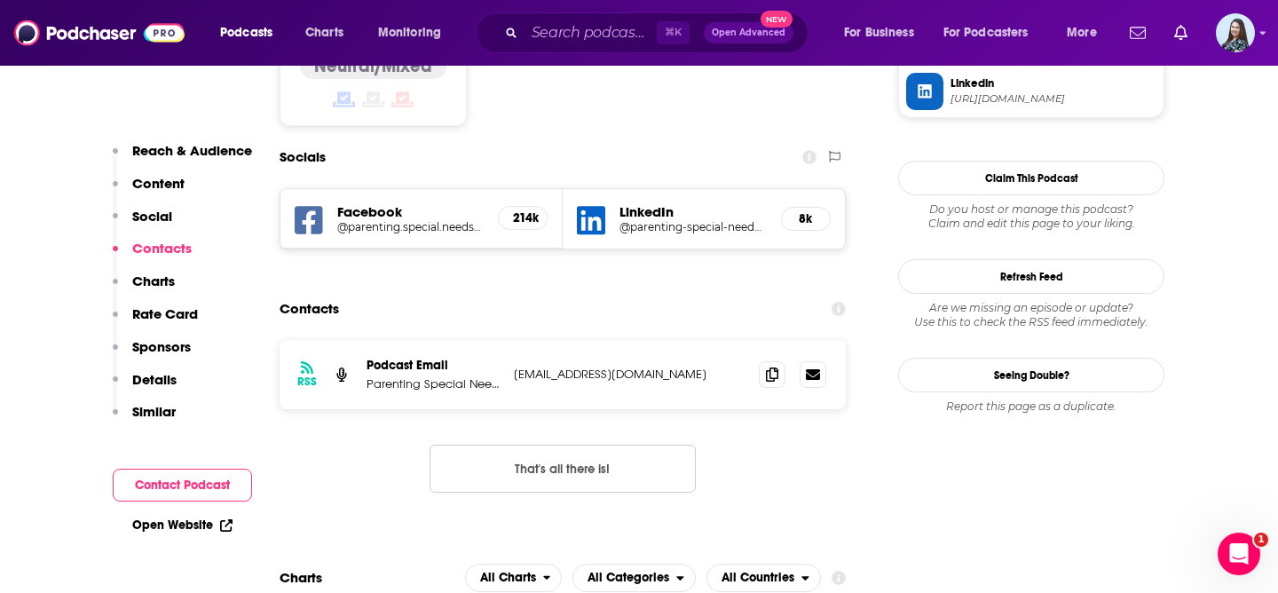
scroll to position [1609, 0]
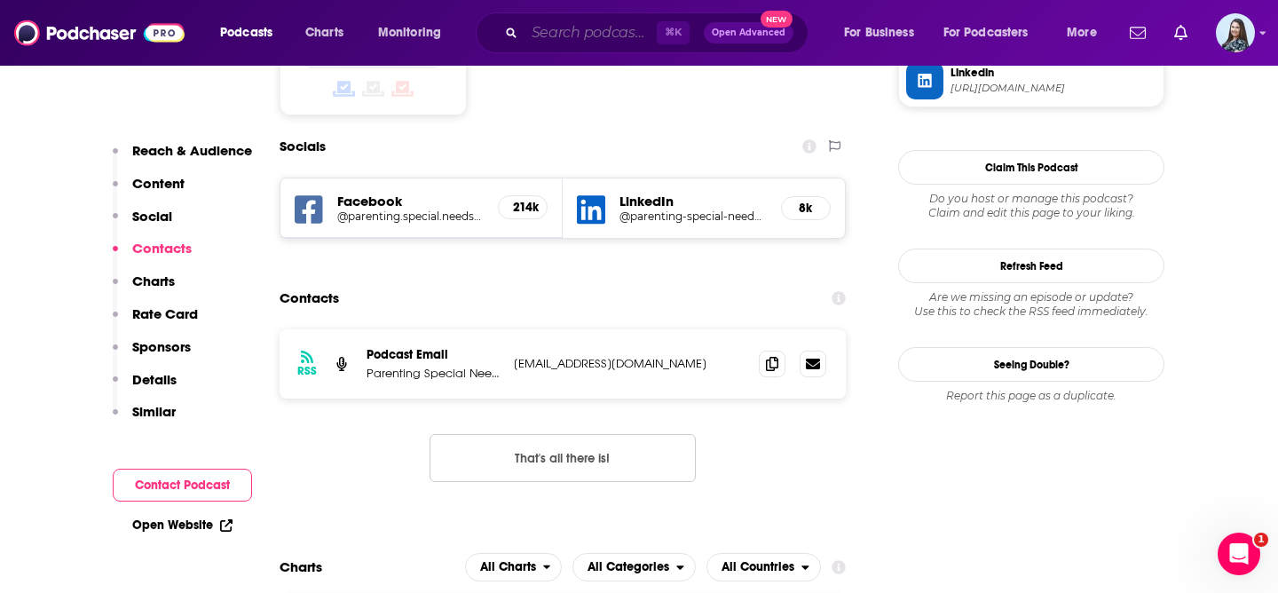
click at [588, 30] on input "Search podcasts, credits, & more..." at bounding box center [591, 33] width 132 height 28
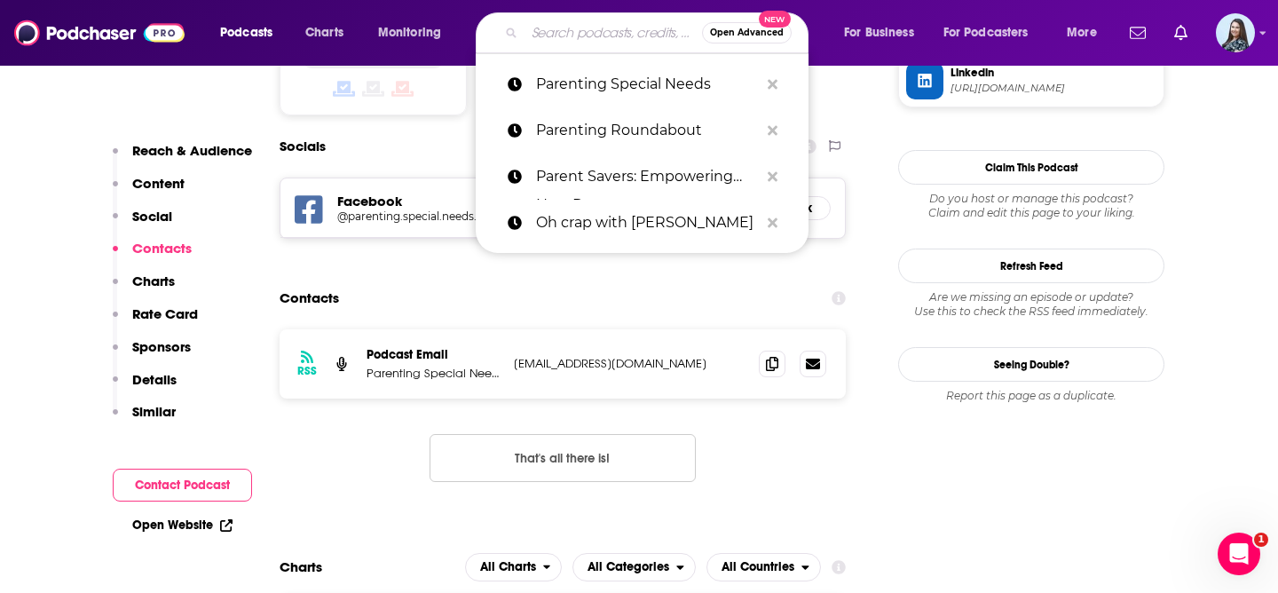
paste input "Parenting Today's Teens"
type input "Parenting Today's Teens"
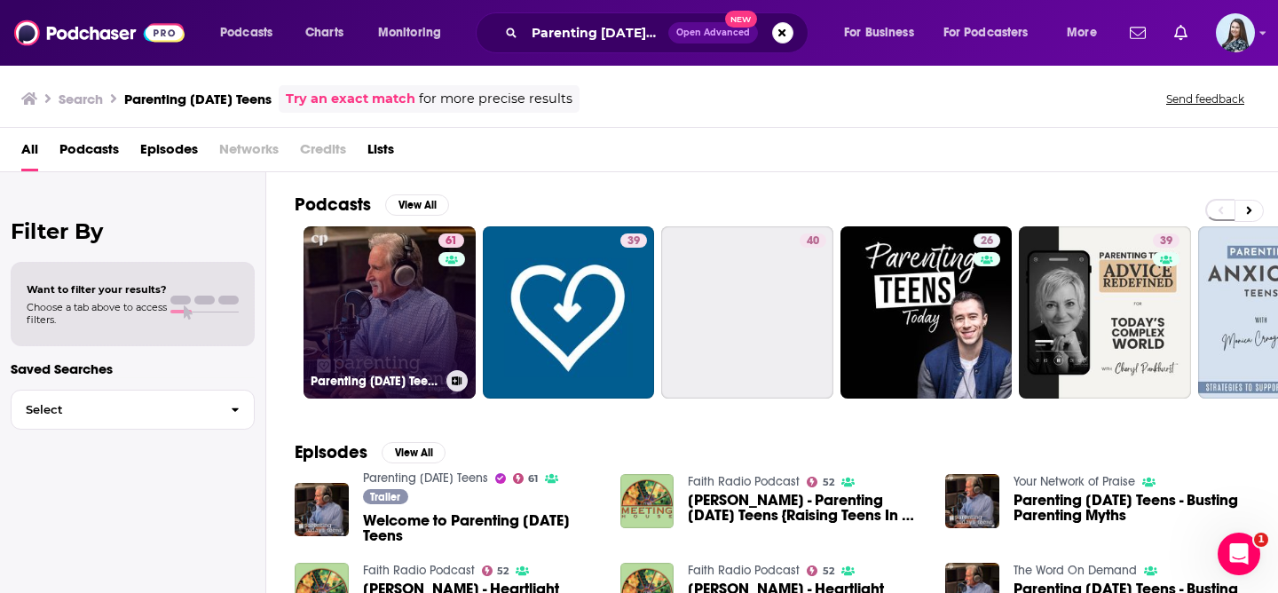
click at [397, 316] on link "61 Parenting Today's Teens" at bounding box center [390, 312] width 172 height 172
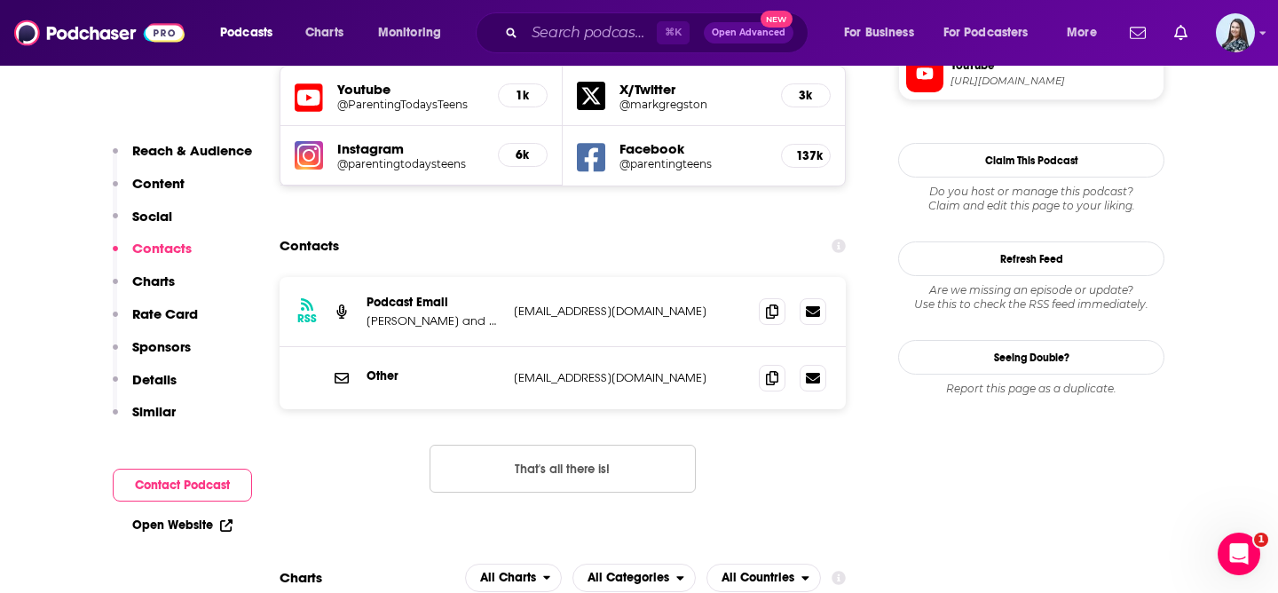
scroll to position [1741, 0]
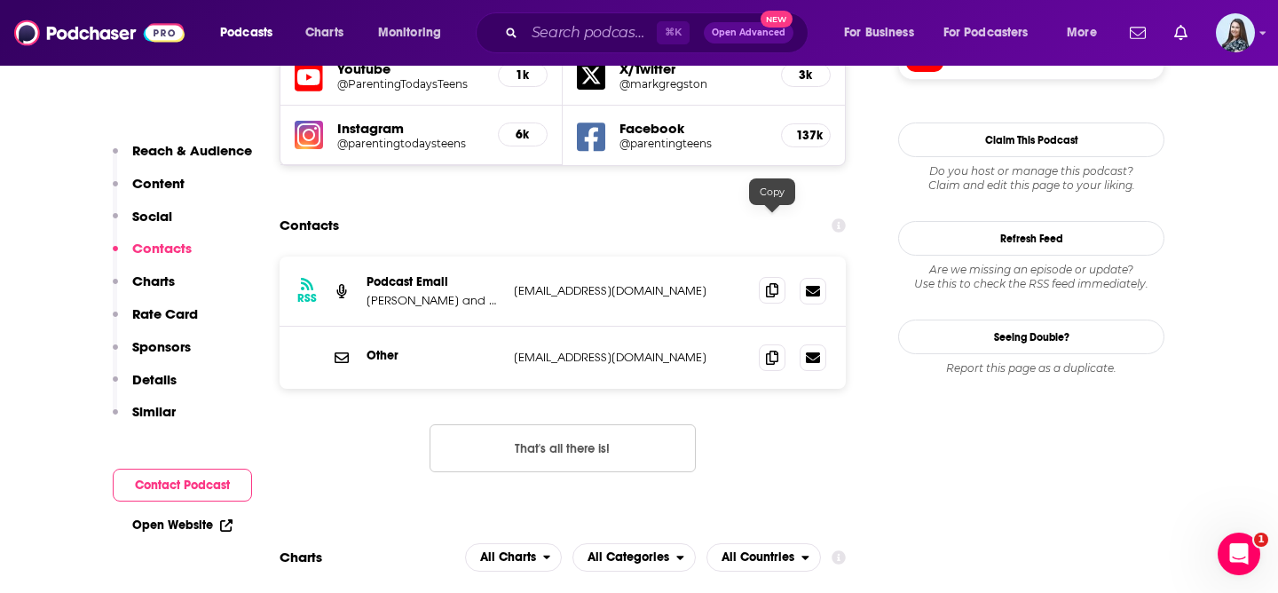
click at [770, 283] on icon at bounding box center [772, 290] width 12 height 14
click at [573, 38] on input "Search podcasts, credits, & more..." at bounding box center [591, 33] width 132 height 28
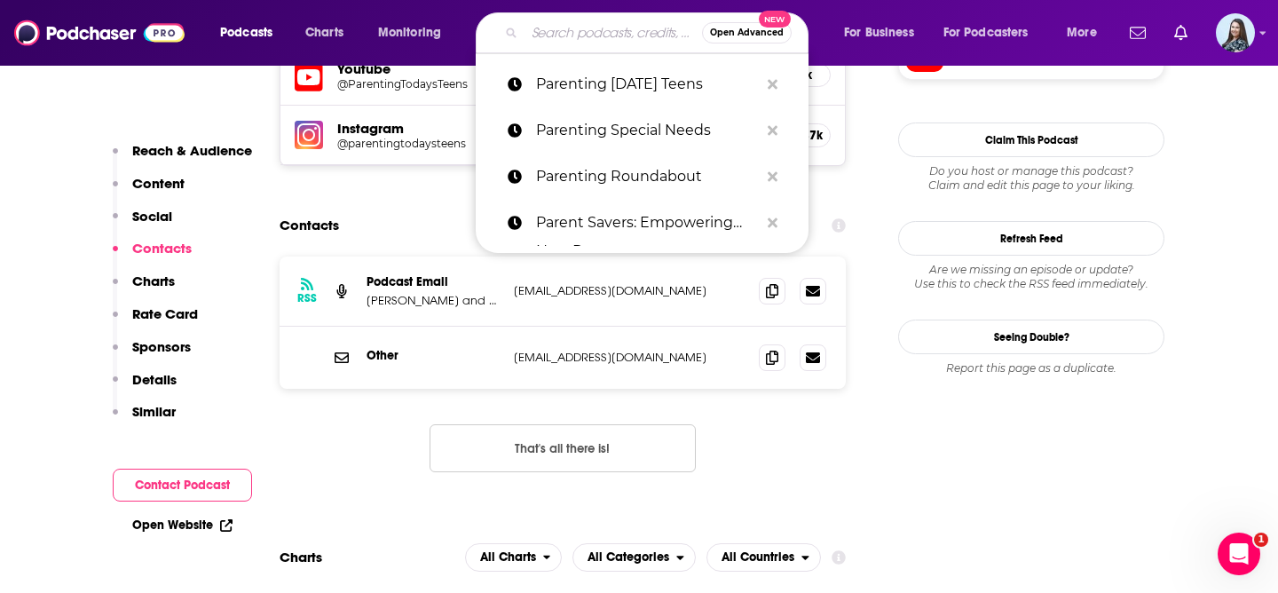
paste input "Parenting with Impact"
type input "Parenting with Impact"
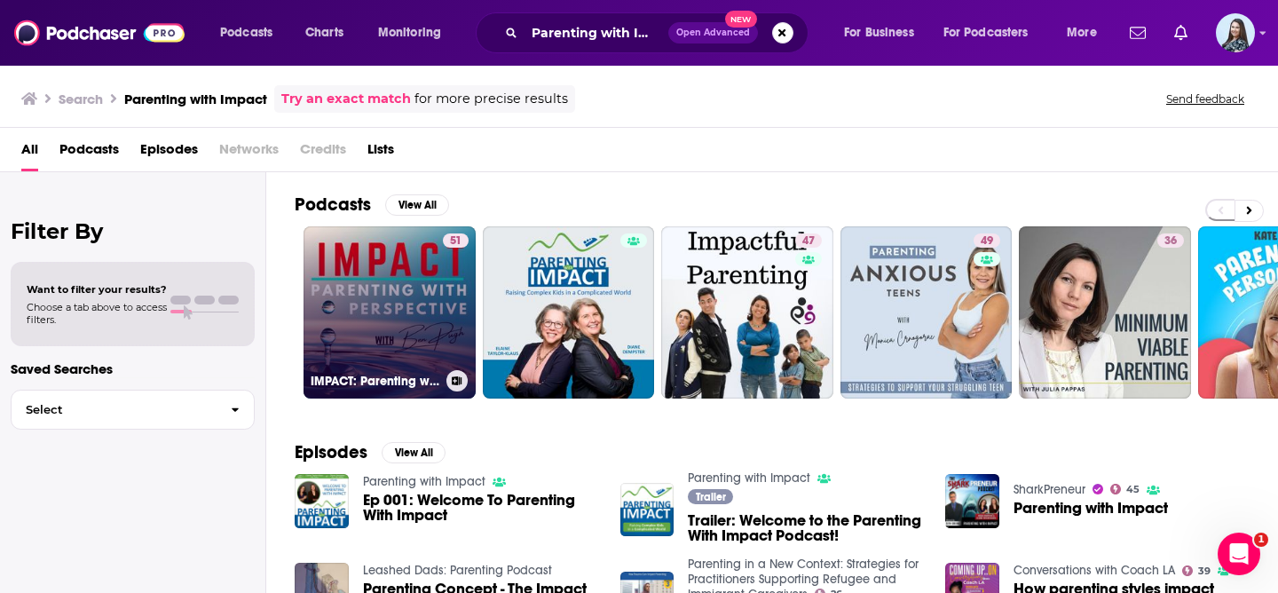
click at [358, 284] on link "51 IMPACT: Parenting with Perspective" at bounding box center [390, 312] width 172 height 172
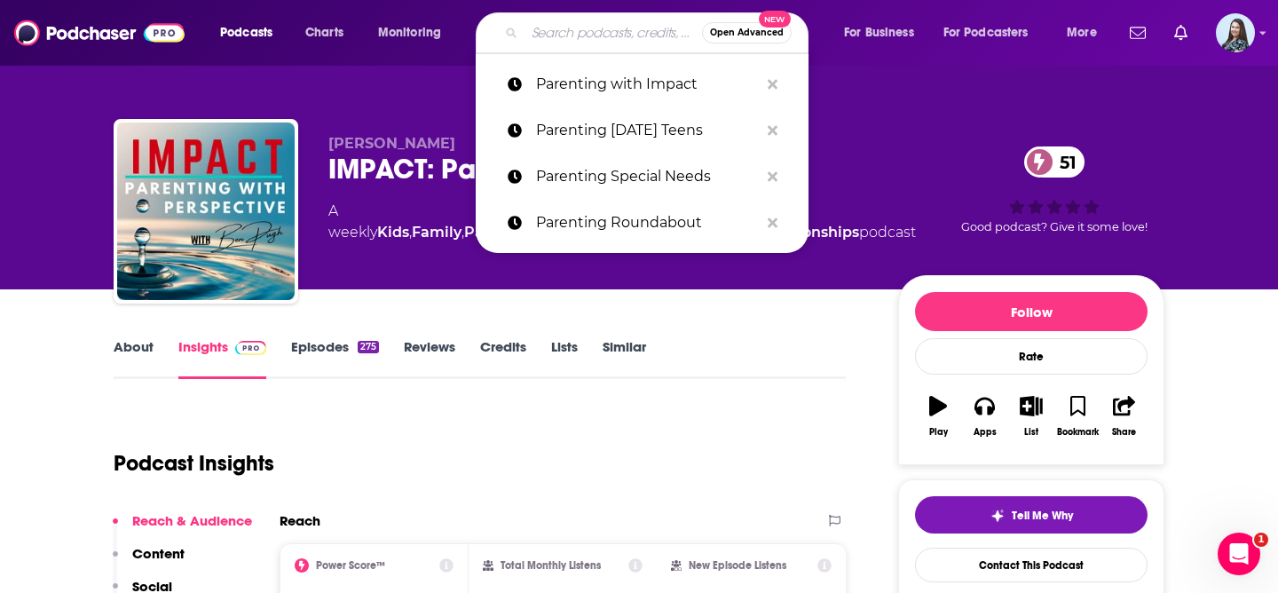
click at [562, 28] on input "Search podcasts, credits, & more..." at bounding box center [614, 33] width 178 height 28
paste input "Parenting with Impact"
type input "Parenting with Impact"
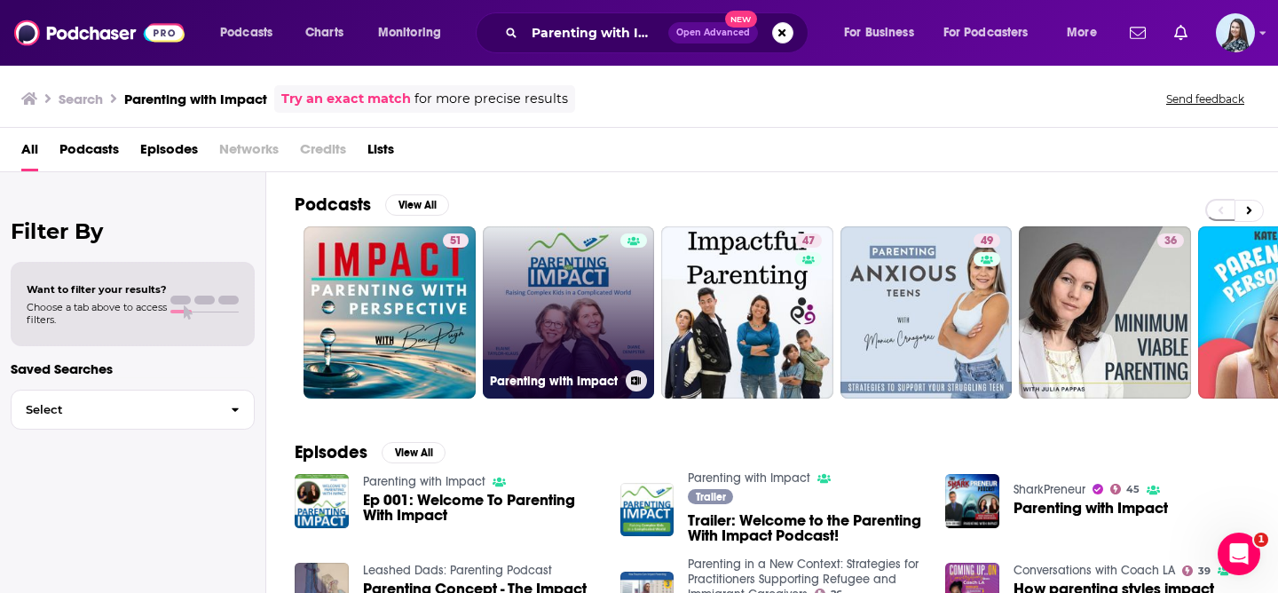
click at [570, 290] on link "Parenting with Impact" at bounding box center [569, 312] width 172 height 172
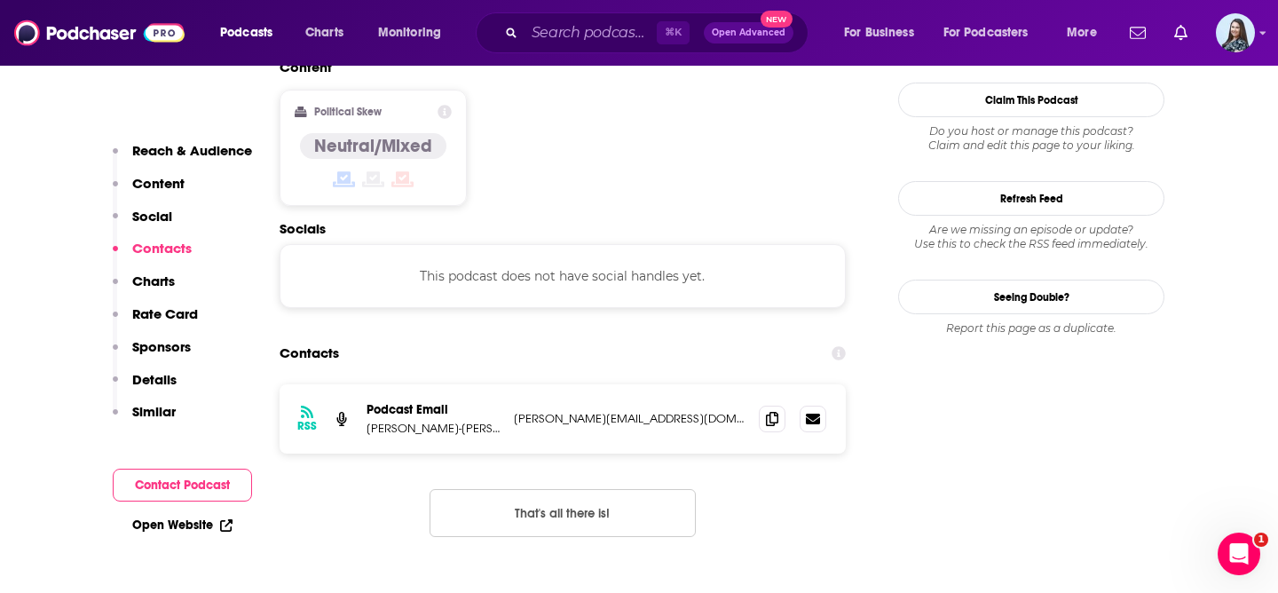
scroll to position [1364, 0]
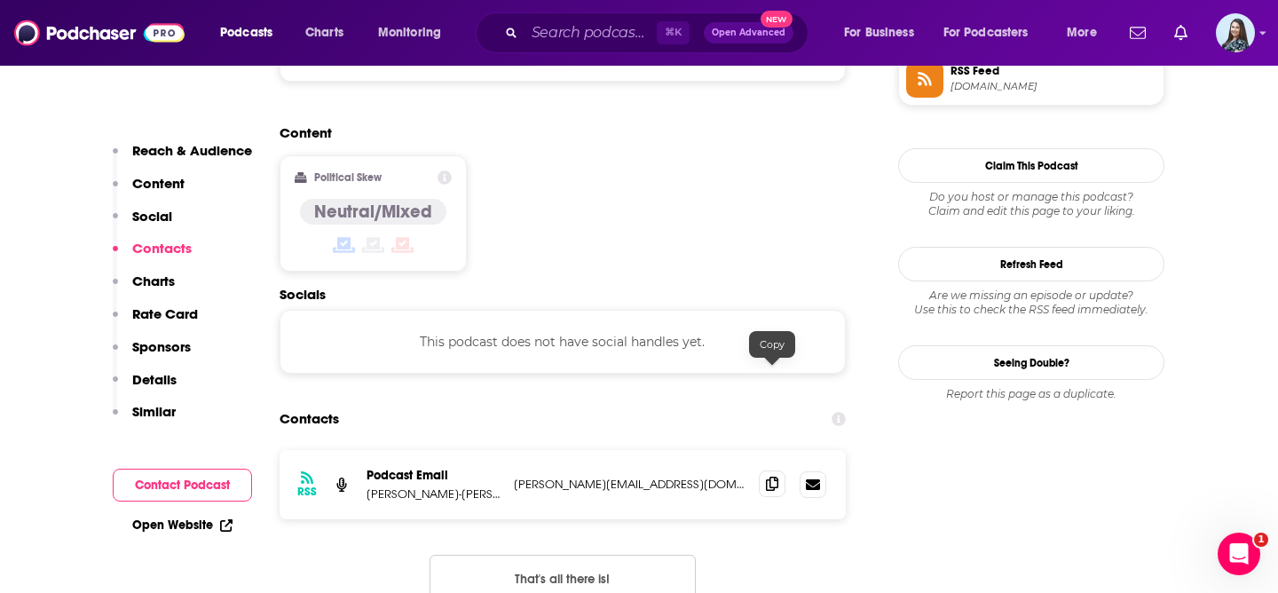
click at [781, 470] on span at bounding box center [772, 483] width 27 height 27
click at [577, 47] on div "⌘ K Open Advanced New" at bounding box center [642, 32] width 333 height 41
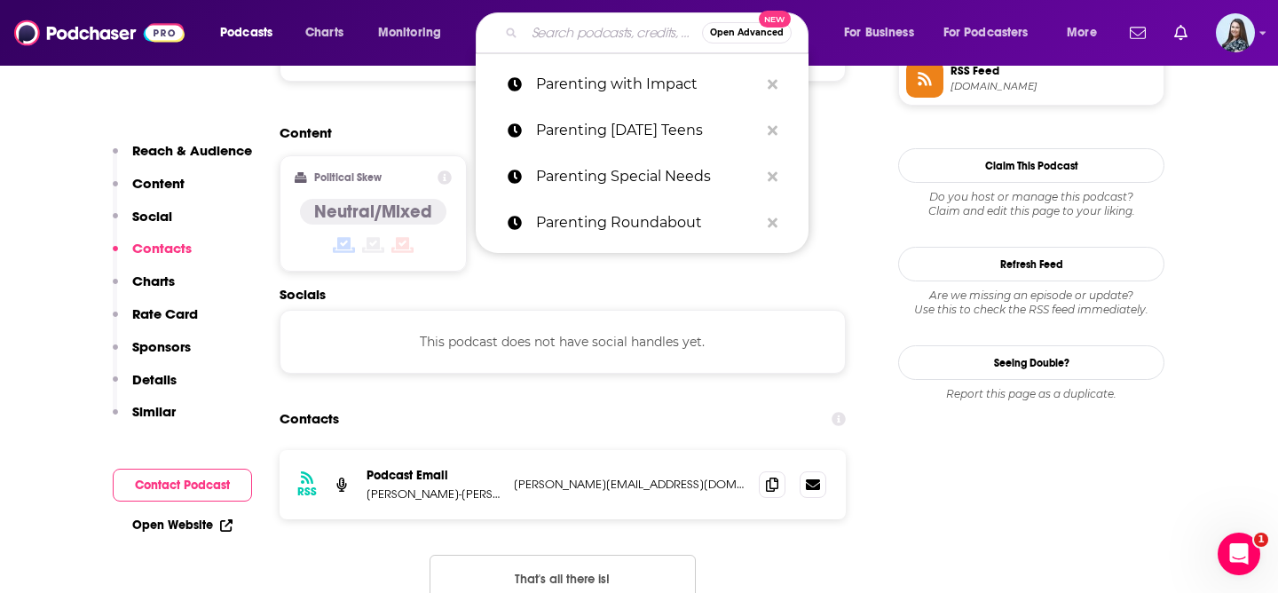
click at [571, 36] on input "Search podcasts, credits, & more..." at bounding box center [614, 33] width 178 height 28
paste input "Power Your Parenting: Moms With Teens"
type input "Power Your Parenting: Moms With Teens"
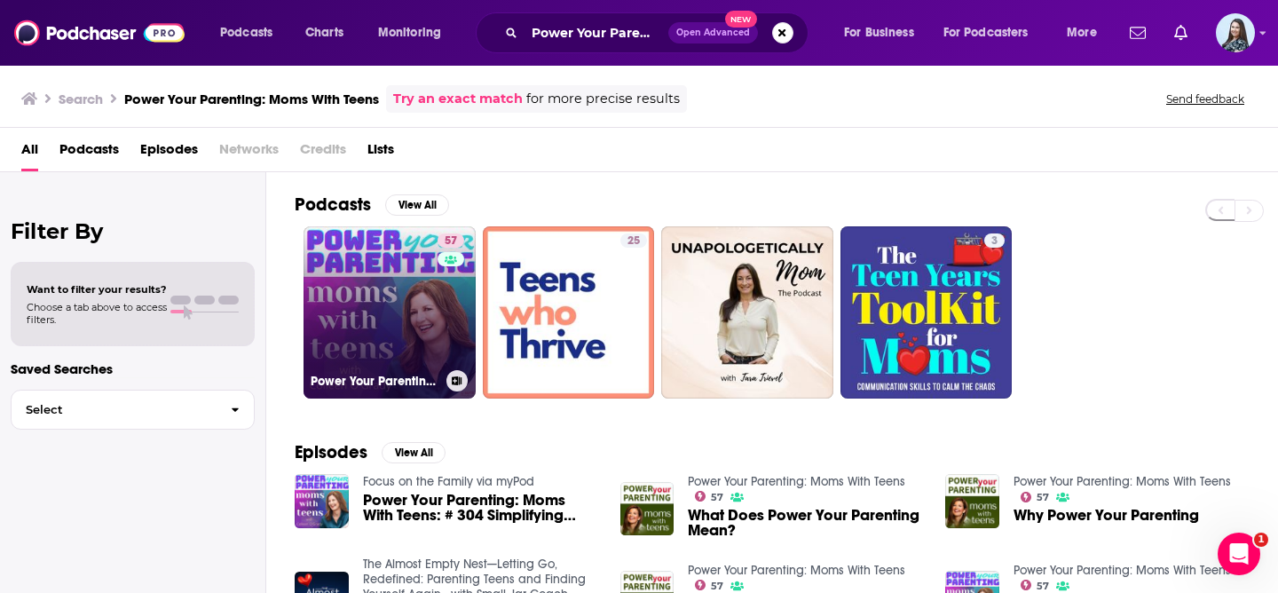
click at [341, 314] on link "57 Power Your Parenting: Moms With Teens" at bounding box center [390, 312] width 172 height 172
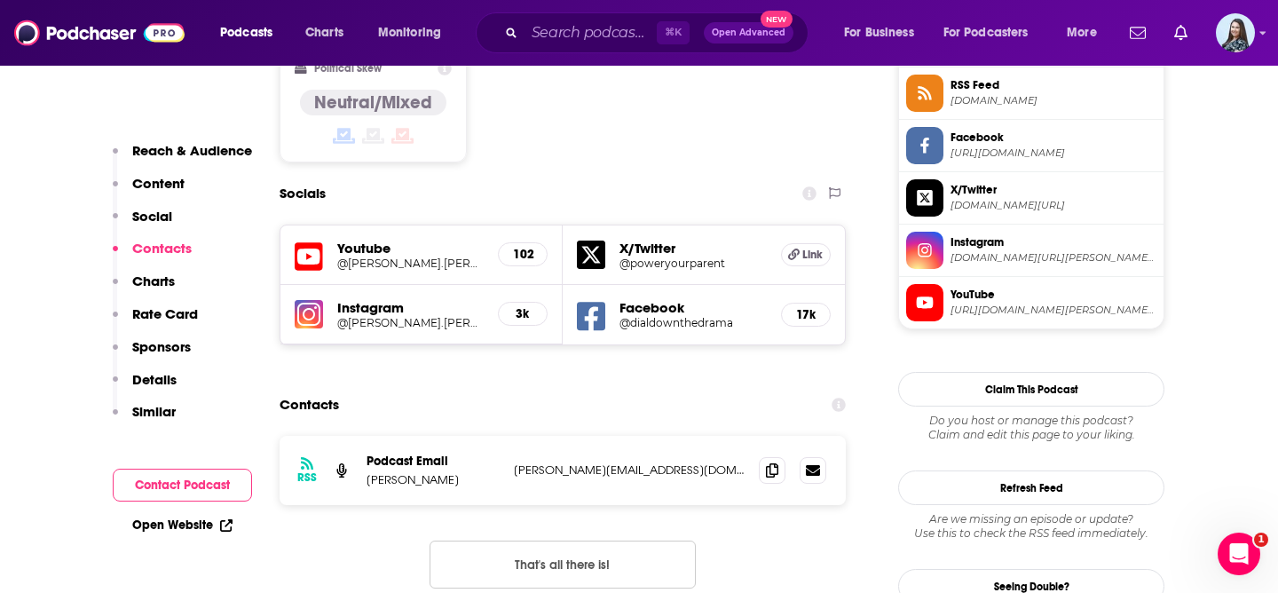
scroll to position [1503, 0]
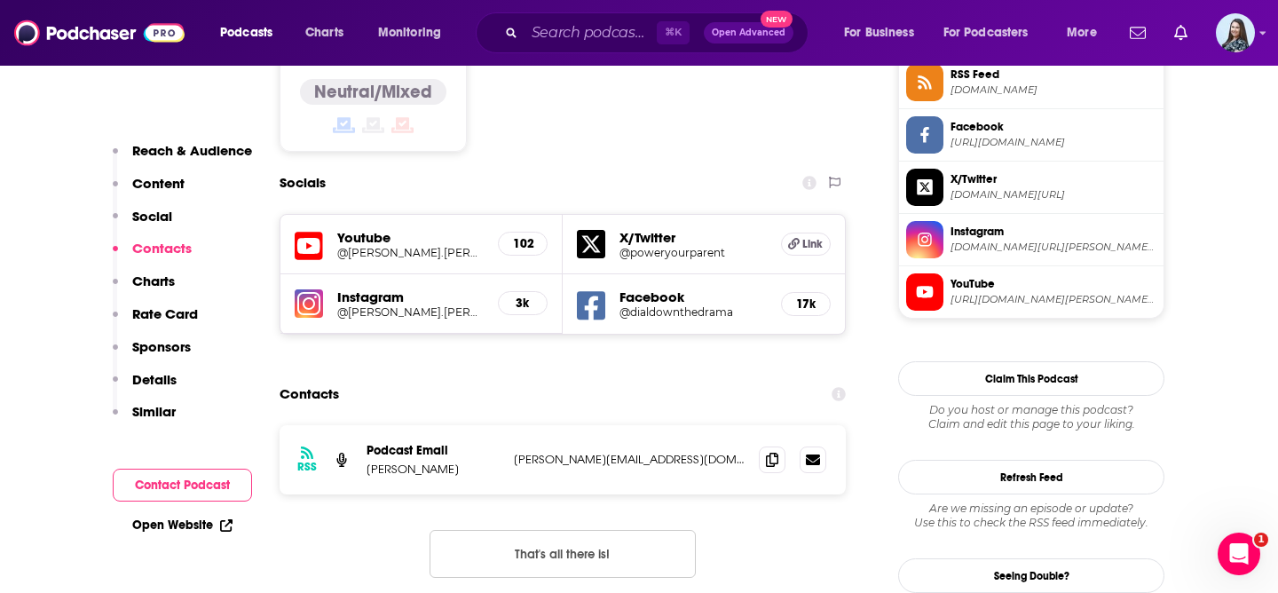
click at [531, 47] on div "⌘ K Open Advanced New" at bounding box center [642, 32] width 333 height 41
click at [545, 39] on input "Search podcasts, credits, & more..." at bounding box center [591, 33] width 132 height 28
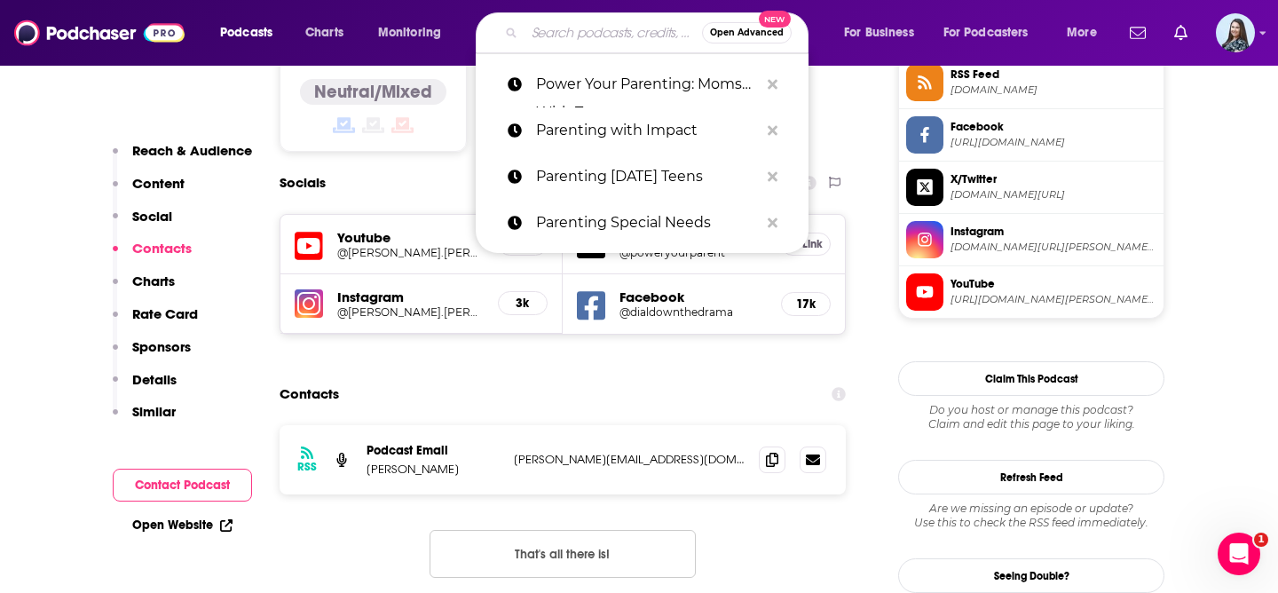
paste input "Raising Boys & Girls"
type input "Raising Boys & Girls"
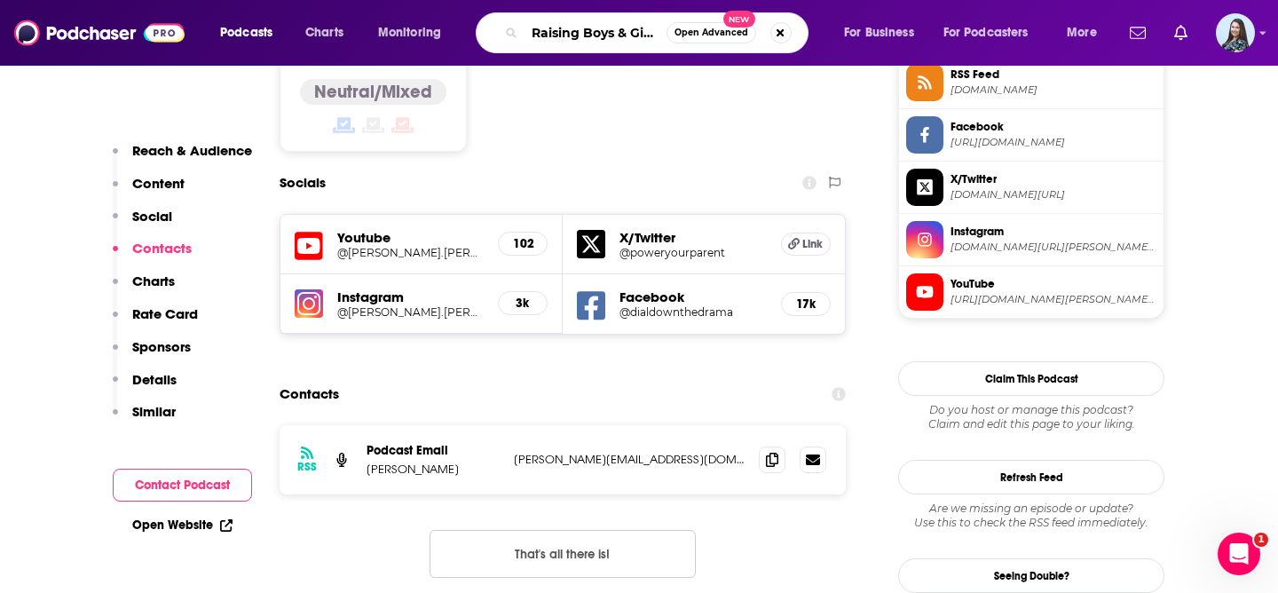
scroll to position [0, 2]
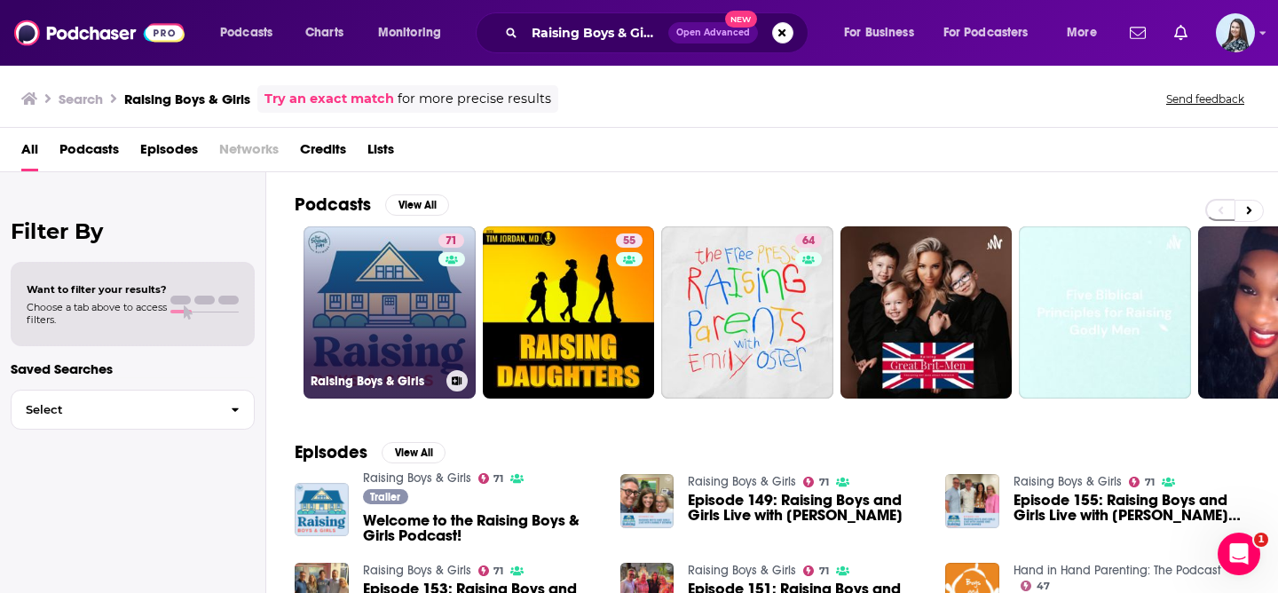
click at [399, 297] on link "71 Raising Boys & Girls" at bounding box center [390, 312] width 172 height 172
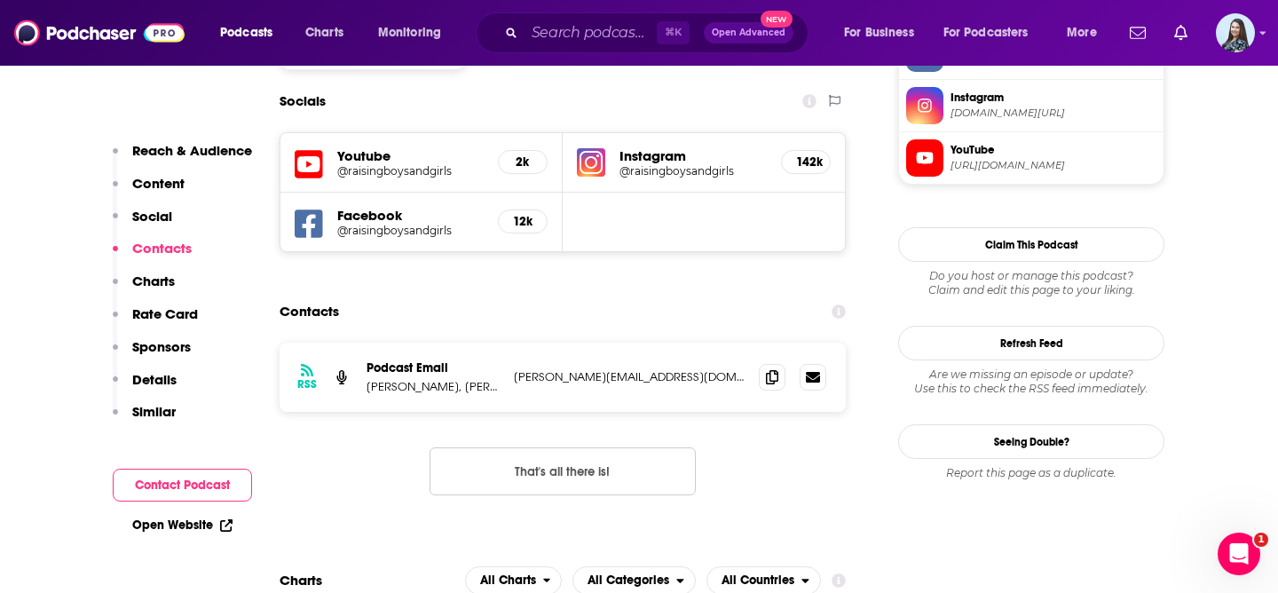
scroll to position [1610, 0]
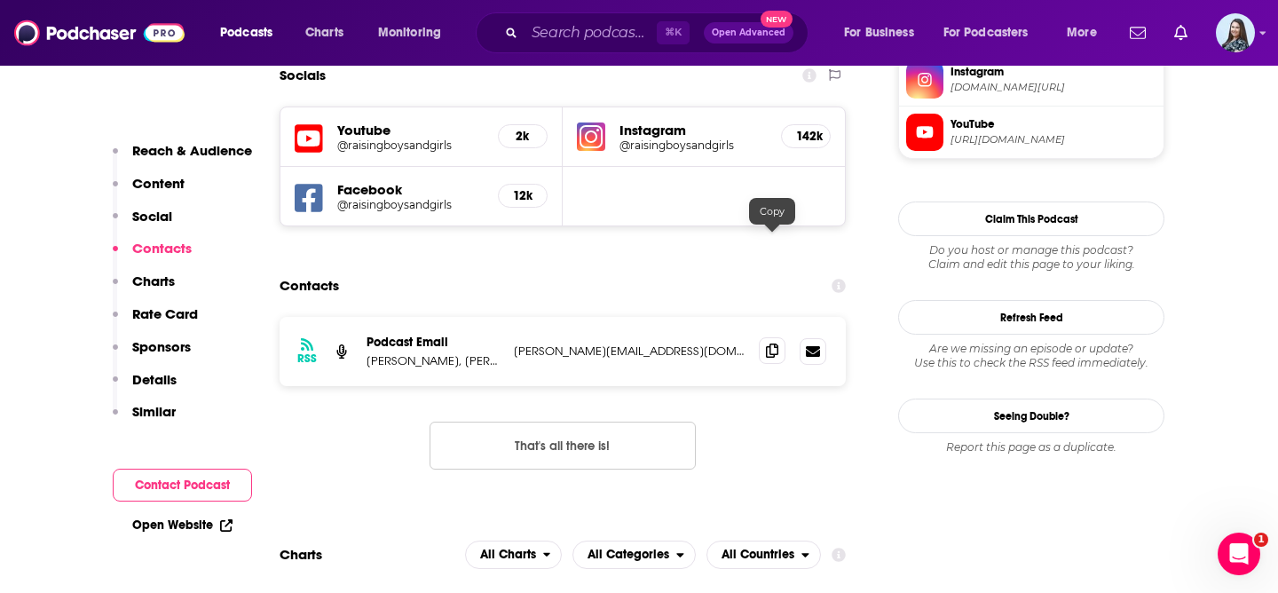
click at [769, 344] on icon at bounding box center [772, 351] width 12 height 14
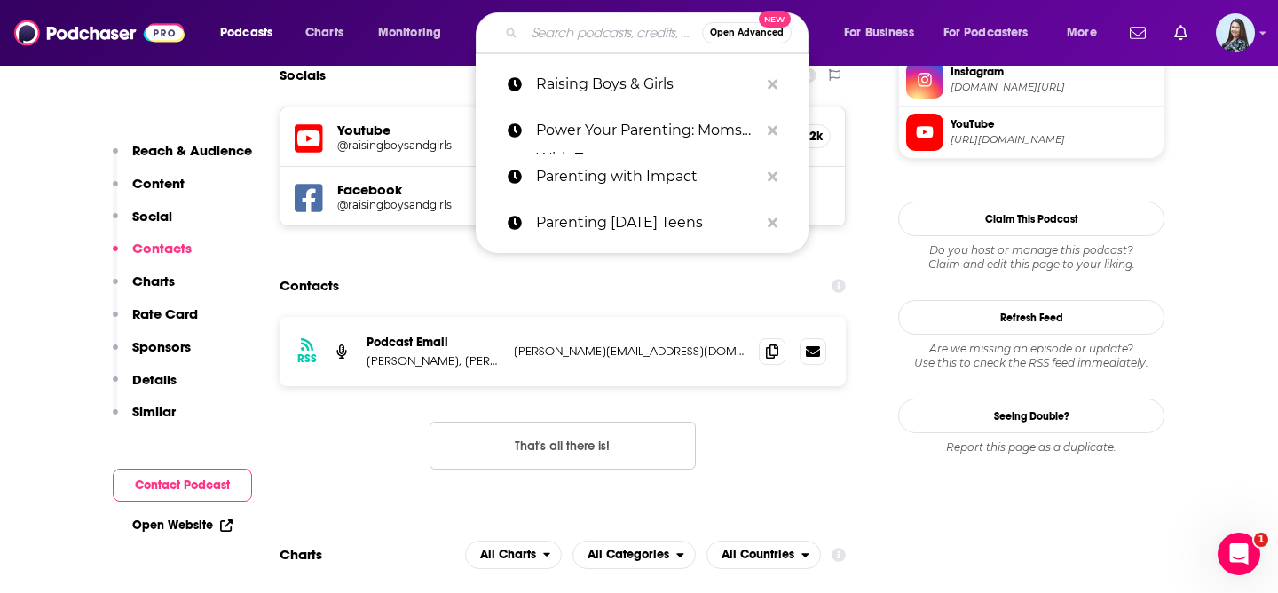
click at [556, 31] on input "Search podcasts, credits, & more..." at bounding box center [614, 33] width 178 height 28
paste input "Smart Family Podcast"
type input "Smart Family Podcast"
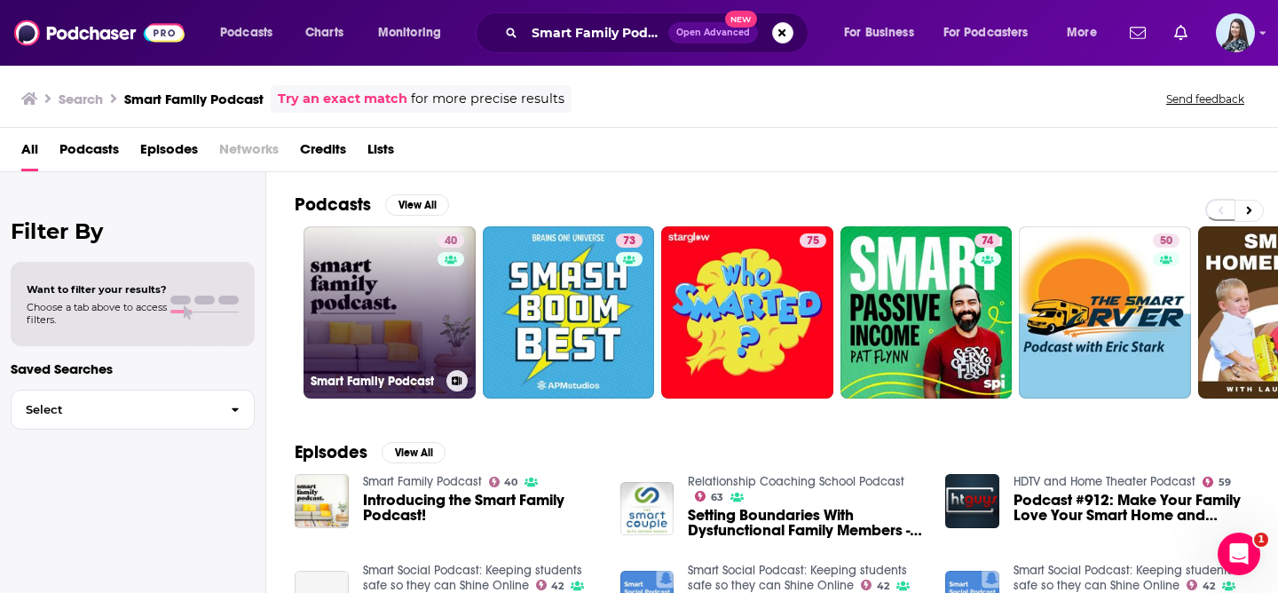
click at [366, 308] on link "40 Smart Family Podcast" at bounding box center [390, 312] width 172 height 172
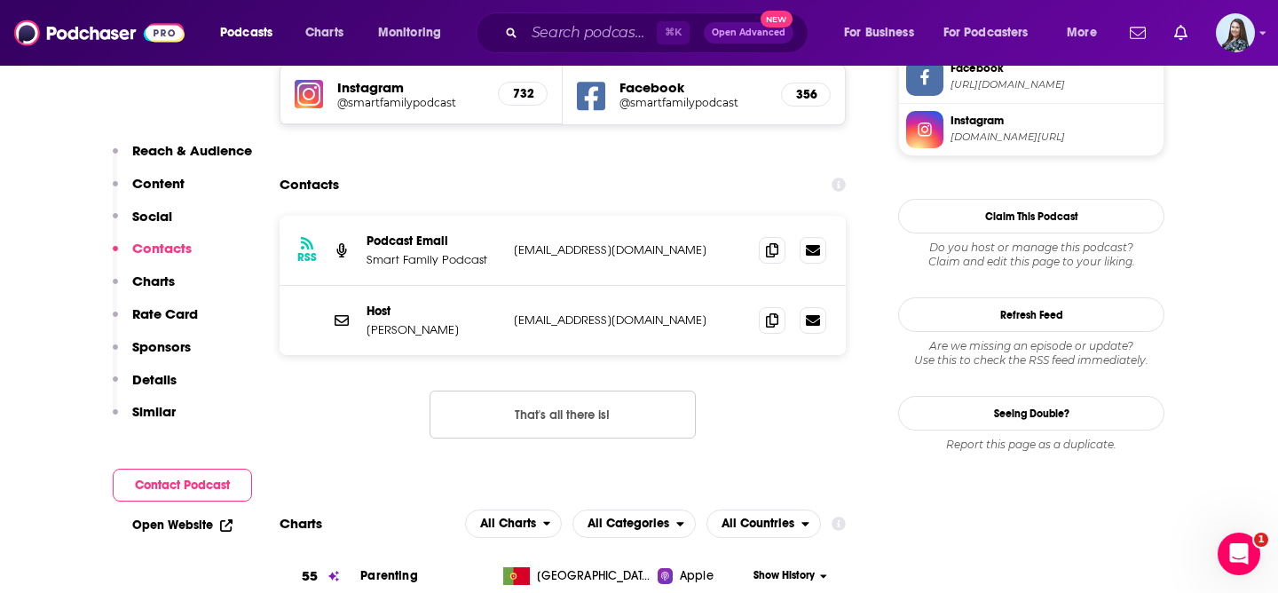
scroll to position [1702, 0]
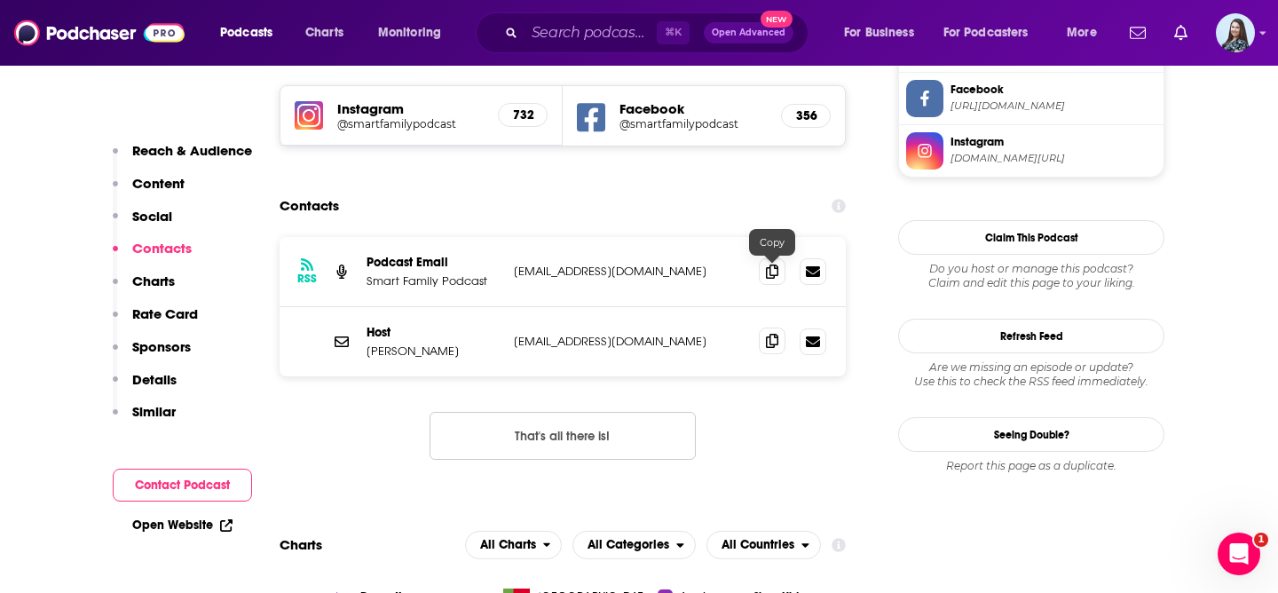
click at [775, 334] on icon at bounding box center [772, 341] width 12 height 14
click at [568, 34] on input "Search podcasts, credits, & more..." at bounding box center [591, 33] width 132 height 28
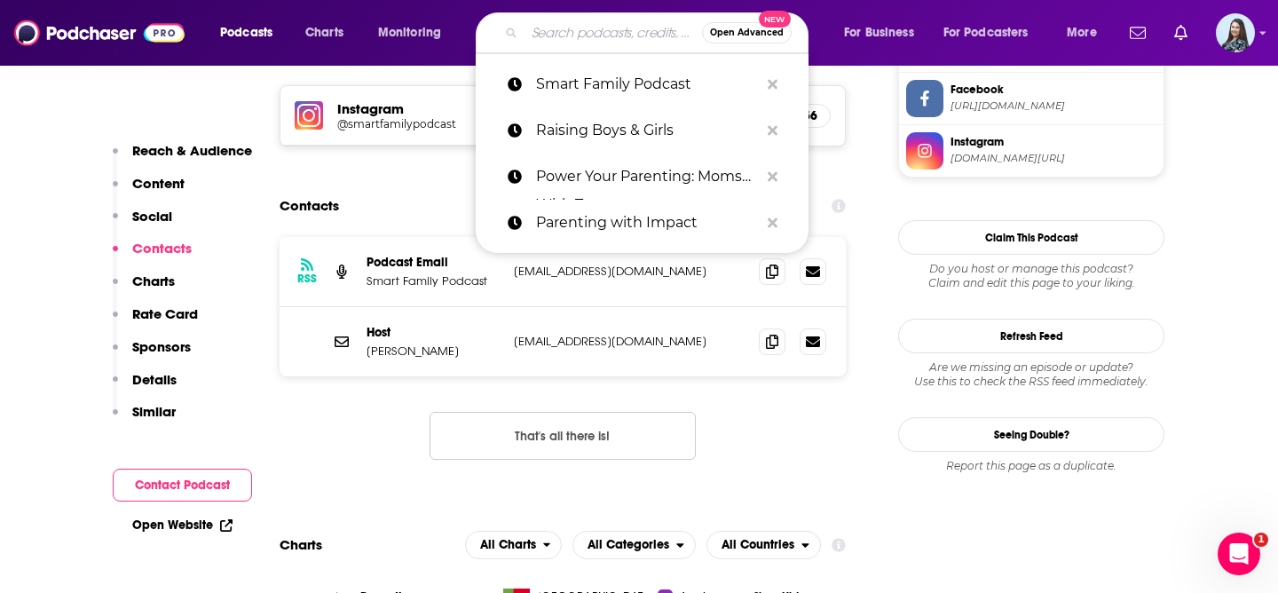
paste input "Spawned Parenting Podcast with Kristen and Liz of CoolMomPicks"
type input "Spawned Parenting Podcast with Kristen and Liz of CoolMomPicks"
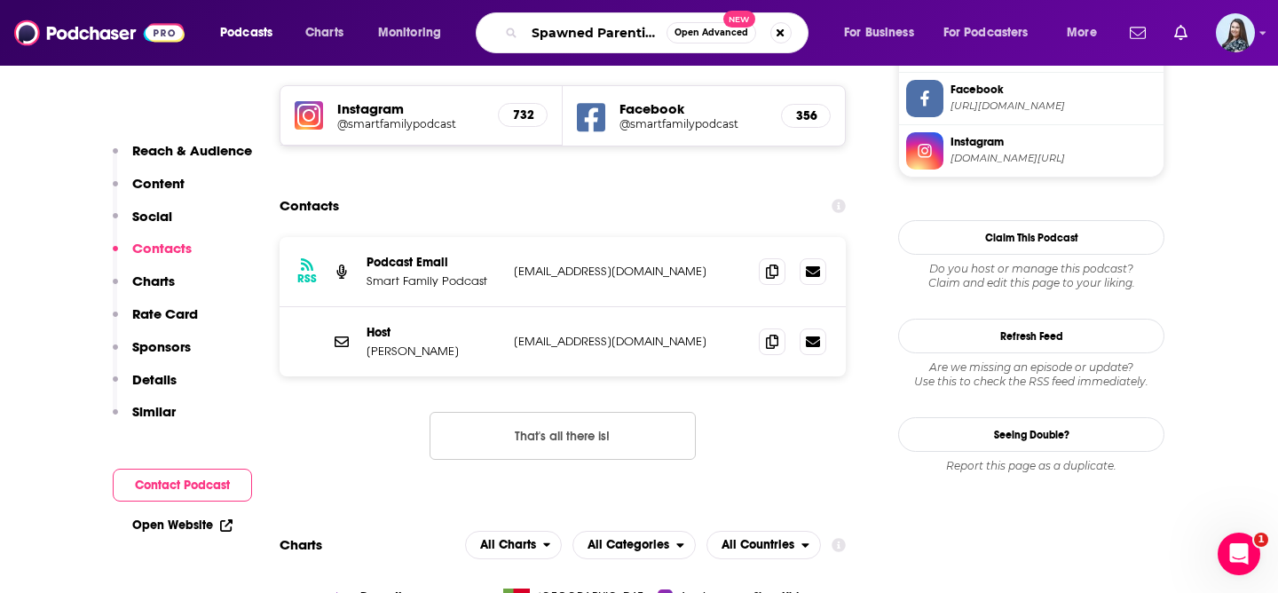
scroll to position [0, 308]
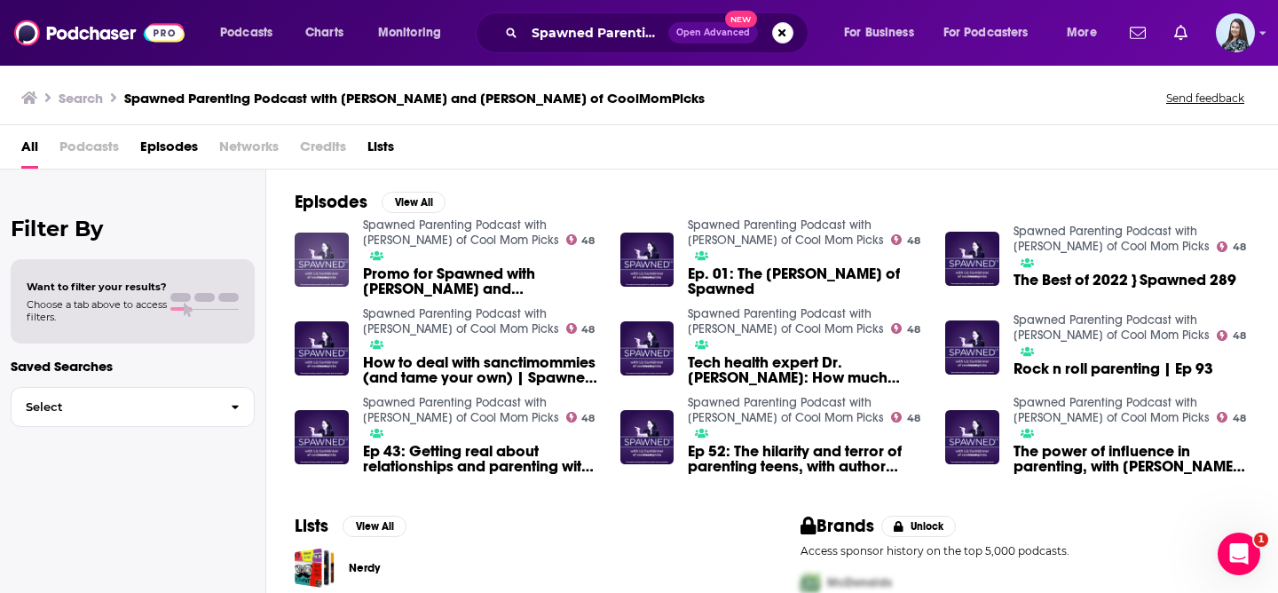
click at [325, 245] on img "Promo for Spawned with Kristen and Liz" at bounding box center [322, 260] width 54 height 54
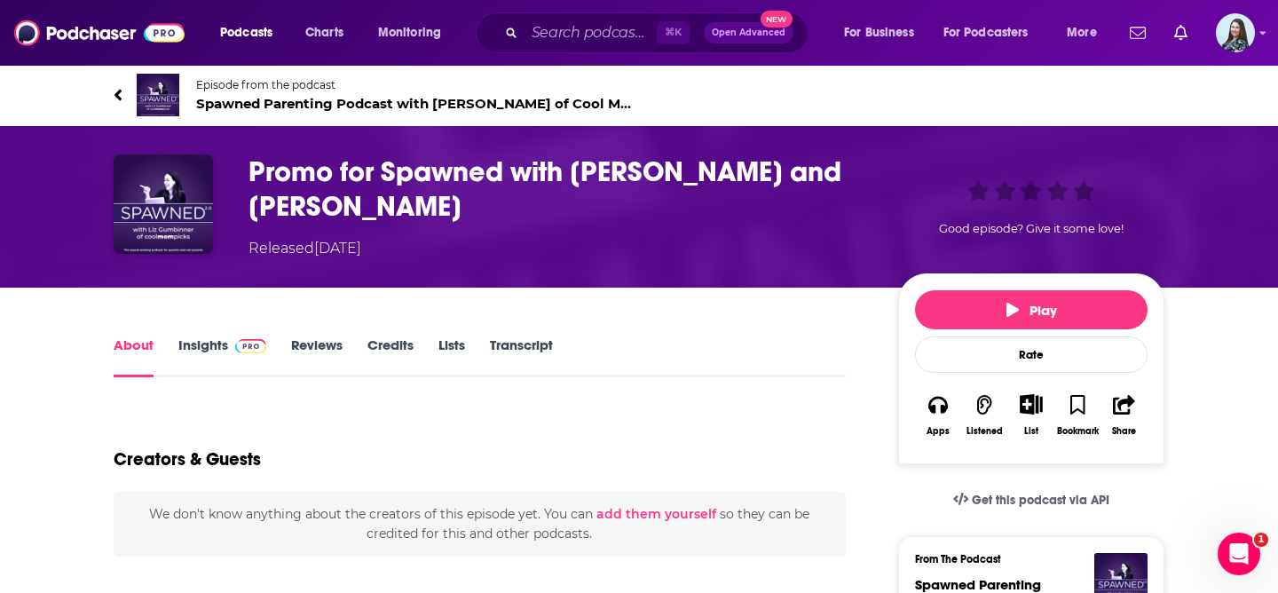
click at [301, 106] on span "Spawned Parenting Podcast with Liz of Cool Mom Picks 48" at bounding box center [417, 103] width 443 height 17
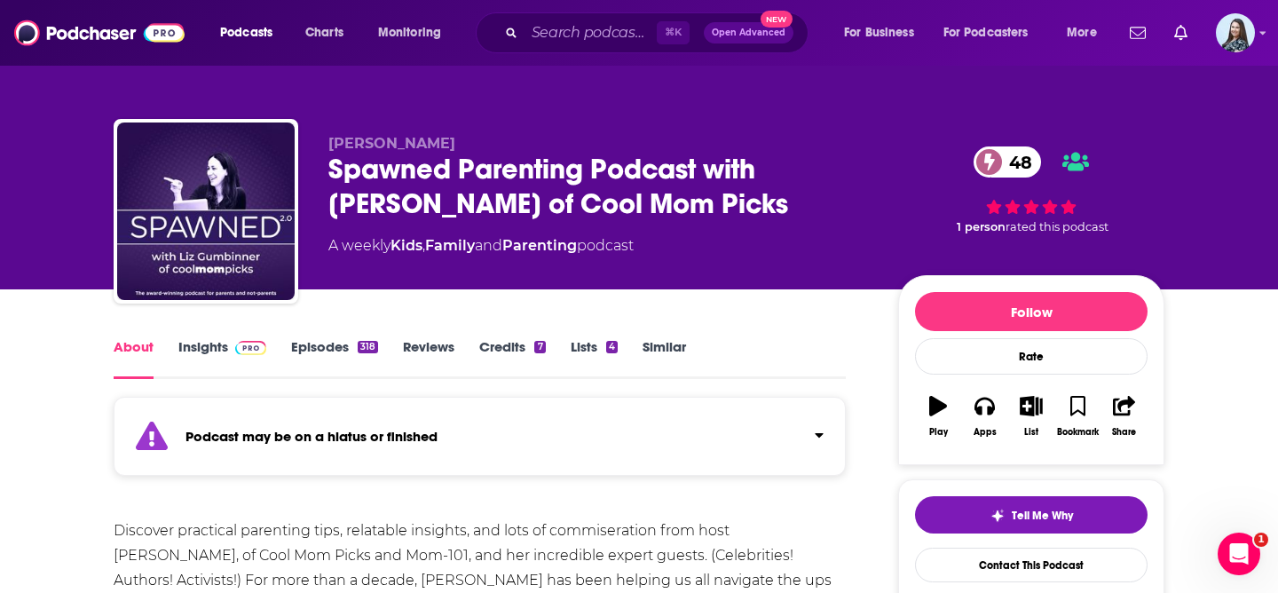
click at [193, 344] on link "Insights" at bounding box center [222, 358] width 88 height 41
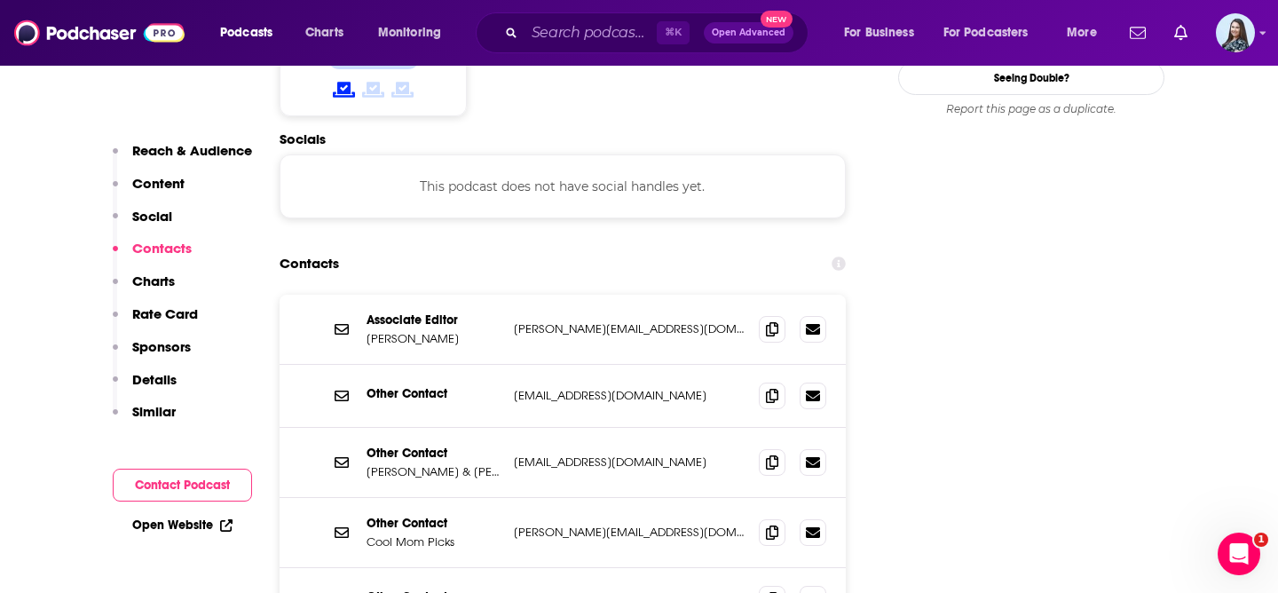
scroll to position [1669, 0]
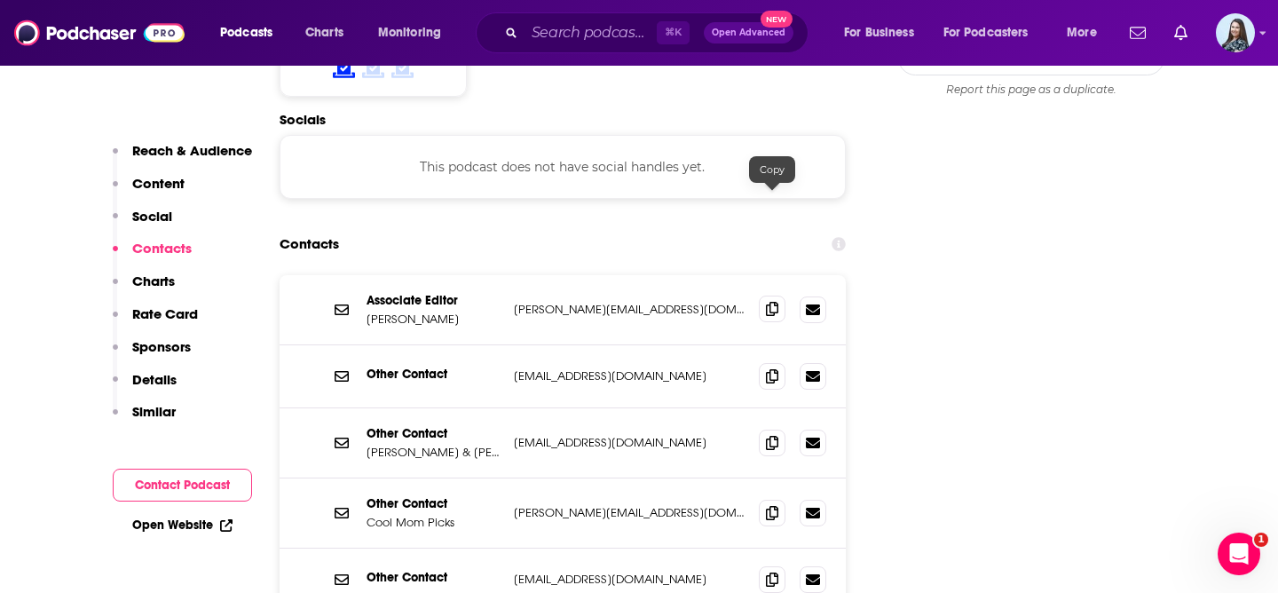
click at [775, 302] on icon at bounding box center [772, 309] width 12 height 14
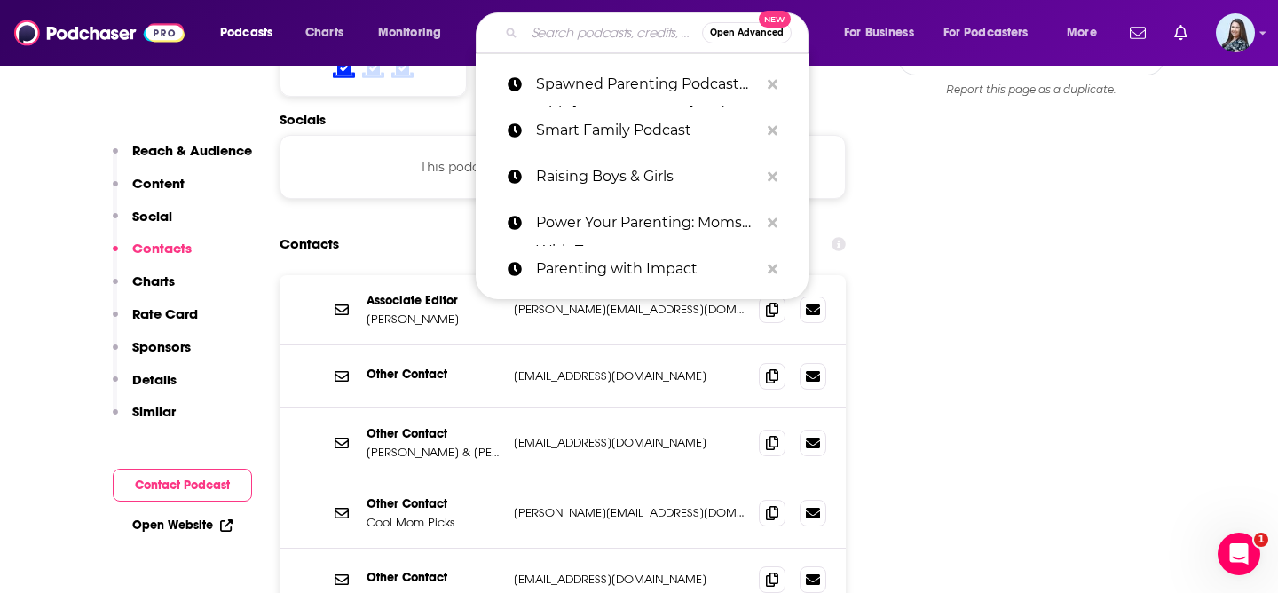
click at [558, 37] on input "Search podcasts, credits, & more..." at bounding box center [614, 33] width 178 height 28
paste input "Talking To Teens: Expert Tips for Parenting Teenagers"
type input "Talking To Teens: Expert Tips for Parenting Teenagers"
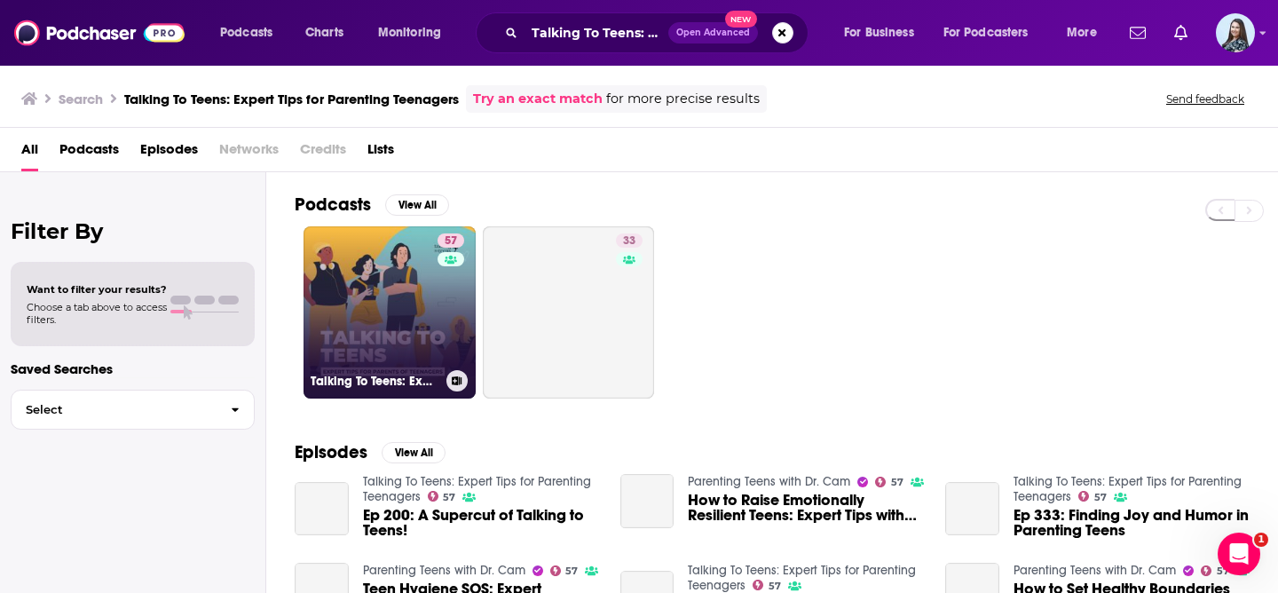
click at [380, 339] on link "57 Talking To Teens: Expert Tips for Parenting Teenagers" at bounding box center [390, 312] width 172 height 172
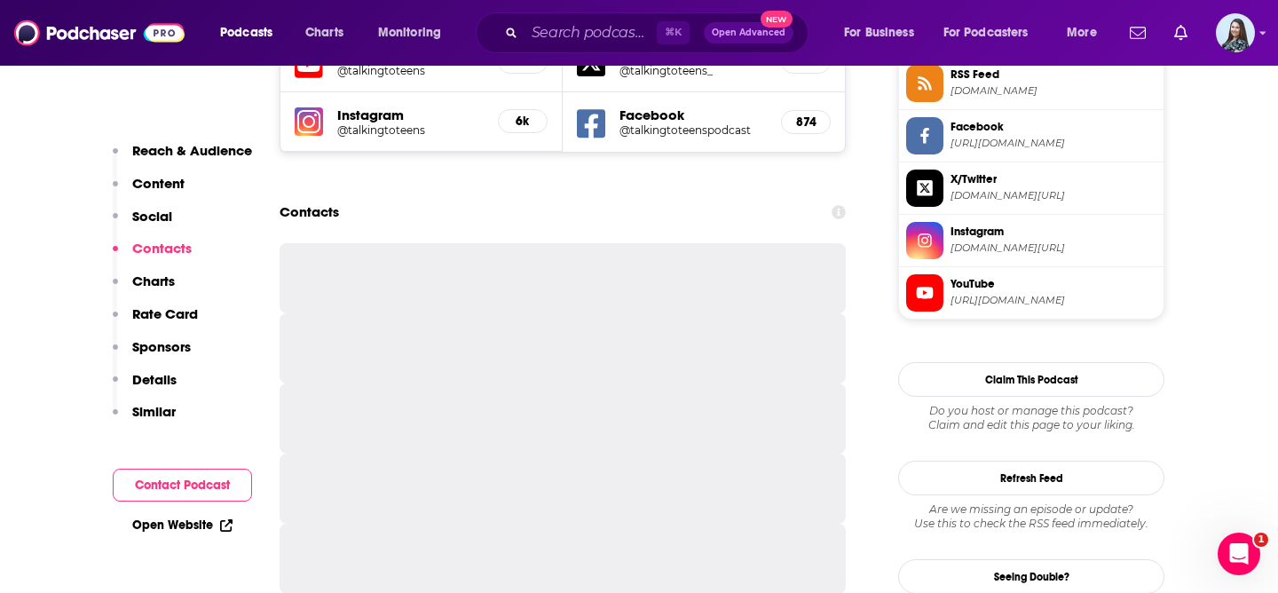
scroll to position [1665, 0]
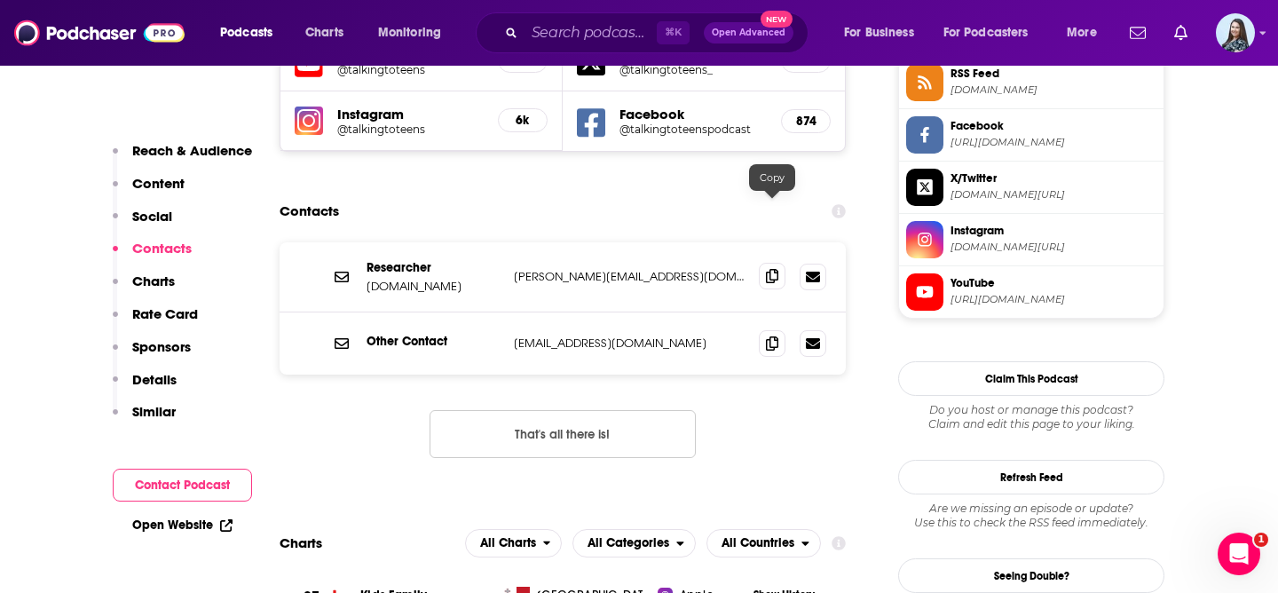
click at [768, 269] on icon at bounding box center [772, 276] width 12 height 14
click at [586, 36] on input "Search podcasts, credits, & more..." at bounding box center [591, 33] width 132 height 28
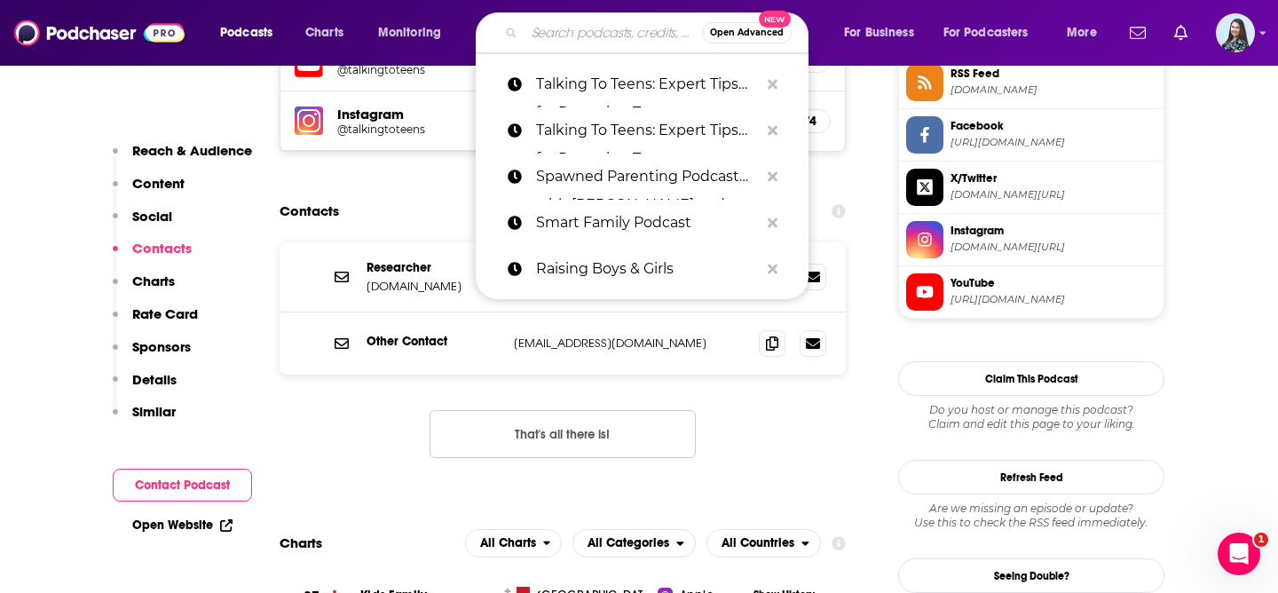
paste input "The Art of Parenting"
type input "The Art of Parenting"
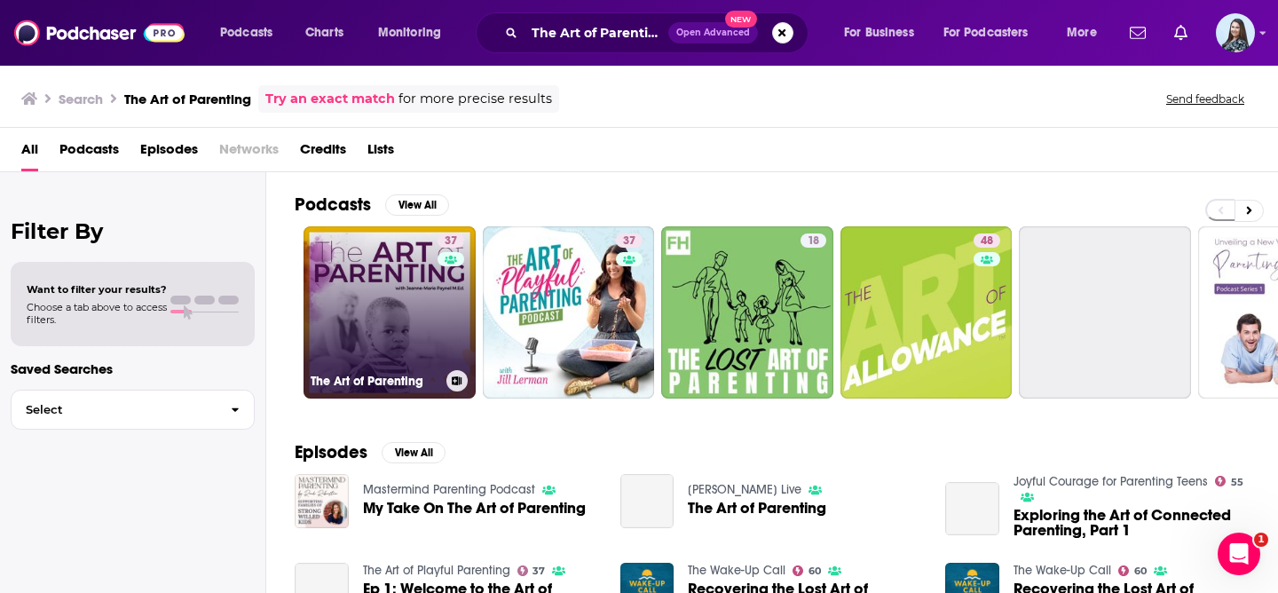
click at [382, 311] on link "37 The Art of Parenting" at bounding box center [390, 312] width 172 height 172
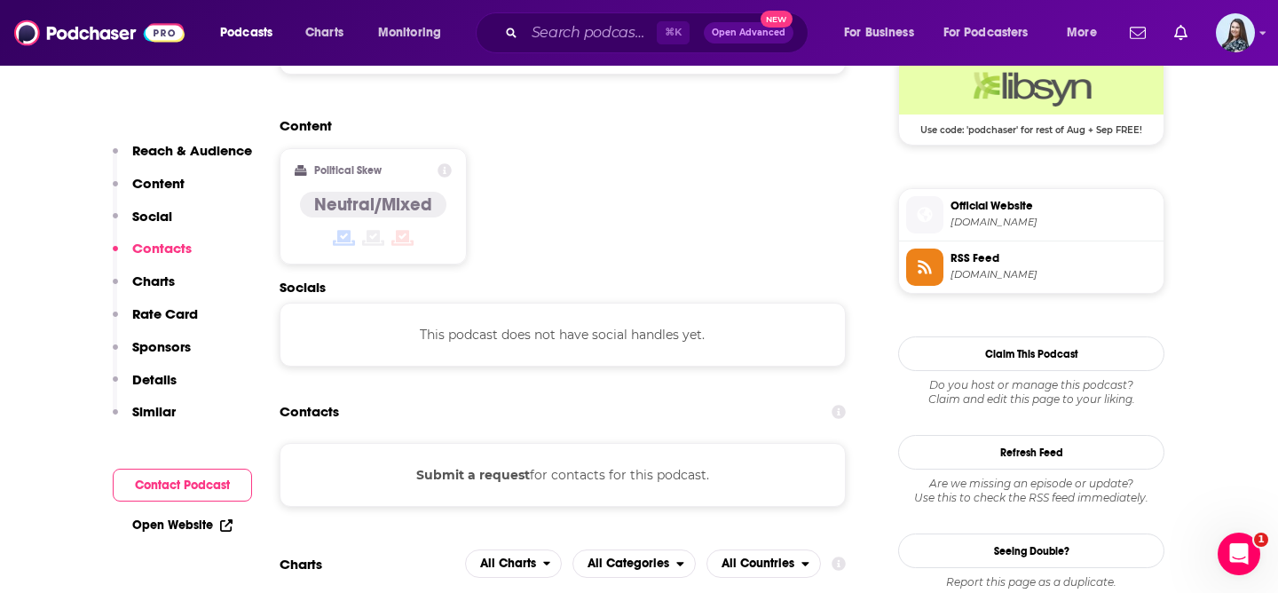
scroll to position [1479, 0]
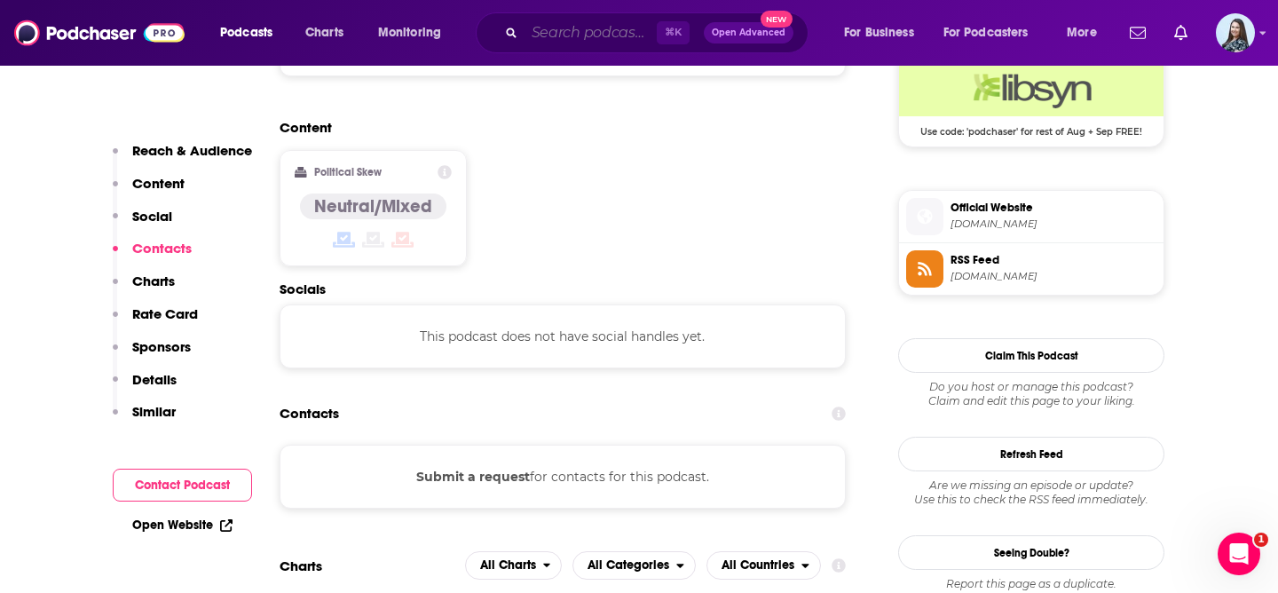
click at [574, 34] on input "Search podcasts, credits, & more..." at bounding box center [591, 33] width 132 height 28
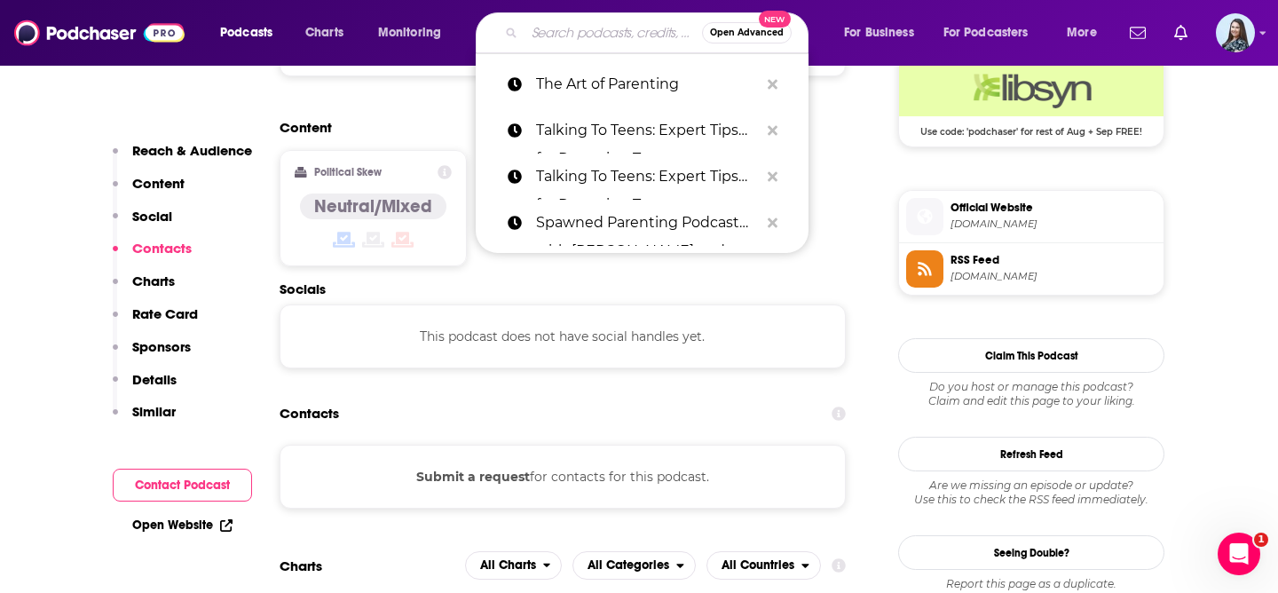
paste input "The Boob Group"
type input "The Boob Group"
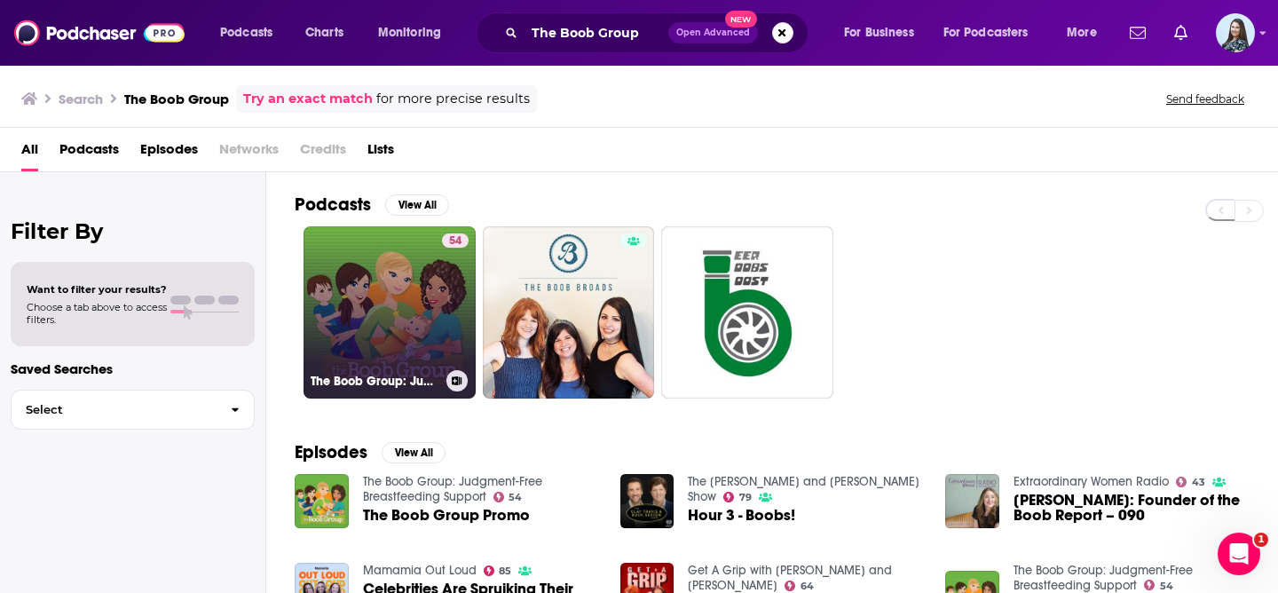
click at [367, 301] on link "54 The Boob Group: Judgment-Free Breastfeeding Support" at bounding box center [390, 312] width 172 height 172
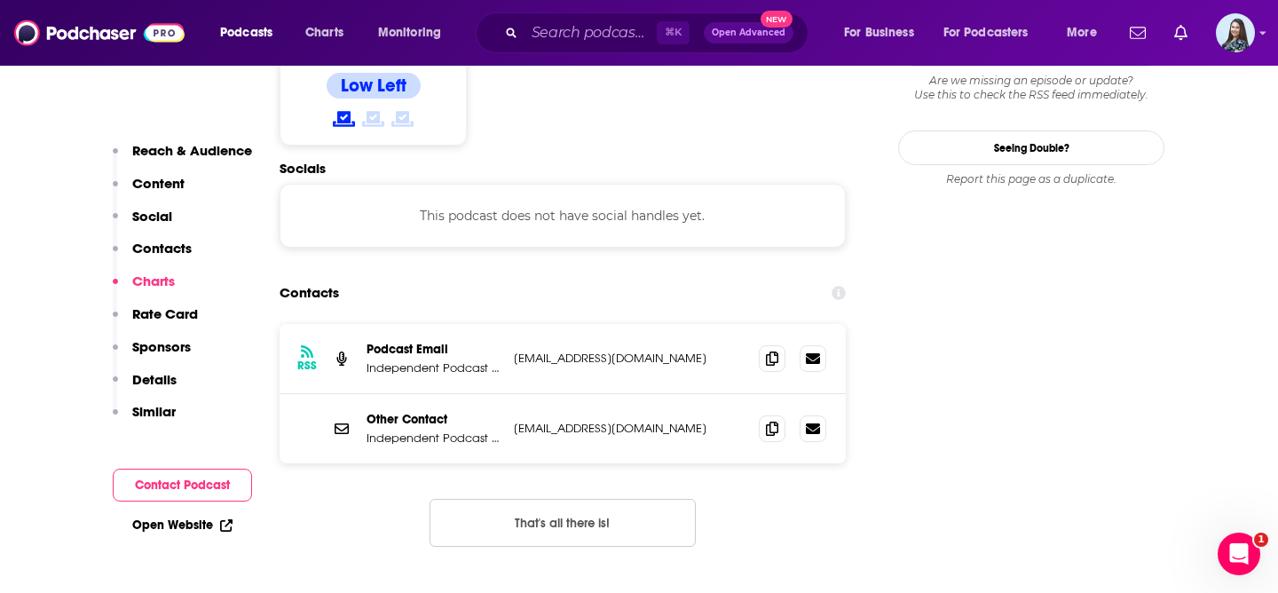
scroll to position [1566, 0]
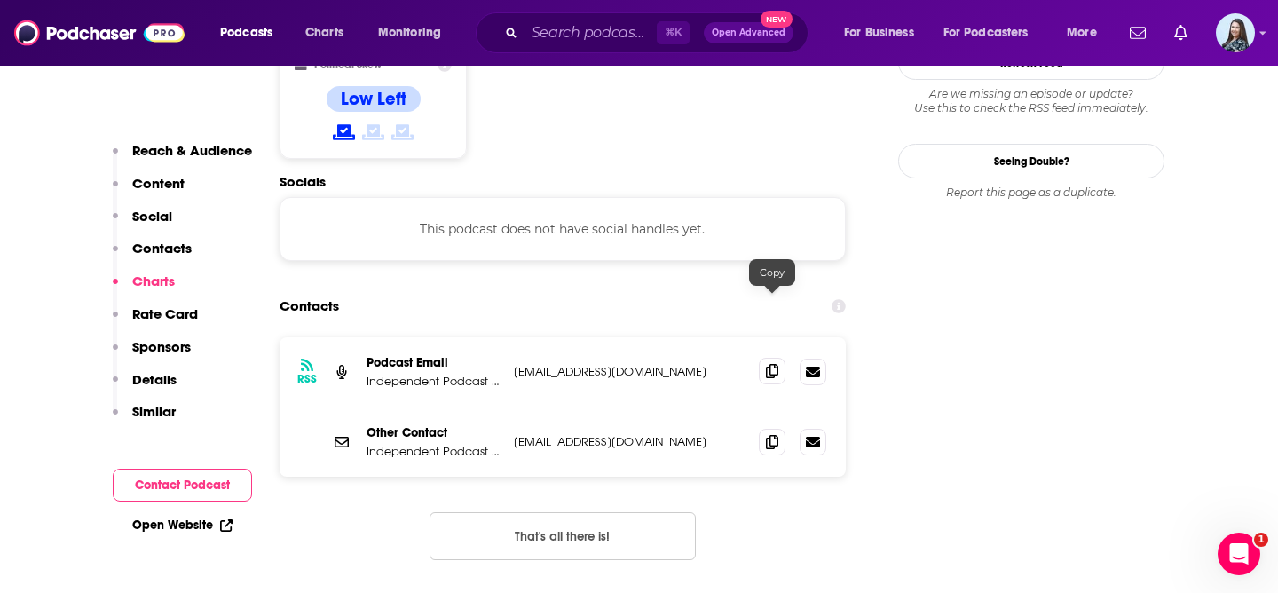
click at [776, 364] on icon at bounding box center [772, 371] width 12 height 14
click at [583, 28] on input "Search podcasts, credits, & more..." at bounding box center [591, 33] width 132 height 28
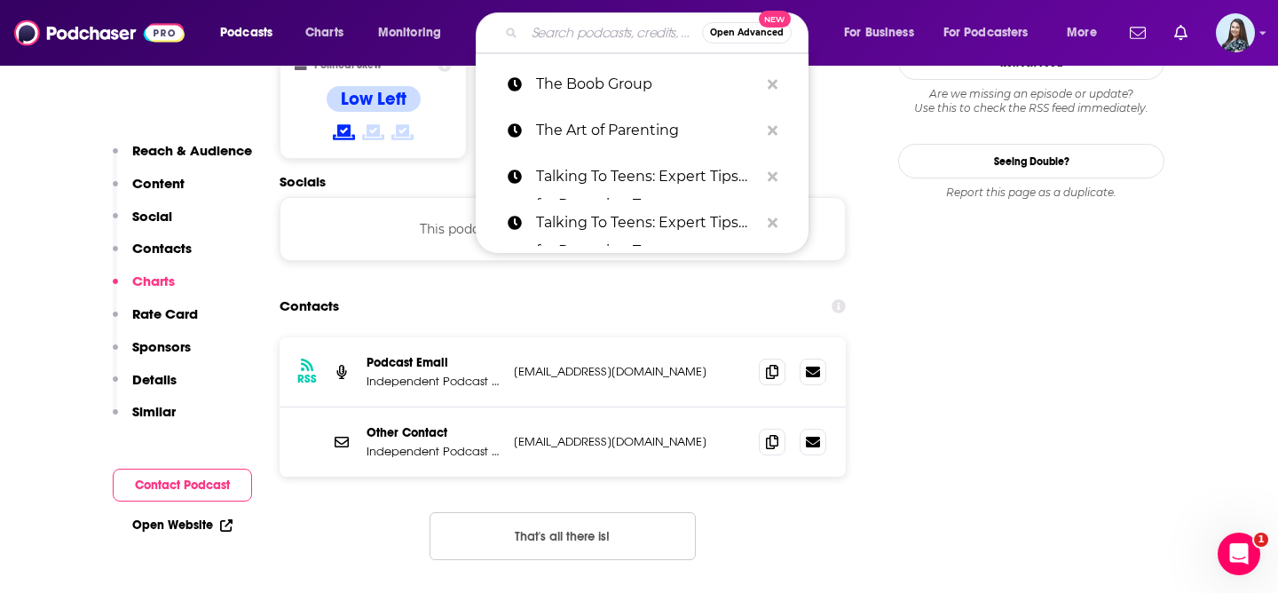
paste input "The Boss Mom Podcast with Dana Malstaff"
type input "The Boss Mom Podcast with Dana Malstaff"
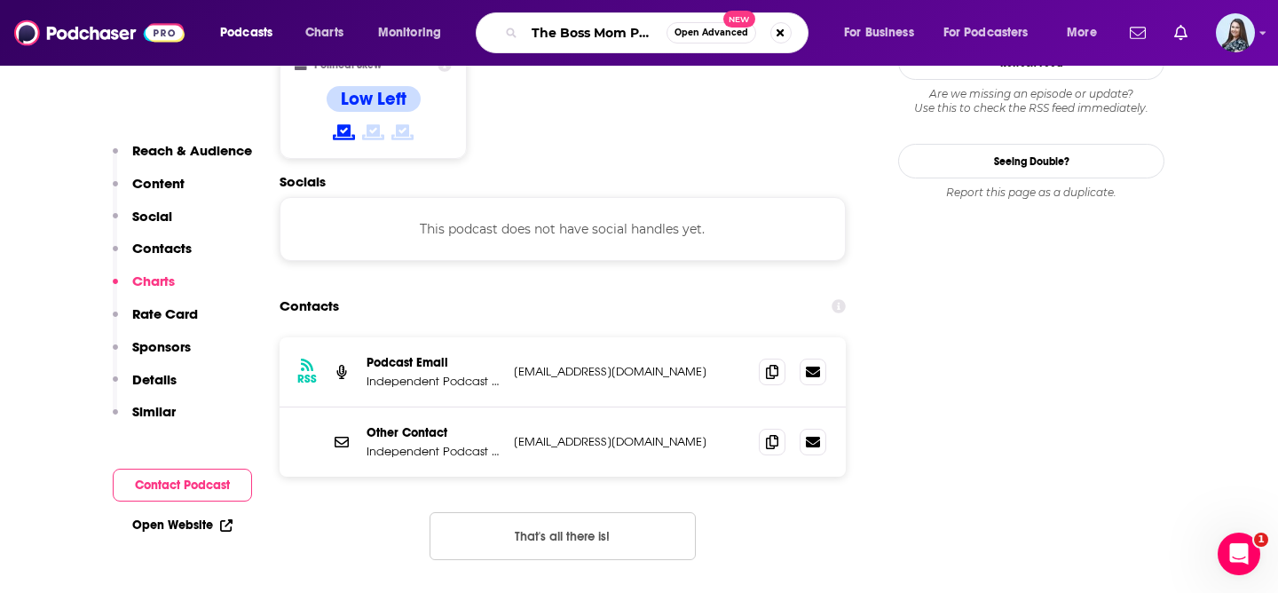
scroll to position [0, 152]
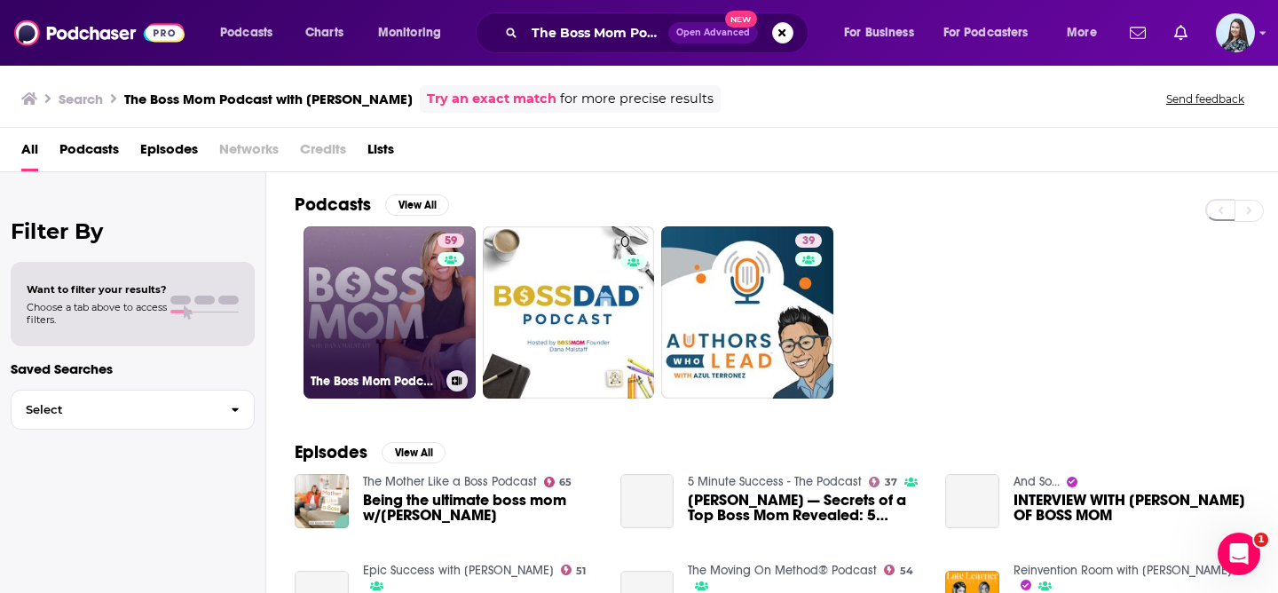
click at [420, 295] on link "59 The Boss Mom Podcast" at bounding box center [390, 312] width 172 height 172
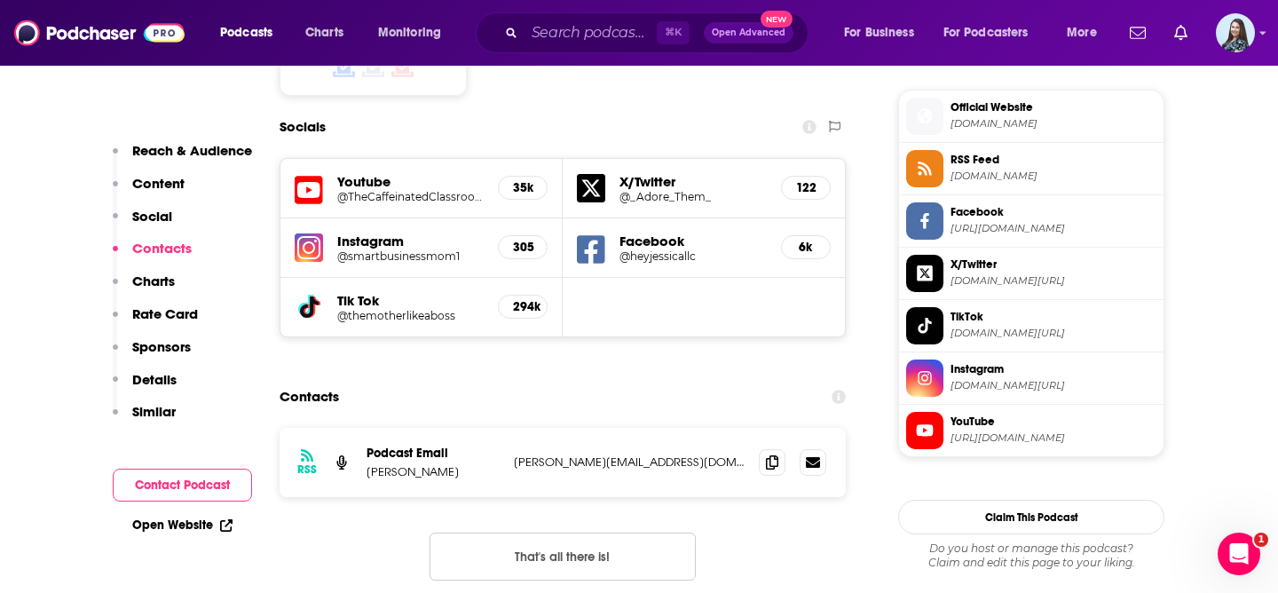
scroll to position [1702, 0]
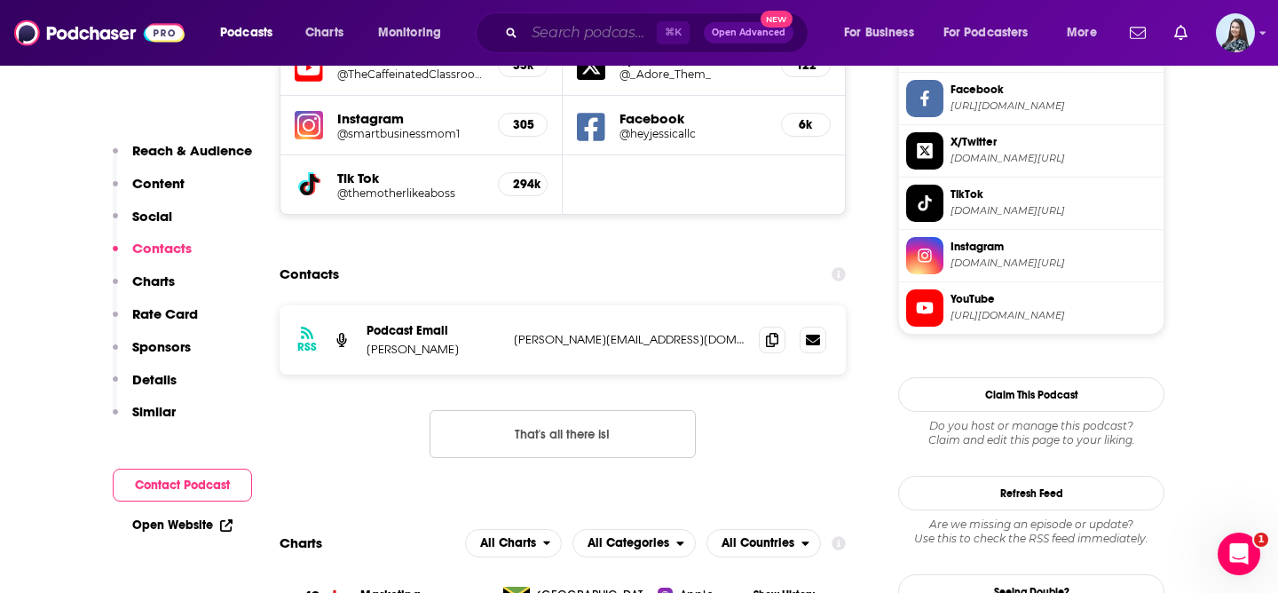
click at [597, 43] on input "Search podcasts, credits, & more..." at bounding box center [591, 33] width 132 height 28
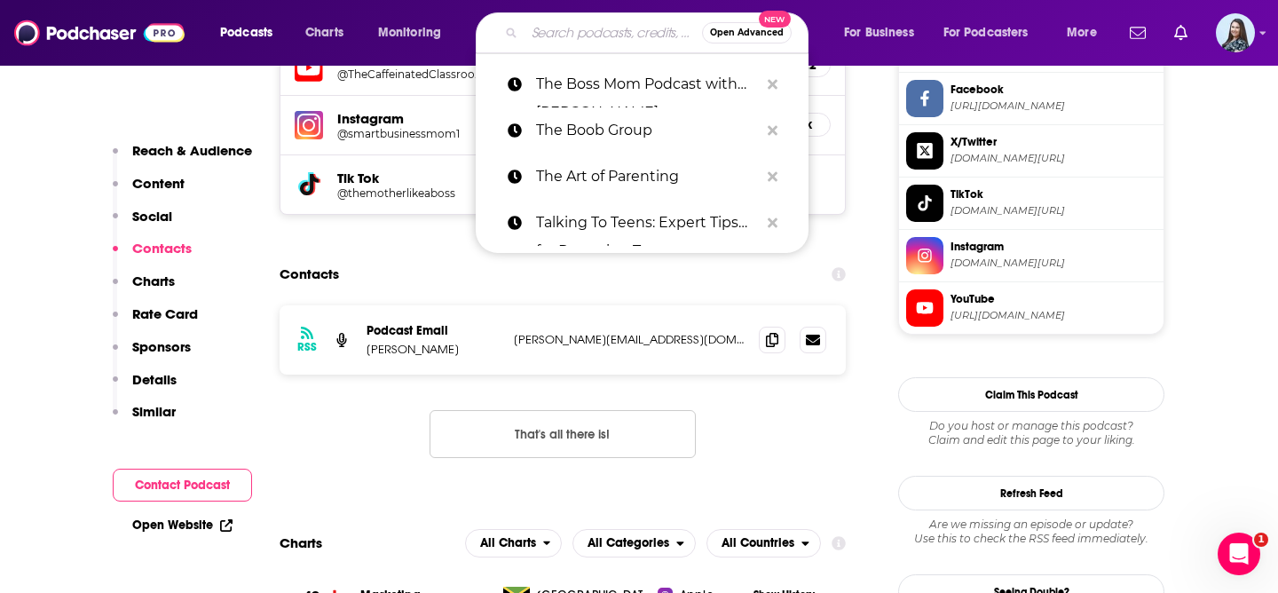
paste input "The Executive Function Podcast"
type input "The Executive Function Podcast"
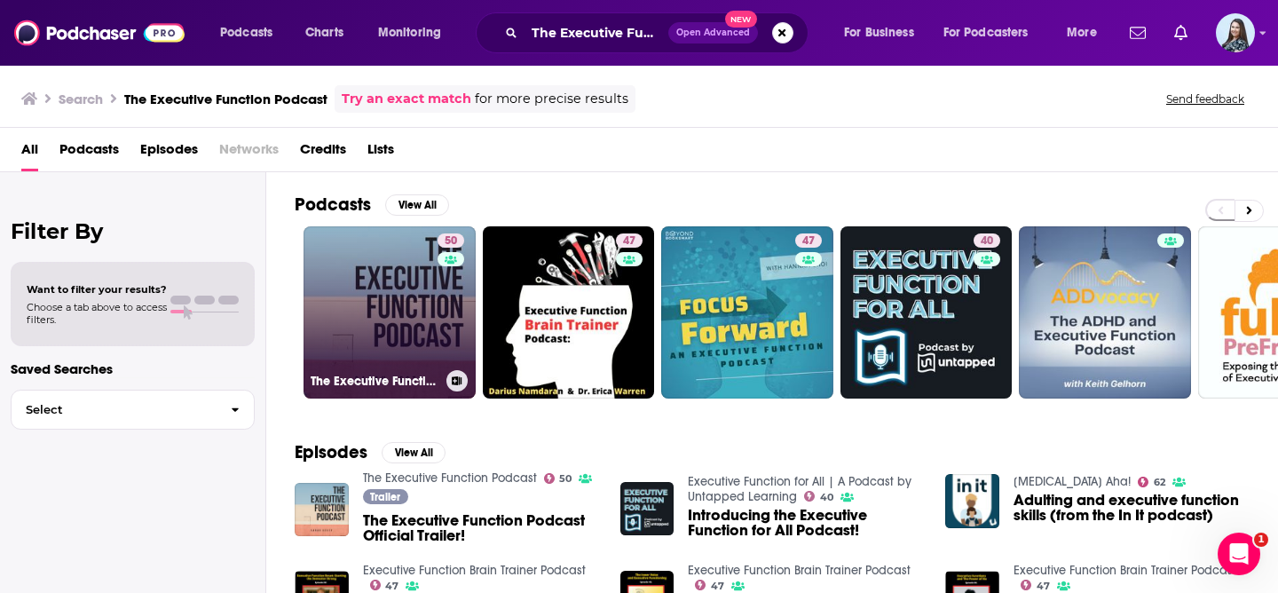
click at [391, 339] on link "50 The Executive Function Podcast" at bounding box center [390, 312] width 172 height 172
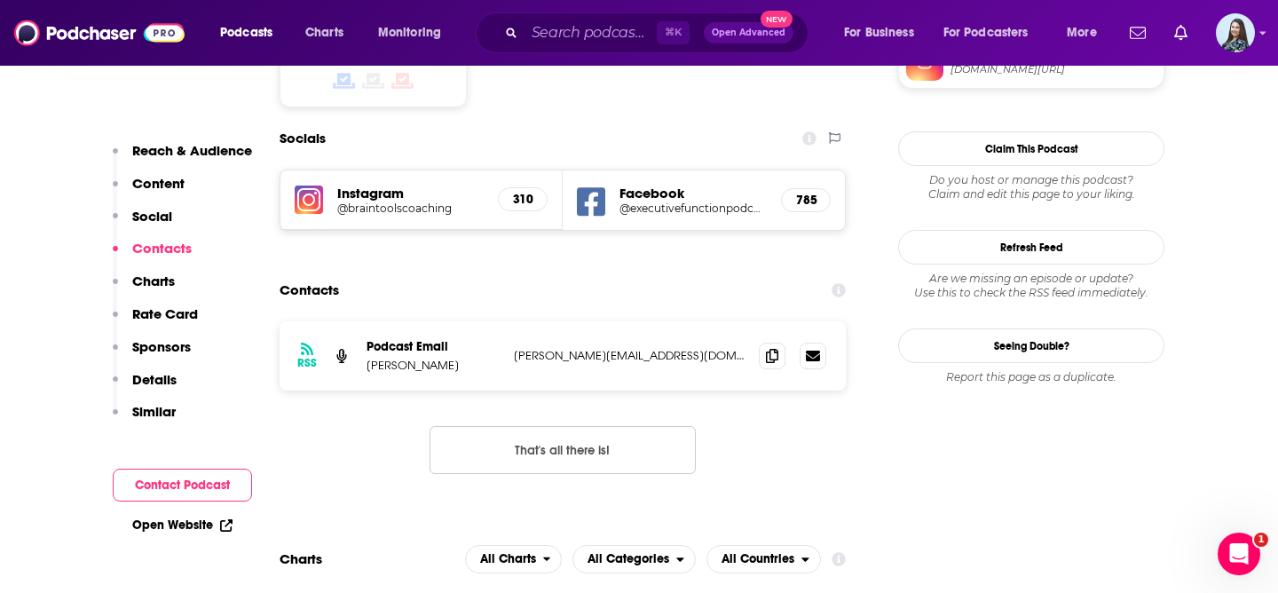
scroll to position [1485, 0]
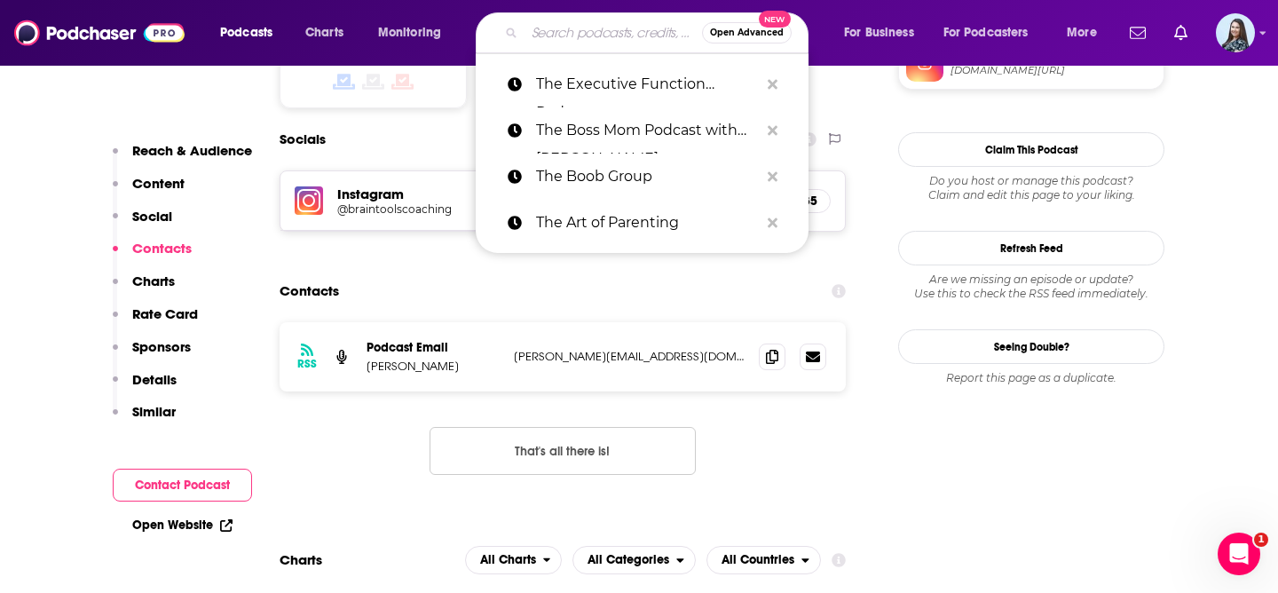
click at [576, 23] on input "Search podcasts, credits, & more..." at bounding box center [614, 33] width 178 height 28
paste input "The Integrated Schools Podcast"
type input "The Integrated Schools Podcast"
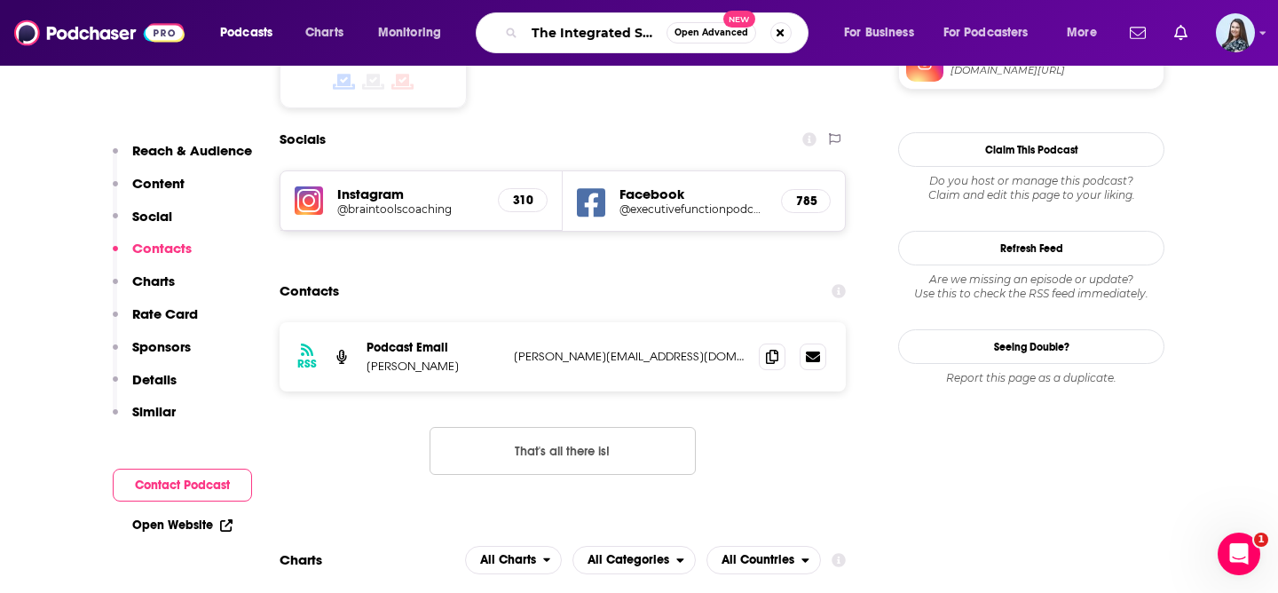
scroll to position [0, 81]
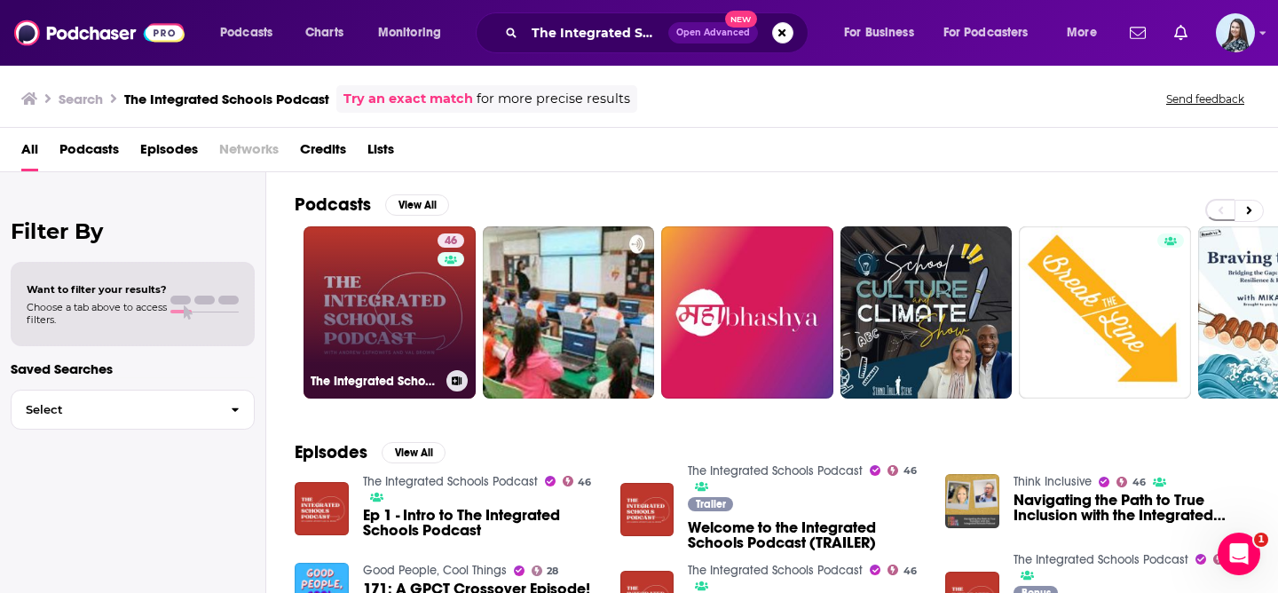
click at [367, 320] on link "46 The Integrated Schools Podcast" at bounding box center [390, 312] width 172 height 172
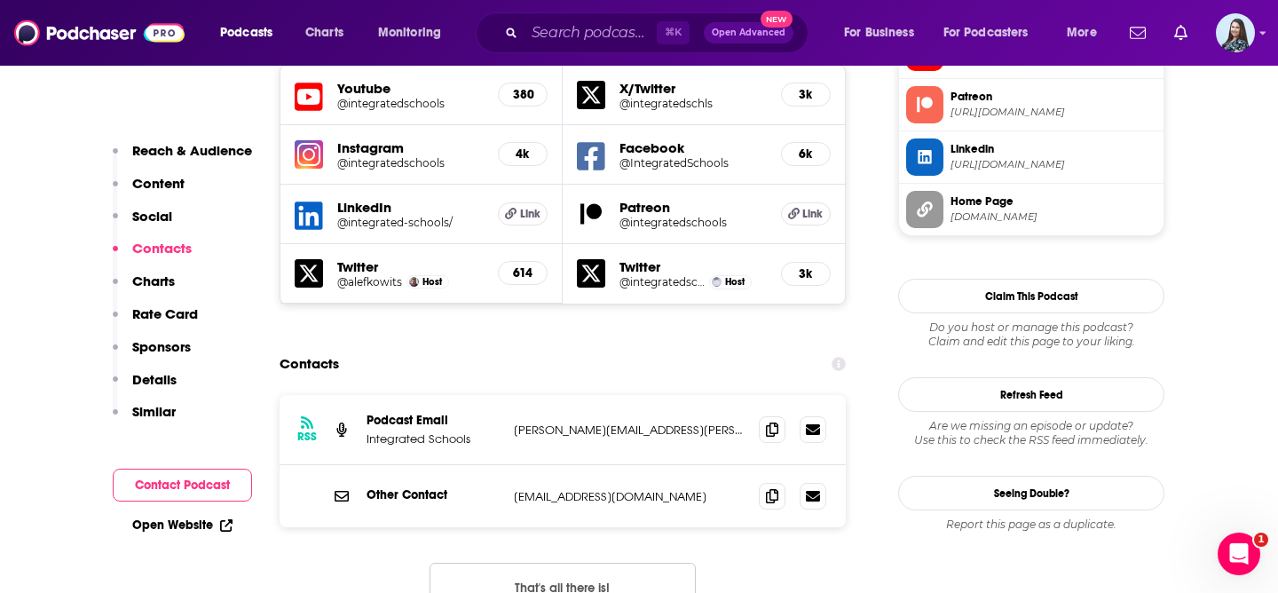
scroll to position [1743, 0]
click at [774, 421] on icon at bounding box center [772, 428] width 12 height 14
click at [547, 43] on input "Search podcasts, credits, & more..." at bounding box center [591, 33] width 132 height 28
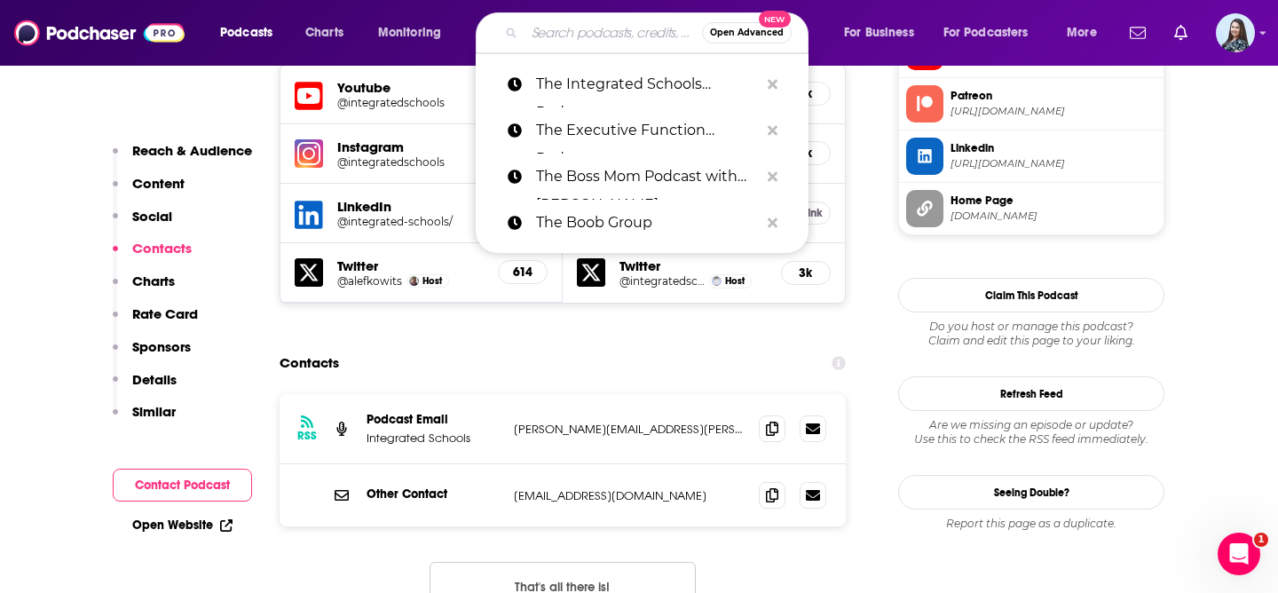
paste input "The Learning Scientists Podcast"
type input "The Learning Scientists Podcast"
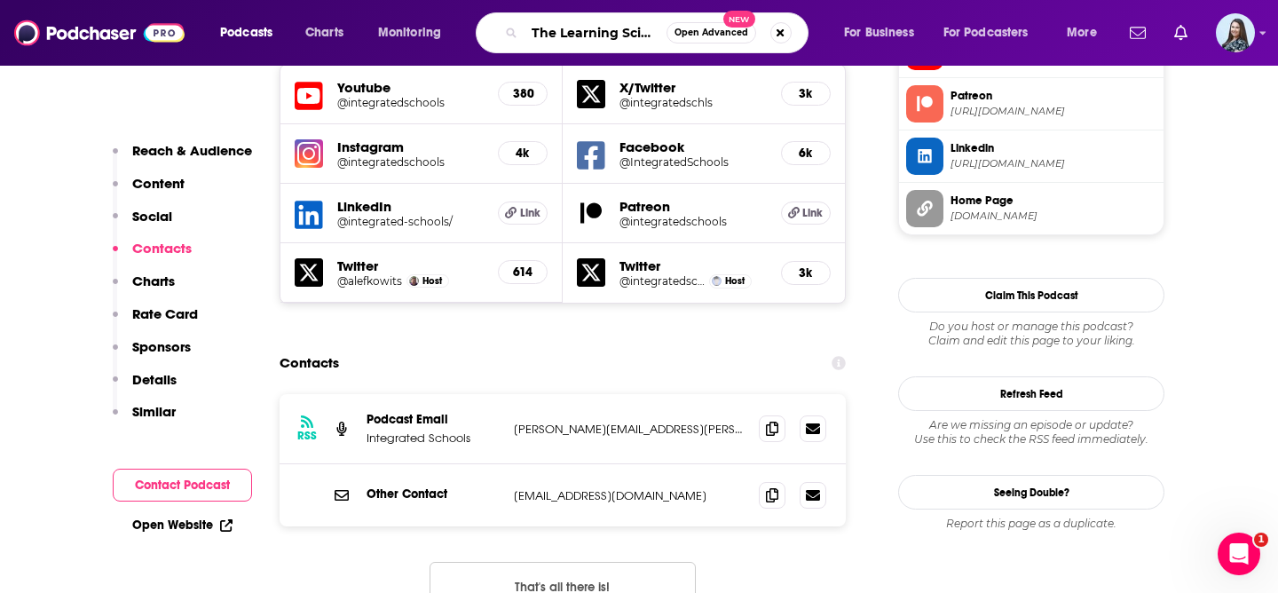
scroll to position [0, 83]
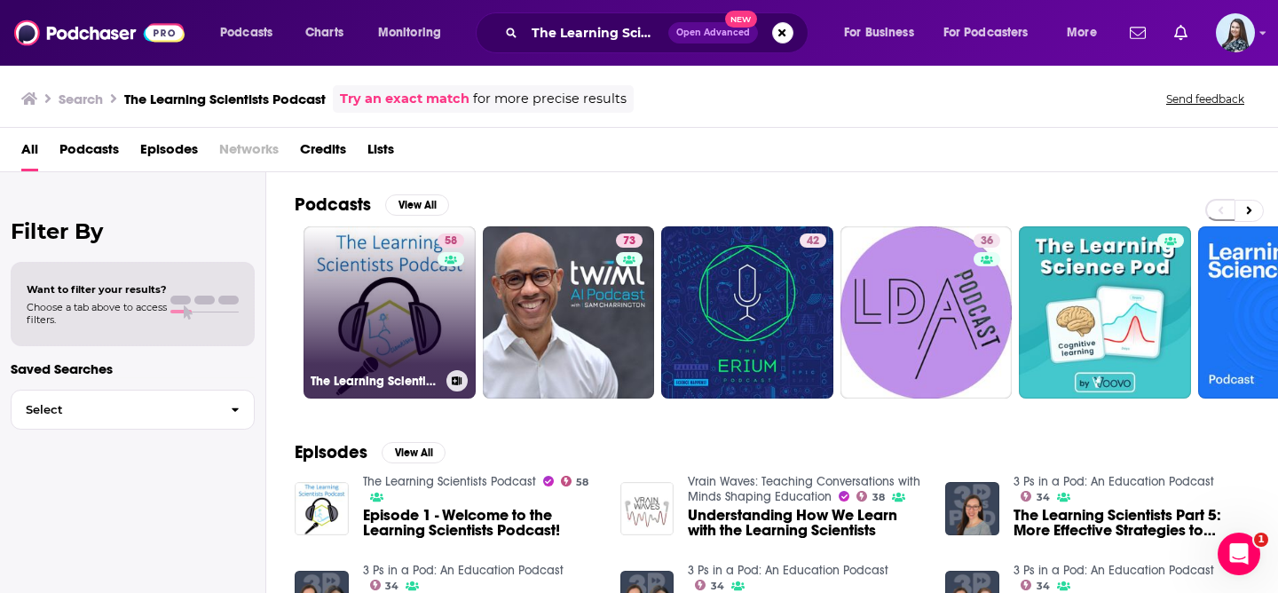
click at [373, 303] on link "58 The Learning Scientists Podcast" at bounding box center [390, 312] width 172 height 172
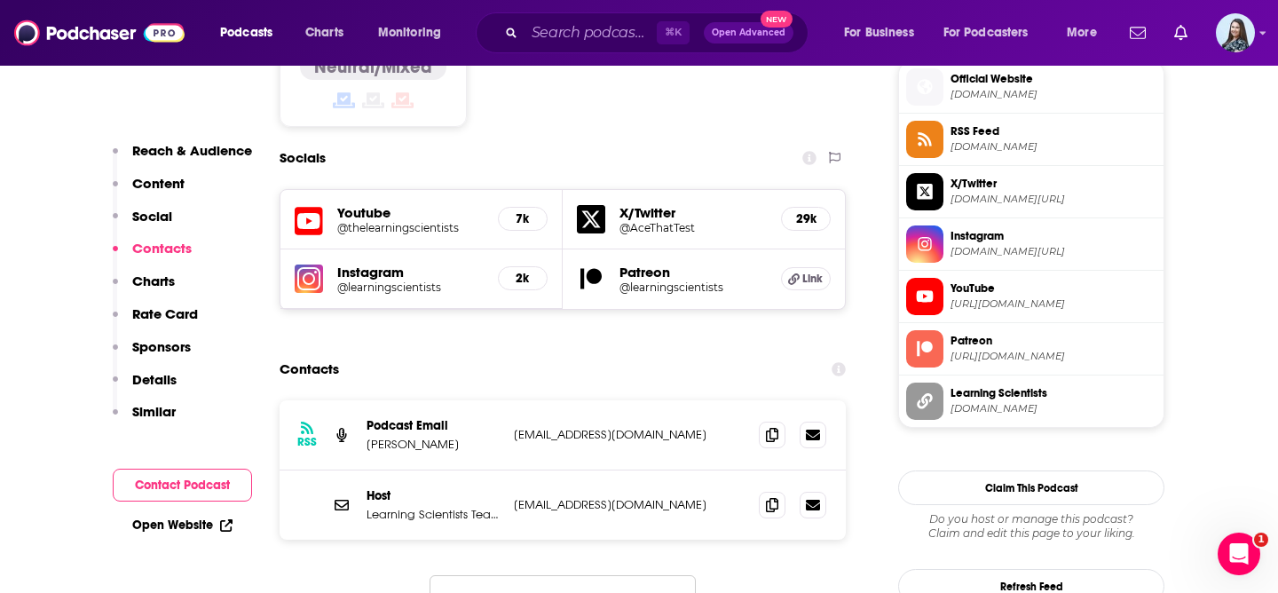
scroll to position [1551, 0]
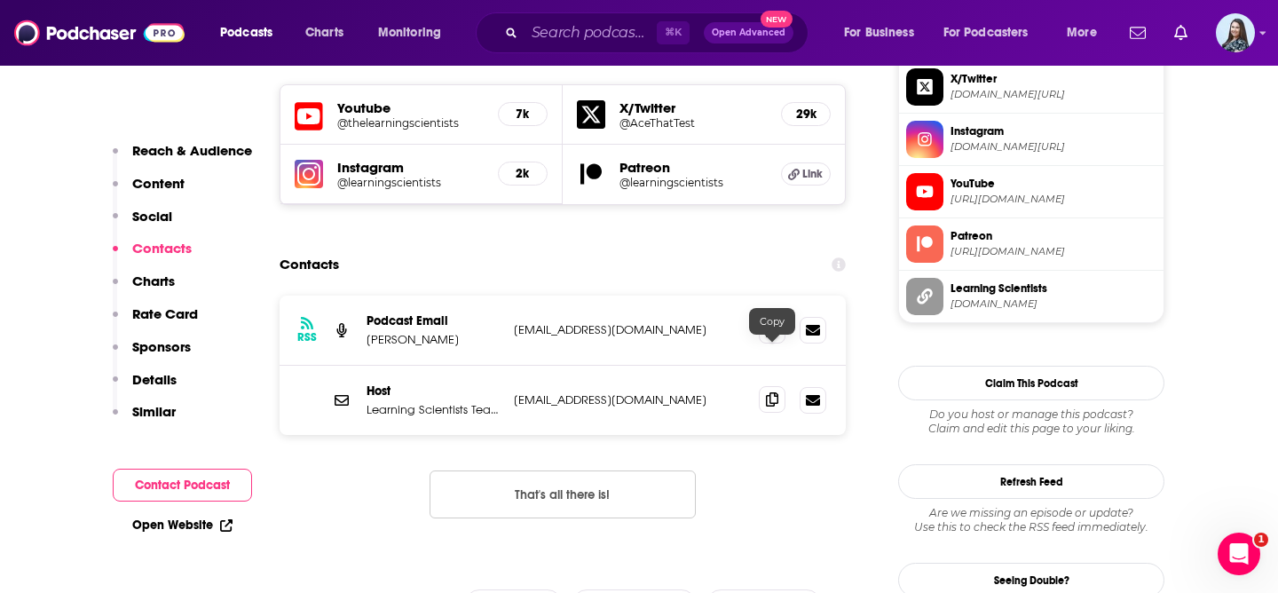
click at [776, 392] on icon at bounding box center [772, 399] width 12 height 14
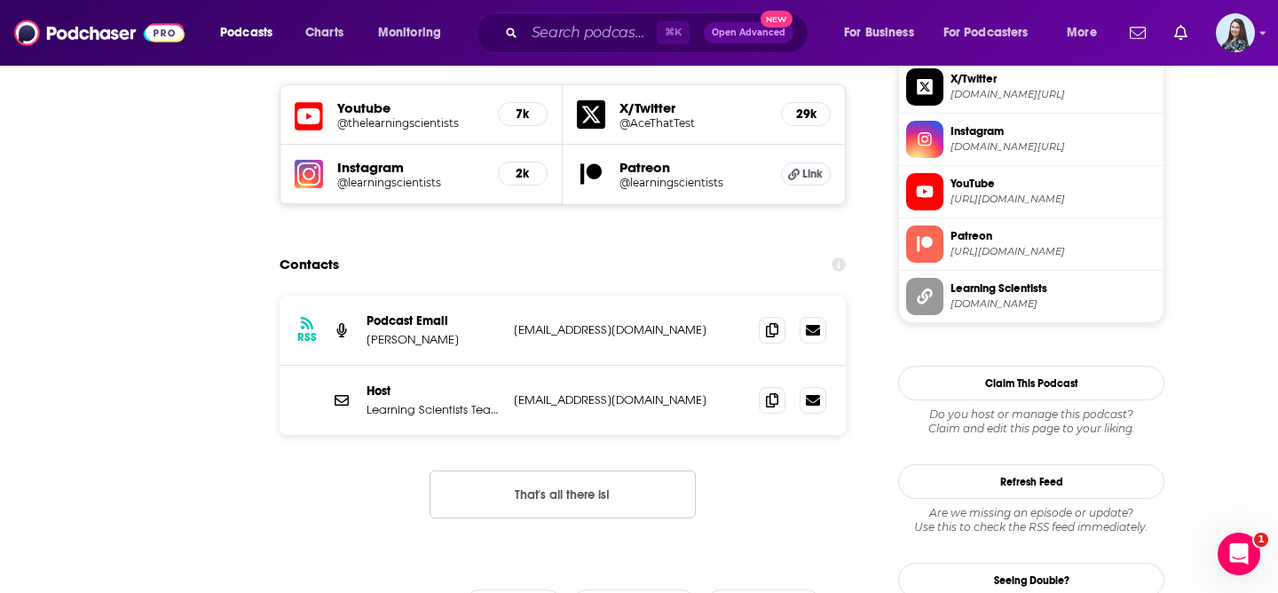
scroll to position [0, 0]
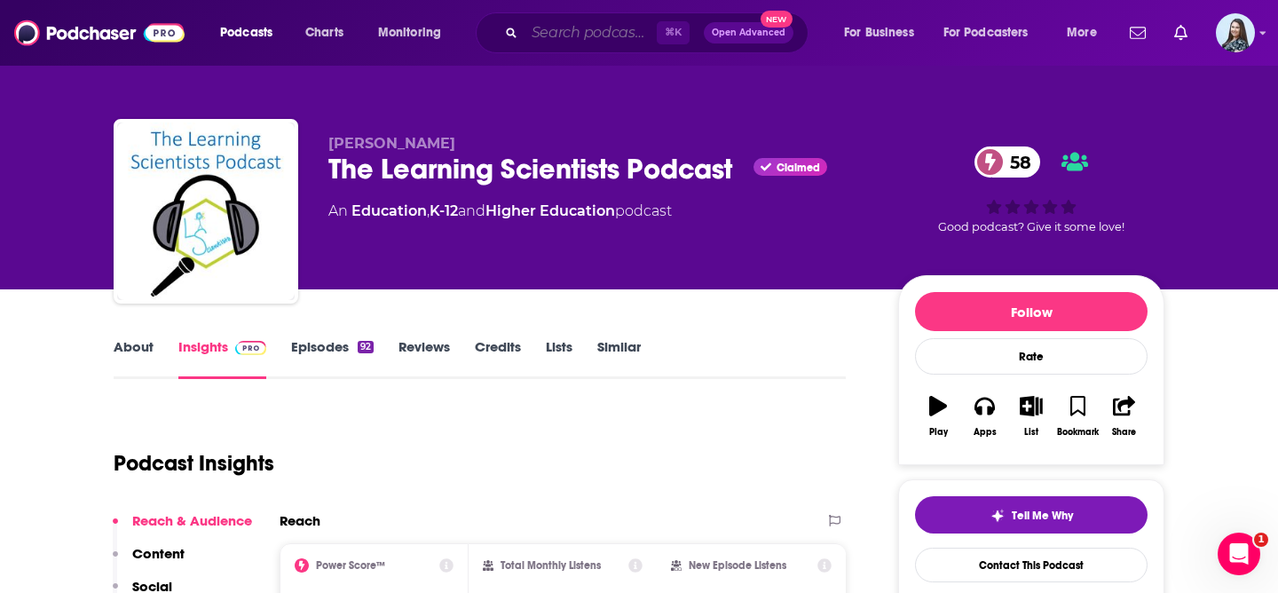
click at [549, 33] on input "Search podcasts, credits, & more..." at bounding box center [591, 33] width 132 height 28
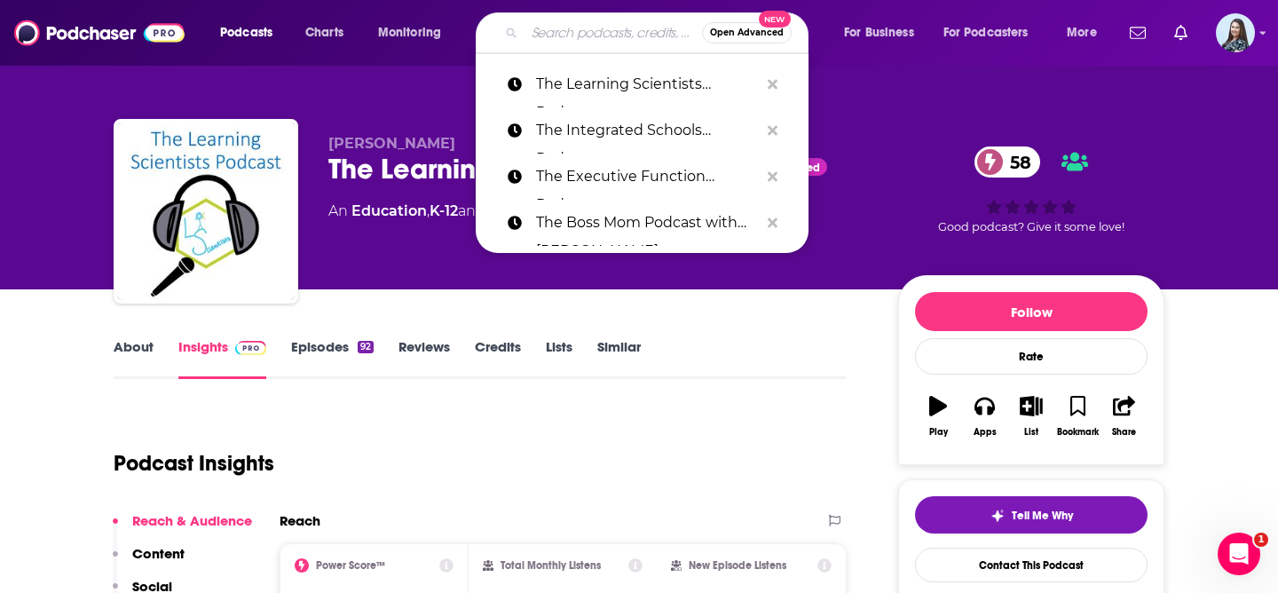
paste input "The Resilient Caregiver Podcast"
type input "The Resilient Caregiver Podcast"
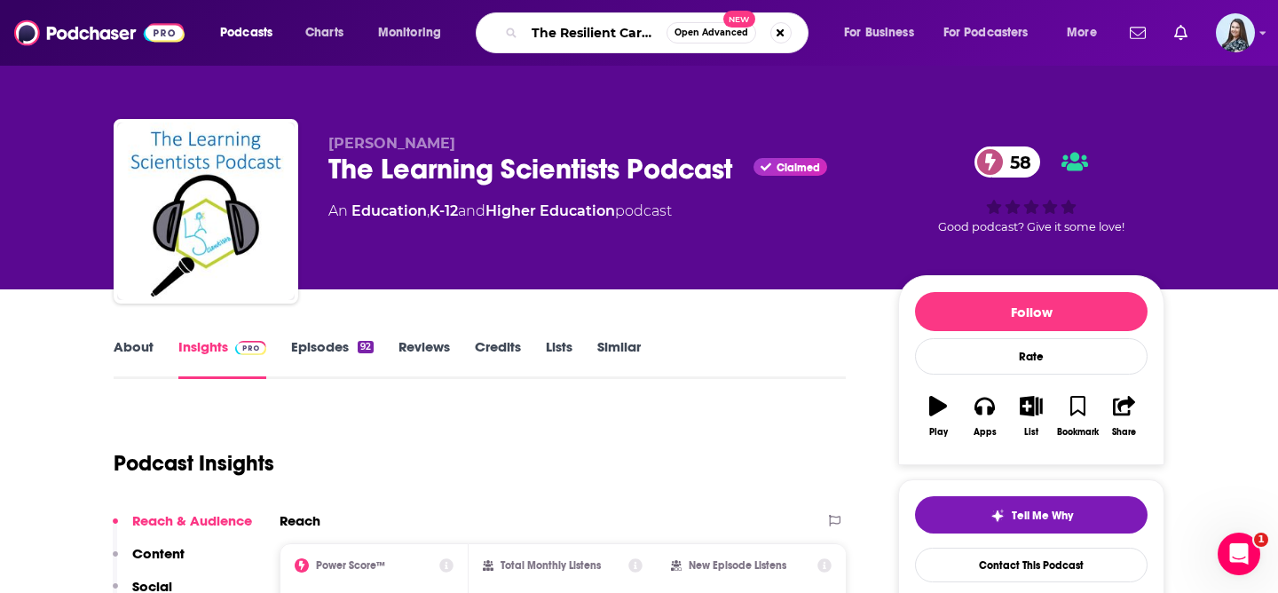
scroll to position [0, 81]
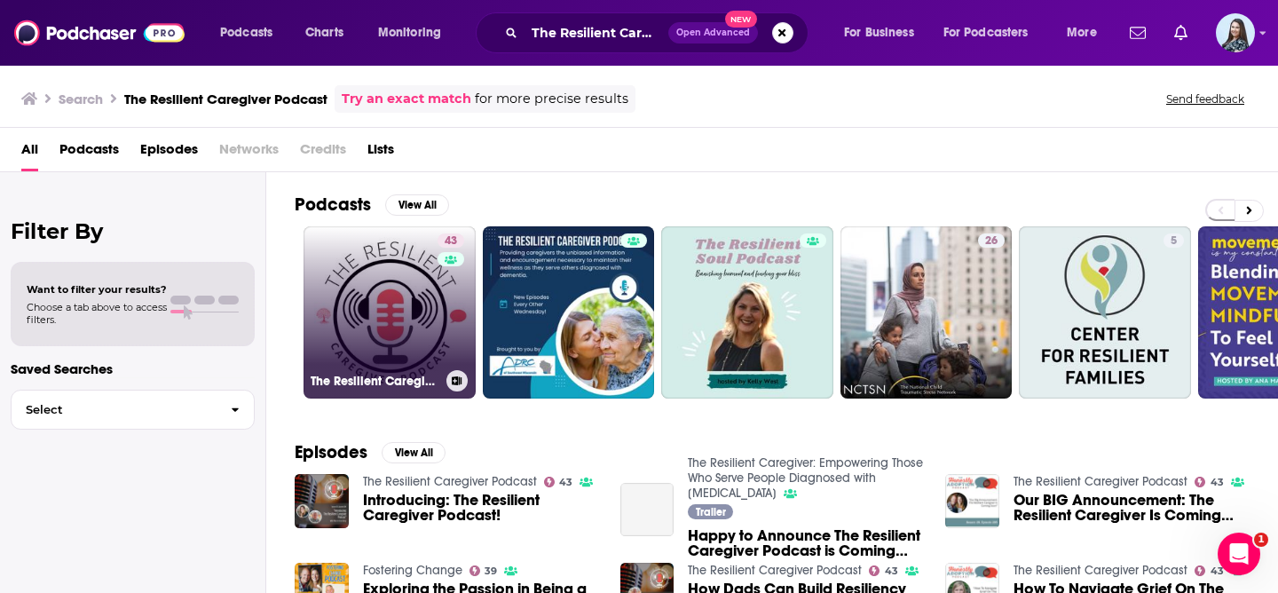
click at [380, 277] on link "43 The Resilient Caregiver Podcast" at bounding box center [390, 312] width 172 height 172
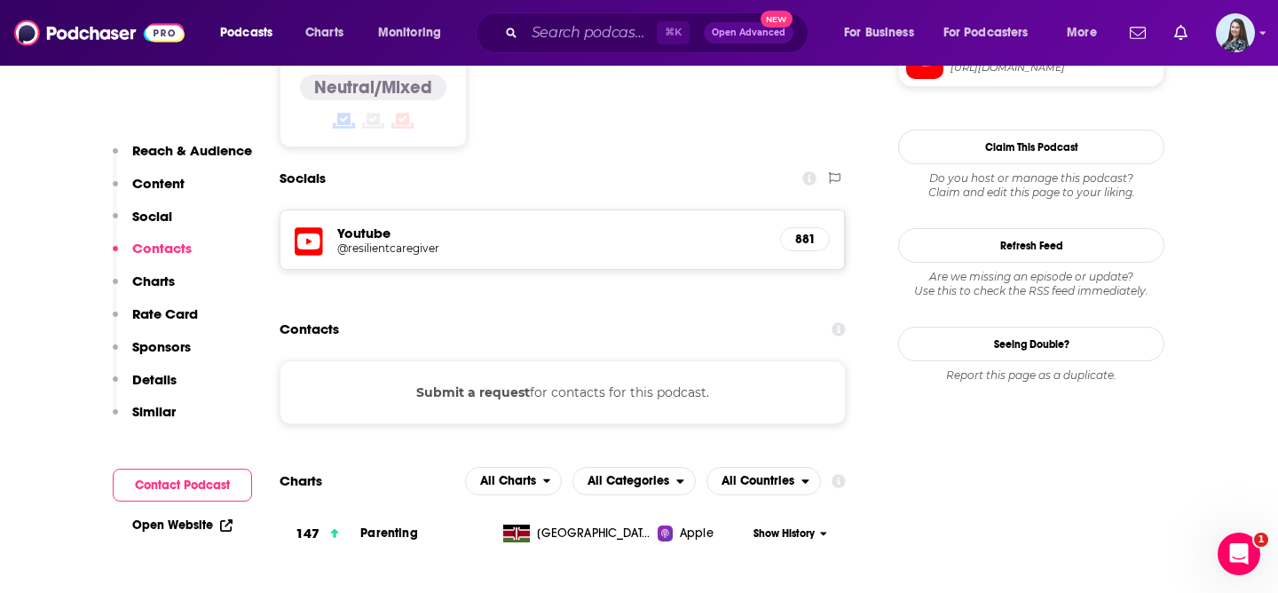
scroll to position [1610, 0]
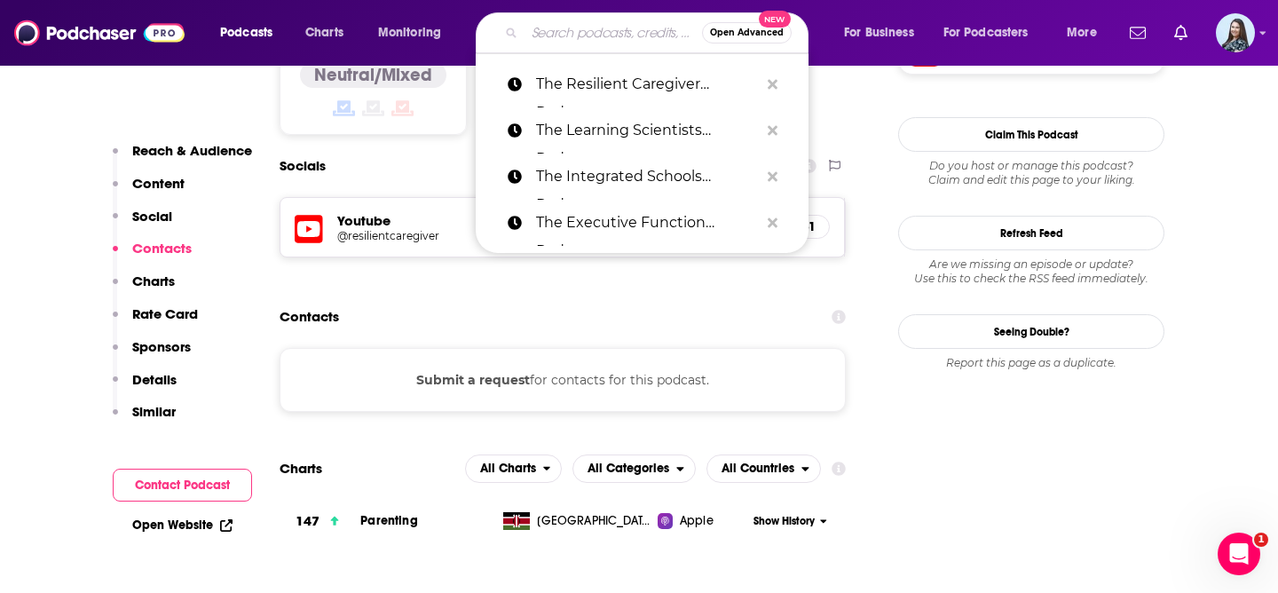
click at [557, 26] on input "Search podcasts, credits, & more..." at bounding box center [614, 33] width 178 height 28
paste input "The Royal College of Paediatrics and Child Health"
type input "The Royal College of Paediatrics and Child Health"
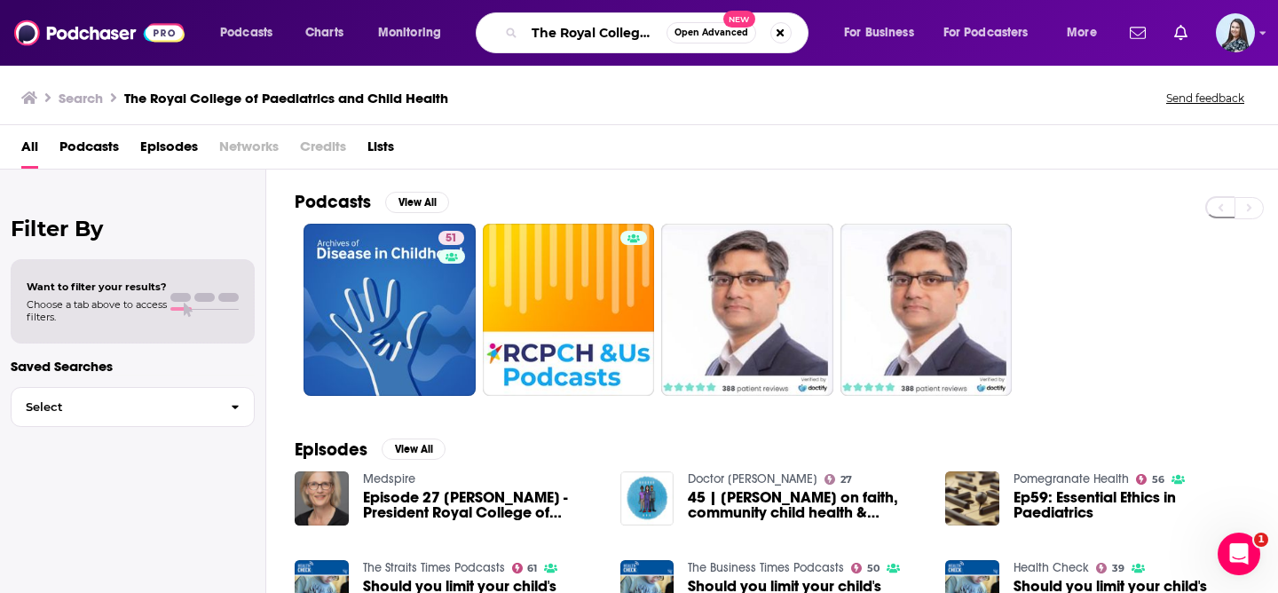
click at [605, 35] on input "The Royal College of Paediatrics and Child Health" at bounding box center [596, 33] width 142 height 28
paste input "RCPCH Podcasts"
type input "RCPCH Podcasts"
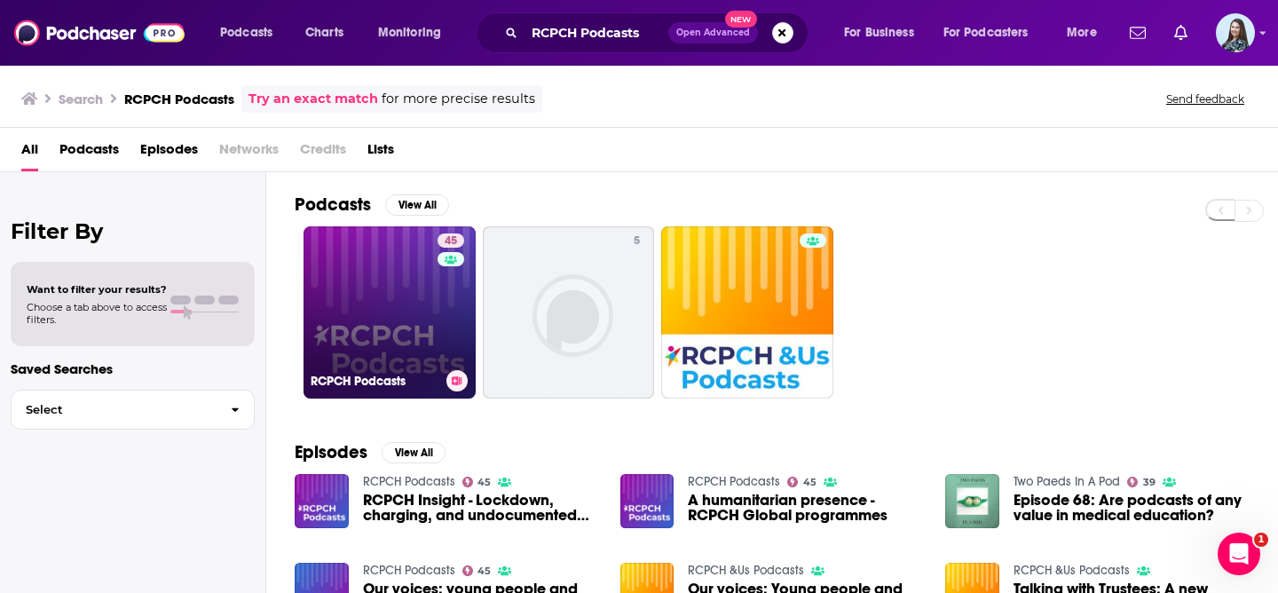
click at [391, 262] on link "45 RCPCH Podcasts" at bounding box center [390, 312] width 172 height 172
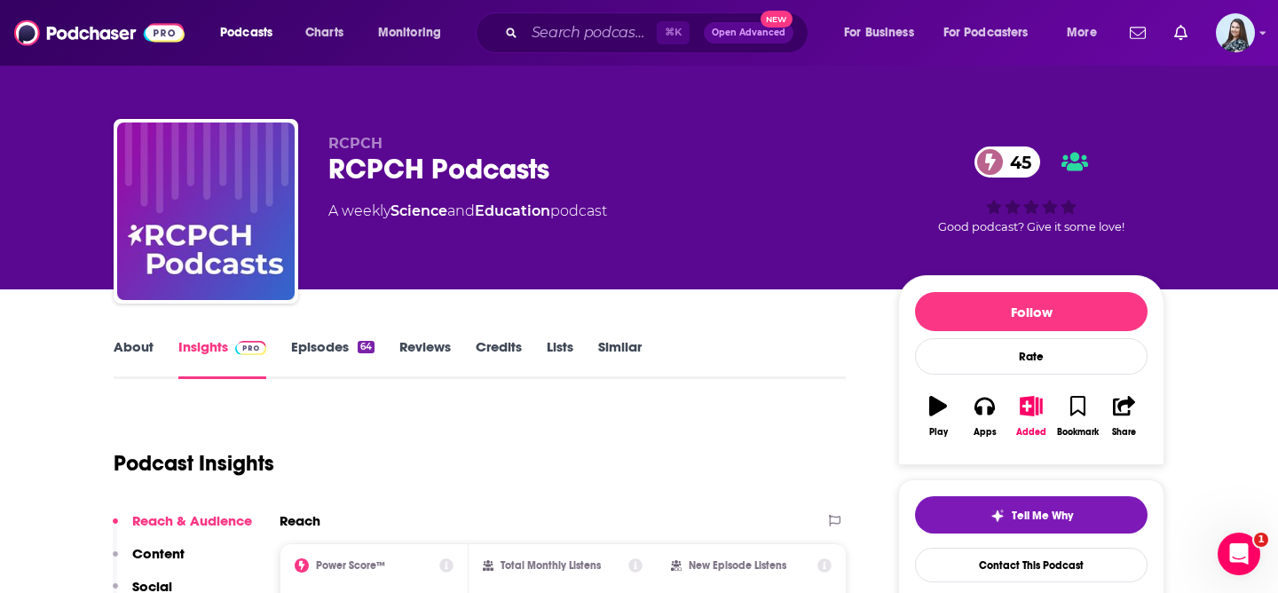
click at [438, 182] on div "RCPCH Podcasts 45" at bounding box center [598, 169] width 541 height 35
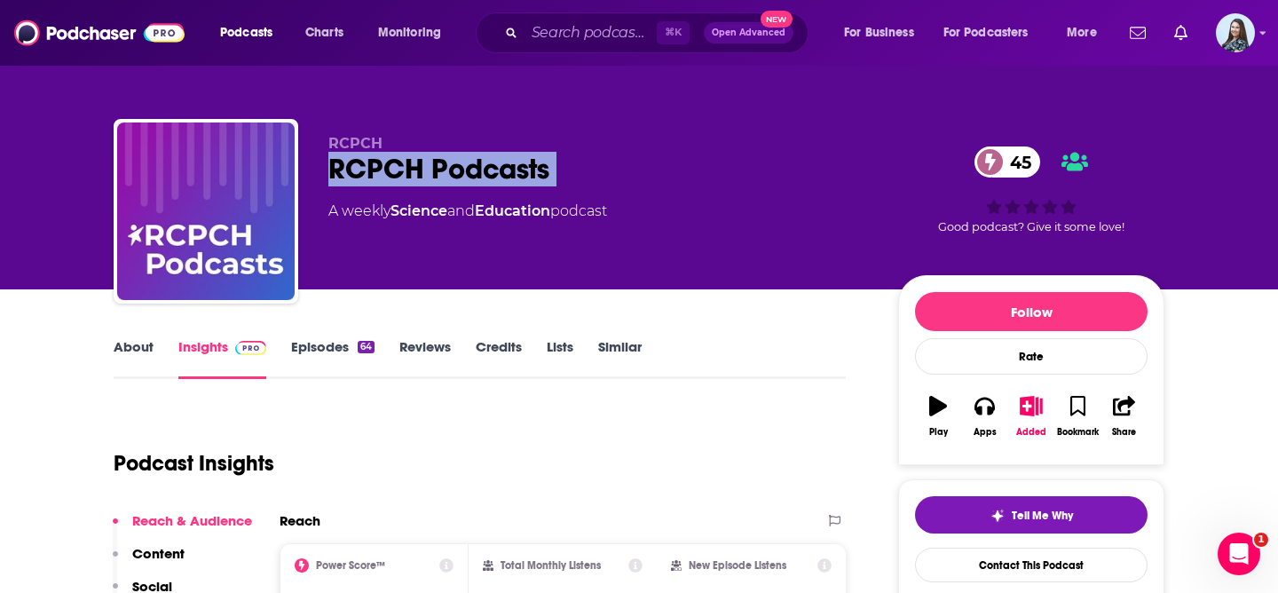
click at [438, 182] on div "RCPCH Podcasts 45" at bounding box center [598, 169] width 541 height 35
copy div "RCPCH Podcasts 45"
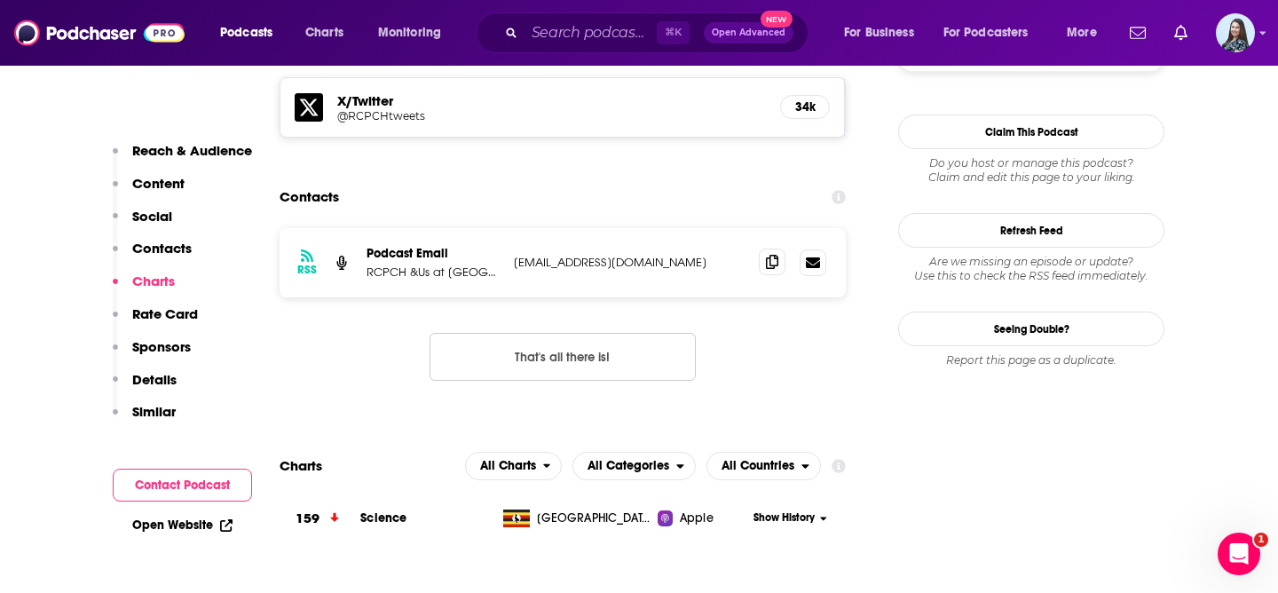
scroll to position [1550, 0]
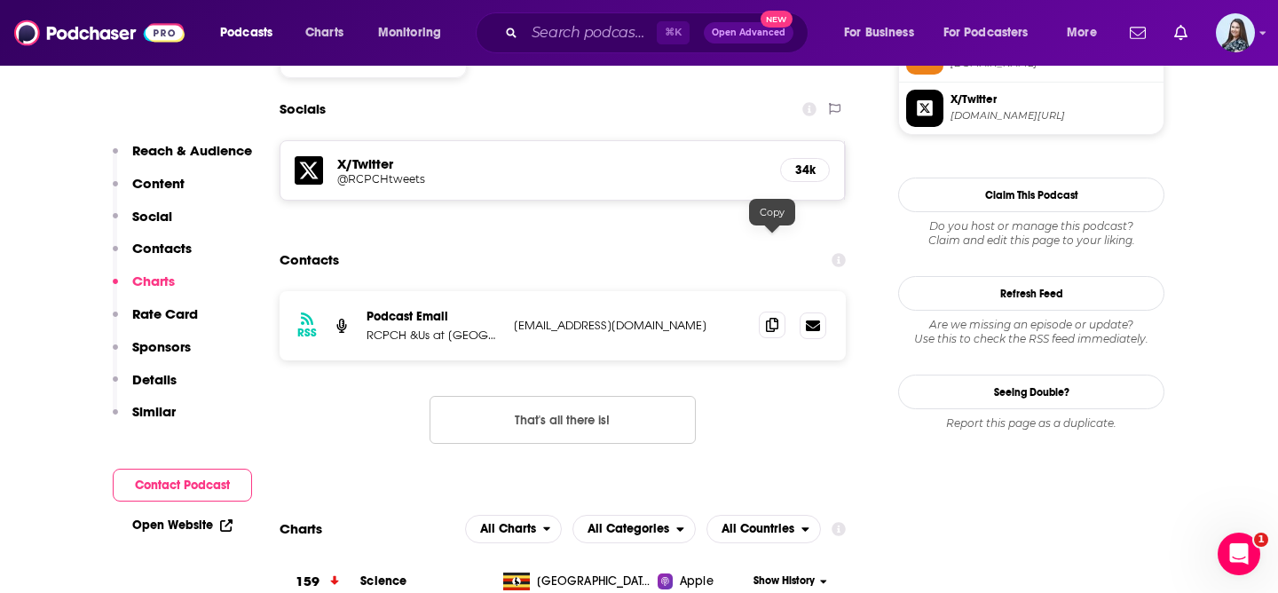
click at [776, 318] on icon at bounding box center [772, 325] width 12 height 14
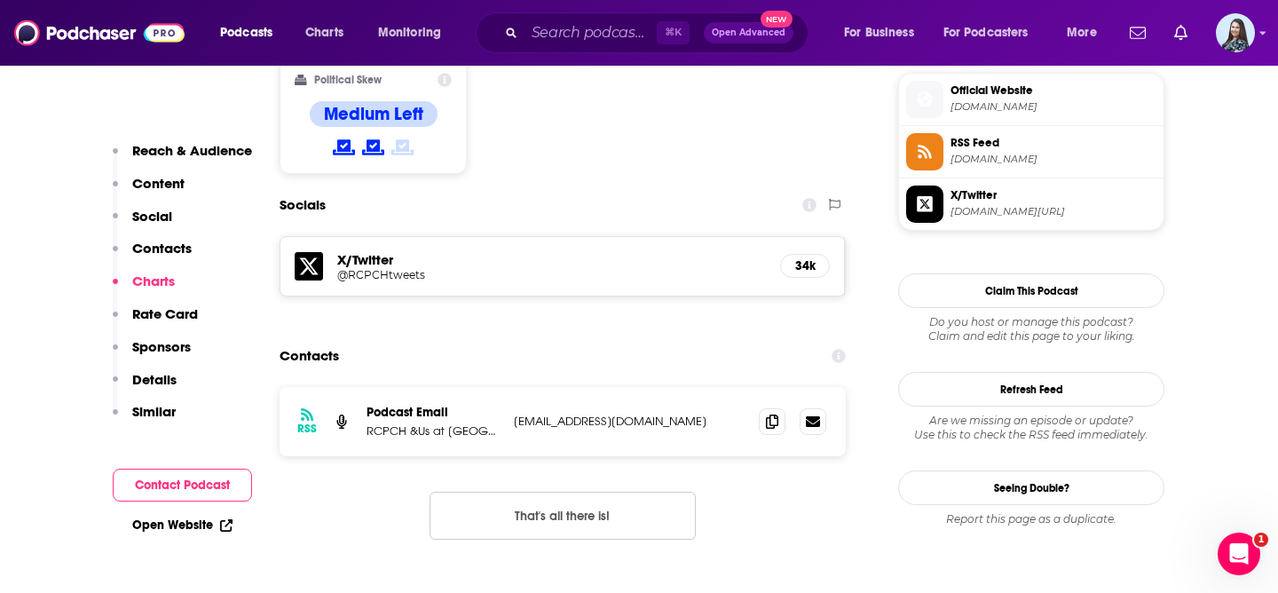
scroll to position [1421, 0]
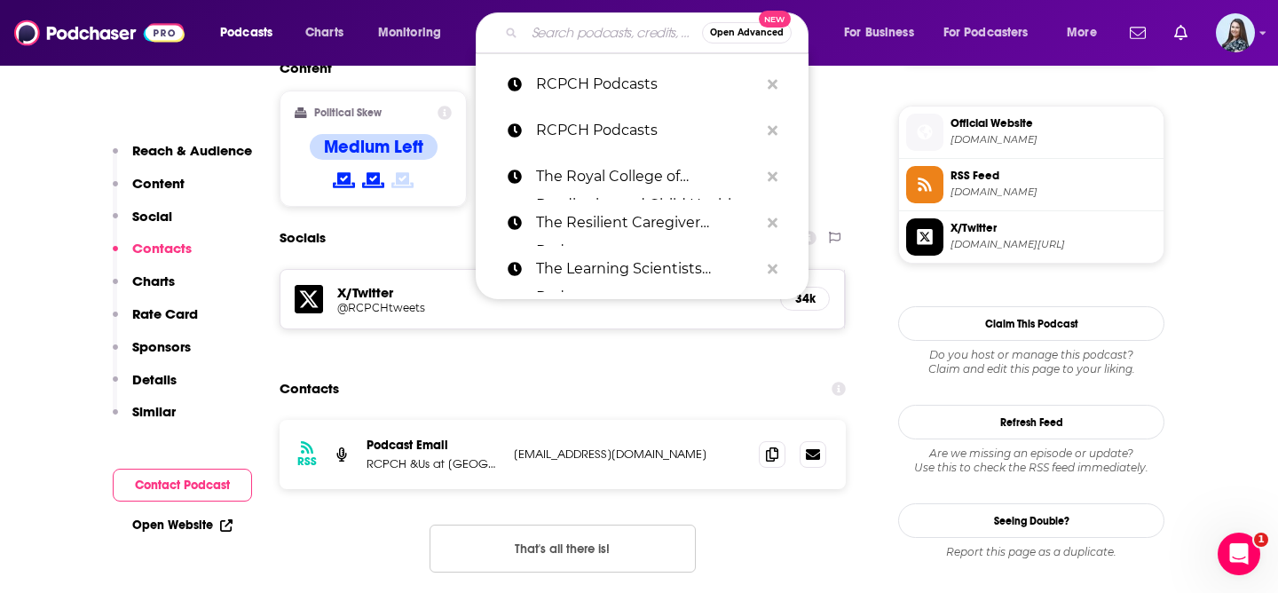
click at [570, 25] on input "Search podcasts, credits, & more..." at bounding box center [614, 33] width 178 height 28
paste input "The Sarah Fraser Show"
type input "The Sarah Fraser Show"
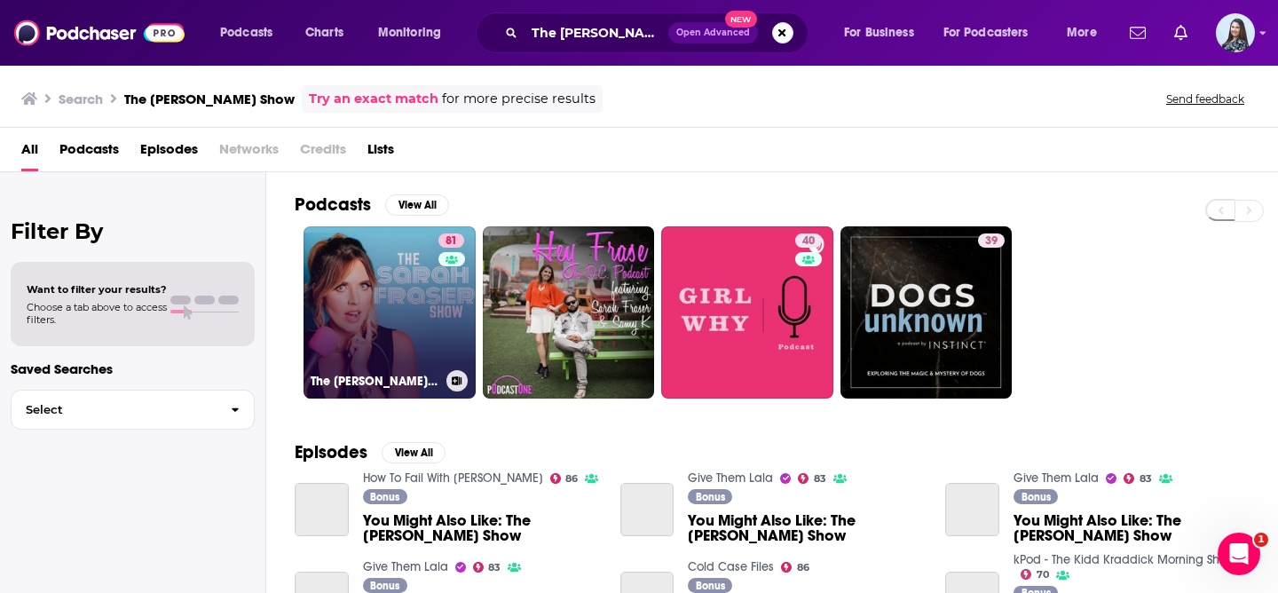
click at [360, 346] on link "81 The Sarah Fraser Show" at bounding box center [390, 312] width 172 height 172
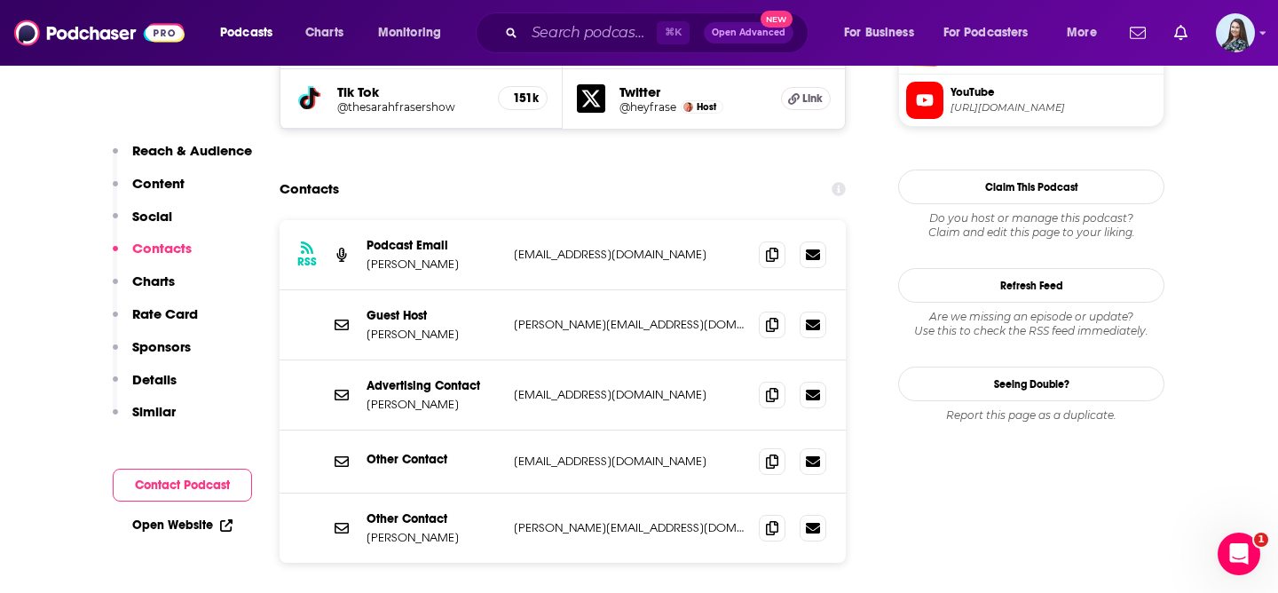
scroll to position [1769, 0]
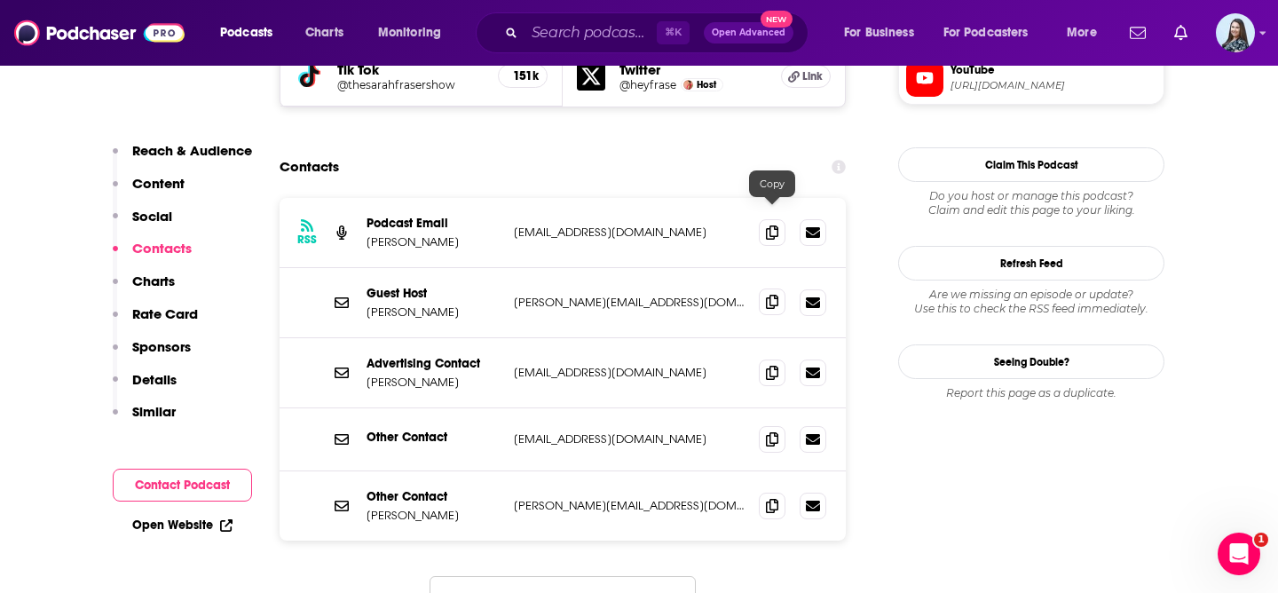
click at [777, 295] on icon at bounding box center [772, 302] width 12 height 14
click at [553, 34] on input "Search podcasts, credits, & more..." at bounding box center [591, 33] width 132 height 28
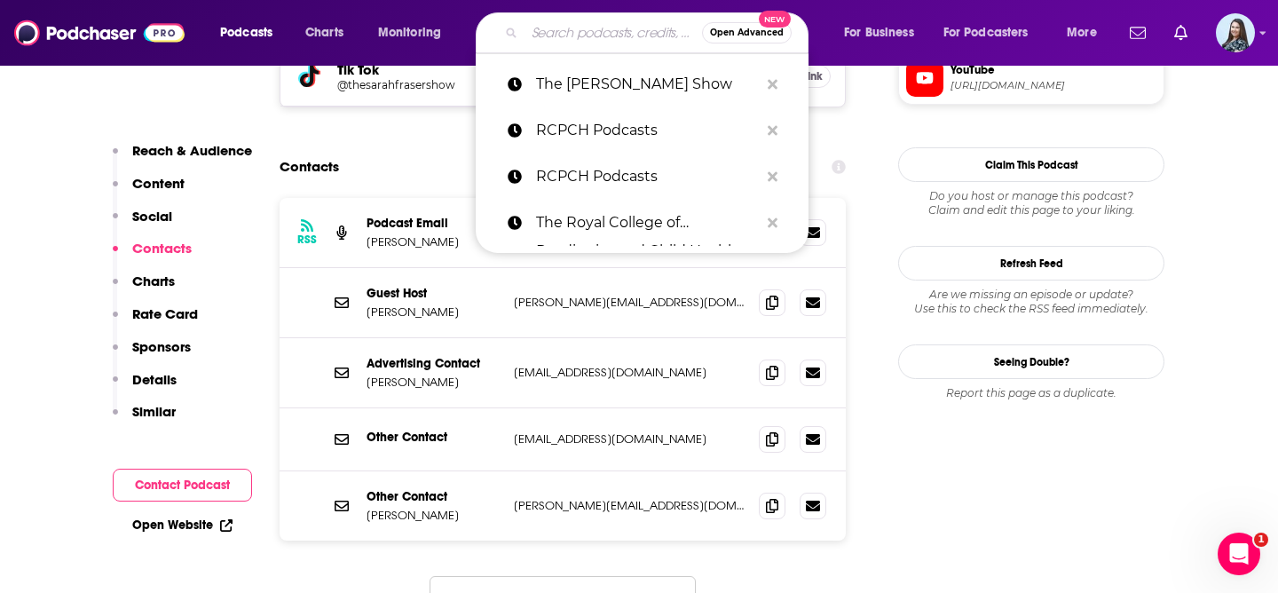
paste input "The Suga"
type input "The Suga"
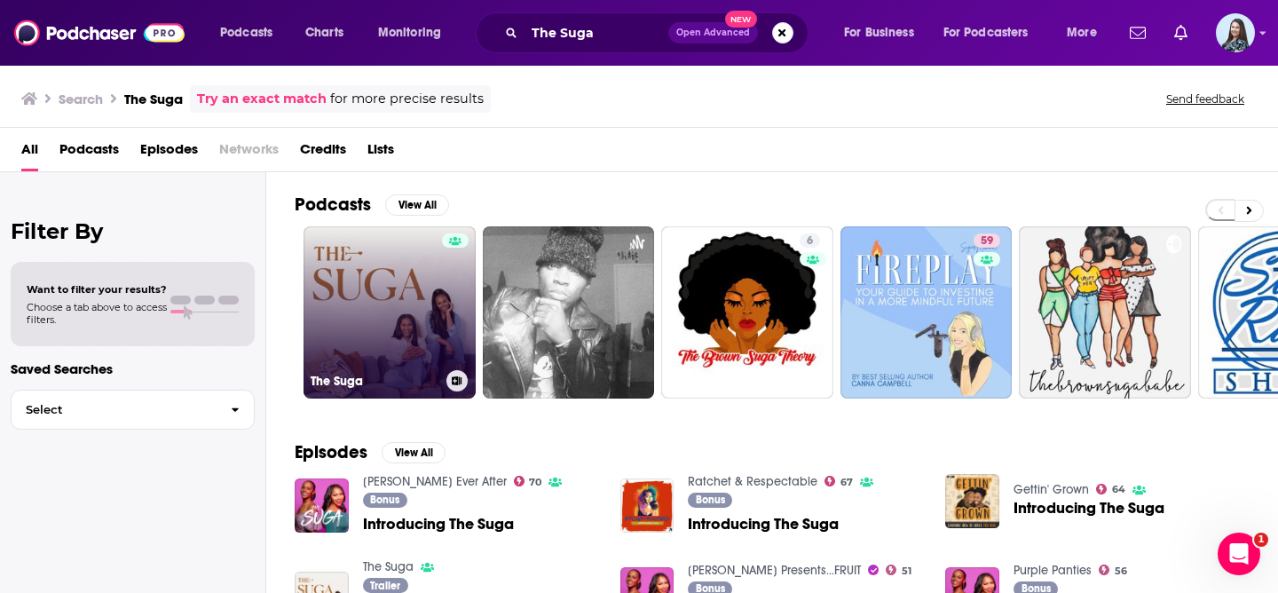
click at [415, 306] on link "The Suga" at bounding box center [390, 312] width 172 height 172
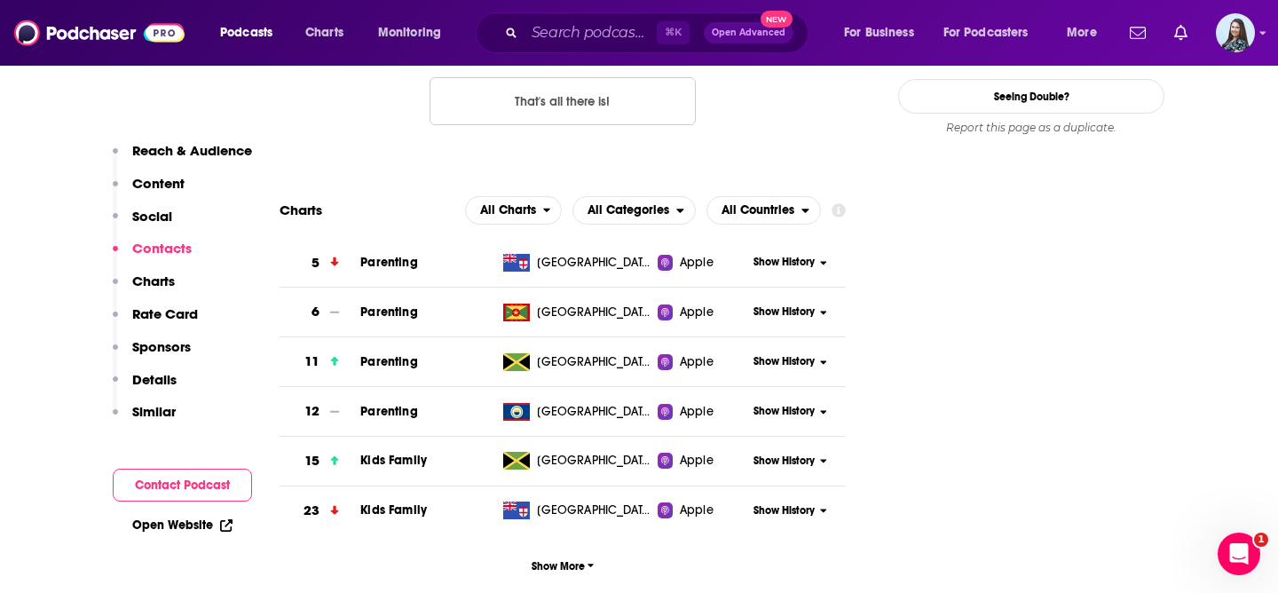
scroll to position [1386, 0]
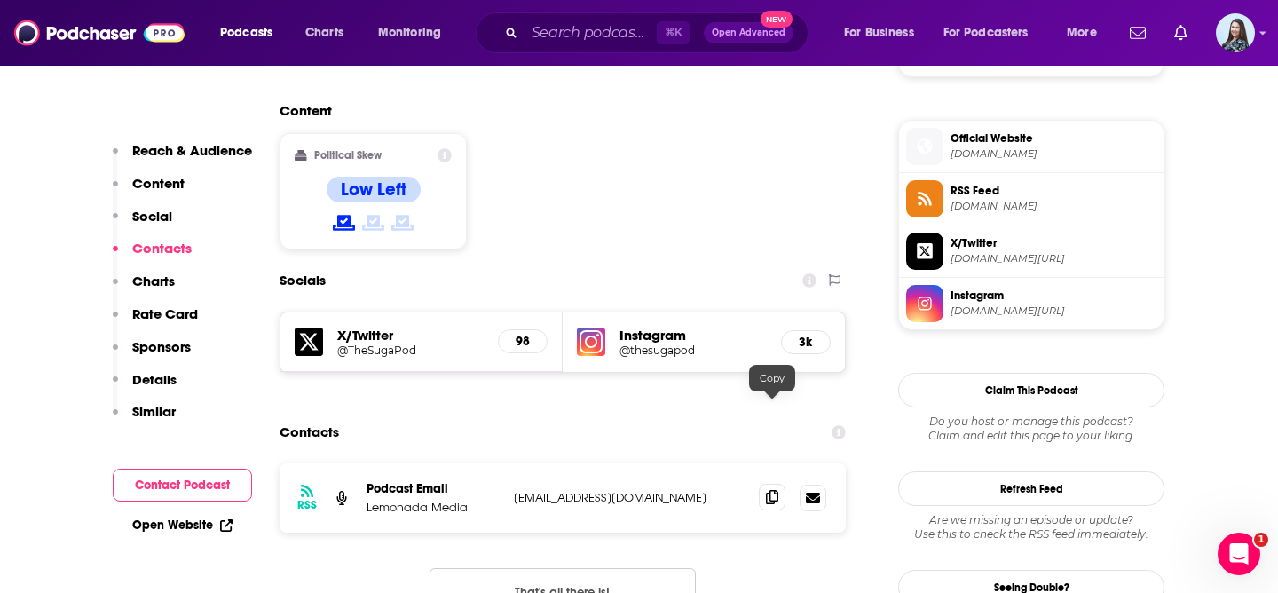
click at [774, 490] on icon at bounding box center [772, 497] width 12 height 14
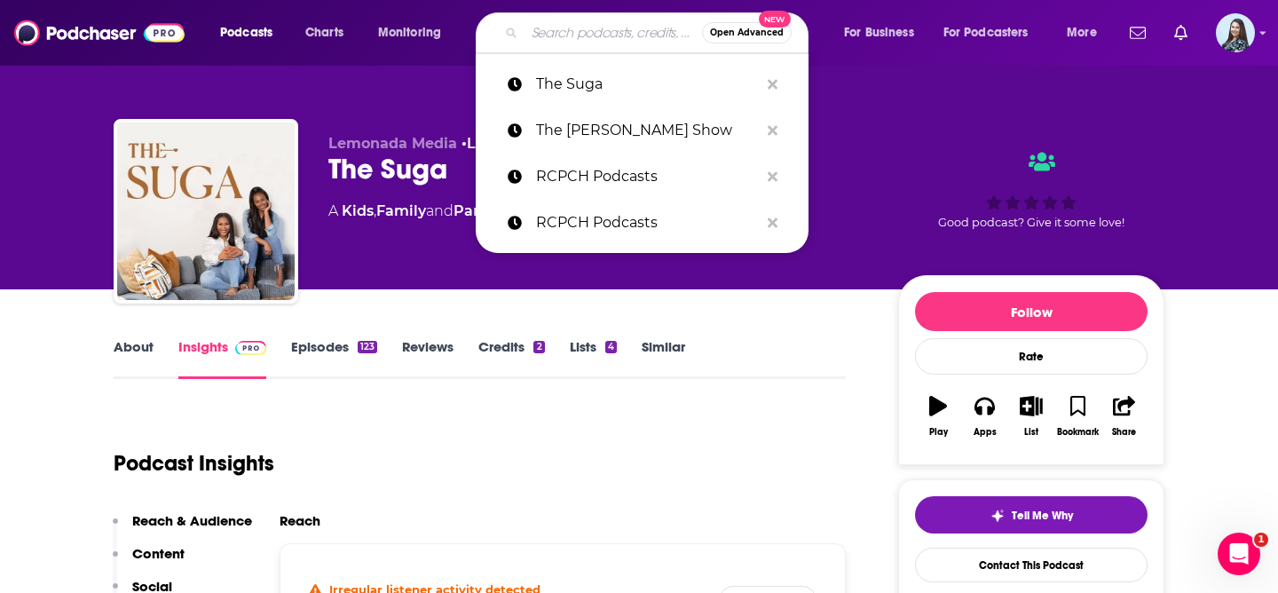
click at [557, 45] on input "Search podcasts, credits, & more..." at bounding box center [614, 33] width 178 height 28
paste input "Voices of Your Village"
type input "Voices of Your Village"
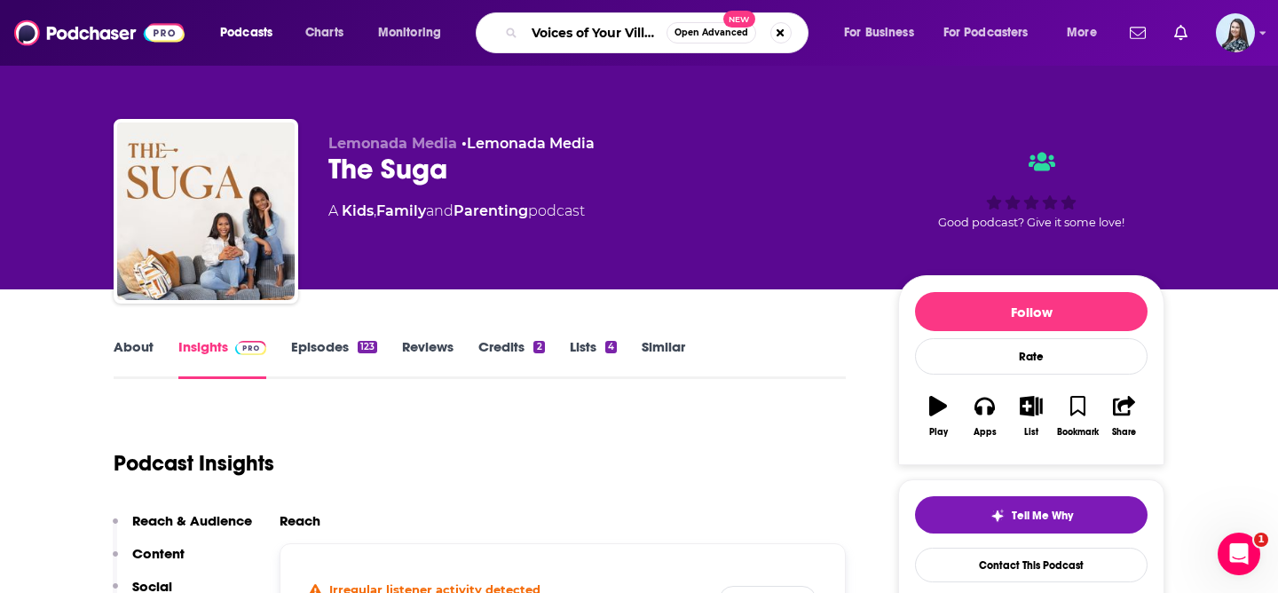
scroll to position [0, 14]
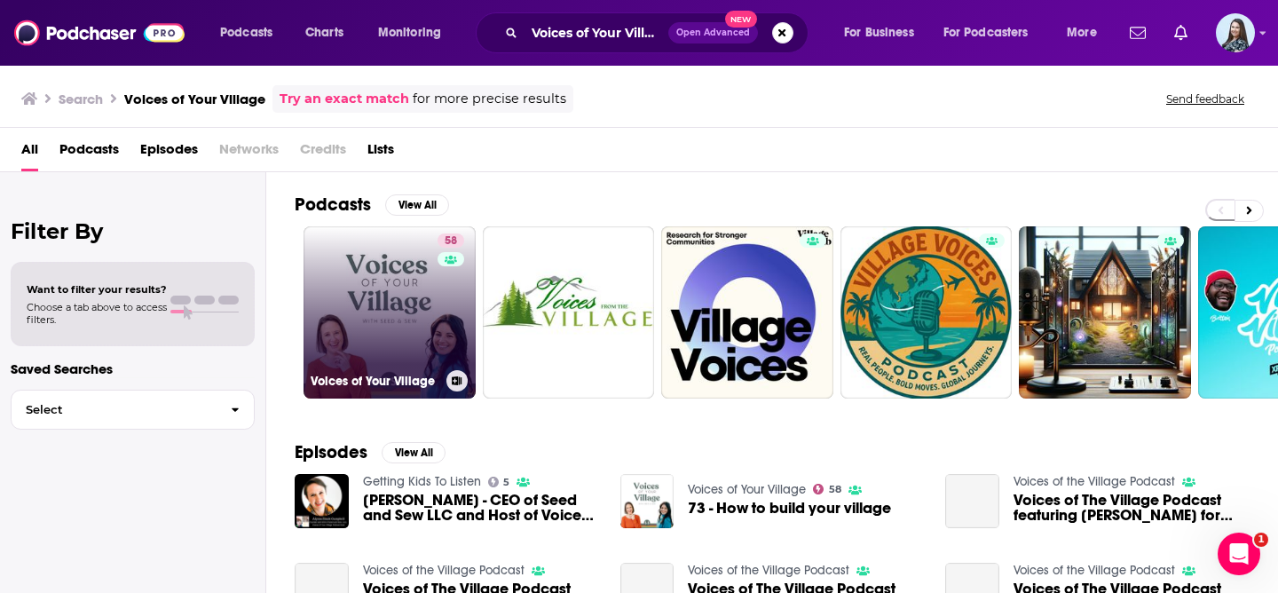
click at [384, 289] on link "58 Voices of Your Village" at bounding box center [390, 312] width 172 height 172
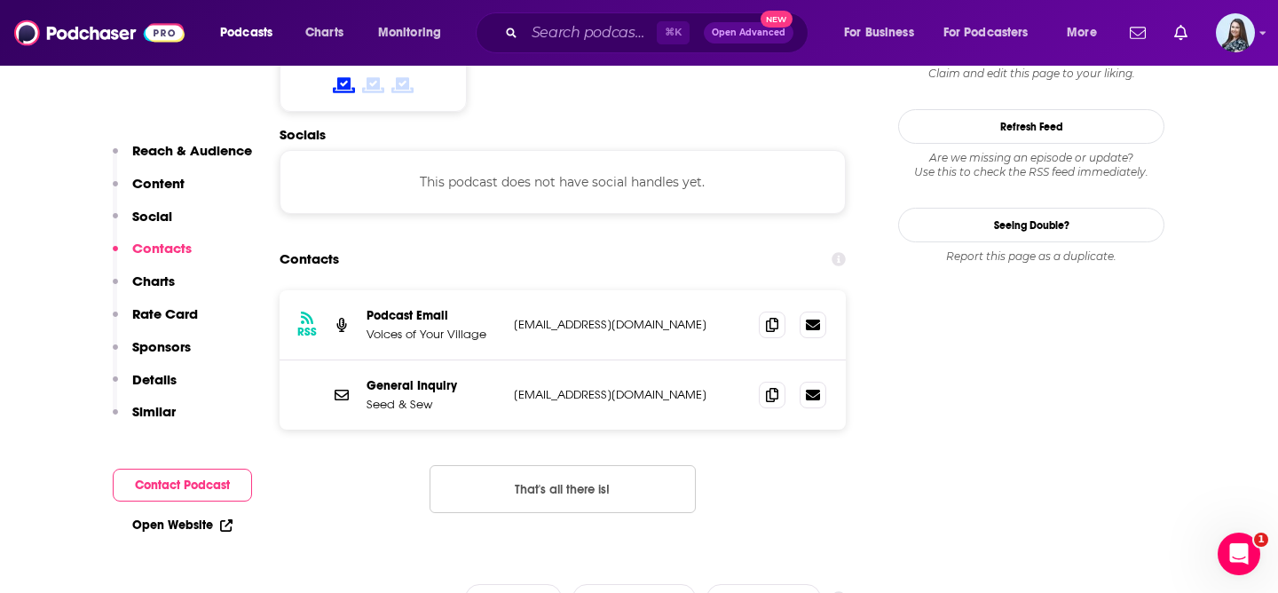
scroll to position [1505, 0]
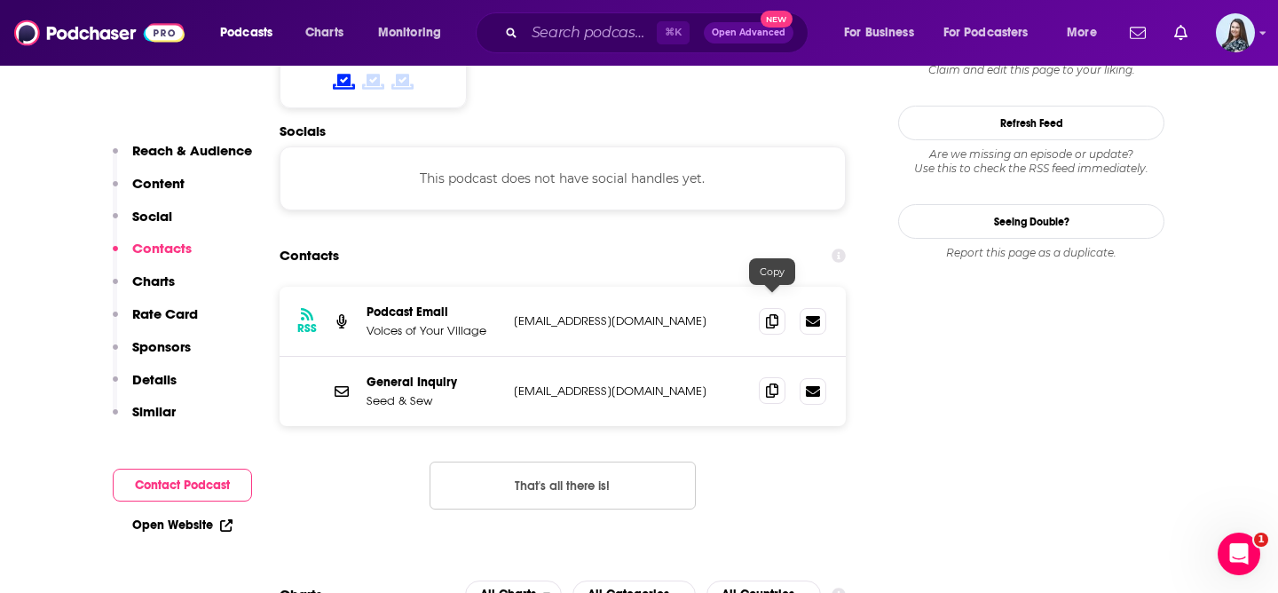
click at [771, 383] on icon at bounding box center [772, 390] width 12 height 14
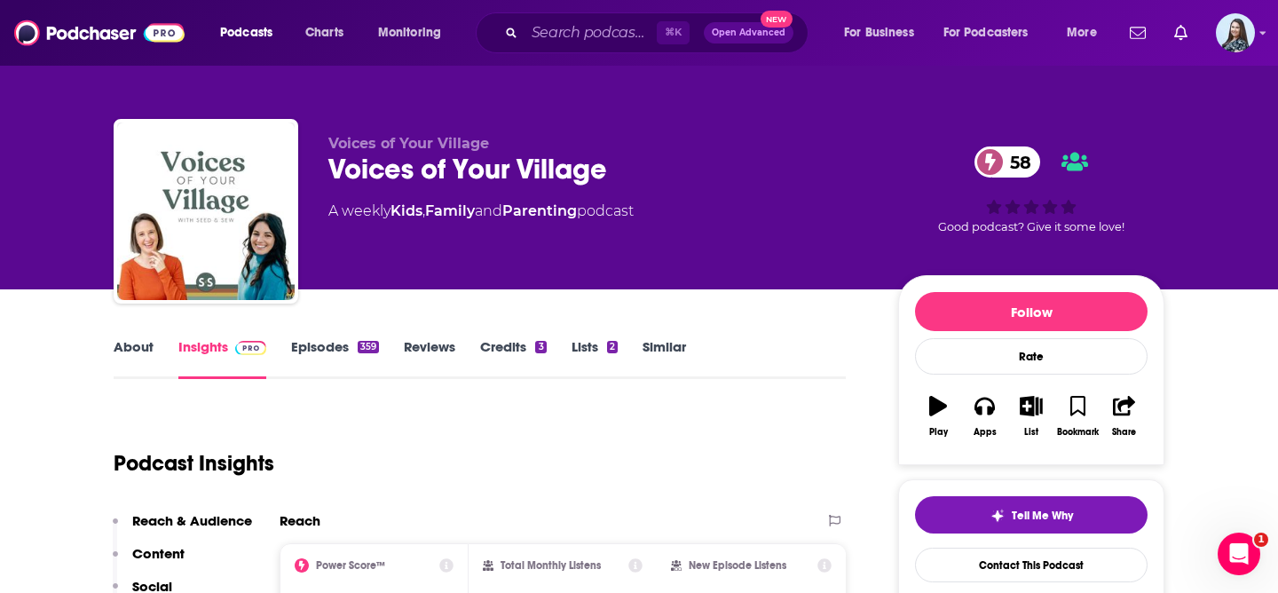
click at [123, 347] on link "About" at bounding box center [134, 358] width 40 height 41
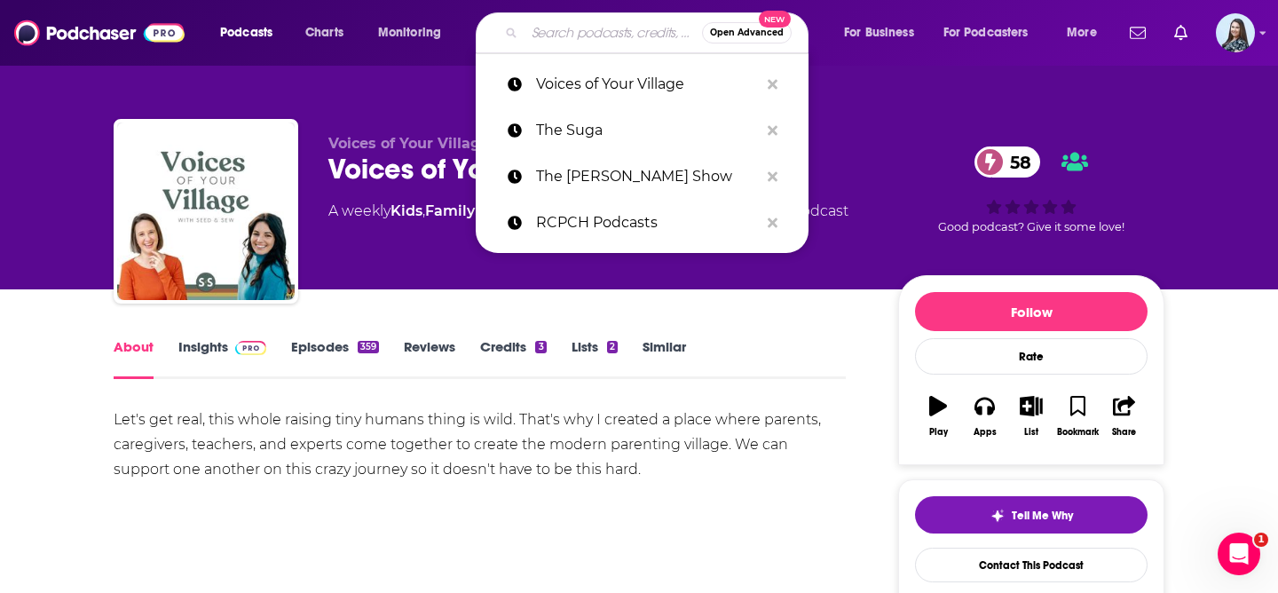
click at [601, 42] on input "Search podcasts, credits, & more..." at bounding box center [614, 33] width 178 height 28
paste input "We Should Talk About That"
type input "We Should Talk About That"
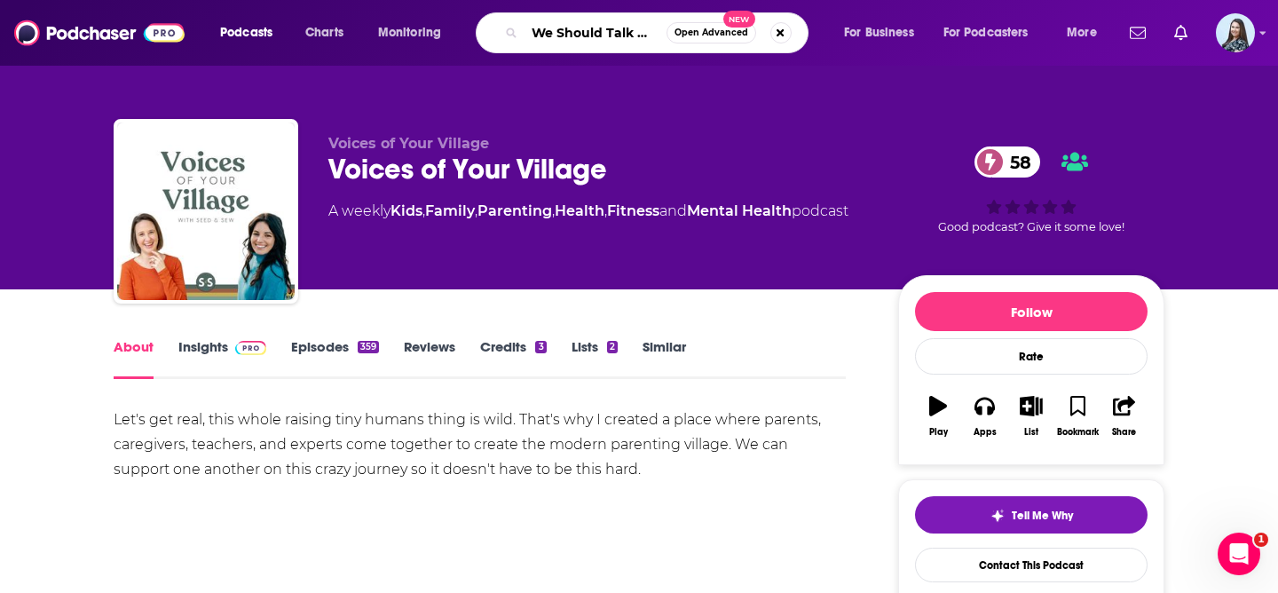
scroll to position [0, 51]
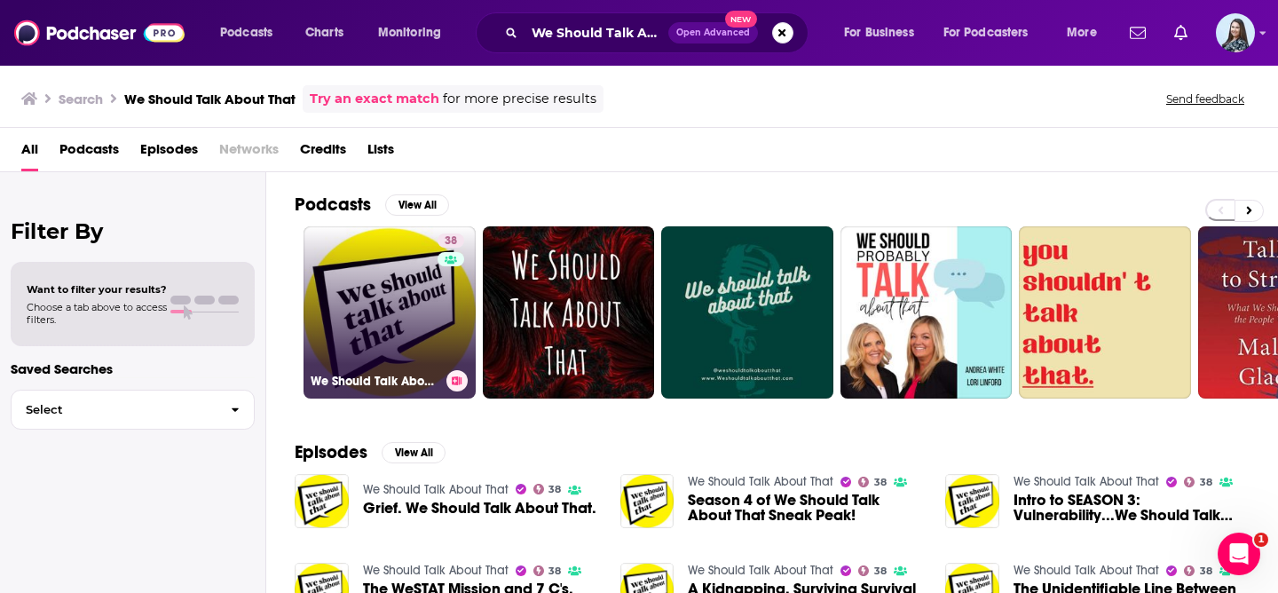
click at [370, 319] on link "38 We Should Talk About That" at bounding box center [390, 312] width 172 height 172
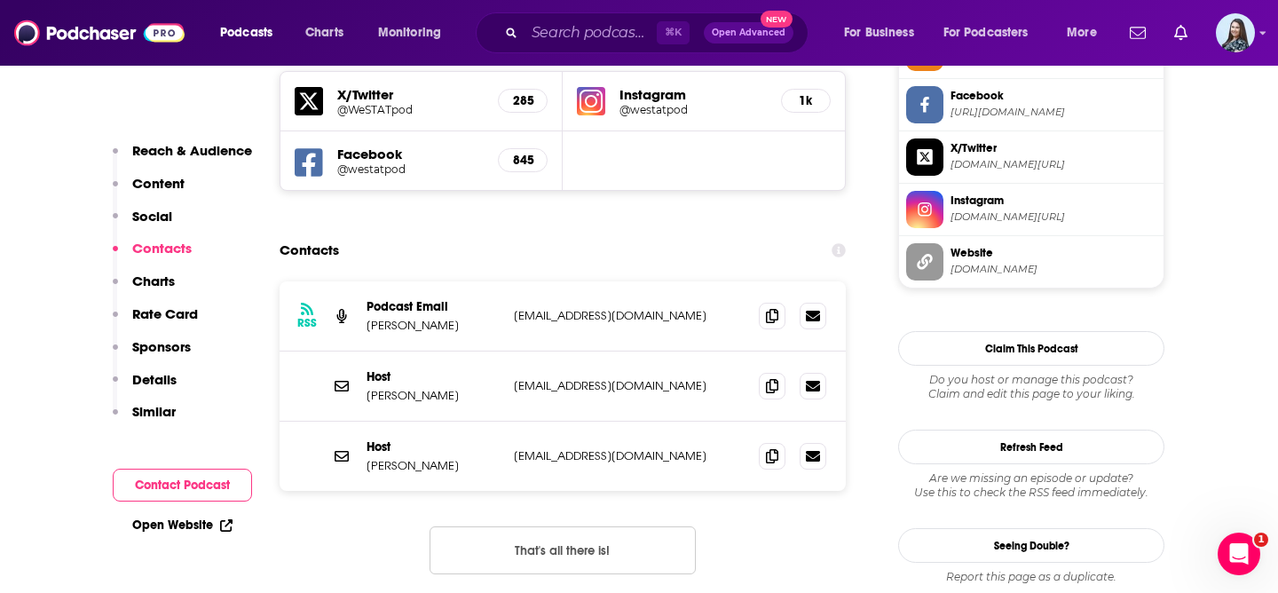
scroll to position [1701, 0]
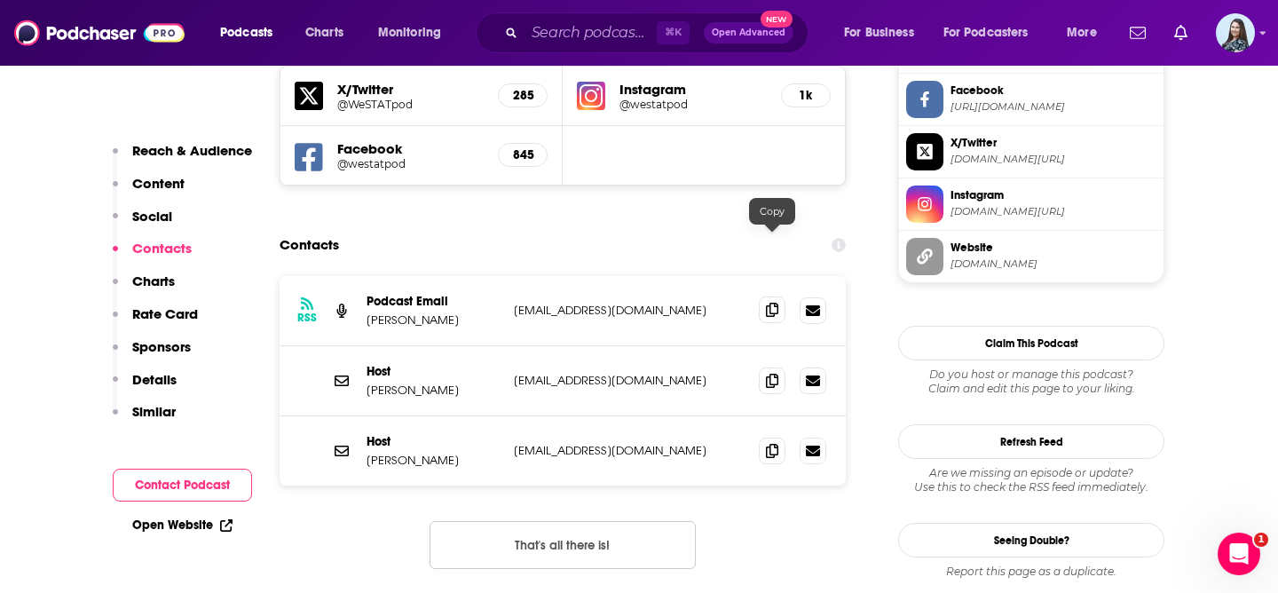
click at [780, 296] on span at bounding box center [772, 309] width 27 height 27
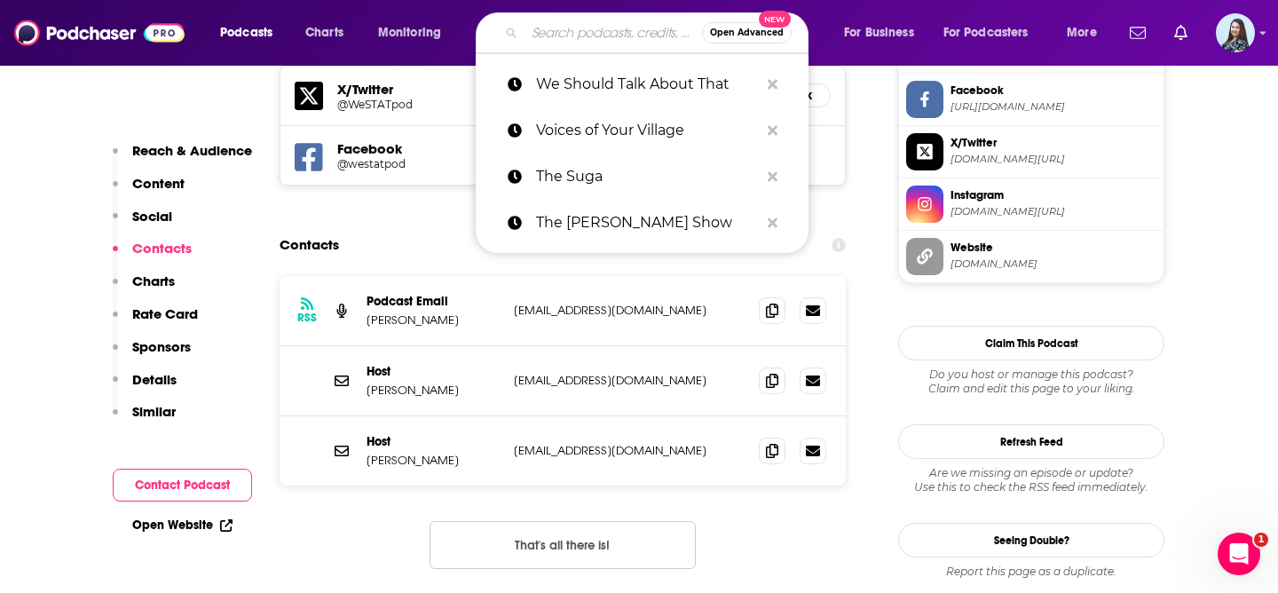
click at [557, 31] on input "Search podcasts, credits, & more..." at bounding box center [614, 33] width 178 height 28
paste input "Your Parenting Long Game"
type input "Your Parenting Long Game"
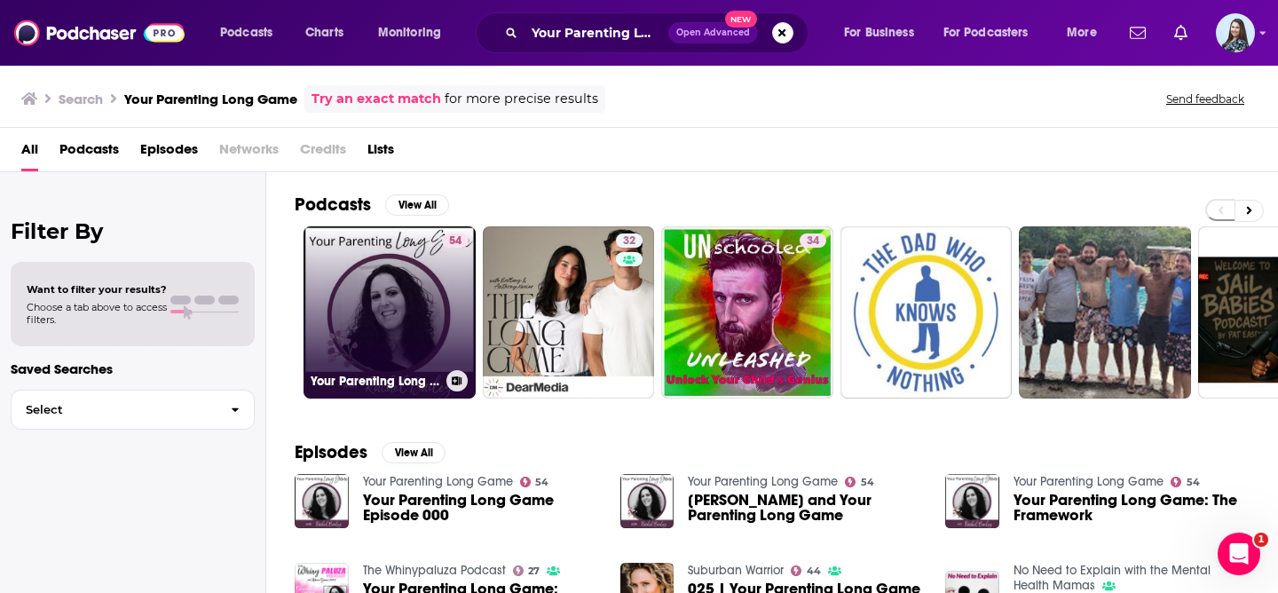
click at [375, 318] on link "54 Your Parenting Long Game" at bounding box center [390, 312] width 172 height 172
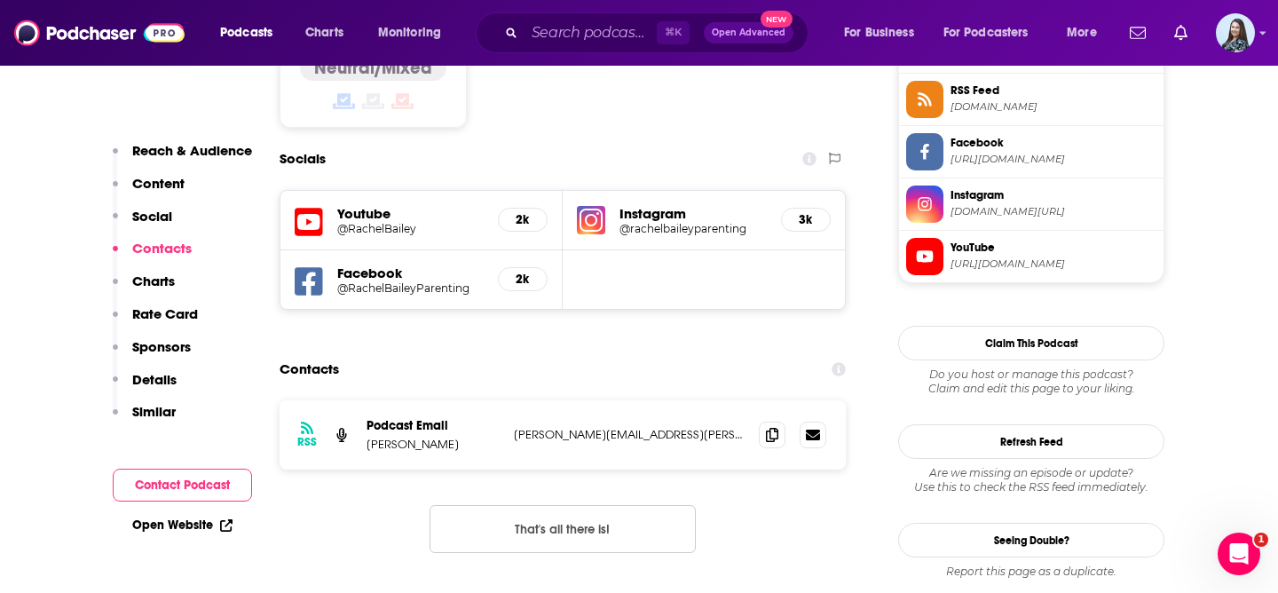
scroll to position [1524, 0]
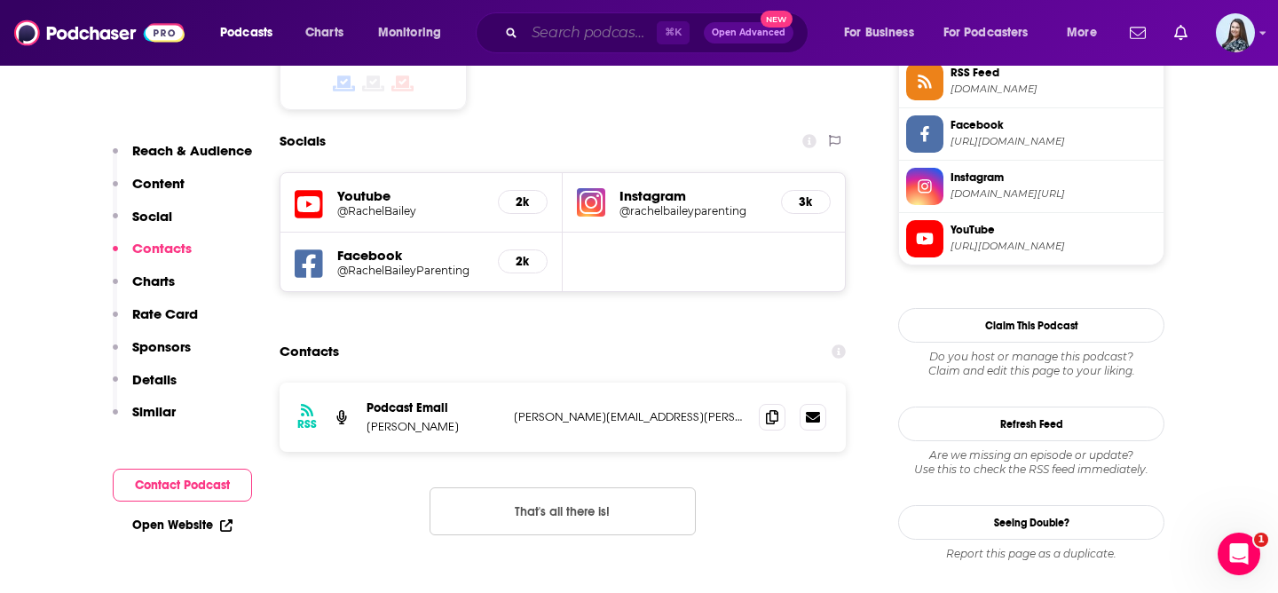
click at [565, 32] on input "Search podcasts, credits, & more..." at bounding box center [591, 33] width 132 height 28
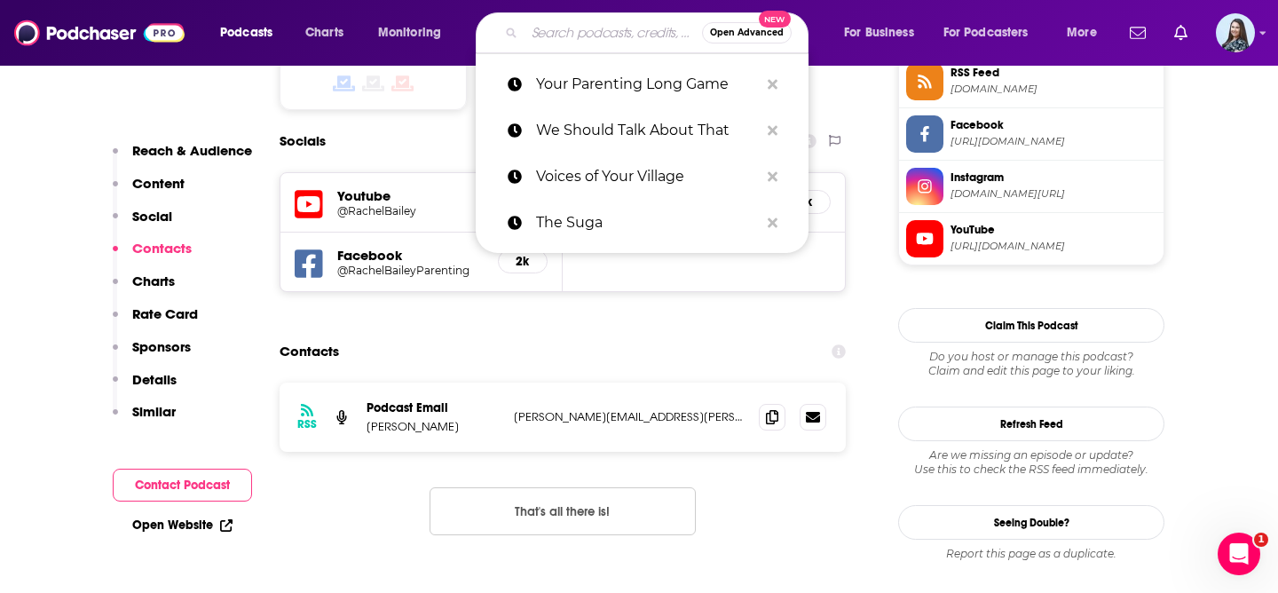
paste input "BDA Baby (Before, During and After Baby)"
type input "BDA Baby (Before, During and After Baby)"
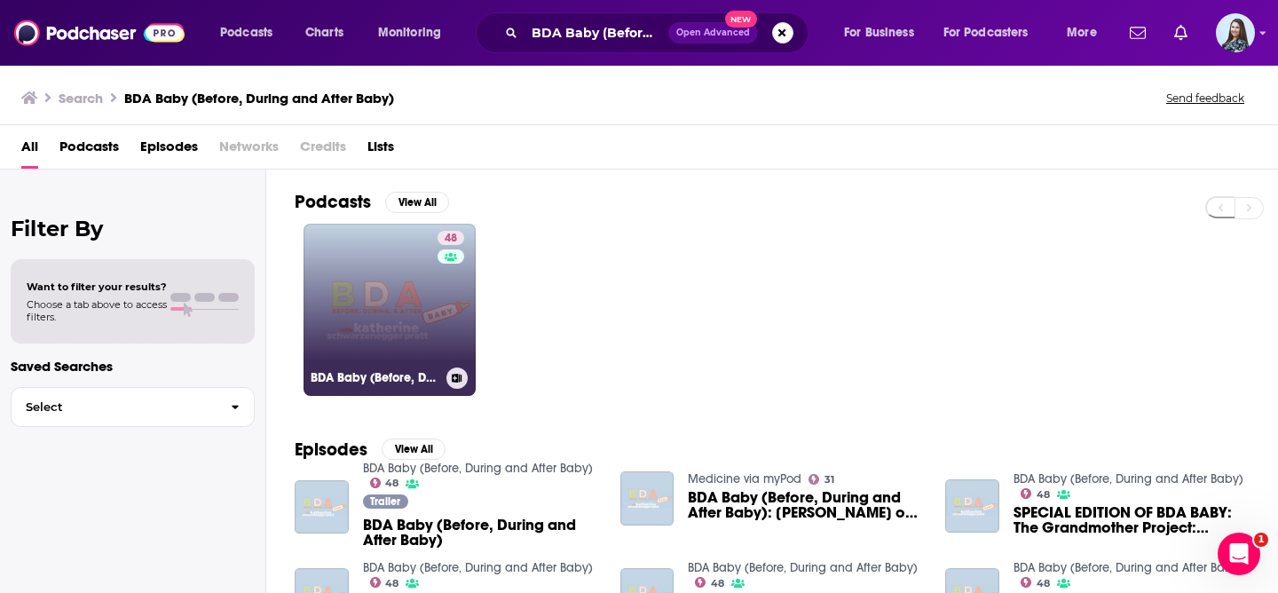
click at [407, 306] on link "48 BDA Baby (Before, During and After Baby)" at bounding box center [390, 310] width 172 height 172
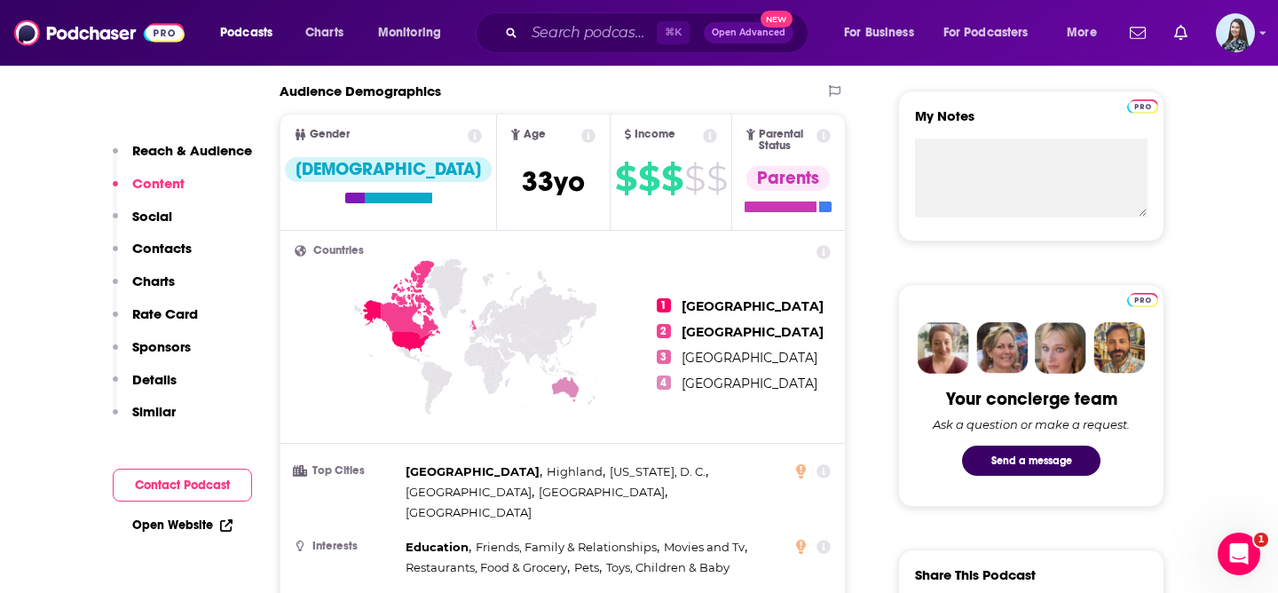
scroll to position [1500, 0]
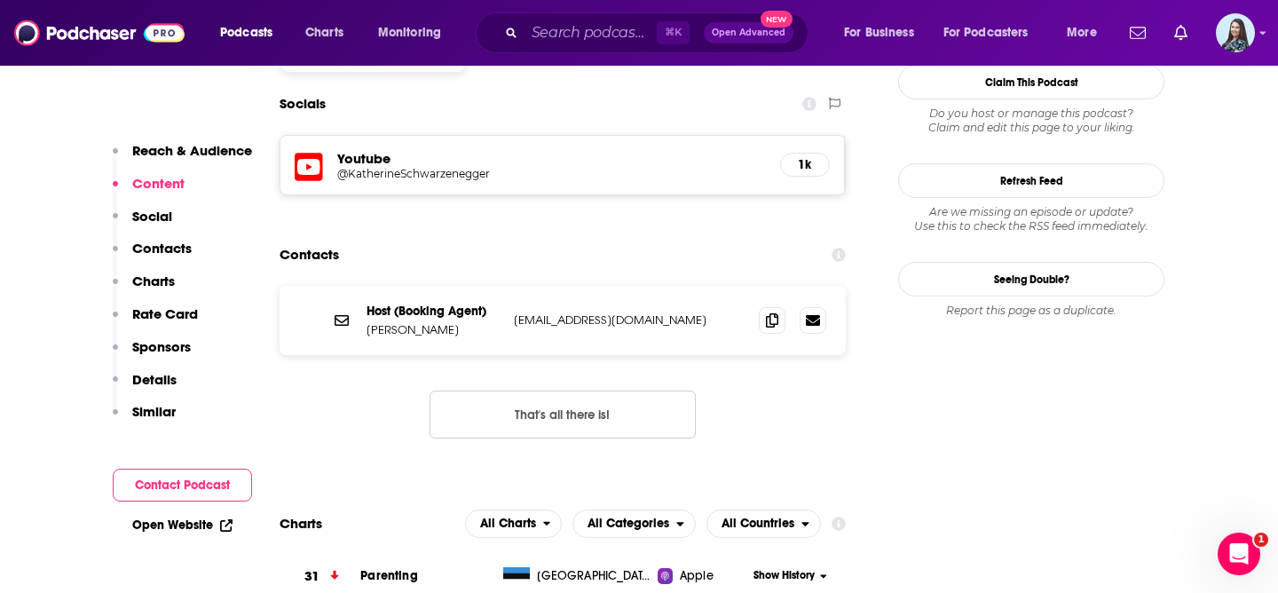
click at [422, 322] on p "David Buchalter" at bounding box center [433, 329] width 133 height 15
copy p "David Buchalter"
